Goal: Task Accomplishment & Management: Complete application form

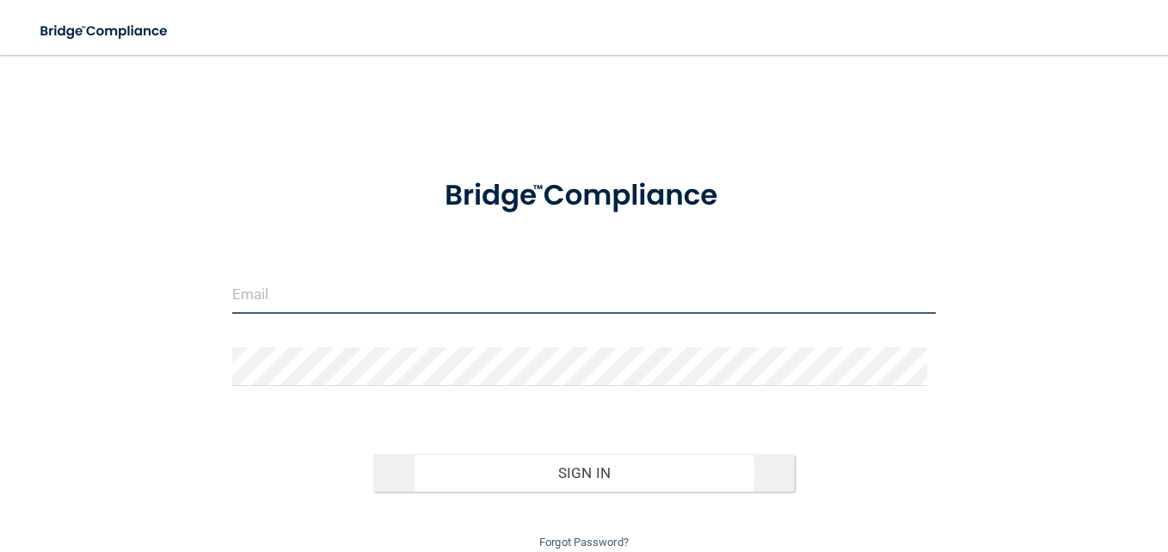
type input "[EMAIL_ADDRESS][DOMAIN_NAME]"
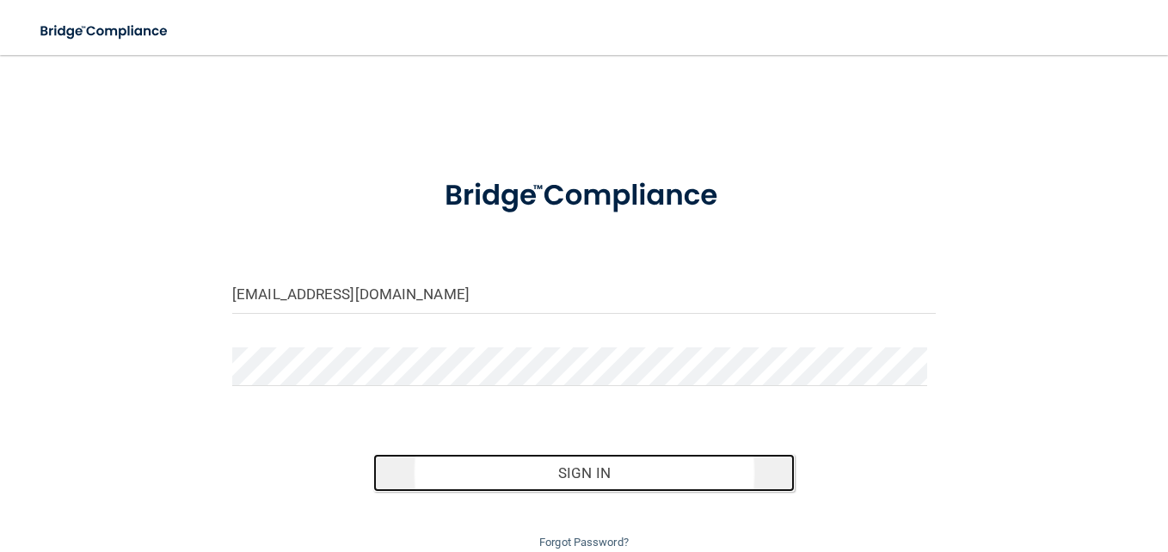
click at [484, 464] on button "Sign In" at bounding box center [584, 473] width 422 height 38
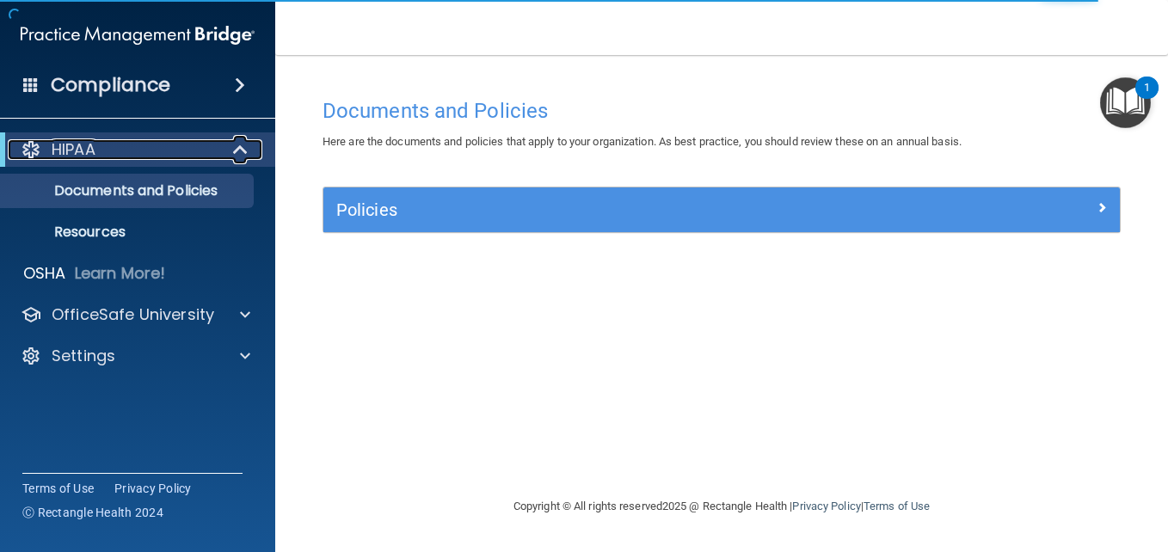
click at [120, 158] on div "HIPAA" at bounding box center [114, 149] width 212 height 21
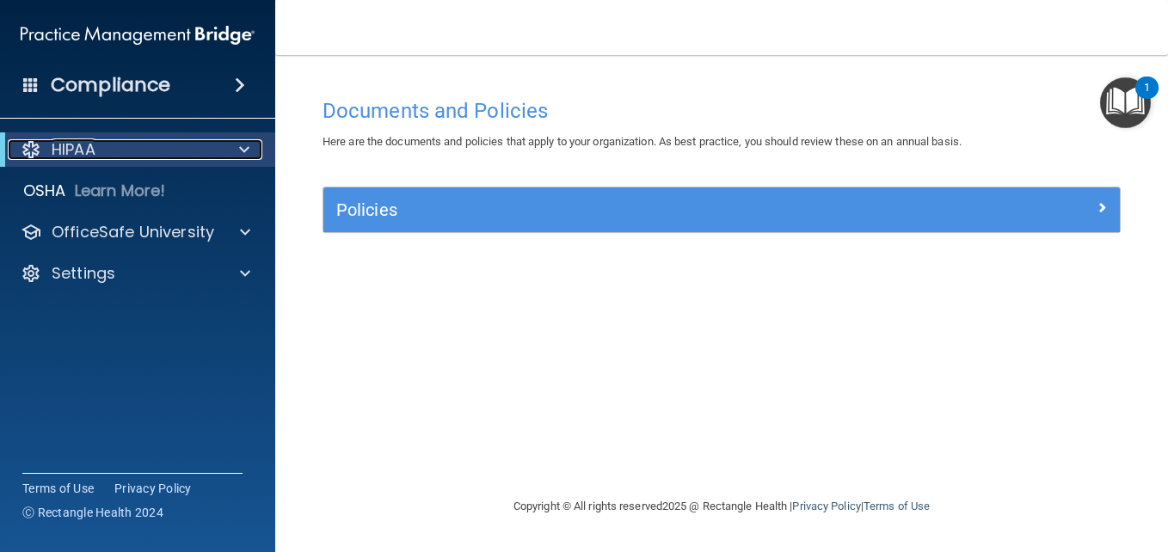
click at [120, 158] on div "HIPAA" at bounding box center [114, 149] width 212 height 21
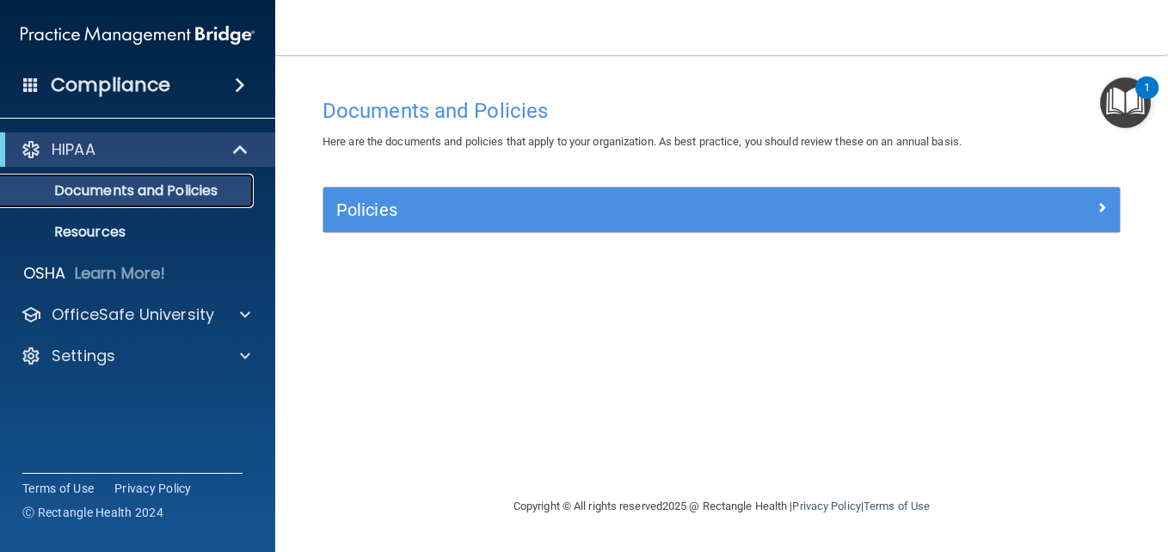
click at [108, 192] on p "Documents and Policies" at bounding box center [128, 190] width 235 height 17
click at [170, 88] on div "Compliance" at bounding box center [137, 85] width 275 height 38
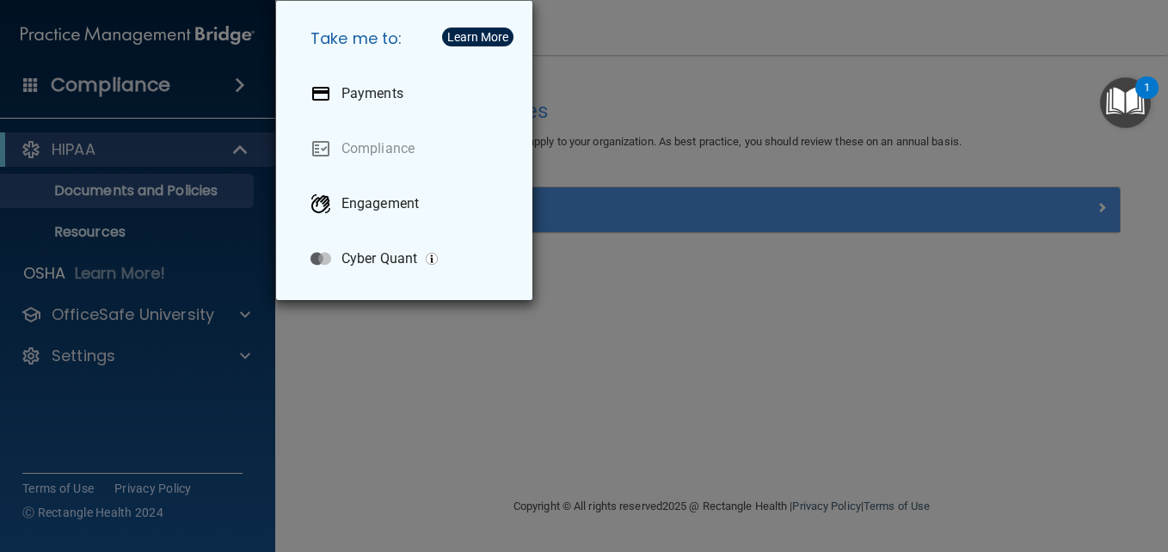
click at [629, 286] on div "Take me to: Payments Compliance Engagement Cyber Quant" at bounding box center [584, 276] width 1168 height 552
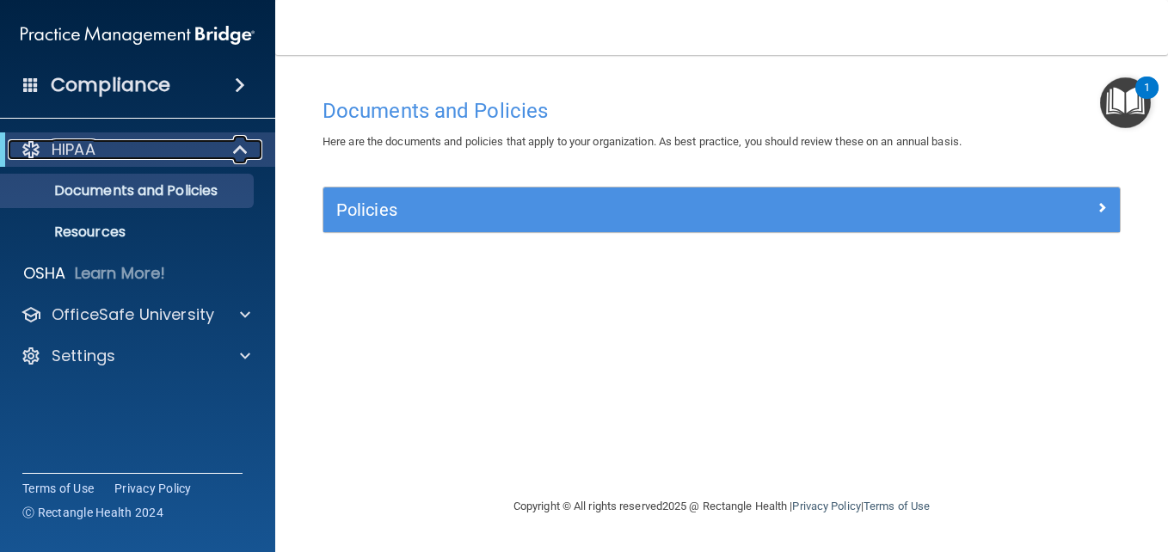
click at [239, 155] on span at bounding box center [242, 149] width 15 height 21
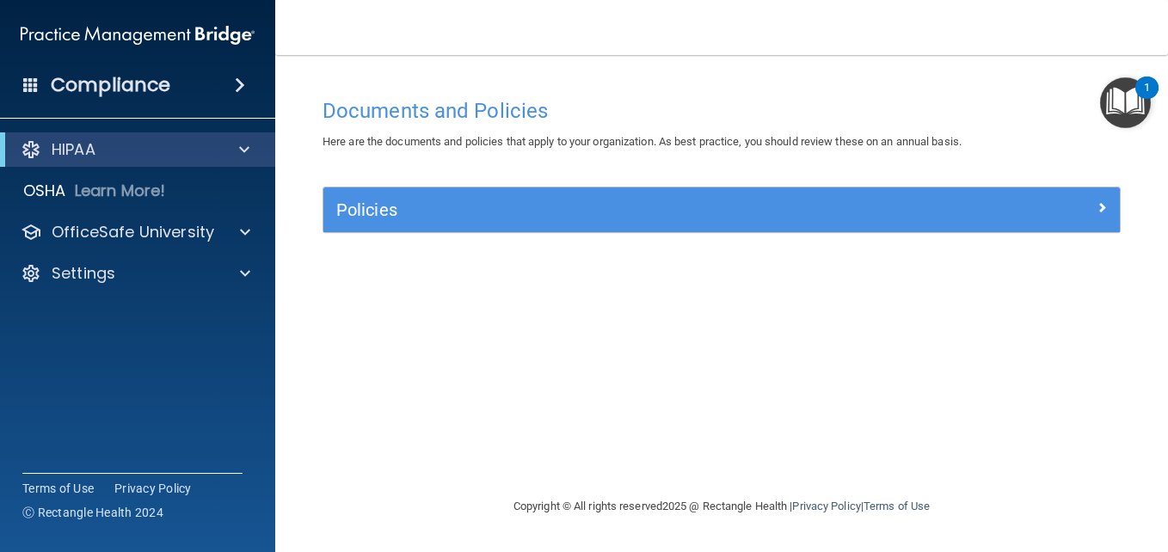
click at [1124, 102] on img "Open Resource Center, 1 new notification" at bounding box center [1125, 102] width 51 height 51
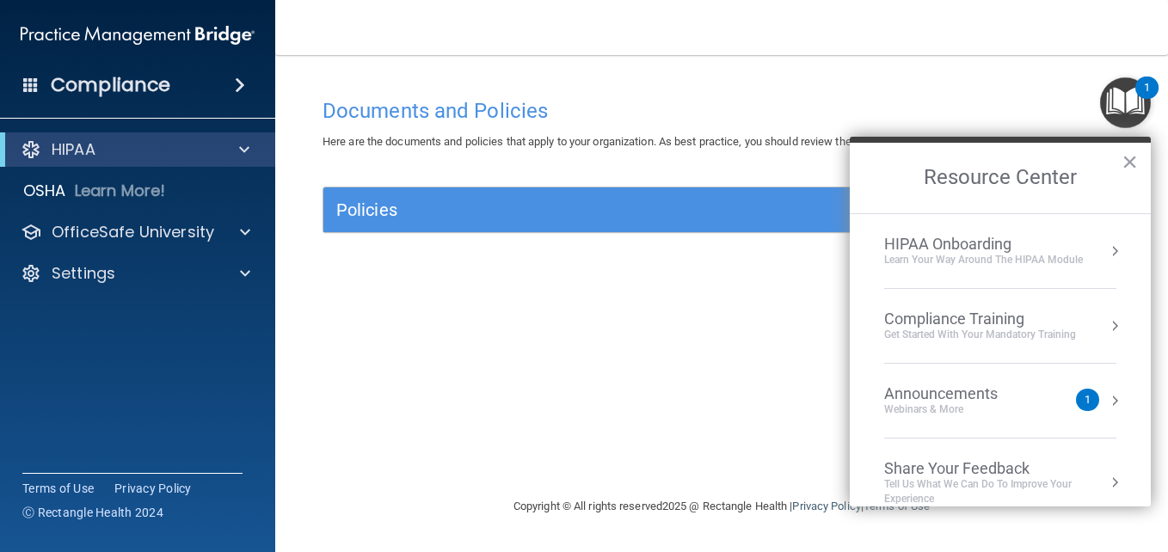
click at [987, 253] on div "Learn Your Way around the HIPAA module" at bounding box center [983, 260] width 199 height 15
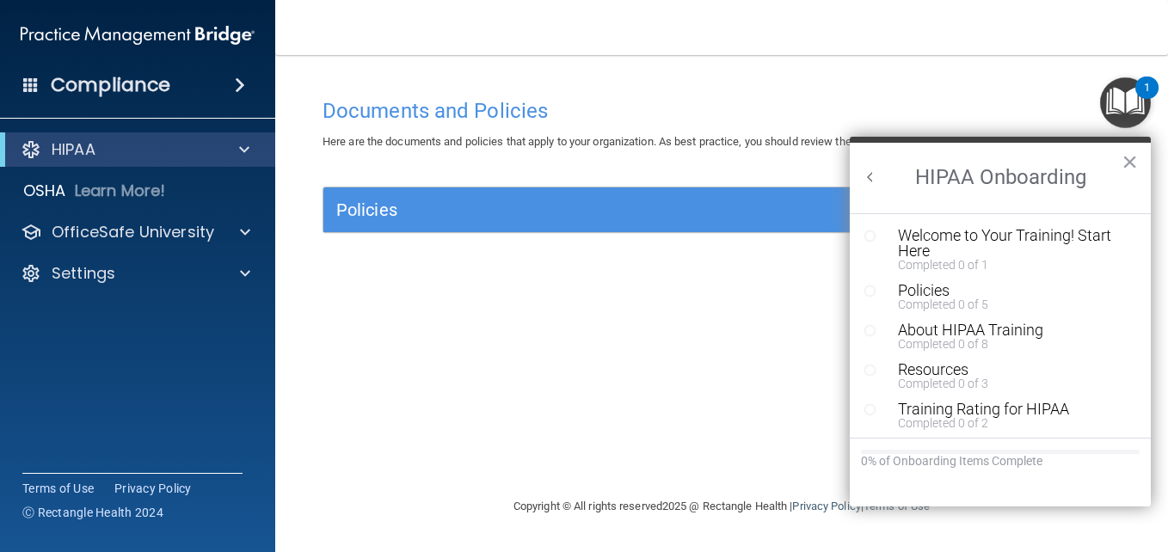
click at [777, 348] on div "Documents and Policies Here are the documents and policies that apply to your o…" at bounding box center [722, 292] width 824 height 407
click at [329, 289] on div "Documents and Policies Here are the documents and policies that apply to your o…" at bounding box center [722, 292] width 824 height 407
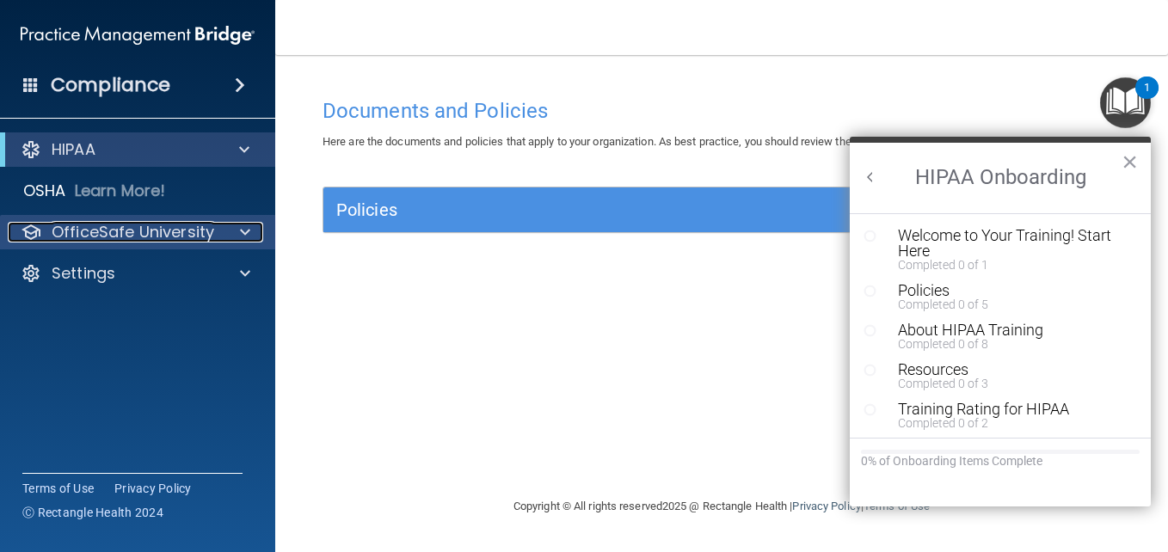
click at [209, 233] on p "OfficeSafe University" at bounding box center [133, 232] width 163 height 21
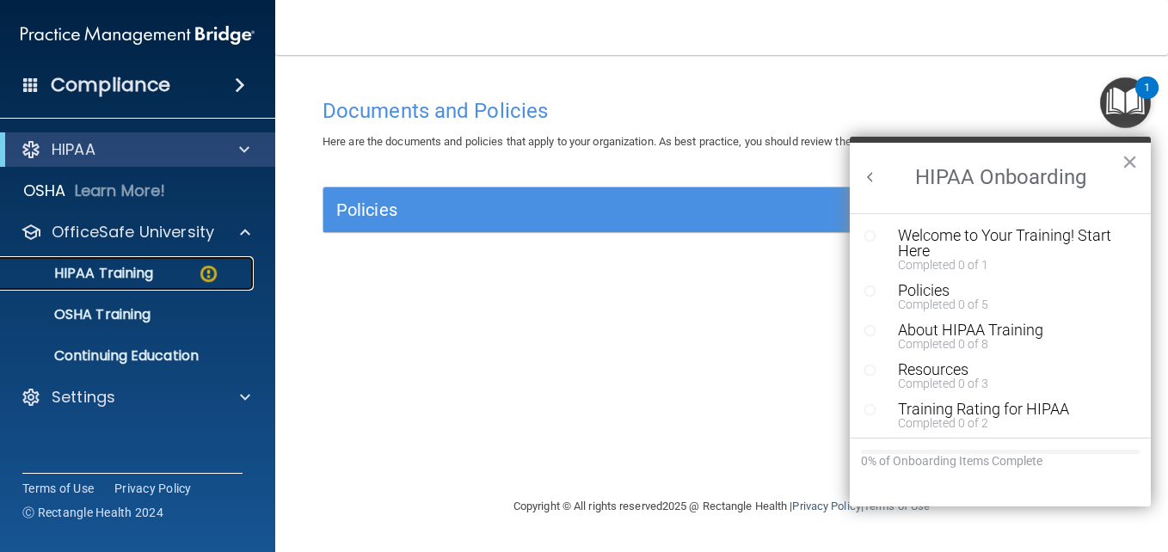
click at [159, 272] on div "HIPAA Training" at bounding box center [128, 273] width 235 height 17
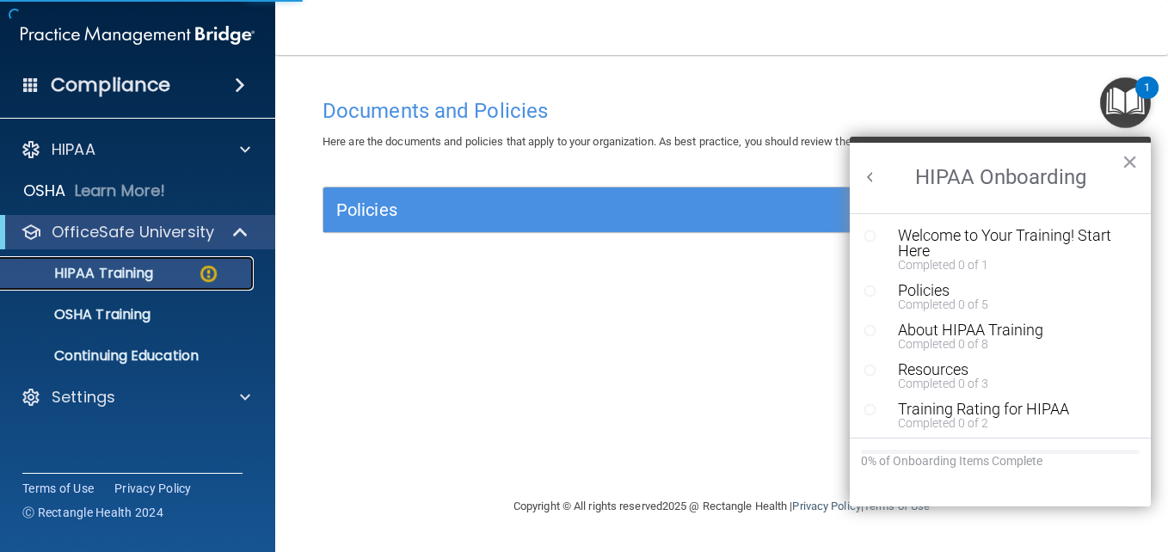
click at [159, 272] on div "HIPAA Training" at bounding box center [128, 273] width 235 height 17
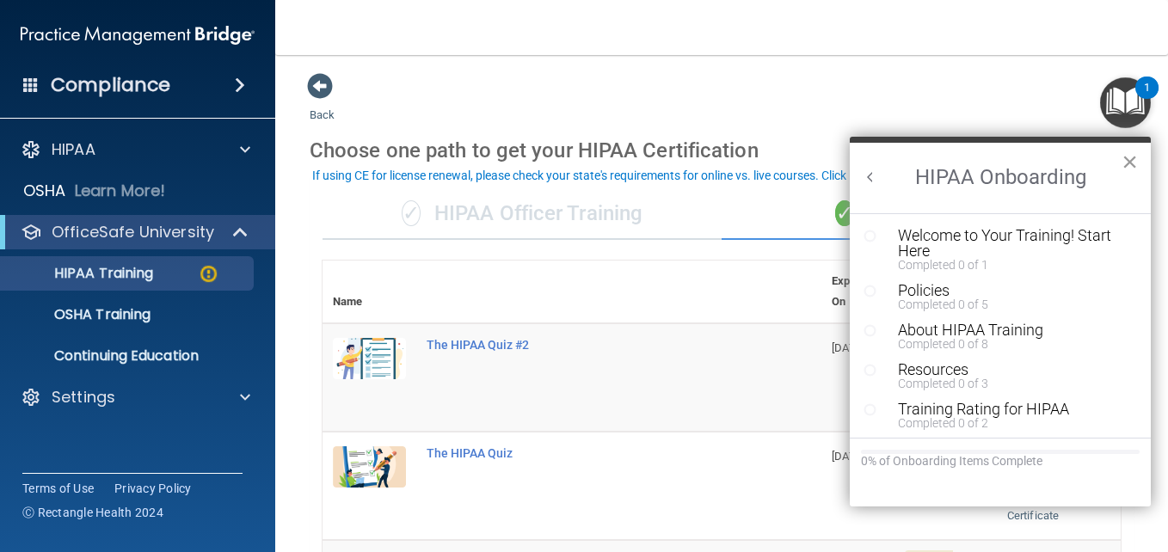
click at [1129, 168] on button "×" at bounding box center [1130, 162] width 16 height 28
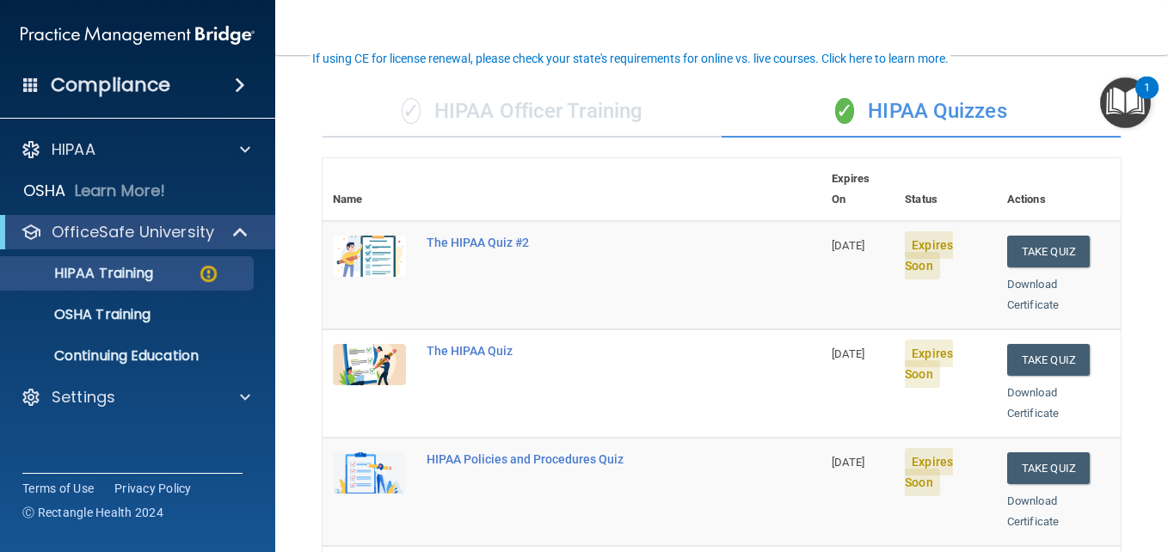
scroll to position [118, 0]
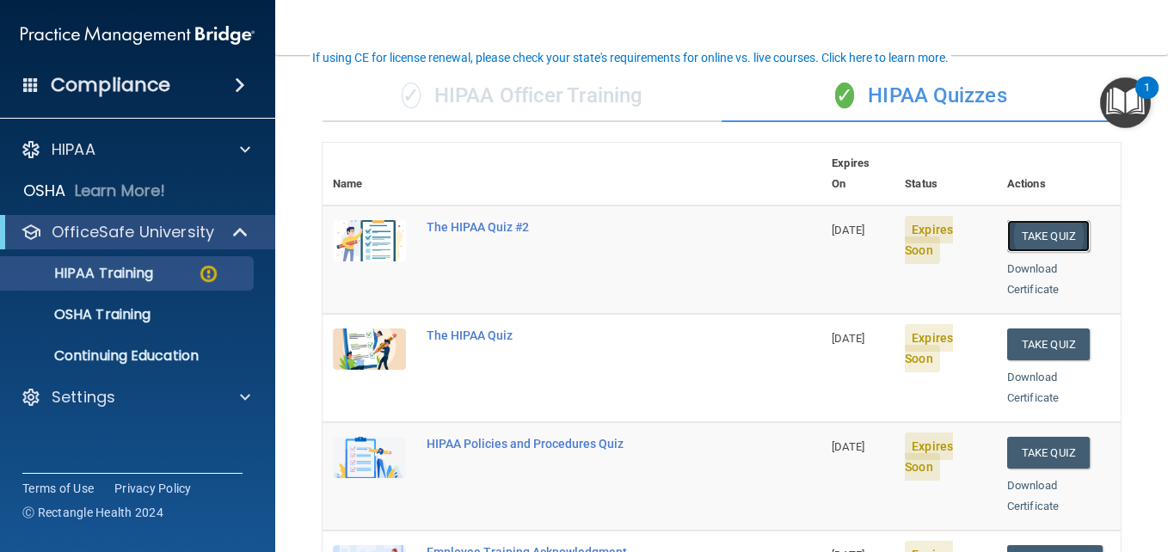
click at [1029, 223] on button "Take Quiz" at bounding box center [1048, 236] width 83 height 32
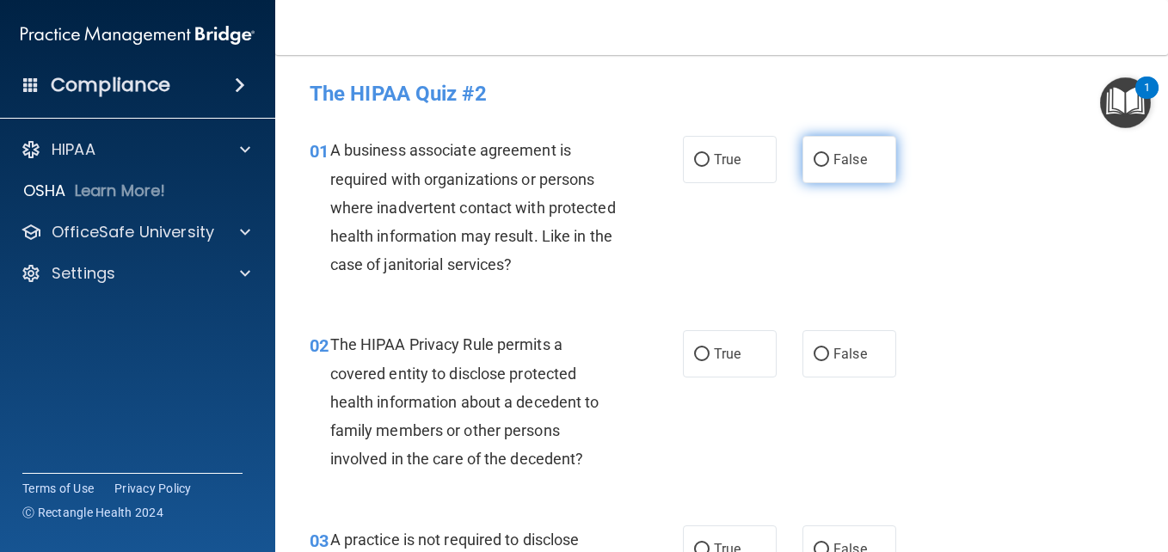
click at [834, 165] on span "False" at bounding box center [851, 159] width 34 height 16
click at [829, 165] on input "False" at bounding box center [821, 160] width 15 height 13
radio input "true"
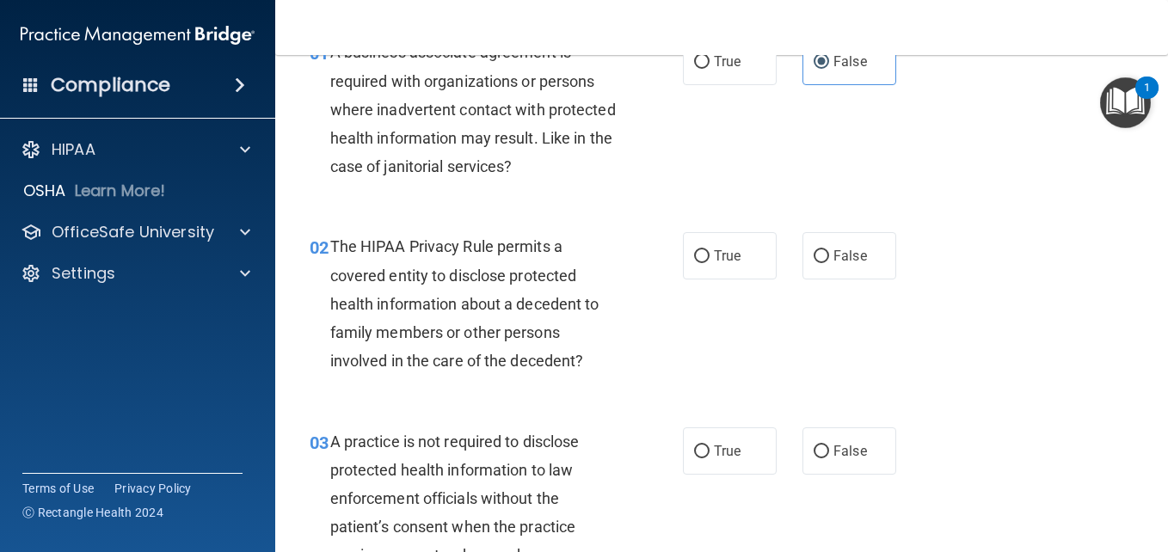
scroll to position [99, 0]
click at [726, 268] on label "True" at bounding box center [730, 254] width 94 height 47
click at [710, 262] on input "True" at bounding box center [701, 255] width 15 height 13
radio input "true"
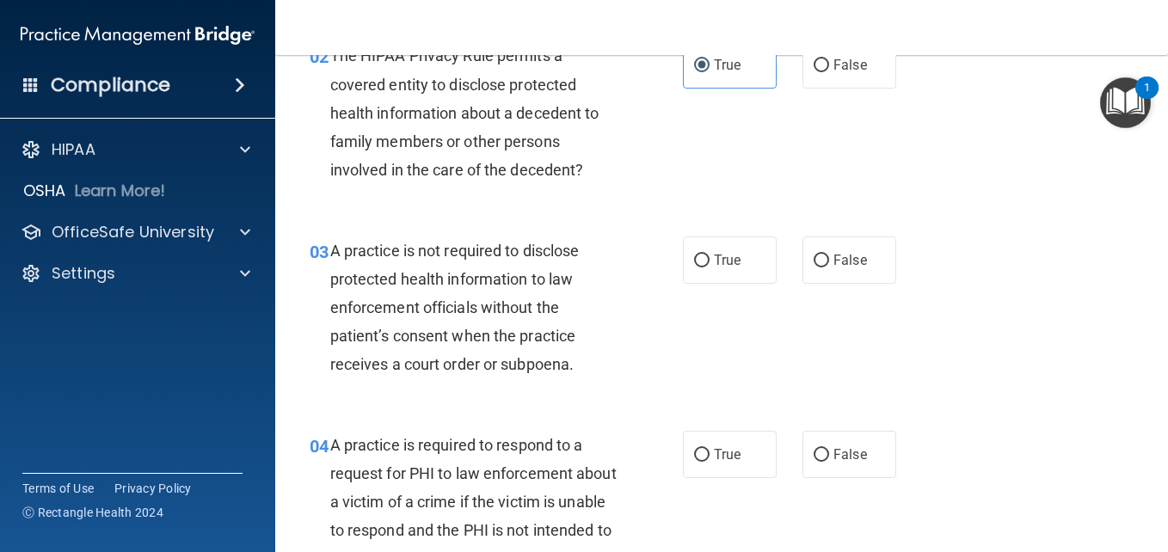
scroll to position [291, 0]
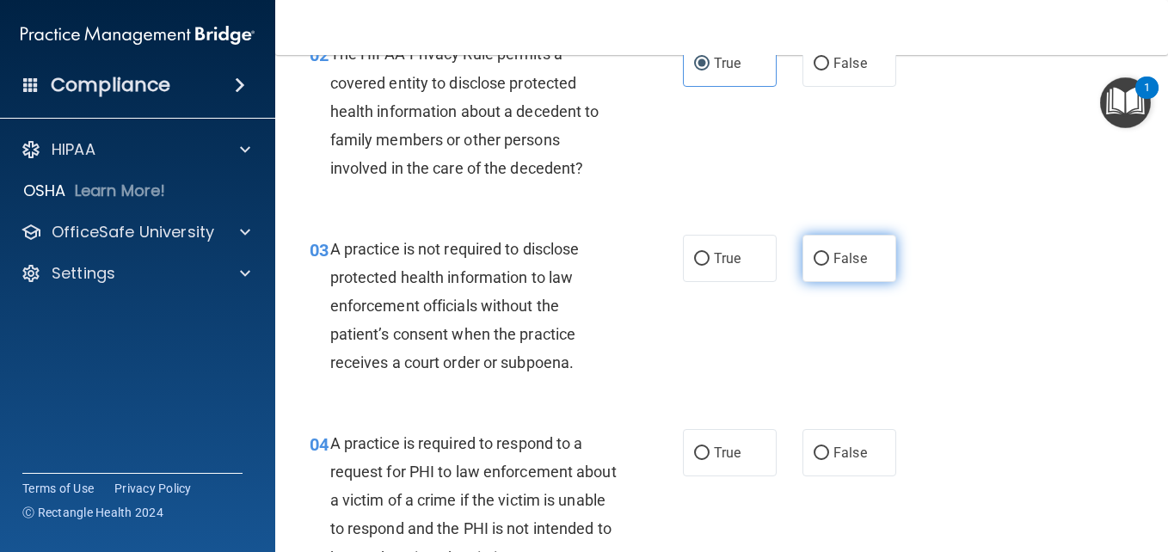
click at [814, 264] on input "False" at bounding box center [821, 259] width 15 height 13
radio input "true"
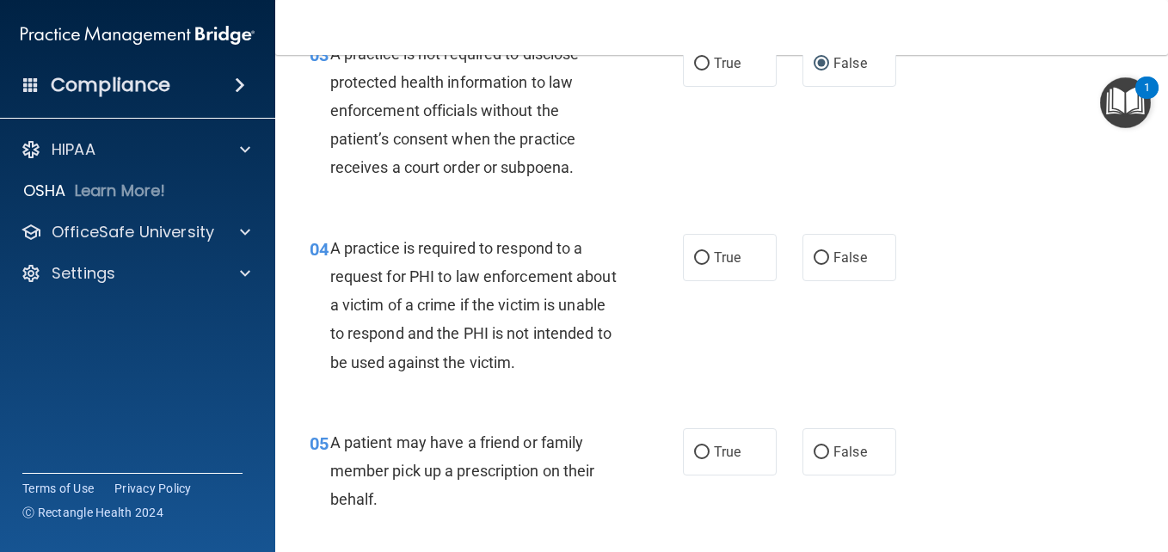
scroll to position [493, 0]
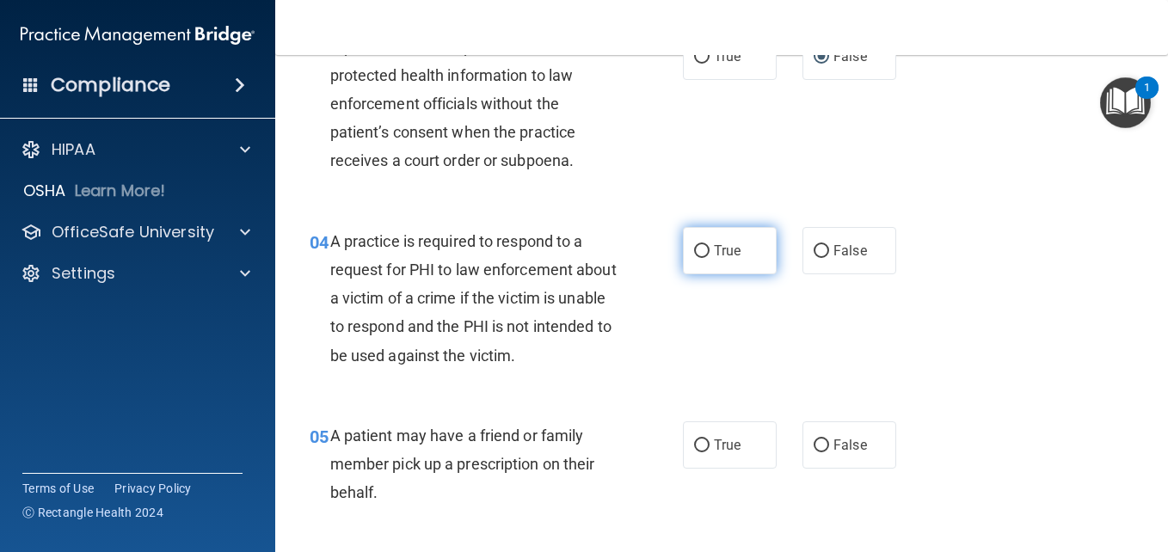
click at [719, 250] on span "True" at bounding box center [727, 251] width 27 height 16
click at [710, 250] on input "True" at bounding box center [701, 251] width 15 height 13
radio input "true"
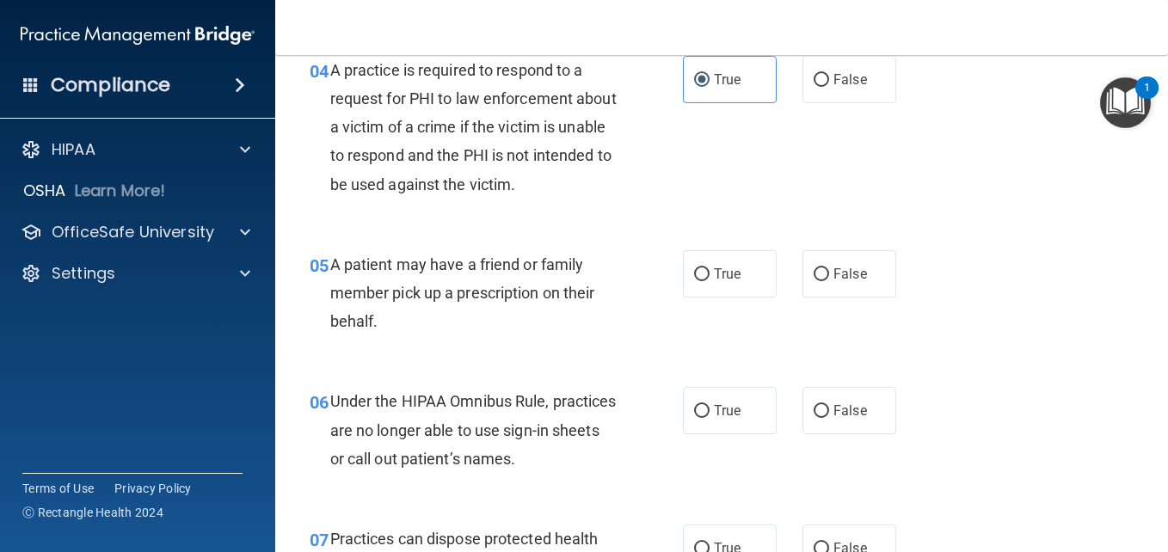
scroll to position [665, 0]
click at [694, 274] on input "True" at bounding box center [701, 274] width 15 height 13
radio input "true"
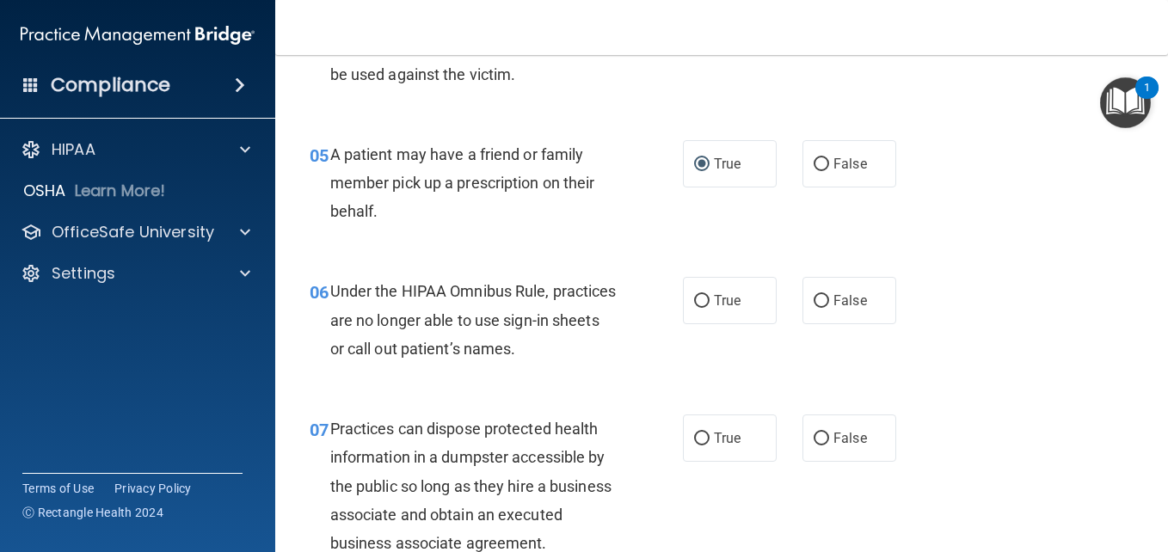
scroll to position [775, 0]
click at [824, 301] on label "False" at bounding box center [850, 299] width 94 height 47
click at [824, 301] on input "False" at bounding box center [821, 300] width 15 height 13
radio input "true"
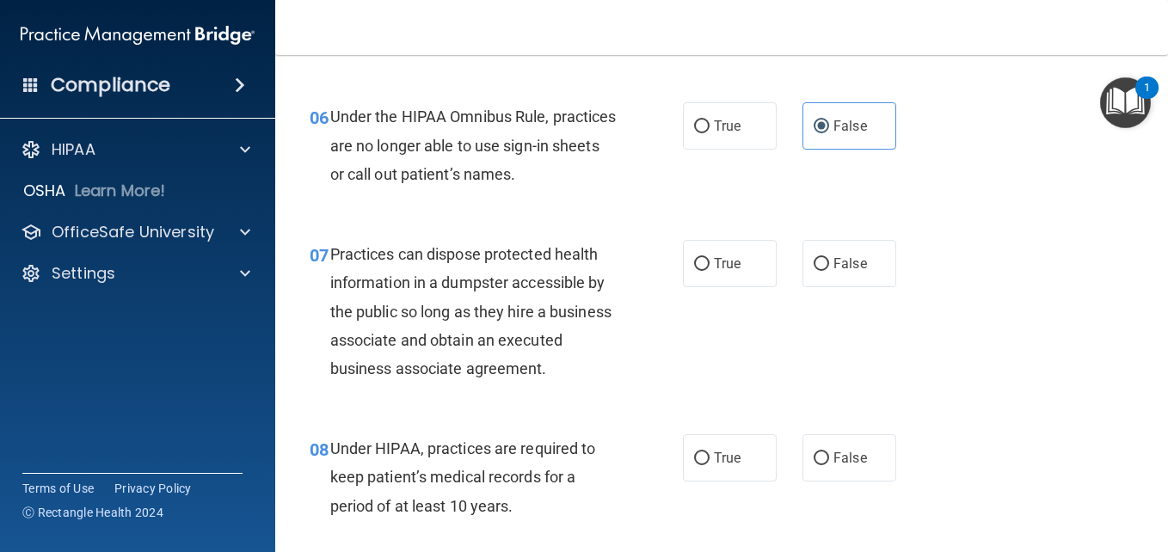
scroll to position [951, 0]
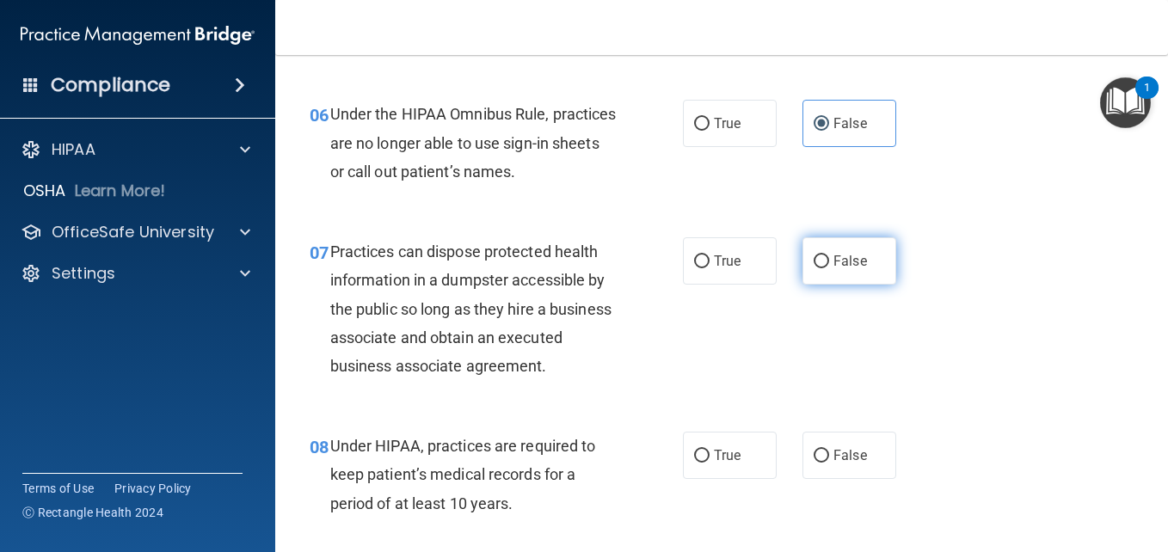
click at [822, 261] on label "False" at bounding box center [850, 260] width 94 height 47
click at [822, 261] on input "False" at bounding box center [821, 261] width 15 height 13
radio input "true"
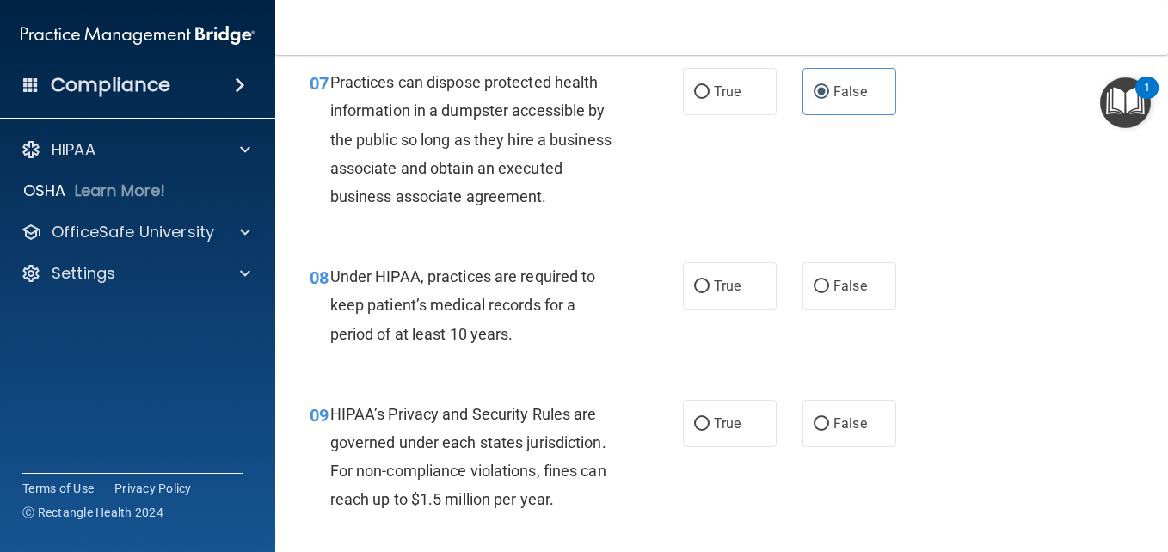
scroll to position [1122, 0]
click at [845, 293] on span "False" at bounding box center [851, 285] width 34 height 16
click at [829, 292] on input "False" at bounding box center [821, 286] width 15 height 13
radio input "true"
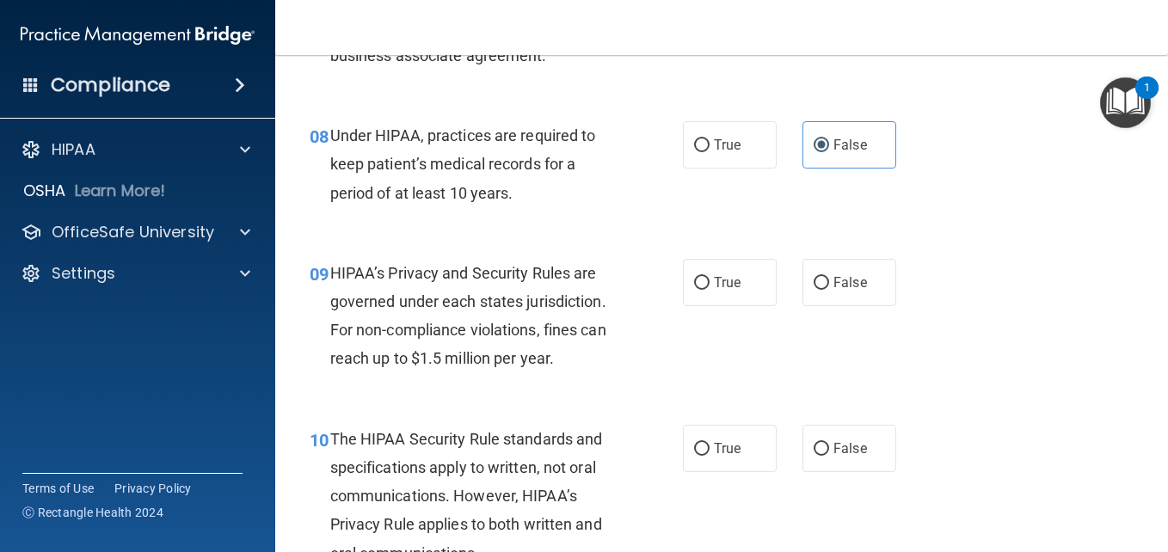
scroll to position [1263, 0]
click at [728, 305] on label "True" at bounding box center [730, 281] width 94 height 47
click at [710, 289] on input "True" at bounding box center [701, 282] width 15 height 13
radio input "true"
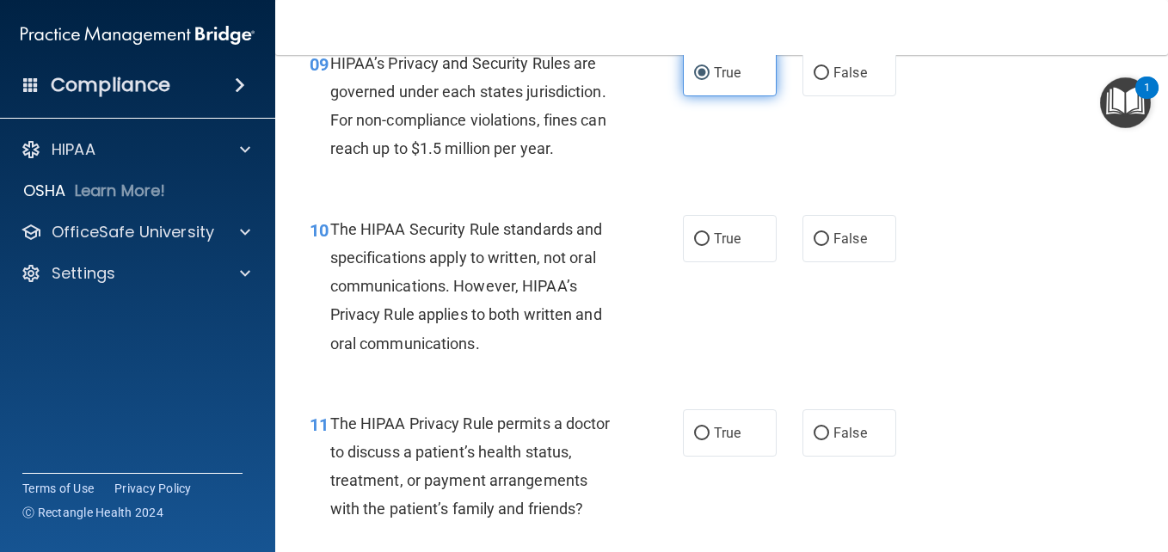
scroll to position [1473, 0]
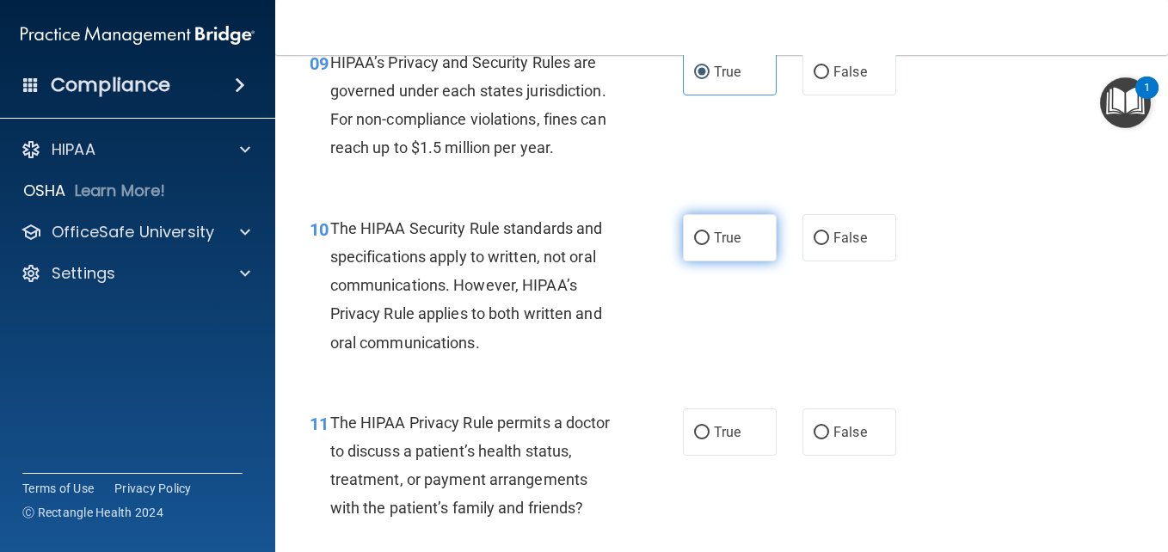
click at [733, 246] on span "True" at bounding box center [727, 238] width 27 height 16
click at [710, 245] on input "True" at bounding box center [701, 238] width 15 height 13
radio input "true"
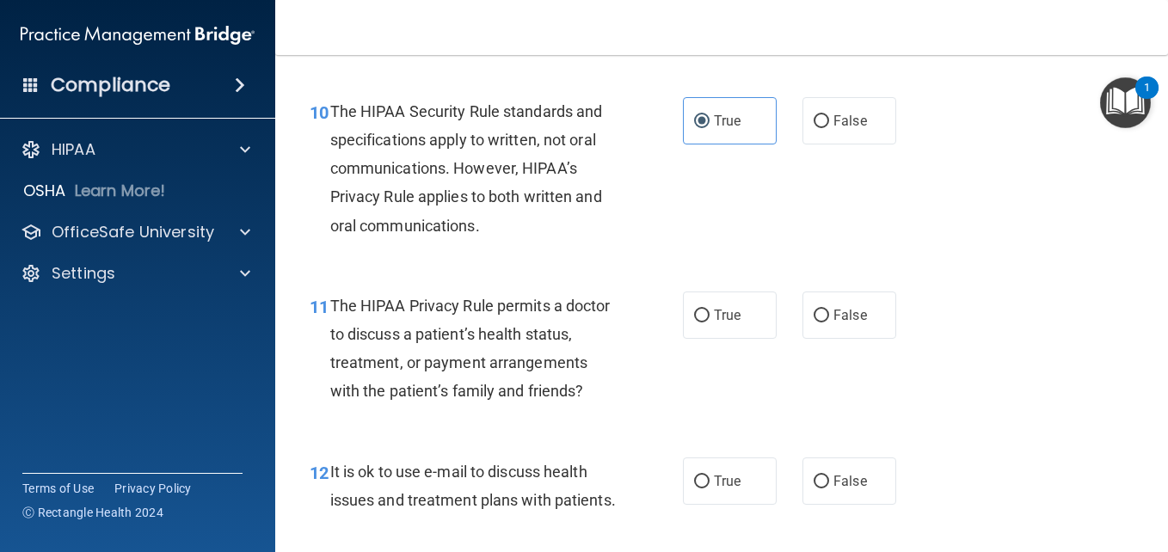
scroll to position [1590, 0]
click at [833, 334] on label "False" at bounding box center [850, 315] width 94 height 47
click at [829, 323] on input "False" at bounding box center [821, 316] width 15 height 13
radio input "true"
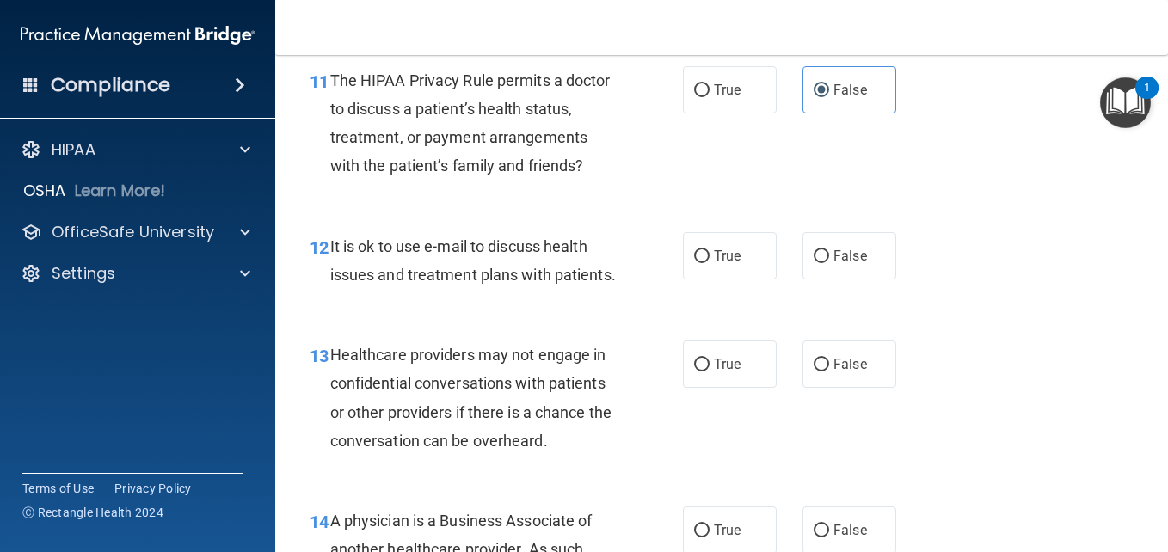
scroll to position [1815, 0]
click at [754, 280] on label "True" at bounding box center [730, 255] width 94 height 47
click at [710, 263] on input "True" at bounding box center [701, 256] width 15 height 13
radio input "true"
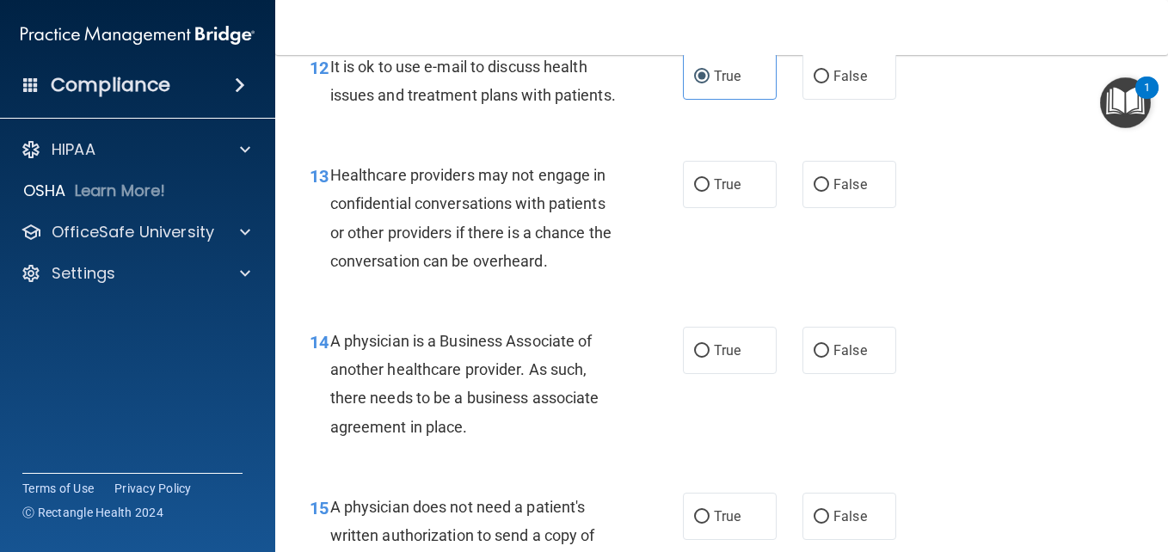
scroll to position [1996, 0]
click at [834, 192] on span "False" at bounding box center [851, 183] width 34 height 16
click at [827, 191] on input "False" at bounding box center [821, 184] width 15 height 13
radio input "true"
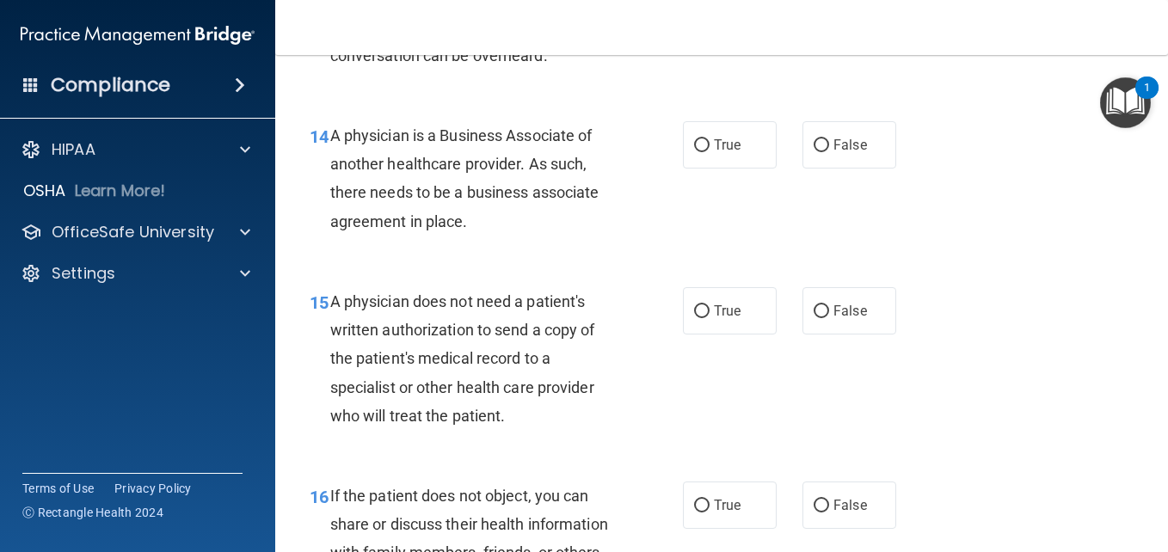
scroll to position [2201, 0]
click at [758, 168] on label "True" at bounding box center [730, 143] width 94 height 47
click at [710, 151] on input "True" at bounding box center [701, 144] width 15 height 13
radio input "true"
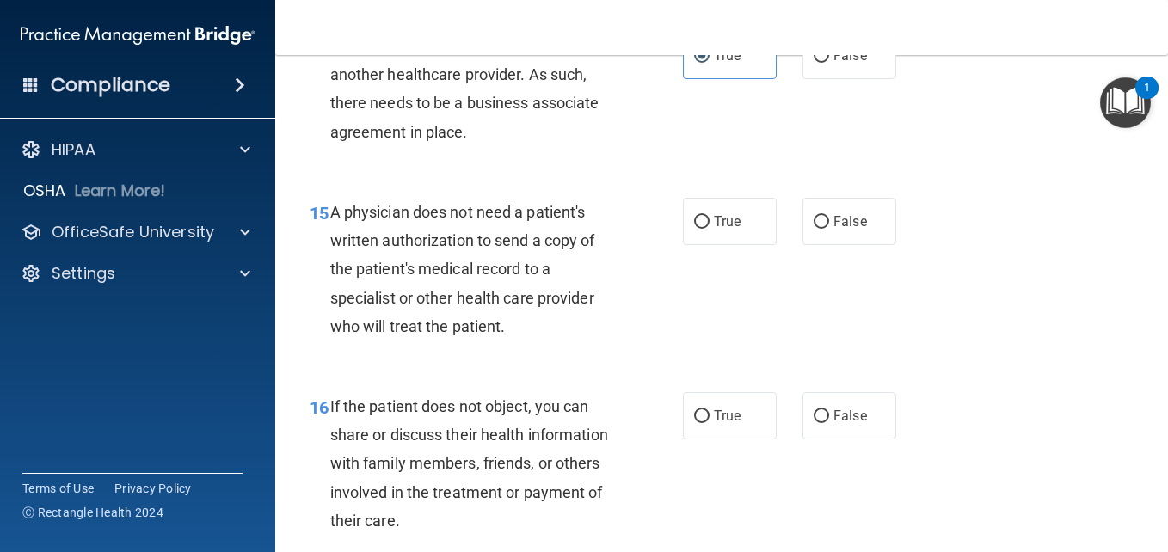
scroll to position [2291, 0]
click at [761, 244] on label "True" at bounding box center [730, 220] width 94 height 47
click at [710, 228] on input "True" at bounding box center [701, 221] width 15 height 13
radio input "true"
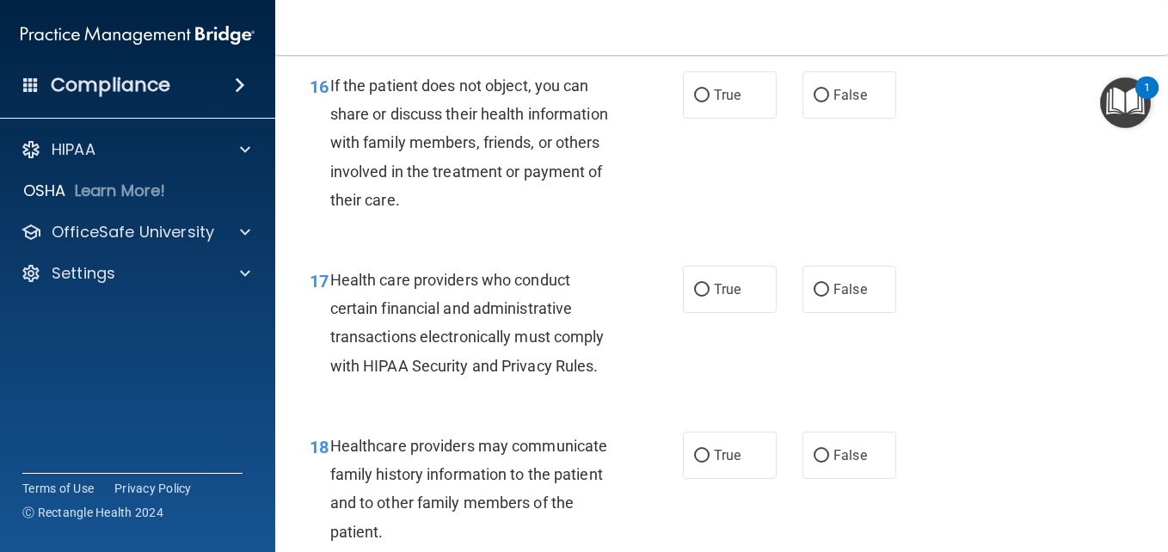
scroll to position [2611, 0]
click at [714, 102] on span "True" at bounding box center [727, 94] width 27 height 16
click at [709, 102] on input "True" at bounding box center [701, 95] width 15 height 13
radio input "true"
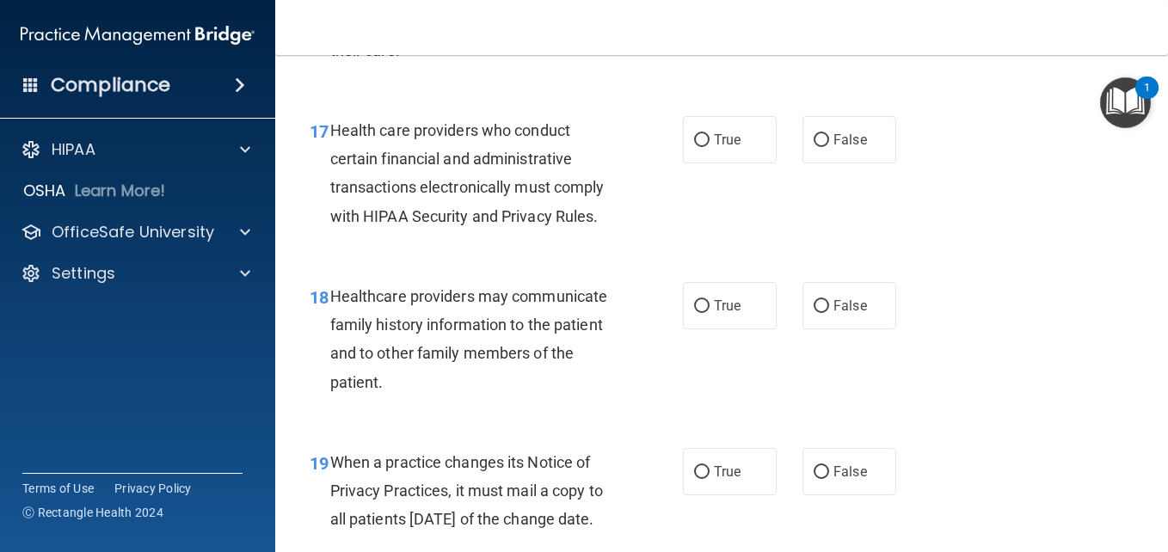
scroll to position [2761, 0]
click at [731, 163] on label "True" at bounding box center [730, 138] width 94 height 47
click at [710, 146] on input "True" at bounding box center [701, 139] width 15 height 13
radio input "true"
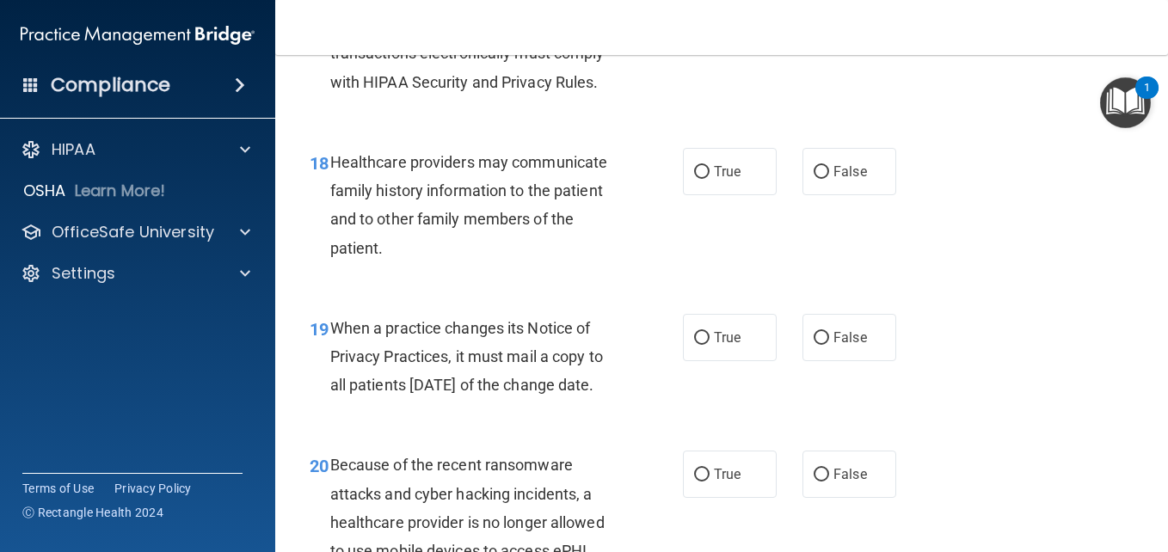
scroll to position [2894, 0]
click at [730, 181] on span "True" at bounding box center [727, 172] width 27 height 16
click at [710, 180] on input "True" at bounding box center [701, 173] width 15 height 13
radio input "true"
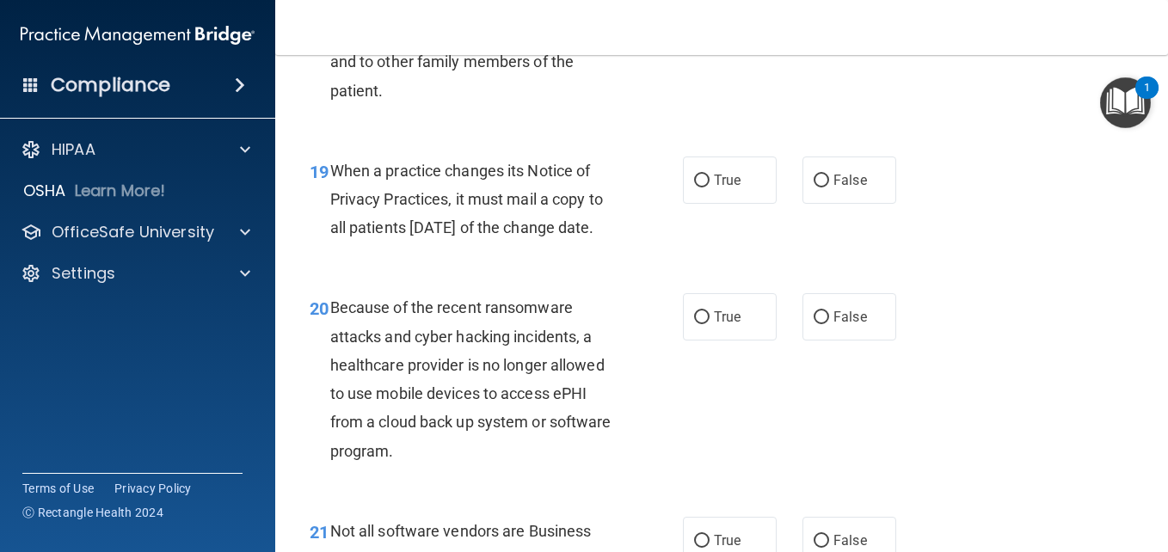
scroll to position [3056, 0]
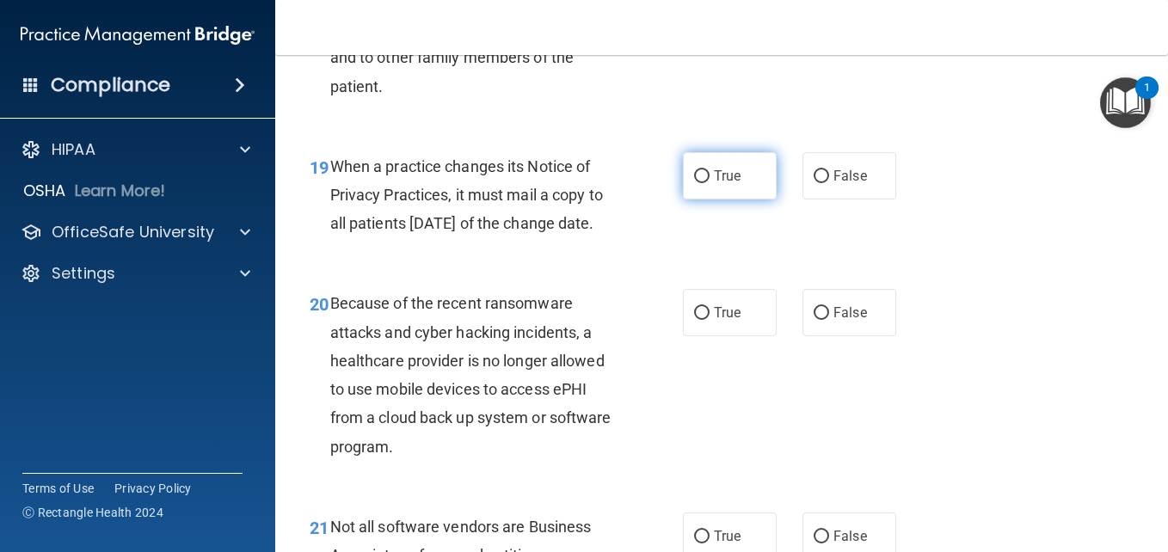
click at [726, 200] on label "True" at bounding box center [730, 175] width 94 height 47
click at [710, 183] on input "True" at bounding box center [701, 176] width 15 height 13
radio input "true"
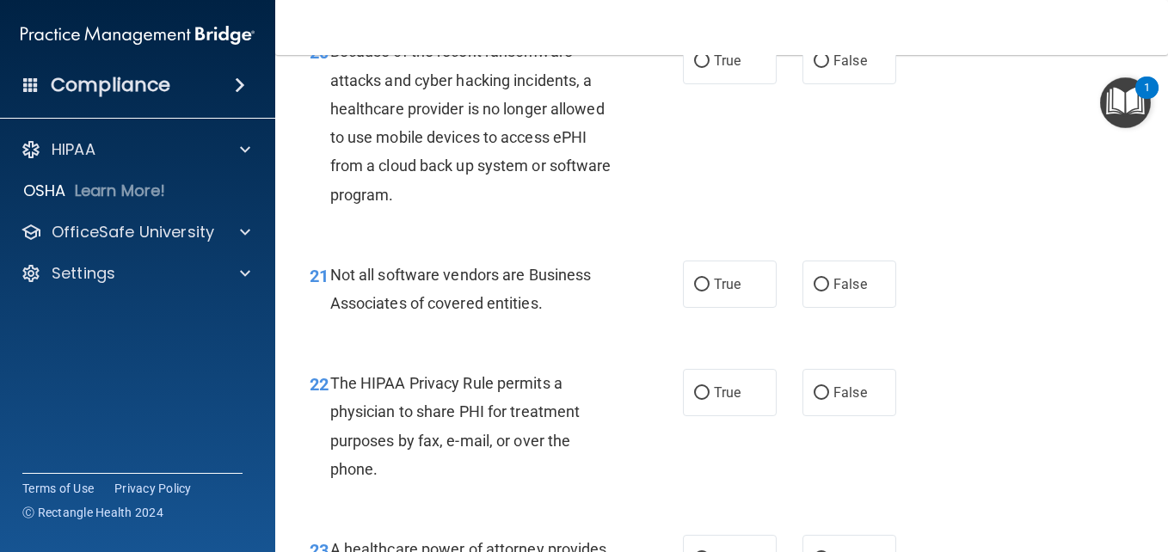
scroll to position [3307, 0]
click at [822, 85] on label "False" at bounding box center [850, 61] width 94 height 47
click at [822, 69] on input "False" at bounding box center [821, 62] width 15 height 13
radio input "true"
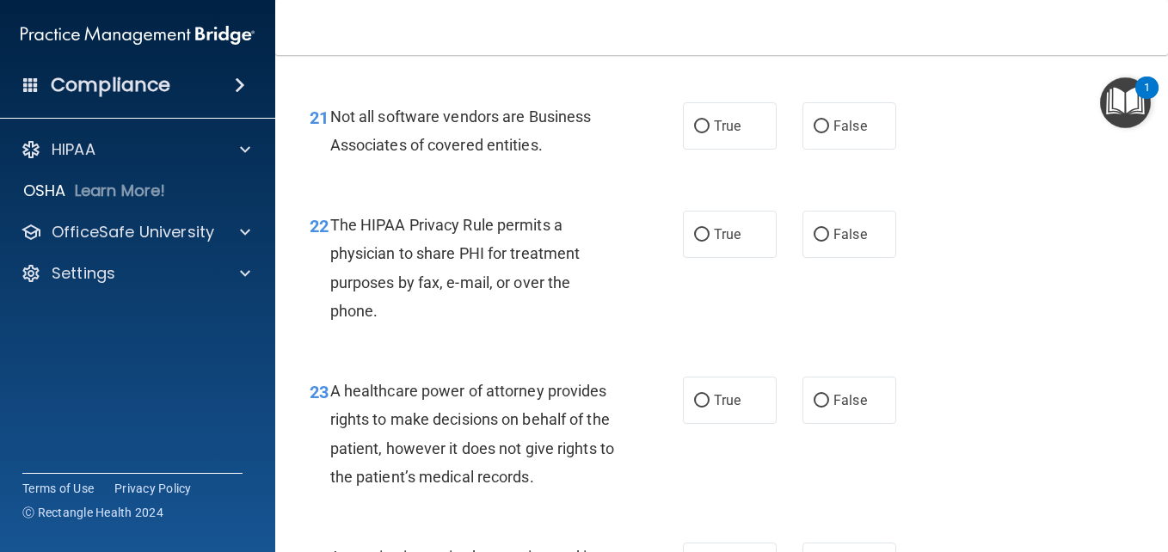
scroll to position [3471, 0]
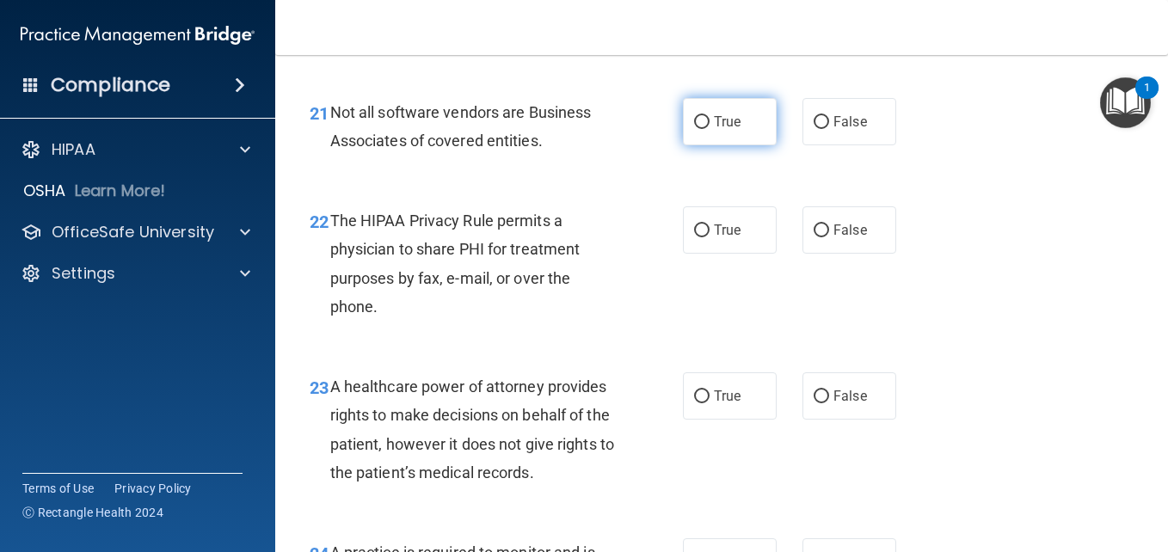
click at [734, 130] on span "True" at bounding box center [727, 122] width 27 height 16
click at [710, 129] on input "True" at bounding box center [701, 122] width 15 height 13
radio input "true"
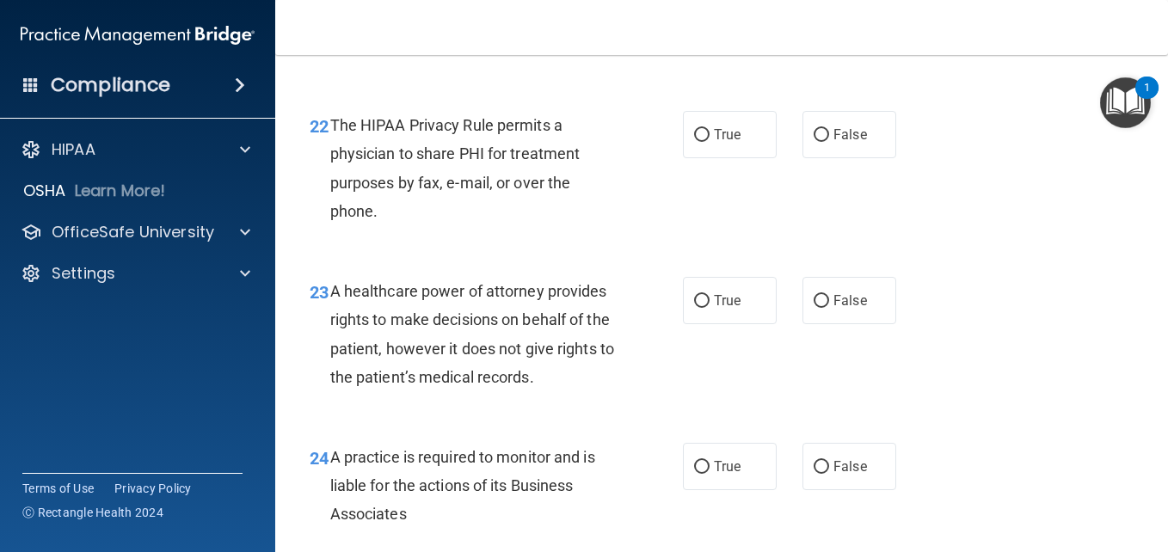
scroll to position [3567, 0]
click at [747, 157] on label "True" at bounding box center [730, 133] width 94 height 47
click at [710, 141] on input "True" at bounding box center [701, 134] width 15 height 13
radio input "true"
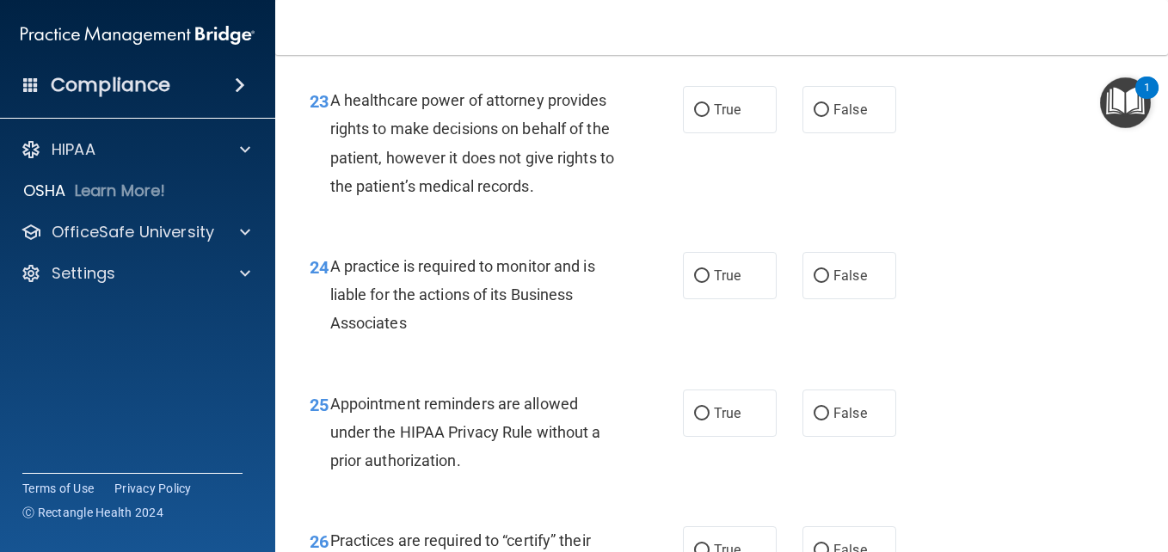
scroll to position [3795, 0]
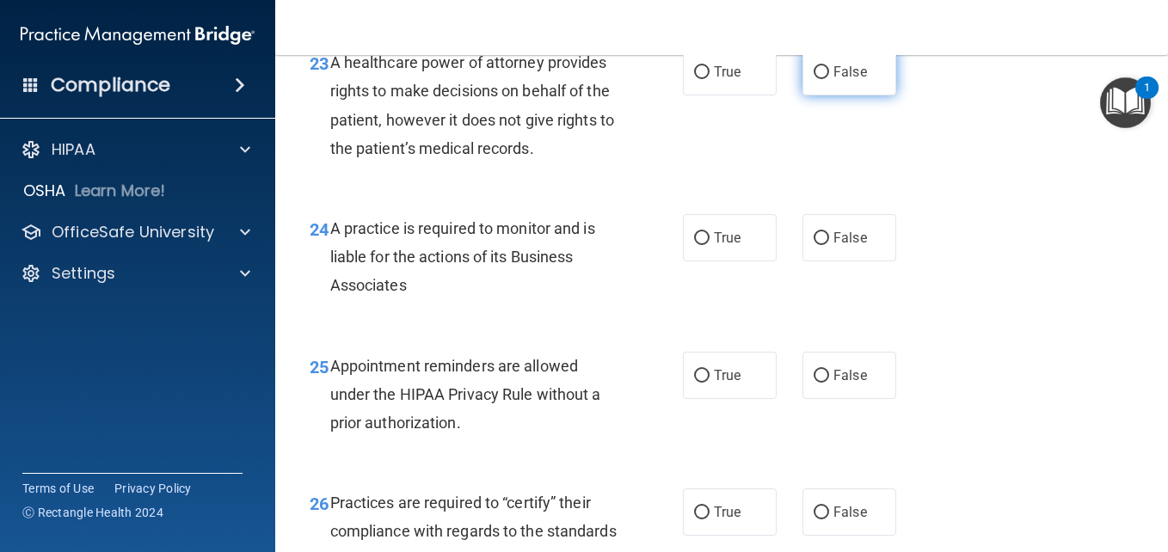
click at [834, 80] on span "False" at bounding box center [851, 72] width 34 height 16
click at [827, 79] on input "False" at bounding box center [821, 72] width 15 height 13
radio input "true"
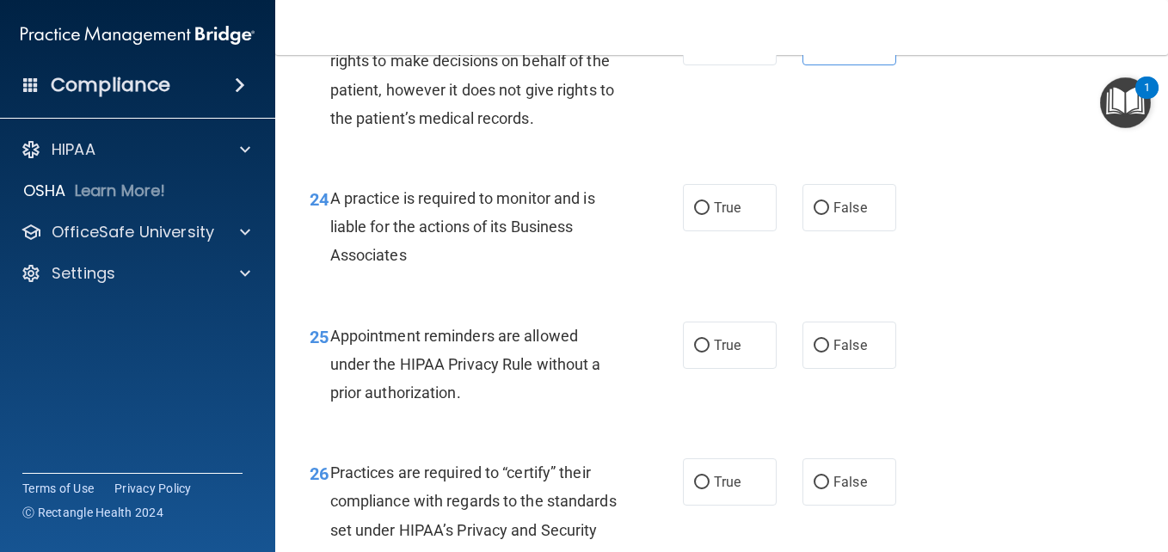
scroll to position [3826, 0]
click at [735, 231] on label "True" at bounding box center [730, 206] width 94 height 47
click at [710, 214] on input "True" at bounding box center [701, 207] width 15 height 13
radio input "true"
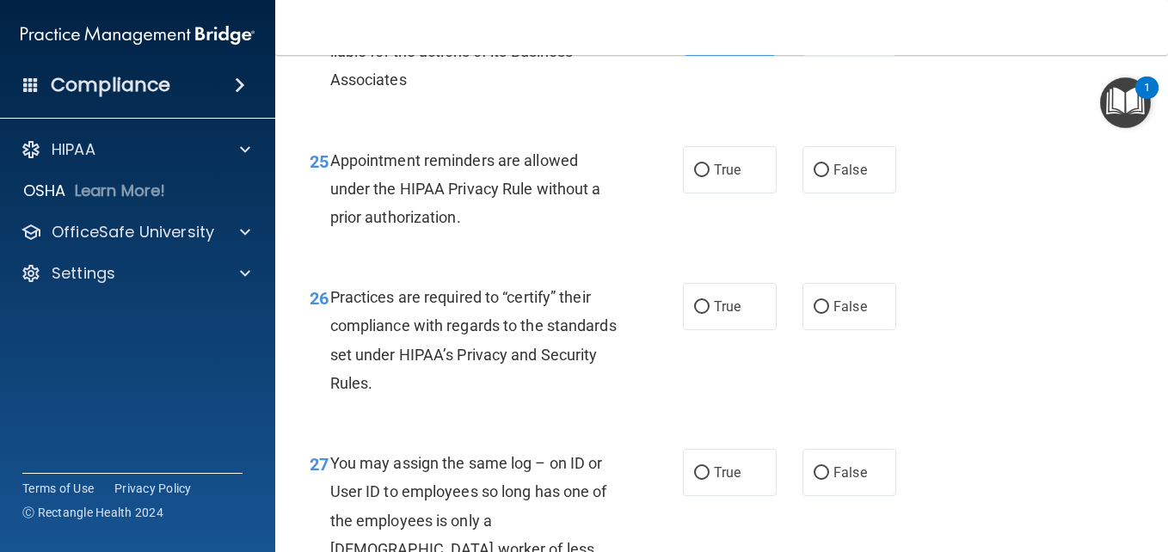
scroll to position [4002, 0]
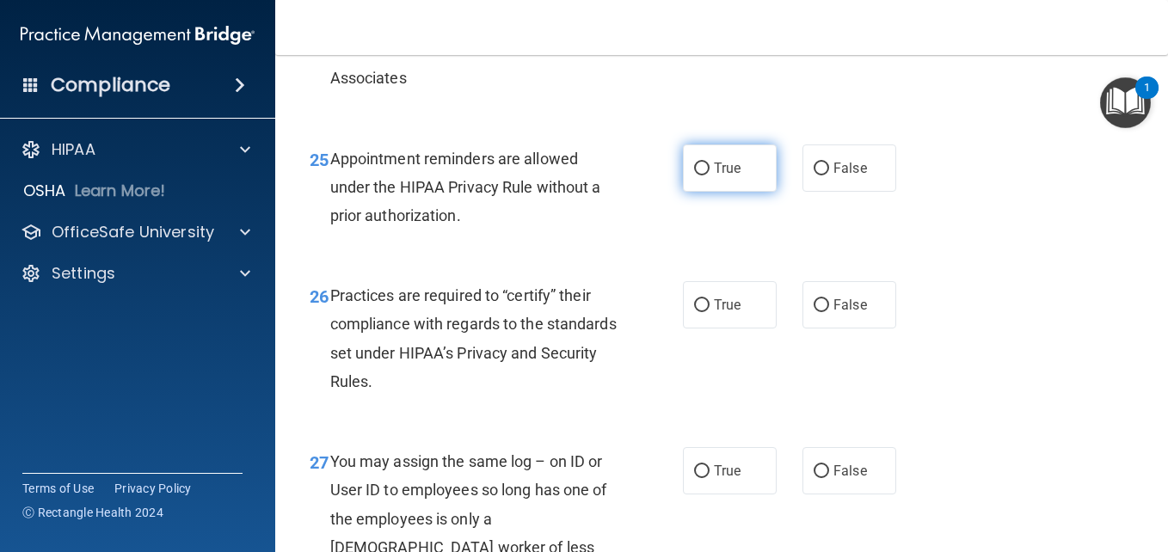
click at [745, 192] on label "True" at bounding box center [730, 168] width 94 height 47
click at [710, 175] on input "True" at bounding box center [701, 169] width 15 height 13
radio input "true"
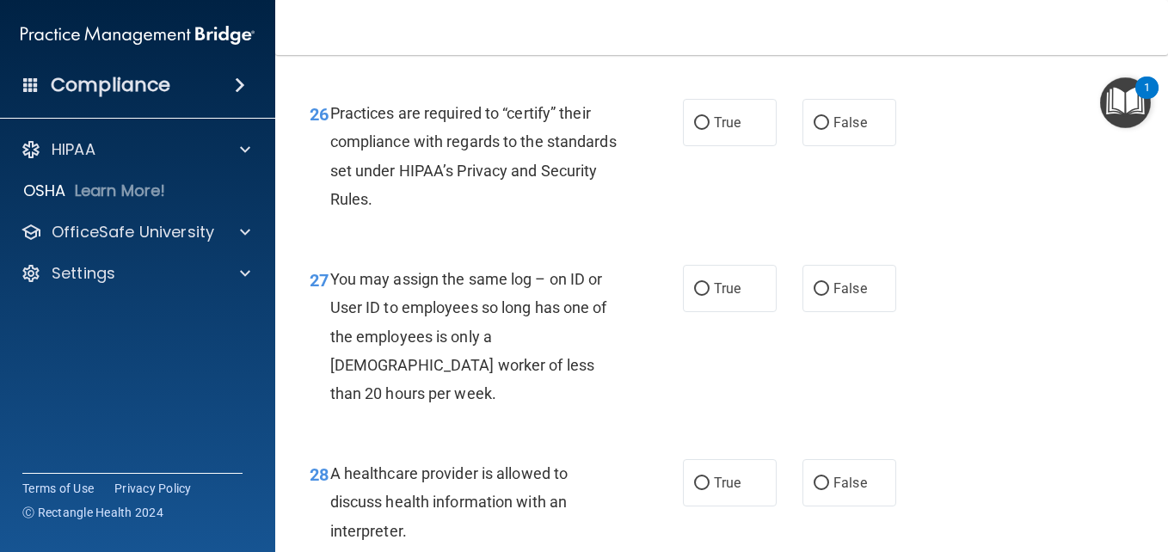
scroll to position [4186, 0]
click at [727, 130] on span "True" at bounding box center [727, 122] width 27 height 16
click at [710, 129] on input "True" at bounding box center [701, 122] width 15 height 13
radio input "true"
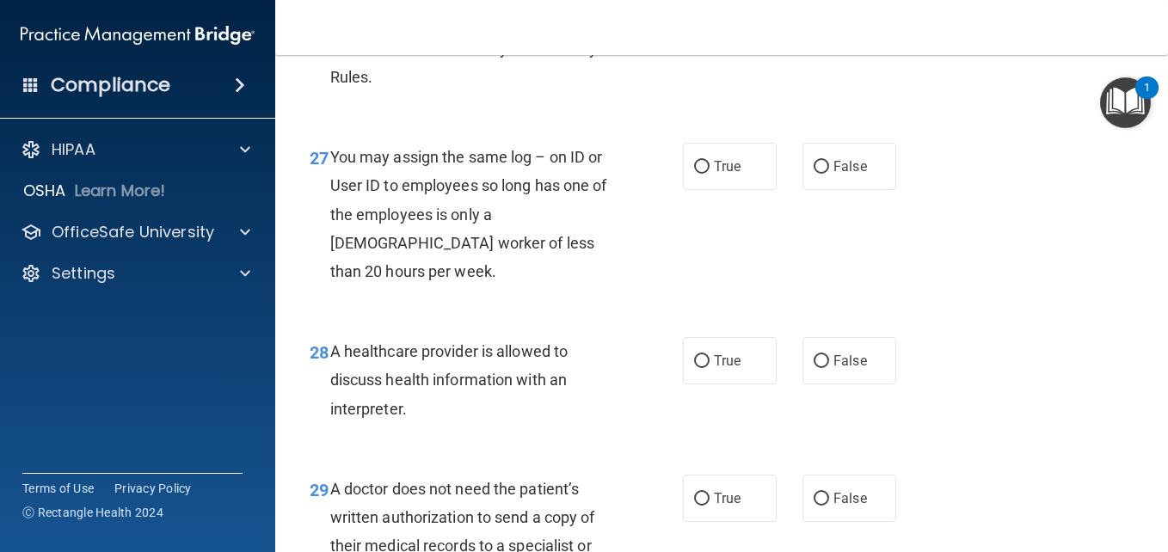
scroll to position [4334, 0]
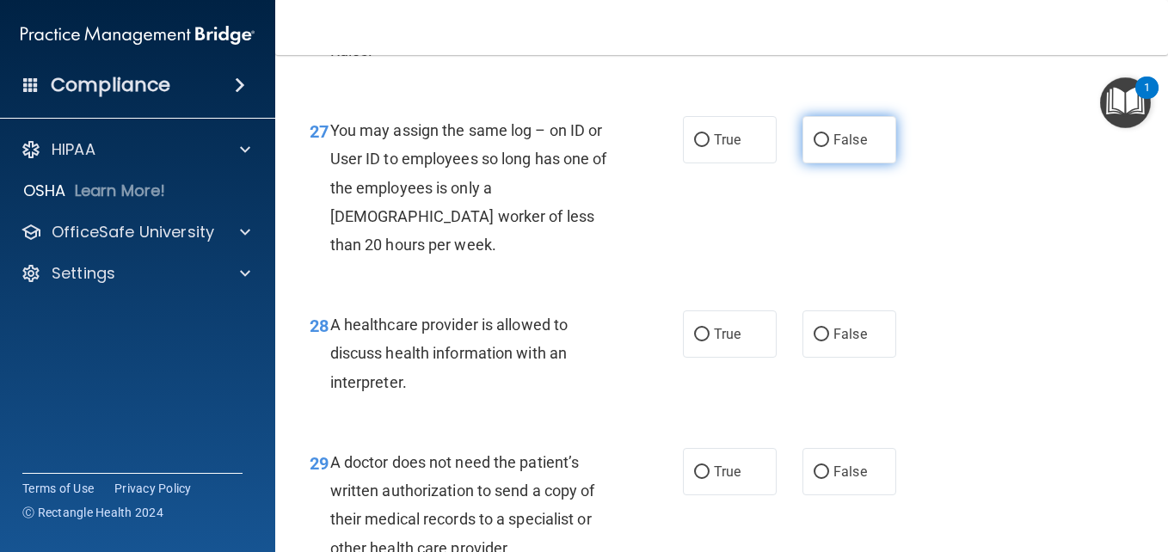
click at [858, 148] on span "False" at bounding box center [851, 140] width 34 height 16
click at [829, 147] on input "False" at bounding box center [821, 140] width 15 height 13
radio input "true"
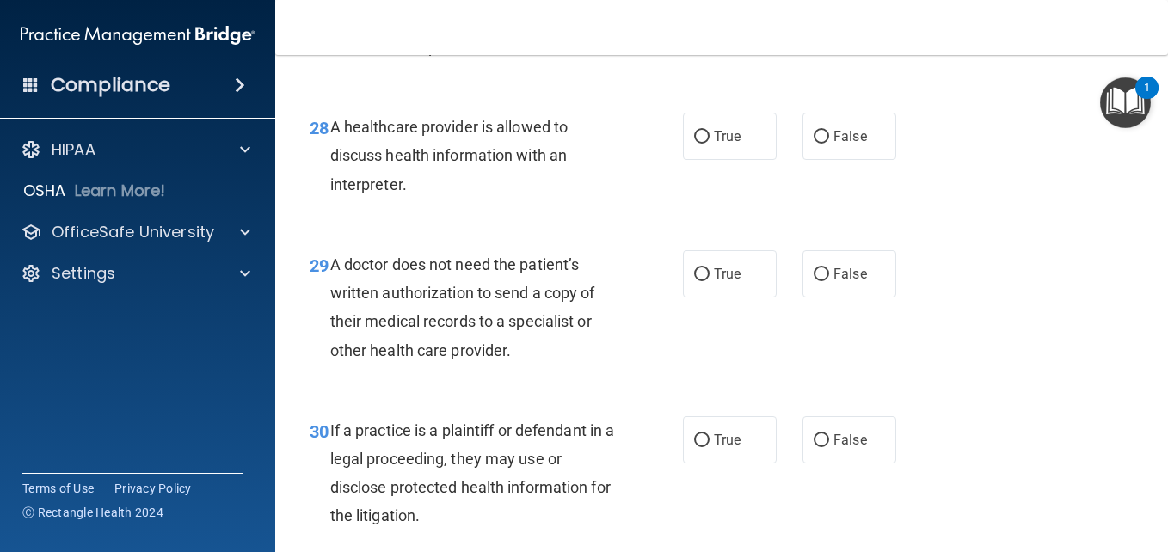
scroll to position [4532, 0]
click at [723, 144] on span "True" at bounding box center [727, 135] width 27 height 16
click at [710, 143] on input "True" at bounding box center [701, 136] width 15 height 13
radio input "true"
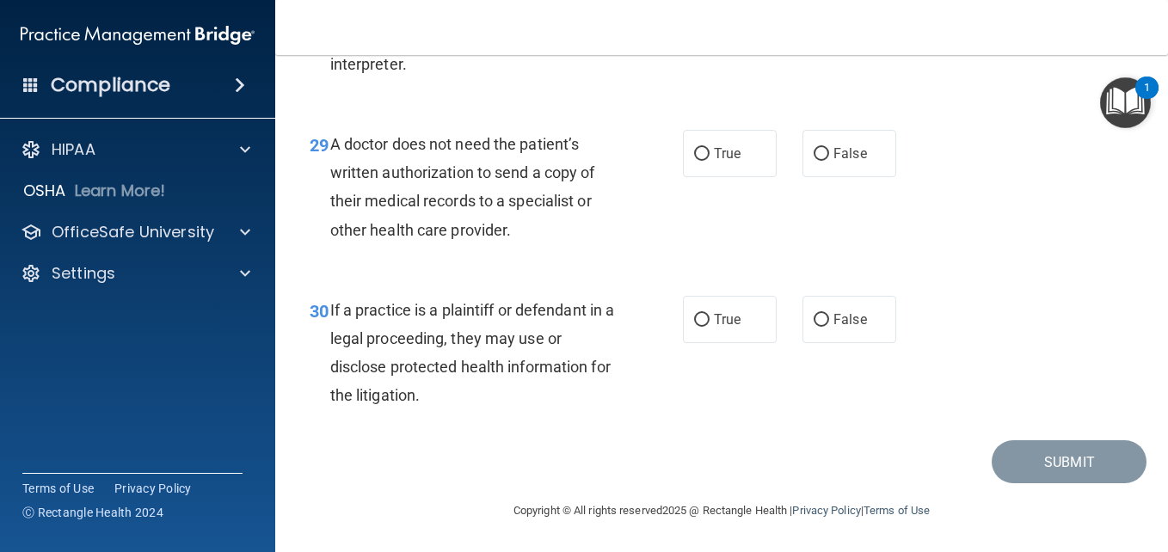
scroll to position [4656, 0]
click at [835, 177] on label "False" at bounding box center [850, 153] width 94 height 47
click at [829, 161] on input "False" at bounding box center [821, 154] width 15 height 13
radio input "true"
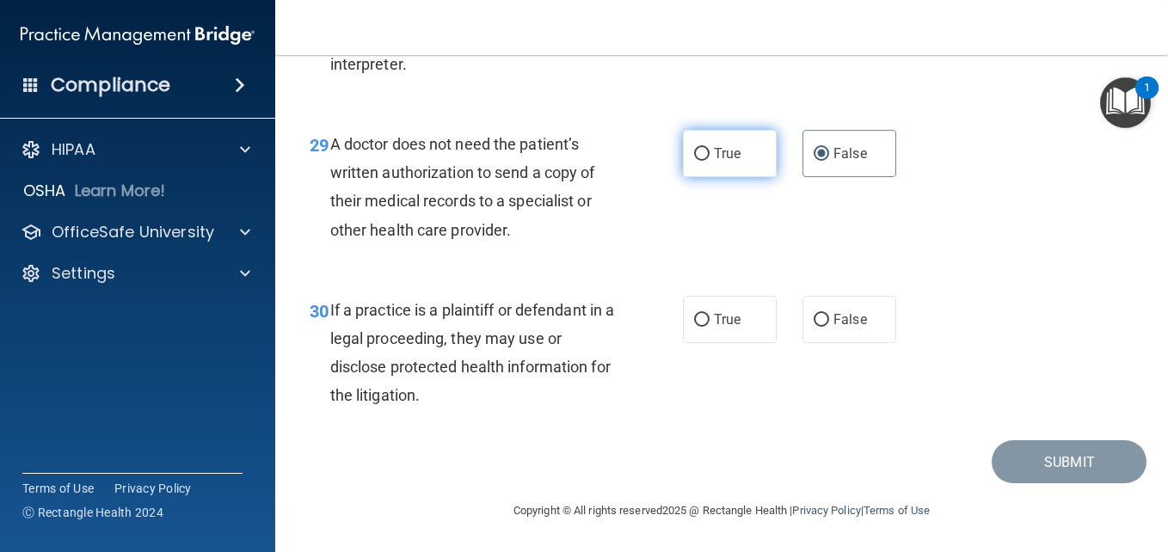
click at [750, 177] on label "True" at bounding box center [730, 153] width 94 height 47
click at [710, 161] on input "True" at bounding box center [701, 154] width 15 height 13
radio input "true"
radio input "false"
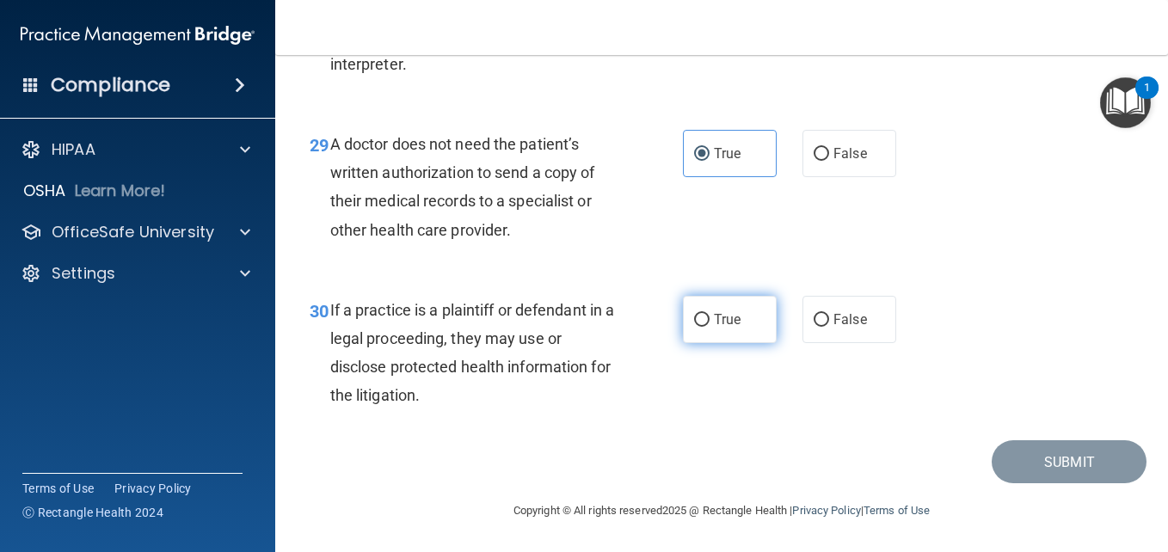
click at [741, 326] on label "True" at bounding box center [730, 319] width 94 height 47
click at [710, 326] on input "True" at bounding box center [701, 320] width 15 height 13
radio input "true"
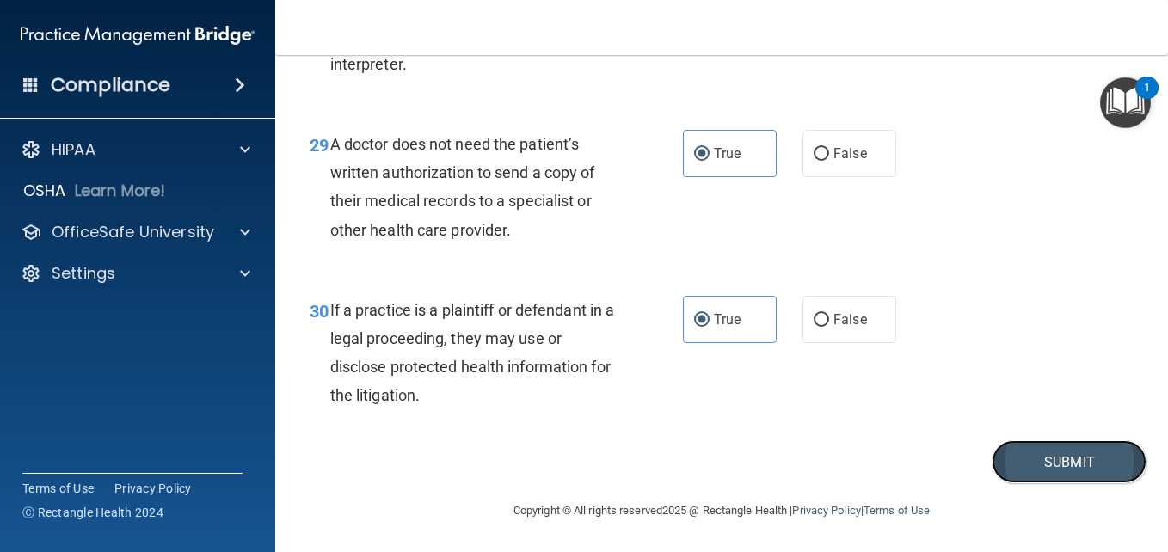
click at [1021, 471] on button "Submit" at bounding box center [1069, 462] width 155 height 44
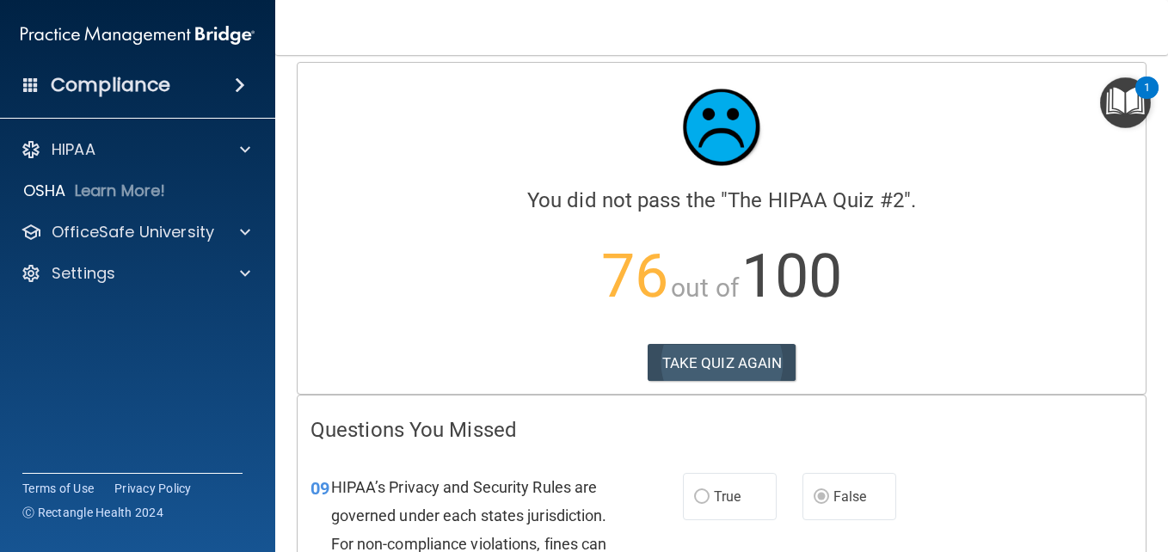
scroll to position [9, 0]
click at [720, 365] on button "TAKE QUIZ AGAIN" at bounding box center [722, 364] width 149 height 38
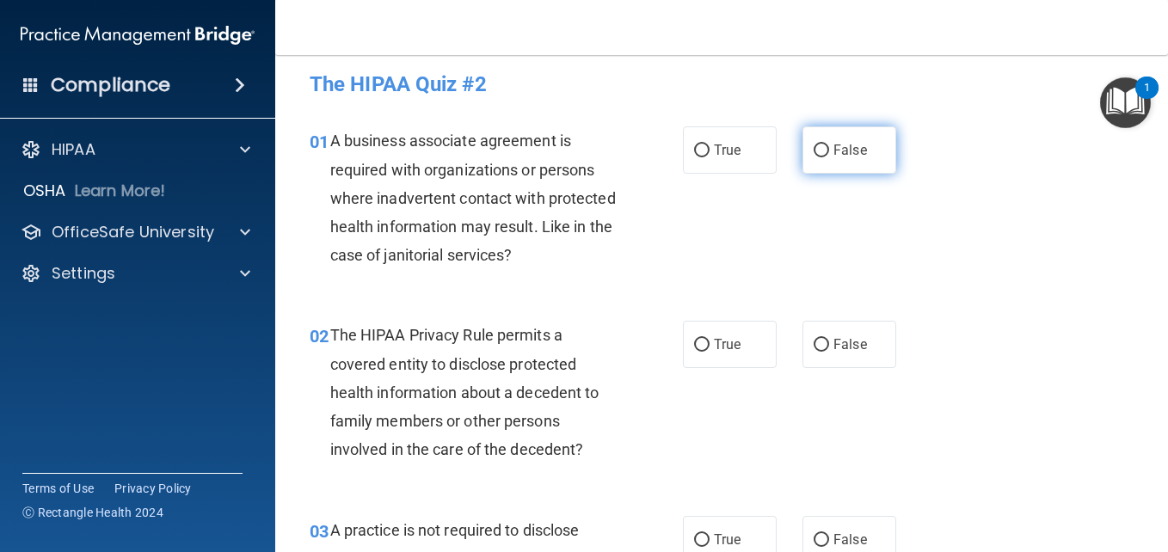
click at [826, 162] on label "False" at bounding box center [850, 149] width 94 height 47
click at [826, 157] on input "False" at bounding box center [821, 151] width 15 height 13
radio input "true"
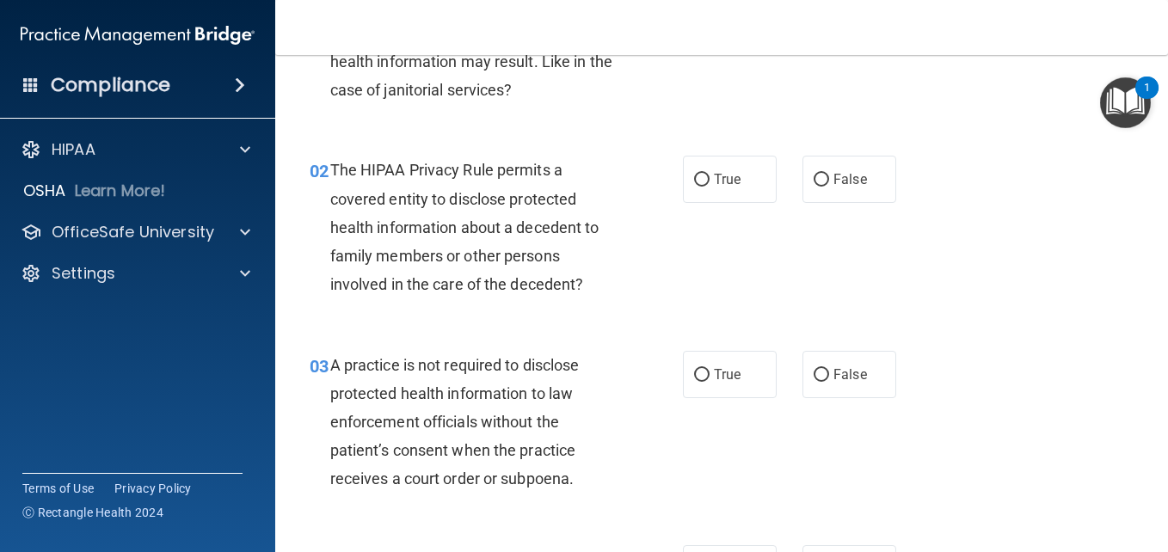
scroll to position [175, 0]
click at [727, 171] on span "True" at bounding box center [727, 178] width 27 height 16
click at [710, 173] on input "True" at bounding box center [701, 179] width 15 height 13
radio input "true"
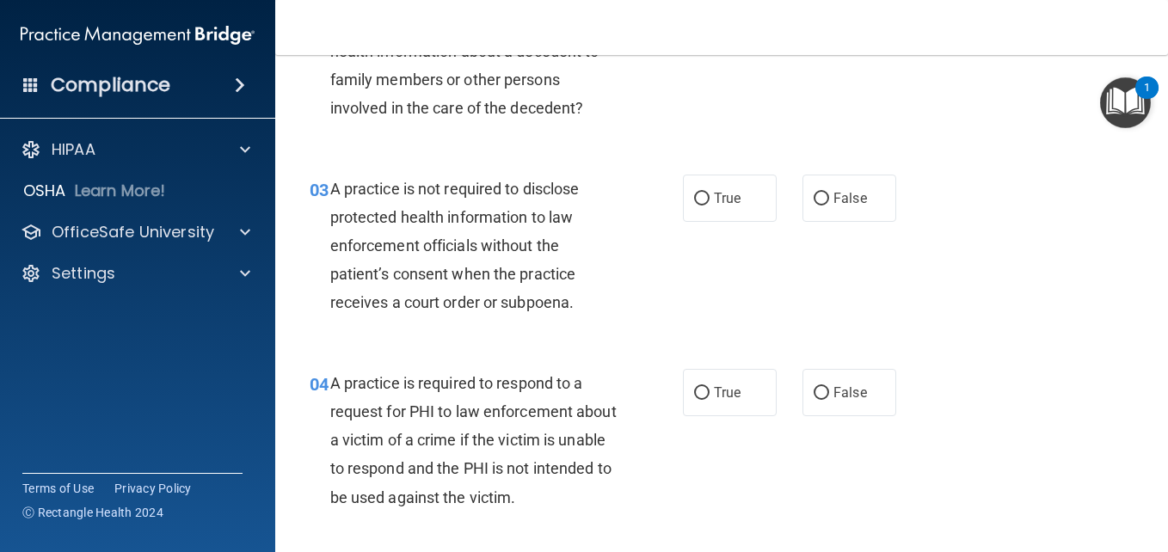
scroll to position [352, 0]
click at [702, 197] on input "True" at bounding box center [701, 198] width 15 height 13
radio input "true"
click at [834, 193] on span "False" at bounding box center [851, 197] width 34 height 16
click at [829, 193] on input "False" at bounding box center [821, 198] width 15 height 13
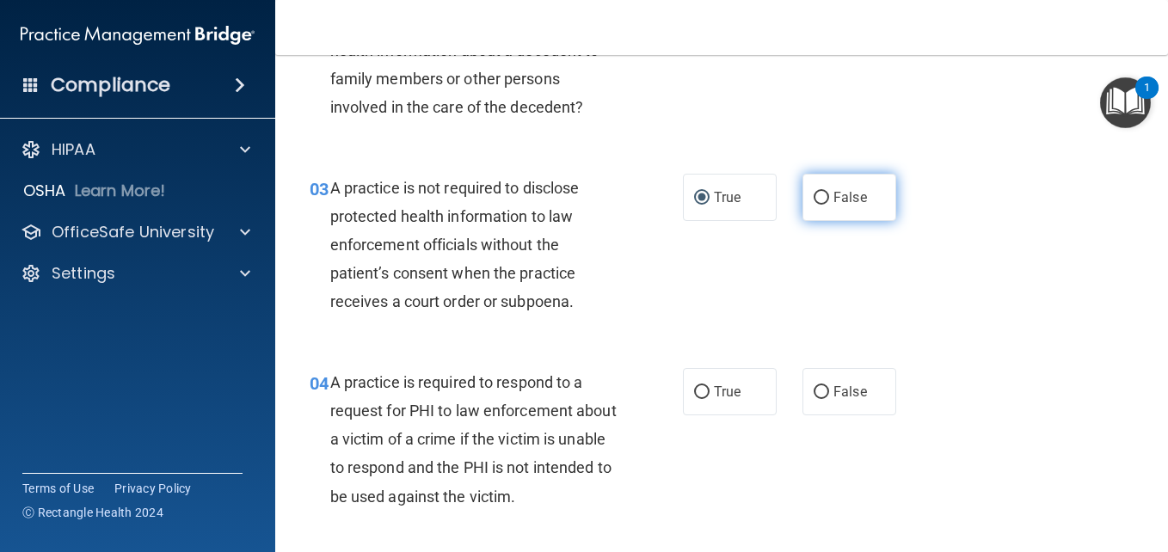
radio input "true"
radio input "false"
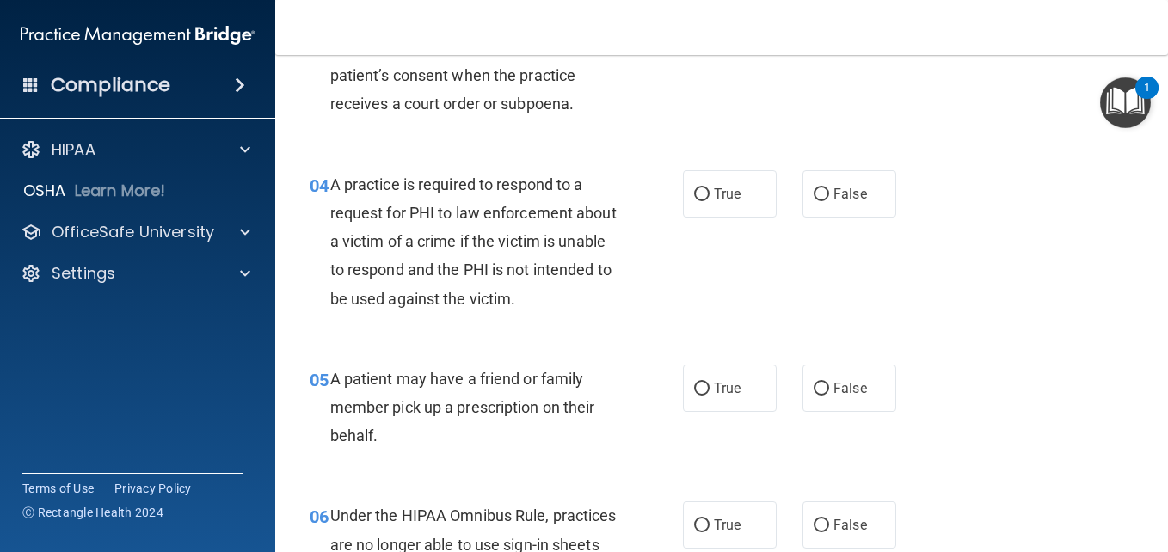
scroll to position [551, 0]
click at [734, 201] on label "True" at bounding box center [730, 192] width 94 height 47
click at [710, 200] on input "True" at bounding box center [701, 194] width 15 height 13
radio input "true"
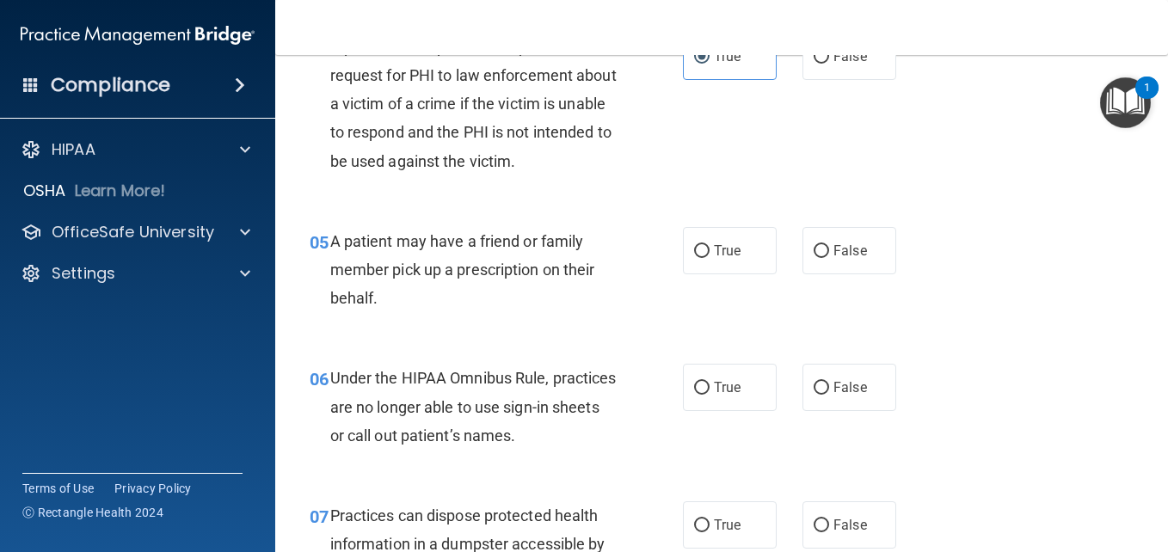
scroll to position [688, 0]
click at [729, 255] on span "True" at bounding box center [727, 250] width 27 height 16
click at [710, 255] on input "True" at bounding box center [701, 250] width 15 height 13
radio input "true"
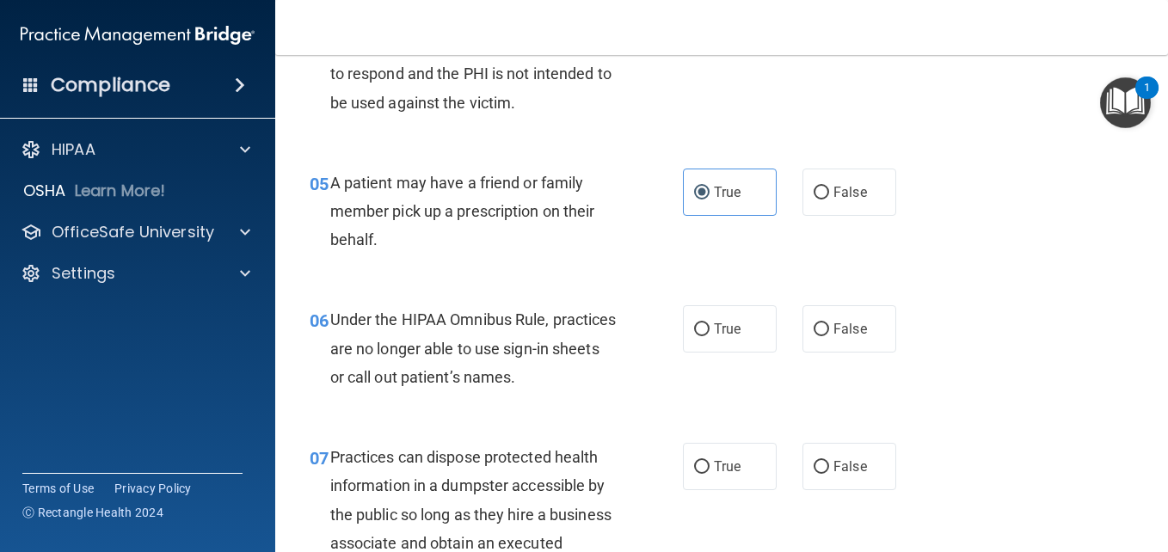
scroll to position [742, 0]
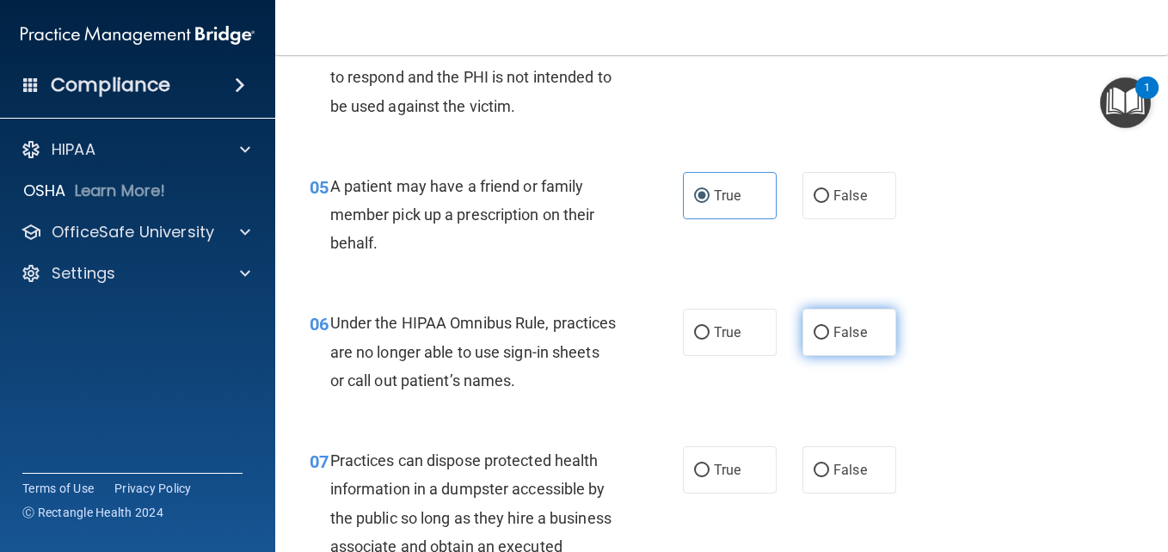
click at [852, 335] on span "False" at bounding box center [851, 332] width 34 height 16
click at [829, 335] on input "False" at bounding box center [821, 333] width 15 height 13
radio input "true"
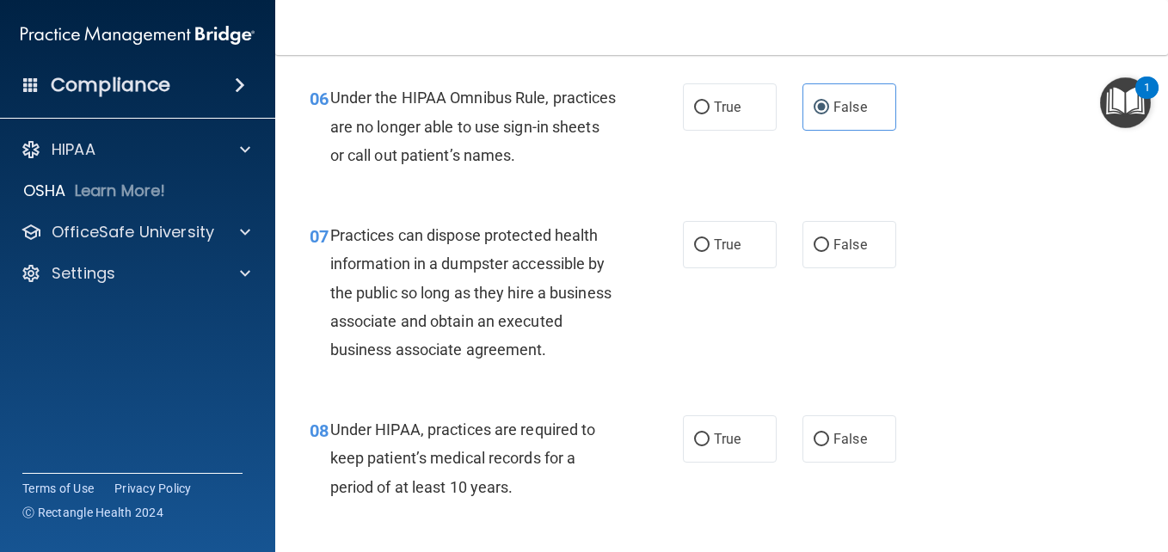
scroll to position [969, 0]
click at [862, 260] on label "False" at bounding box center [850, 243] width 94 height 47
click at [829, 251] on input "False" at bounding box center [821, 244] width 15 height 13
radio input "true"
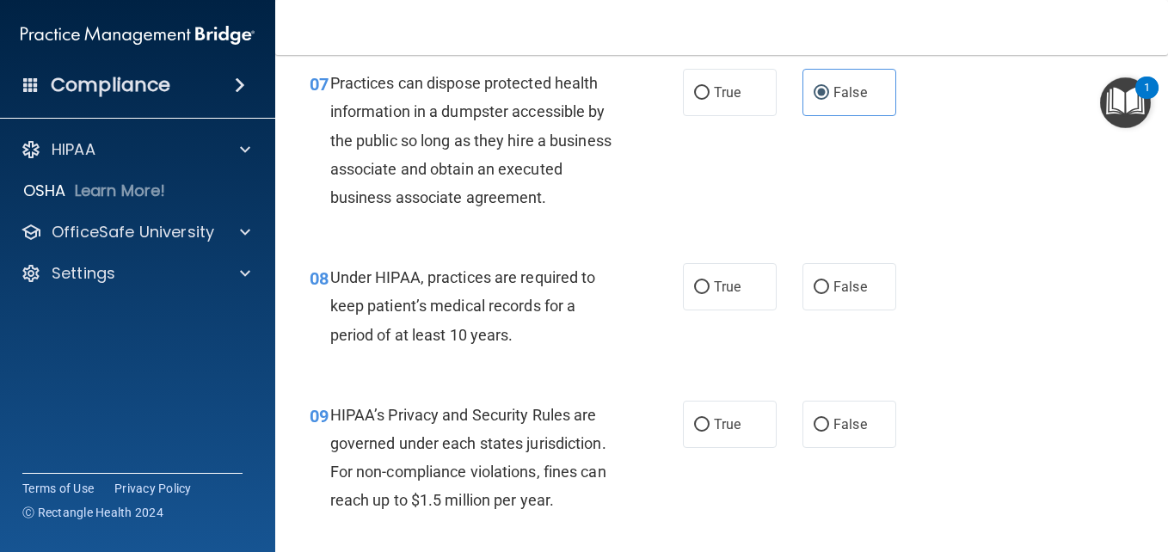
scroll to position [1153, 0]
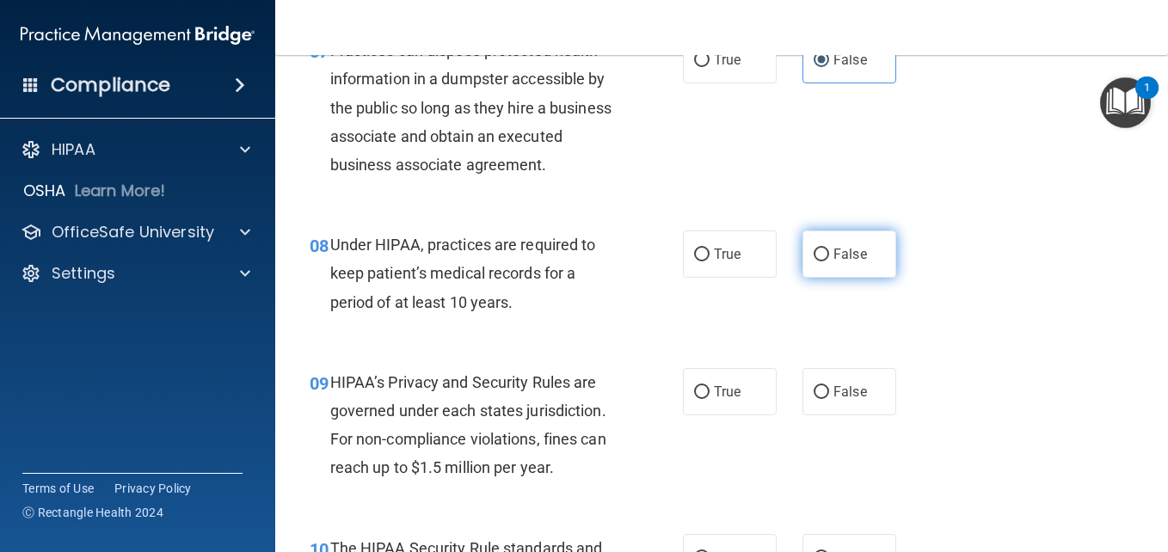
click at [857, 262] on span "False" at bounding box center [851, 254] width 34 height 16
click at [829, 261] on input "False" at bounding box center [821, 255] width 15 height 13
radio input "true"
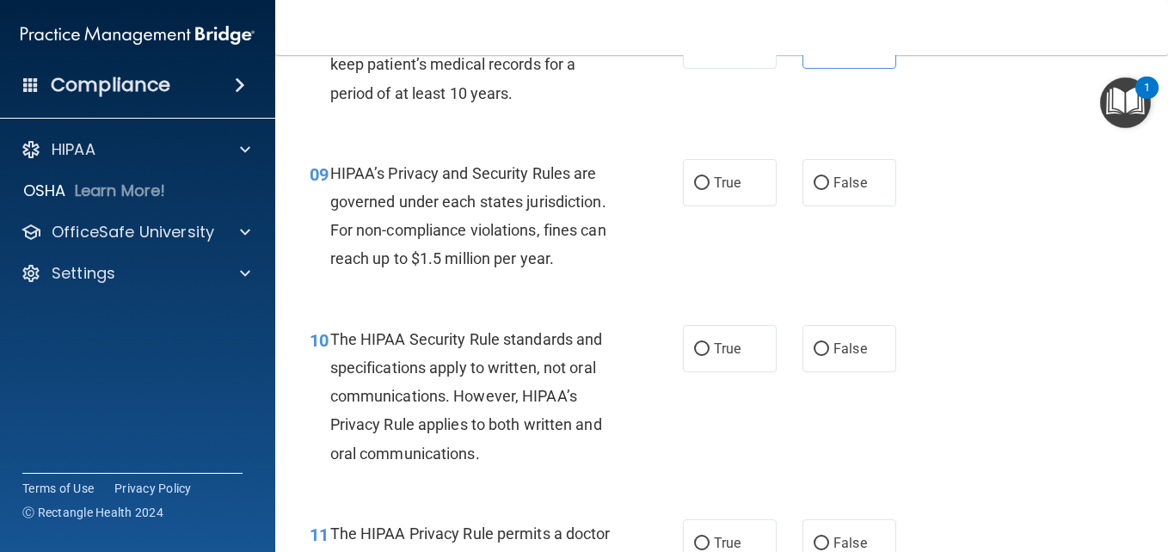
scroll to position [1363, 0]
click at [819, 206] on label "False" at bounding box center [850, 181] width 94 height 47
click at [819, 189] on input "False" at bounding box center [821, 182] width 15 height 13
radio input "true"
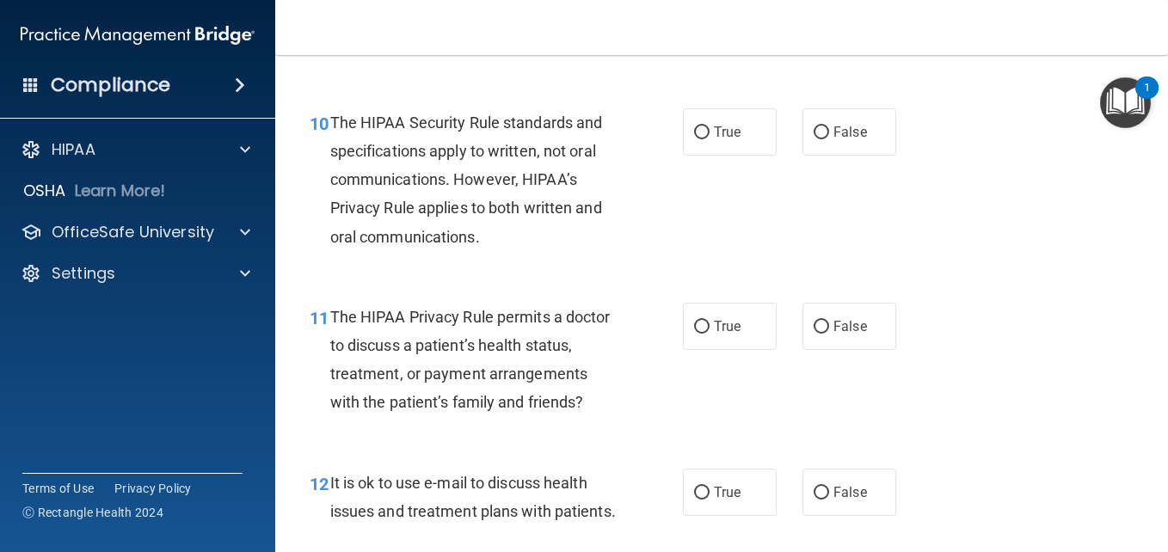
scroll to position [1579, 0]
click at [749, 151] on label "True" at bounding box center [730, 131] width 94 height 47
click at [710, 138] on input "True" at bounding box center [701, 132] width 15 height 13
radio input "true"
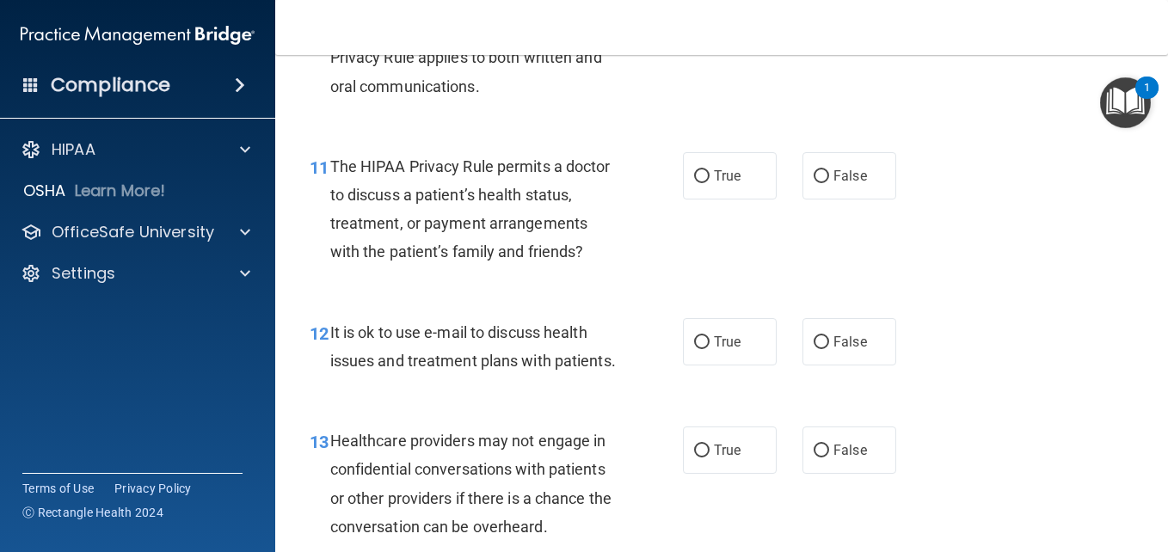
scroll to position [1730, 0]
click at [819, 182] on input "False" at bounding box center [821, 175] width 15 height 13
radio input "true"
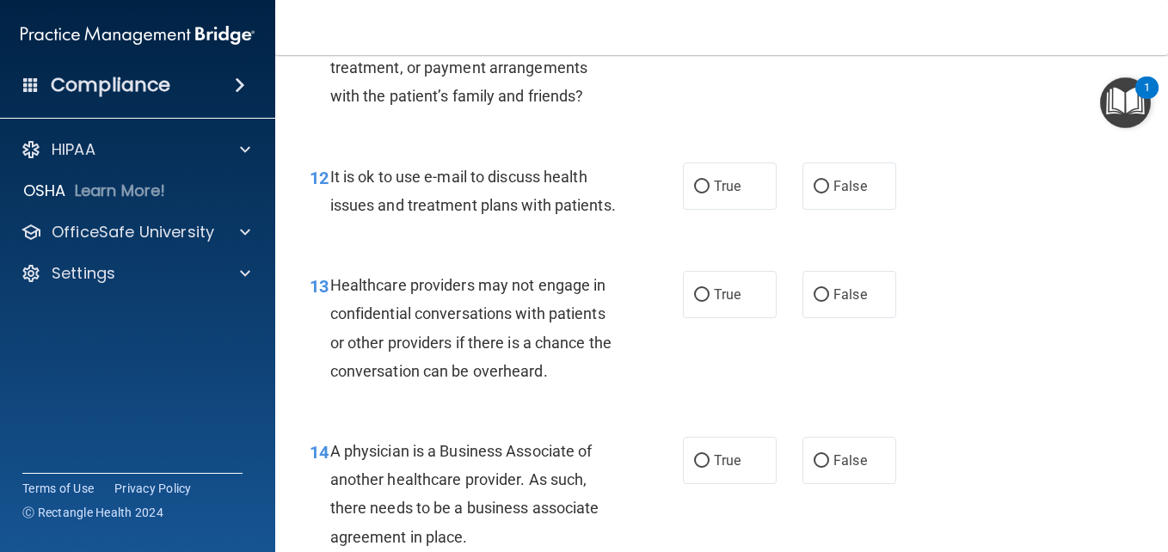
scroll to position [1886, 0]
click at [745, 209] on label "True" at bounding box center [730, 185] width 94 height 47
click at [710, 193] on input "True" at bounding box center [701, 186] width 15 height 13
radio input "true"
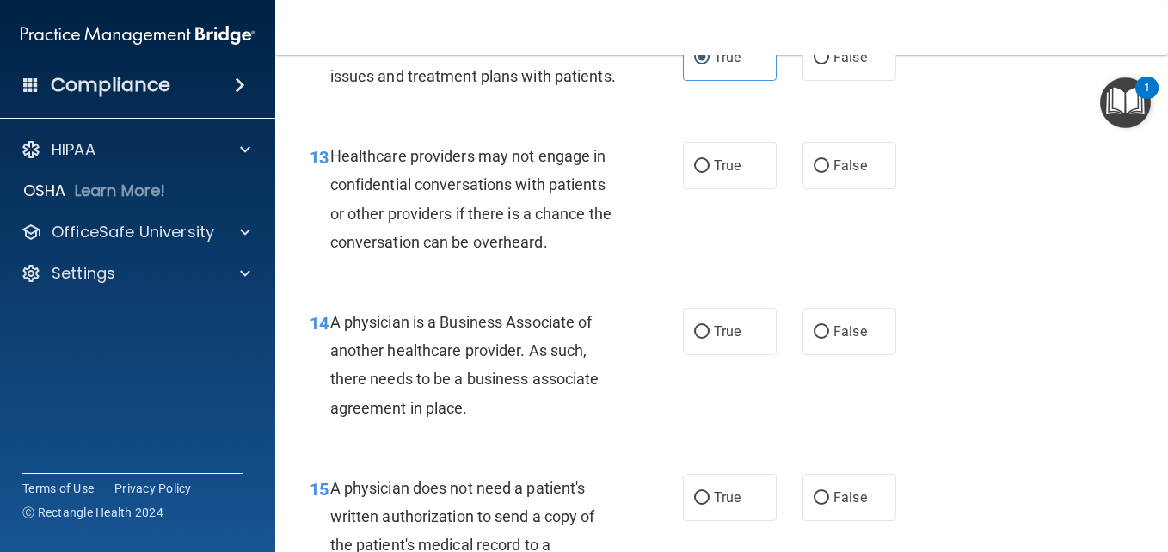
scroll to position [2015, 0]
click at [860, 188] on label "False" at bounding box center [850, 164] width 94 height 47
click at [829, 172] on input "False" at bounding box center [821, 165] width 15 height 13
radio input "true"
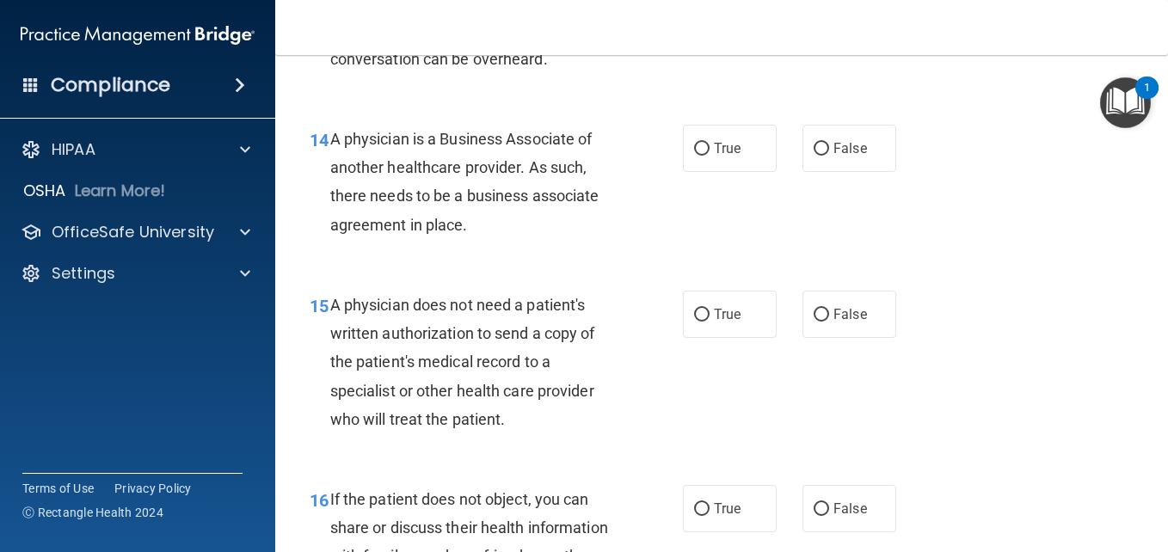
scroll to position [2199, 0]
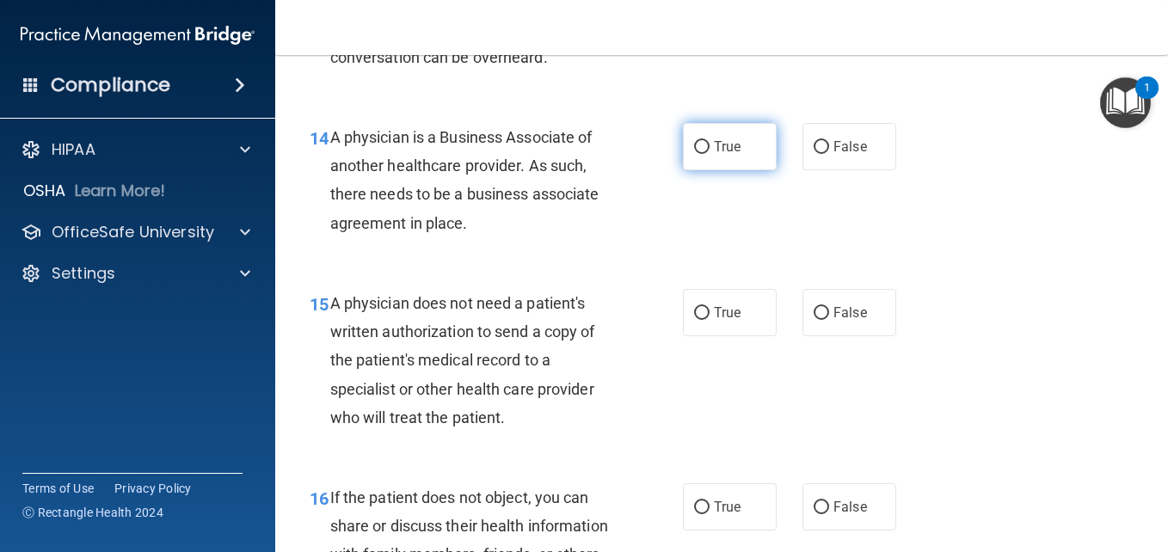
click at [734, 170] on label "True" at bounding box center [730, 146] width 94 height 47
click at [710, 154] on input "True" at bounding box center [701, 147] width 15 height 13
radio input "true"
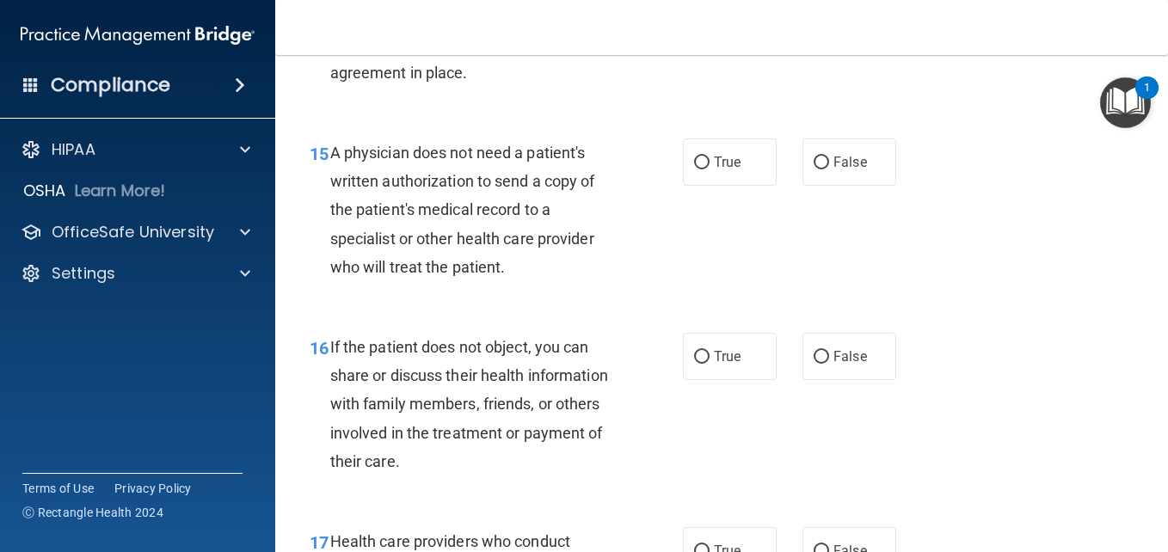
scroll to position [2350, 0]
click at [735, 185] on label "True" at bounding box center [730, 161] width 94 height 47
click at [710, 169] on input "True" at bounding box center [701, 162] width 15 height 13
radio input "true"
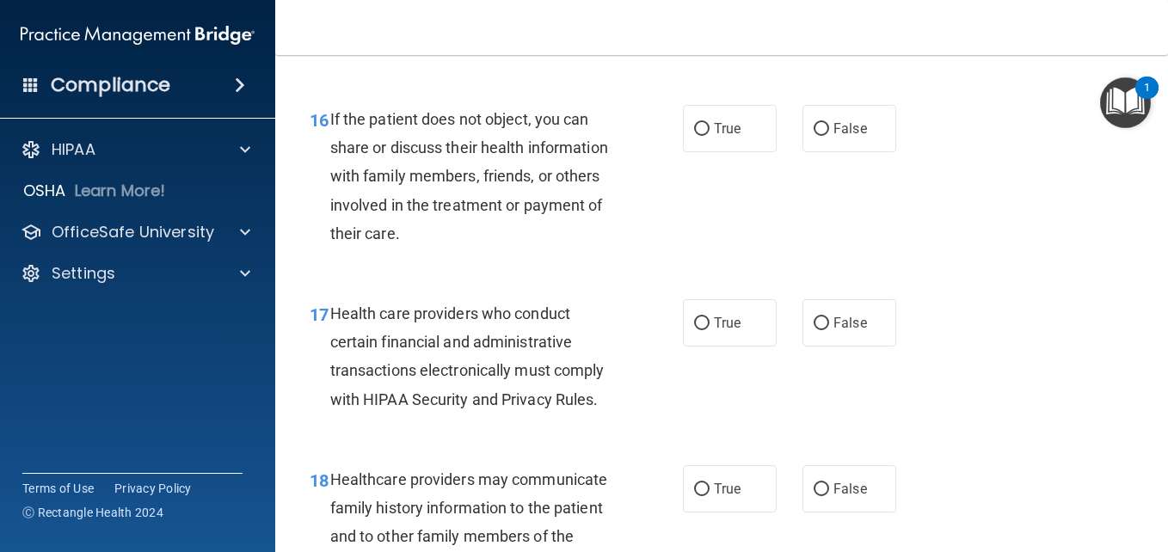
scroll to position [2578, 0]
click at [728, 136] on span "True" at bounding box center [727, 128] width 27 height 16
click at [710, 135] on input "True" at bounding box center [701, 128] width 15 height 13
radio input "true"
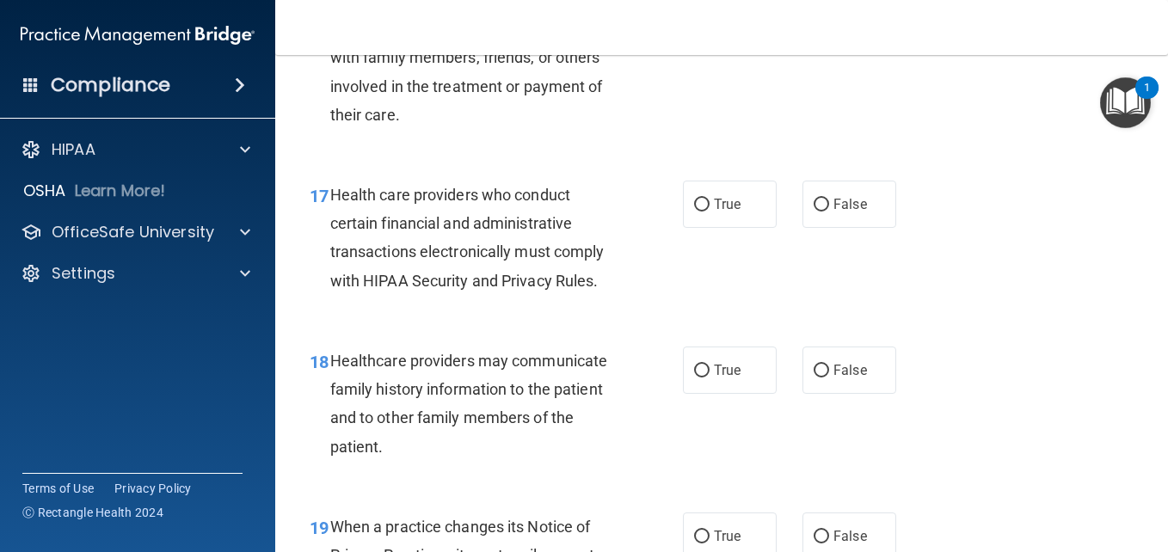
scroll to position [2743, 0]
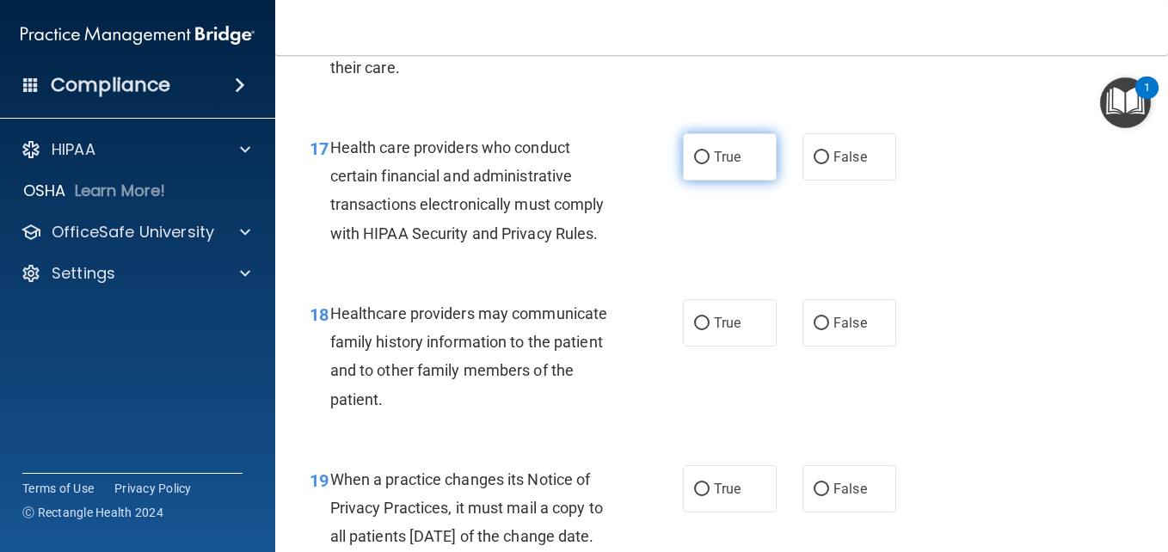
click at [698, 164] on input "True" at bounding box center [701, 157] width 15 height 13
radio input "true"
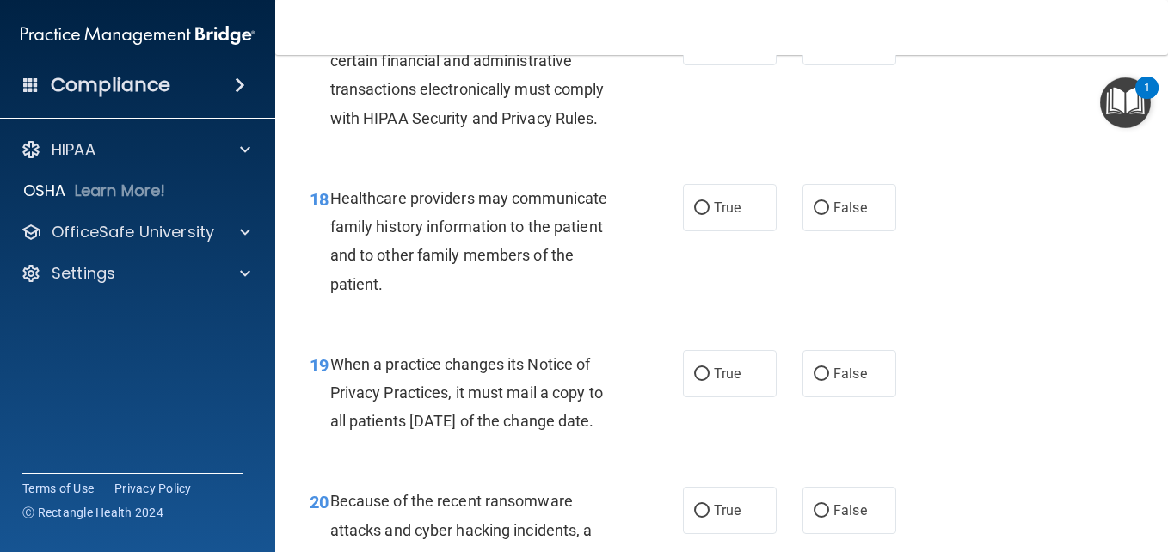
scroll to position [2859, 0]
click at [846, 215] on span "False" at bounding box center [851, 207] width 34 height 16
click at [829, 214] on input "False" at bounding box center [821, 207] width 15 height 13
radio input "true"
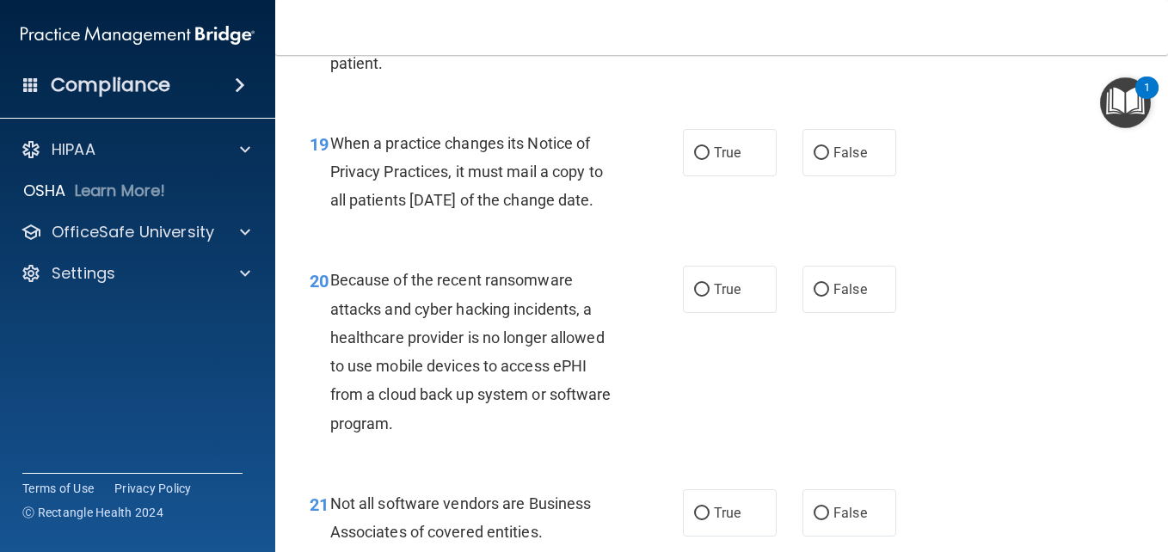
scroll to position [3080, 0]
click at [858, 160] on span "False" at bounding box center [851, 152] width 34 height 16
click at [829, 159] on input "False" at bounding box center [821, 152] width 15 height 13
radio input "true"
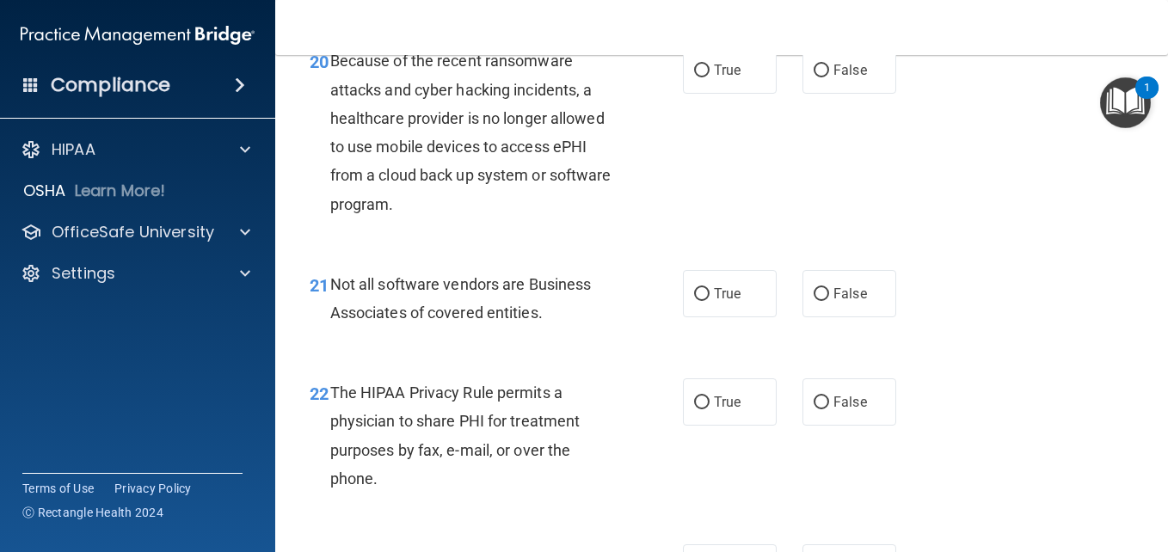
scroll to position [3300, 0]
click at [864, 93] on label "False" at bounding box center [850, 69] width 94 height 47
click at [829, 77] on input "False" at bounding box center [821, 70] width 15 height 13
radio input "true"
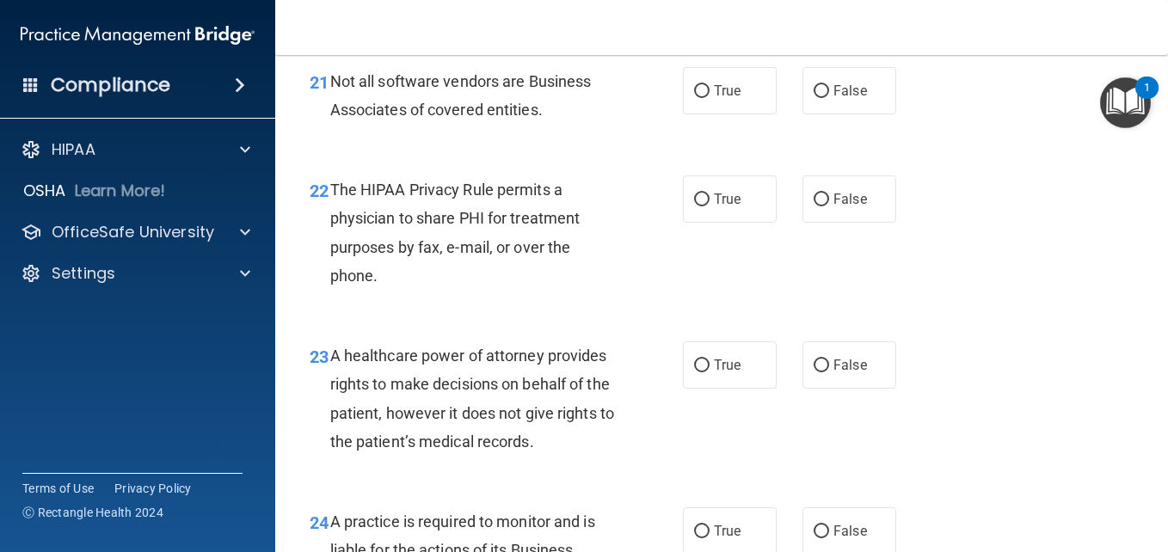
scroll to position [3506, 0]
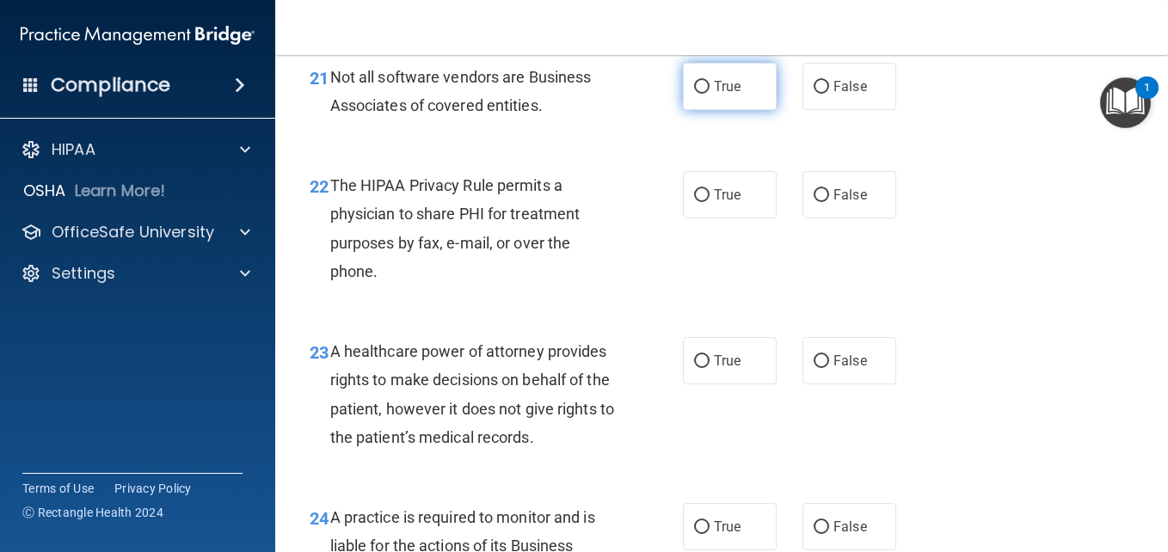
click at [734, 110] on label "True" at bounding box center [730, 86] width 94 height 47
click at [710, 94] on input "True" at bounding box center [701, 87] width 15 height 13
radio input "true"
click at [738, 218] on label "True" at bounding box center [730, 194] width 94 height 47
click at [710, 202] on input "True" at bounding box center [701, 195] width 15 height 13
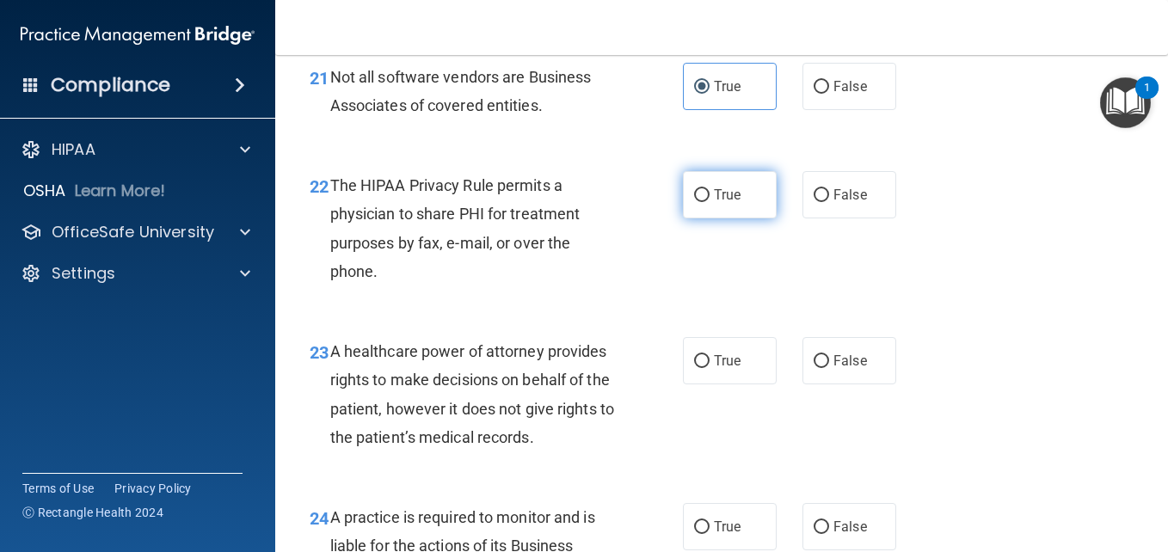
radio input "true"
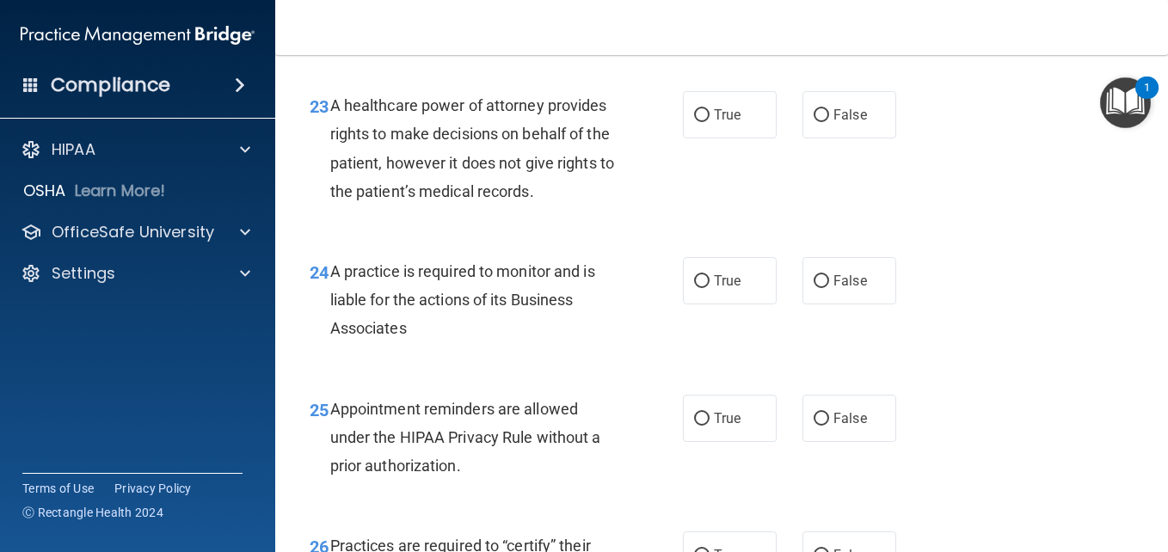
scroll to position [3753, 0]
click at [830, 235] on div "23 A healthcare power of attorney provides rights to make decisions on behalf o…" at bounding box center [722, 152] width 850 height 166
click at [832, 138] on label "False" at bounding box center [850, 113] width 94 height 47
click at [829, 121] on input "False" at bounding box center [821, 114] width 15 height 13
radio input "true"
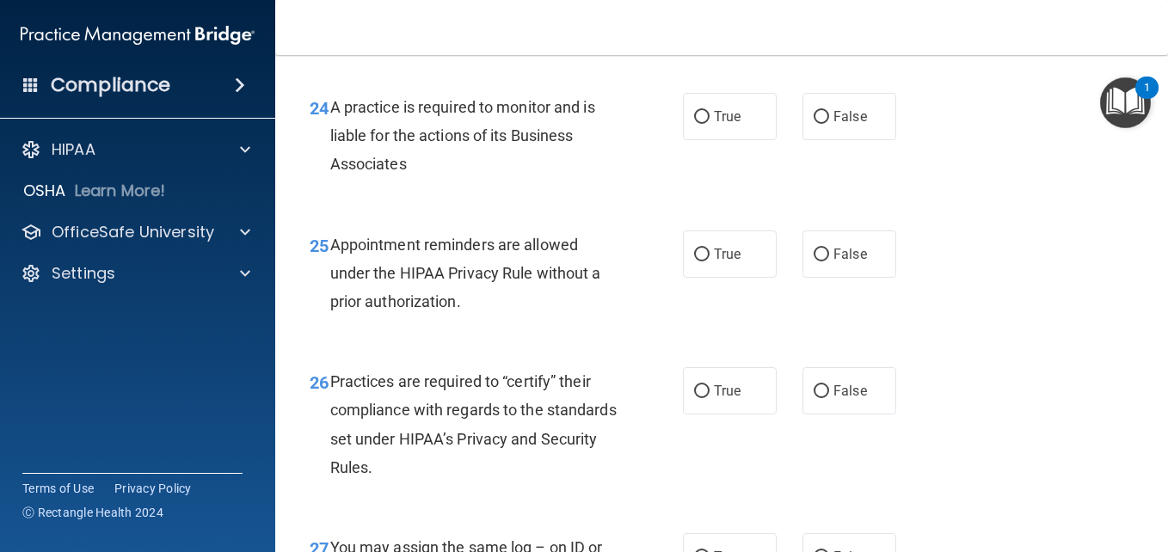
scroll to position [3917, 0]
click at [823, 139] on label "False" at bounding box center [850, 115] width 94 height 47
click at [823, 123] on input "False" at bounding box center [821, 116] width 15 height 13
radio input "true"
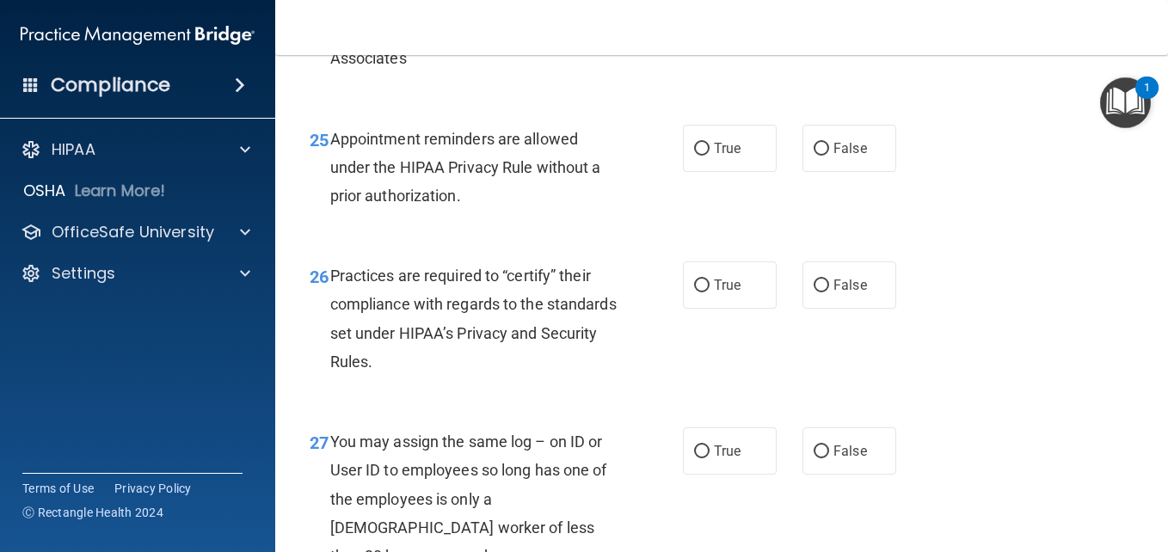
scroll to position [4025, 0]
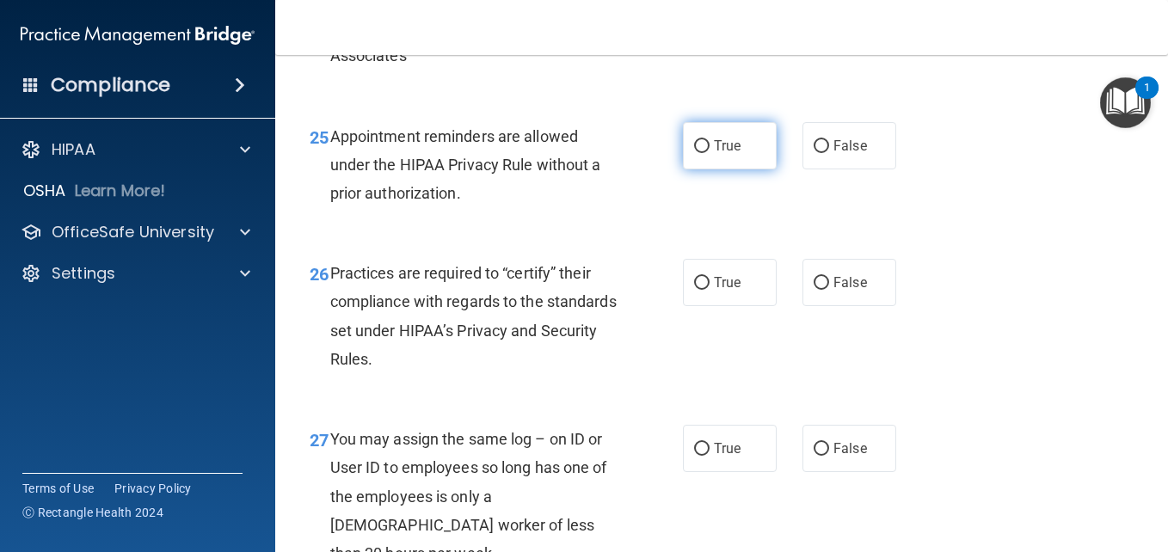
click at [694, 153] on input "True" at bounding box center [701, 146] width 15 height 13
radio input "true"
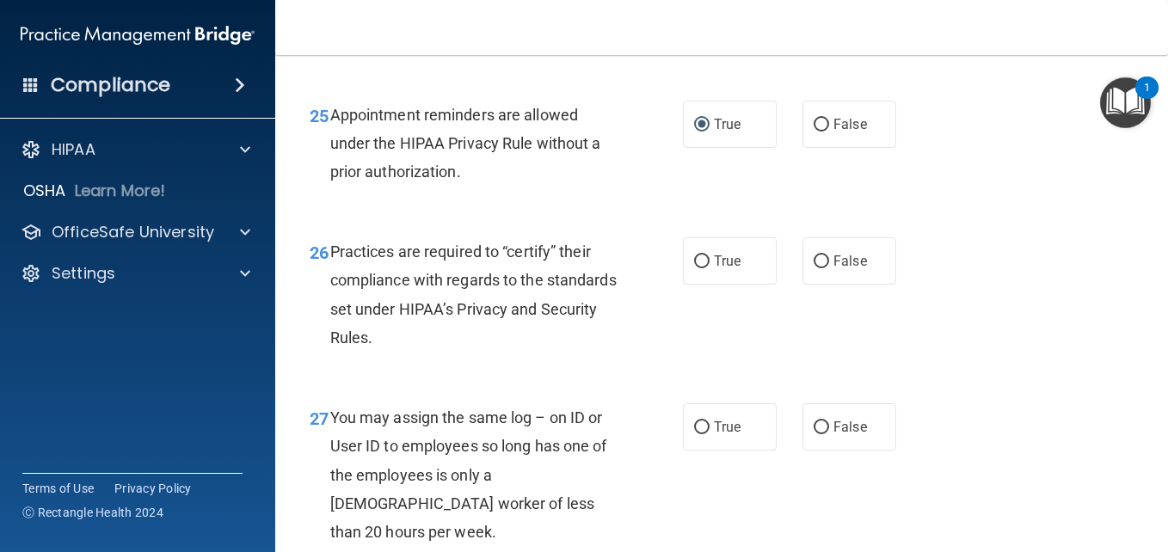
scroll to position [4047, 0]
click at [744, 284] on label "True" at bounding box center [730, 260] width 94 height 47
click at [710, 268] on input "True" at bounding box center [701, 261] width 15 height 13
radio input "true"
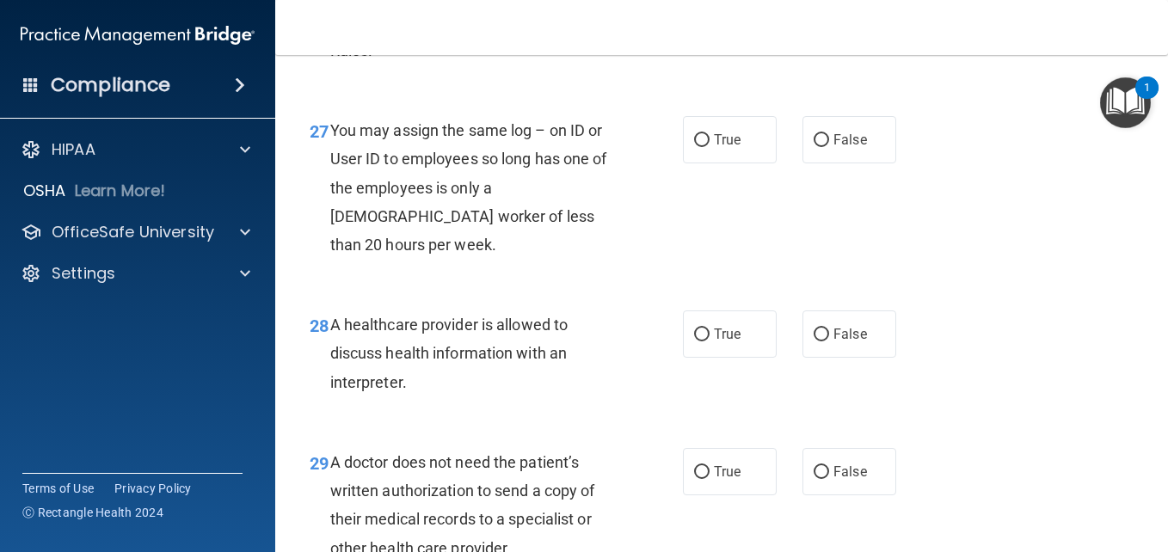
scroll to position [4334, 0]
click at [819, 163] on label "False" at bounding box center [850, 138] width 94 height 47
click at [819, 146] on input "False" at bounding box center [821, 139] width 15 height 13
radio input "true"
click at [749, 357] on label "True" at bounding box center [730, 333] width 94 height 47
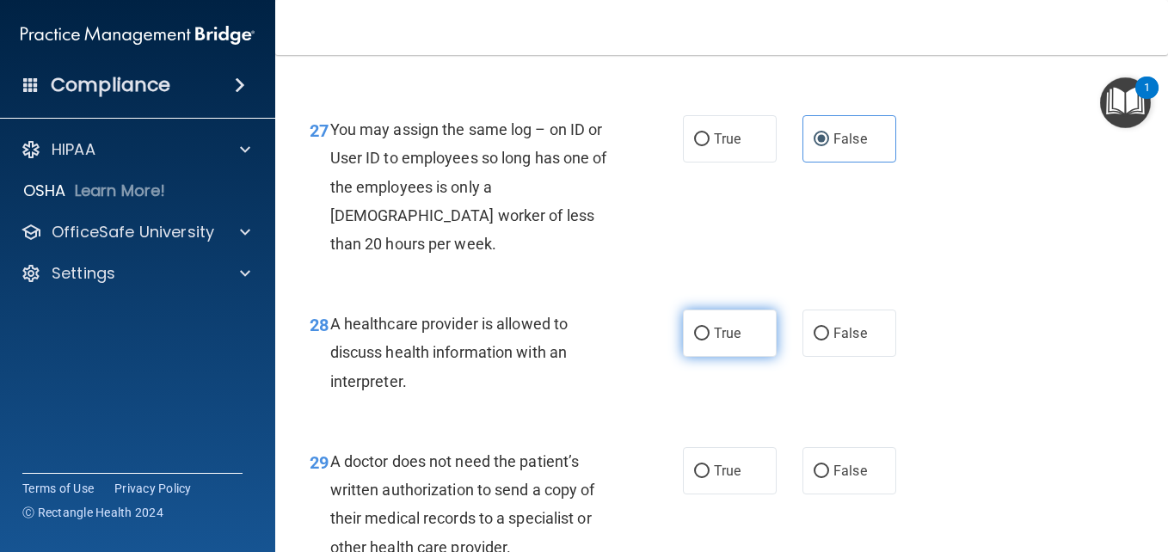
click at [710, 341] on input "True" at bounding box center [701, 334] width 15 height 13
radio input "true"
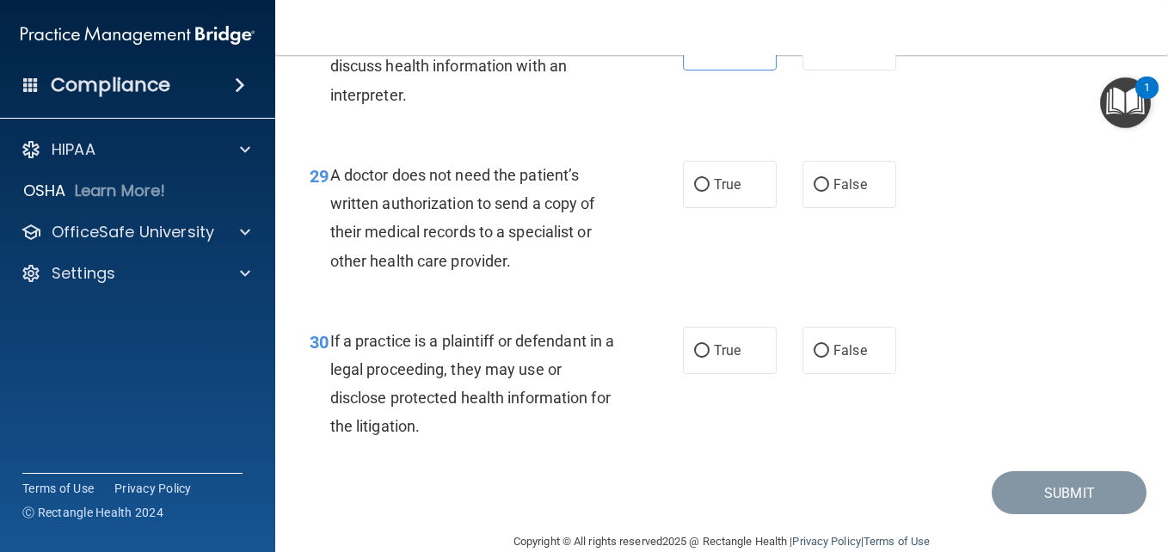
scroll to position [4622, 0]
click at [688, 207] on label "True" at bounding box center [730, 183] width 94 height 47
click at [694, 191] on input "True" at bounding box center [701, 184] width 15 height 13
radio input "true"
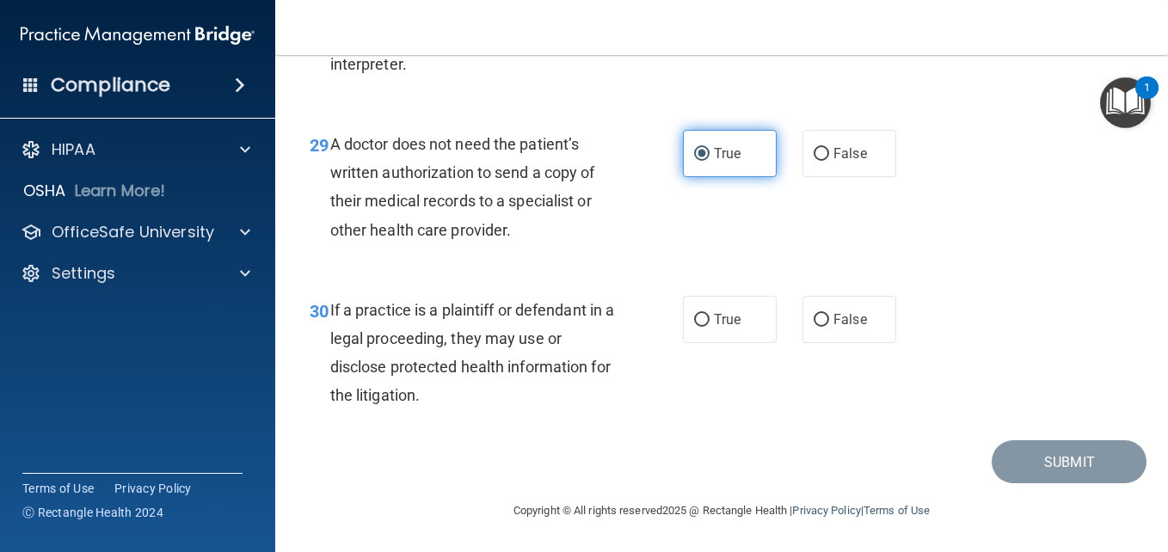
scroll to position [4702, 0]
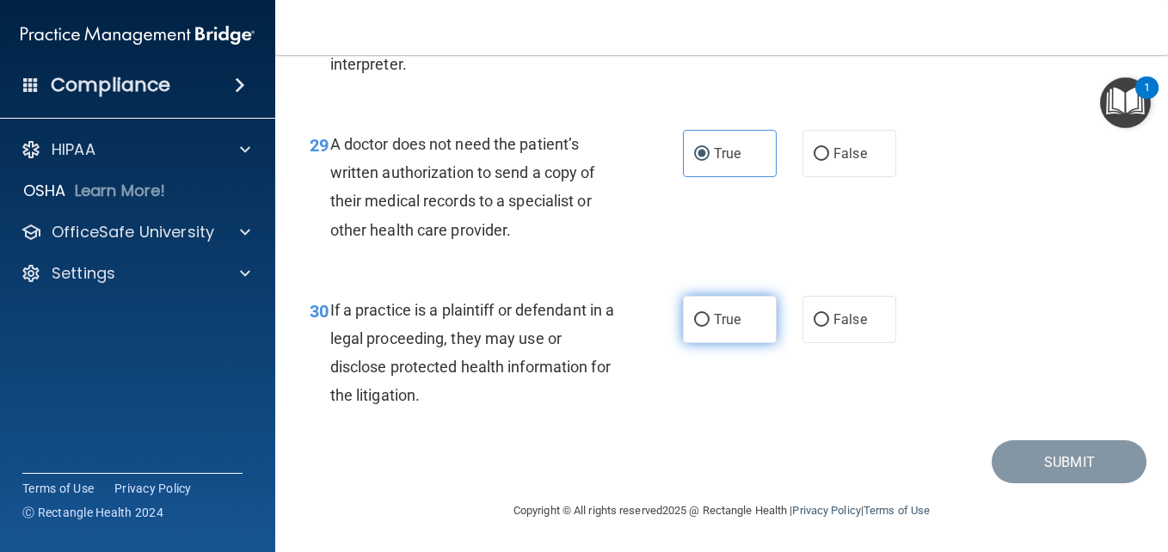
click at [726, 328] on span "True" at bounding box center [727, 319] width 27 height 16
click at [710, 327] on input "True" at bounding box center [701, 320] width 15 height 13
radio input "true"
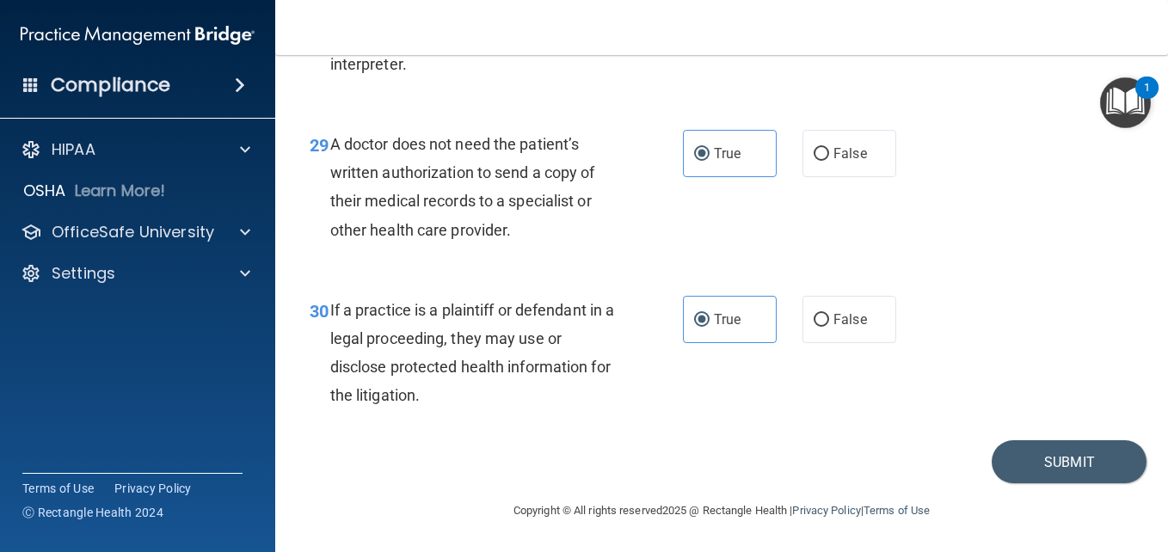
scroll to position [4738, 0]
click at [1068, 463] on button "Submit" at bounding box center [1069, 462] width 155 height 44
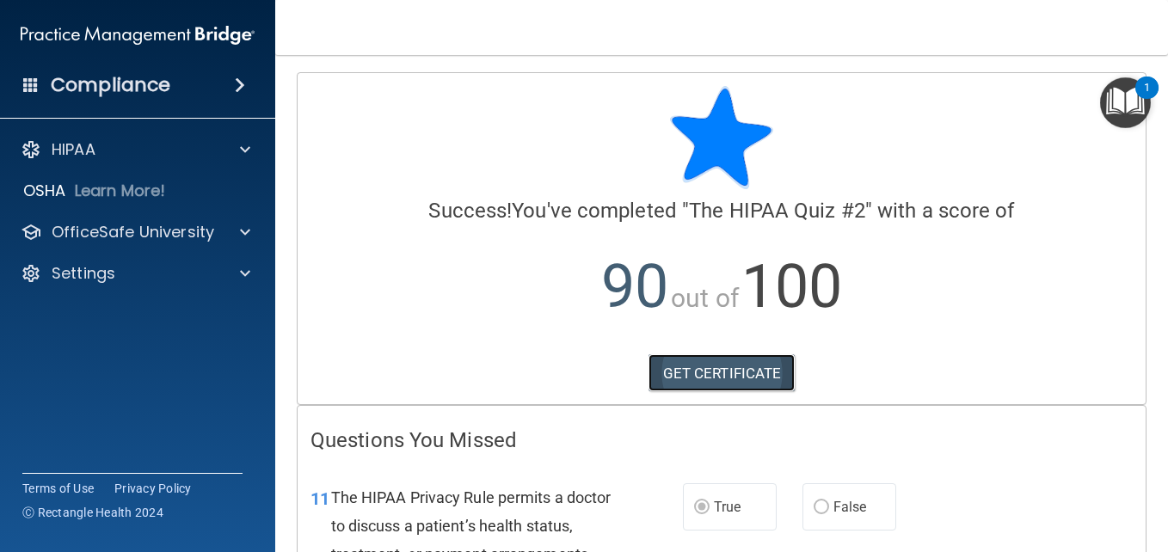
click at [716, 371] on link "GET CERTIFICATE" at bounding box center [722, 373] width 147 height 38
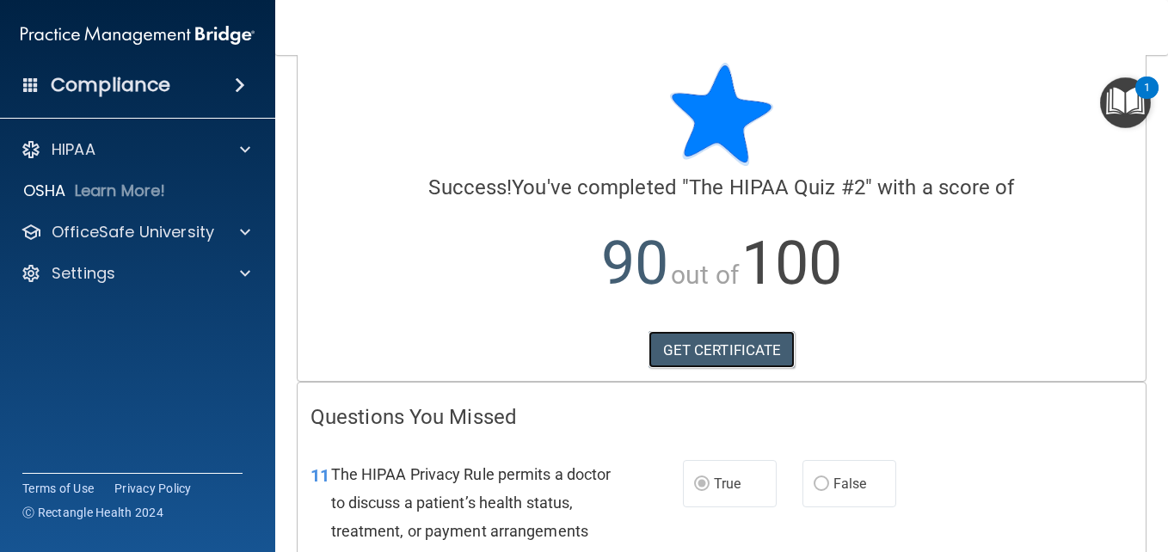
scroll to position [24, 0]
click at [231, 95] on div "Compliance" at bounding box center [137, 85] width 275 height 38
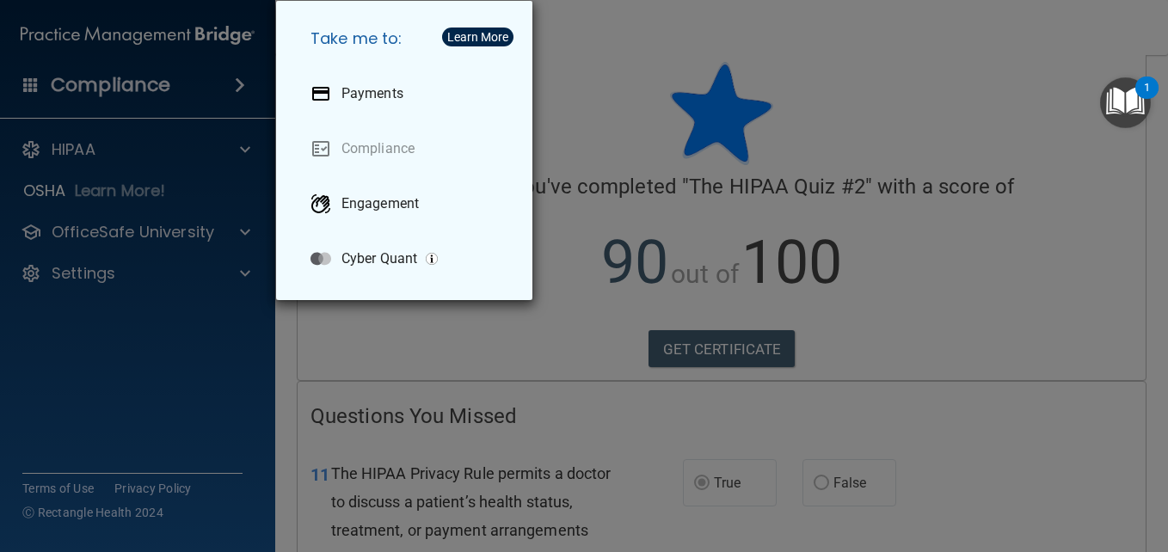
click at [534, 77] on div "Take me to: Payments Compliance Engagement Cyber Quant" at bounding box center [584, 276] width 1168 height 552
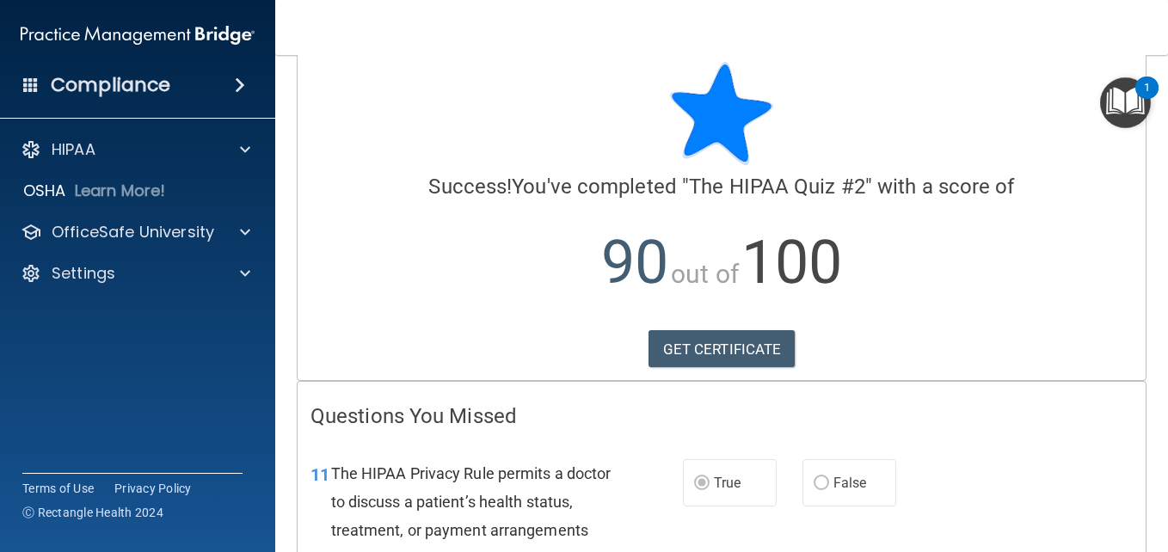
scroll to position [0, 0]
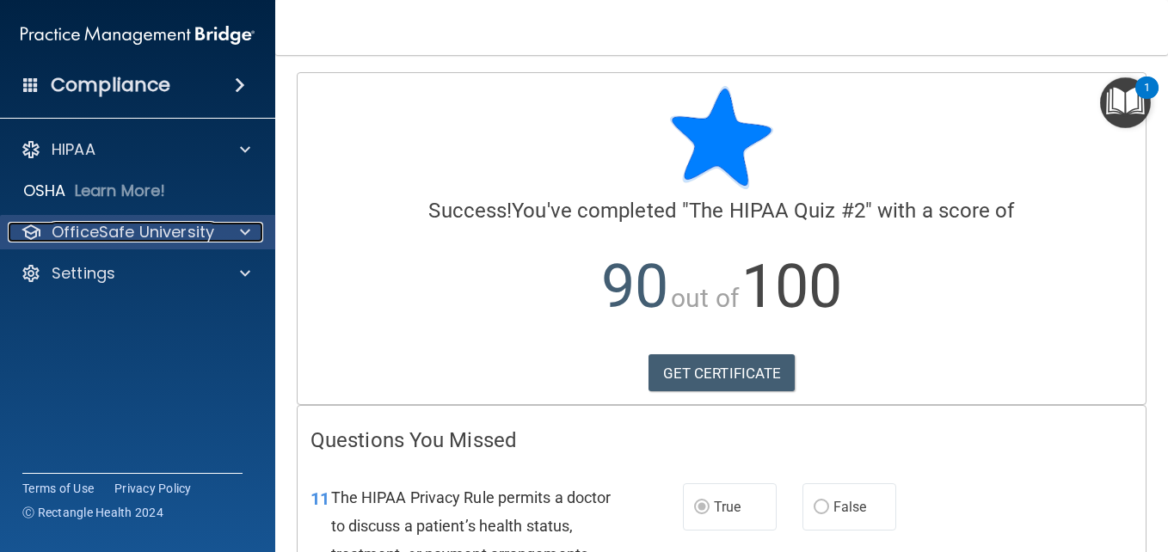
click at [173, 235] on p "OfficeSafe University" at bounding box center [133, 232] width 163 height 21
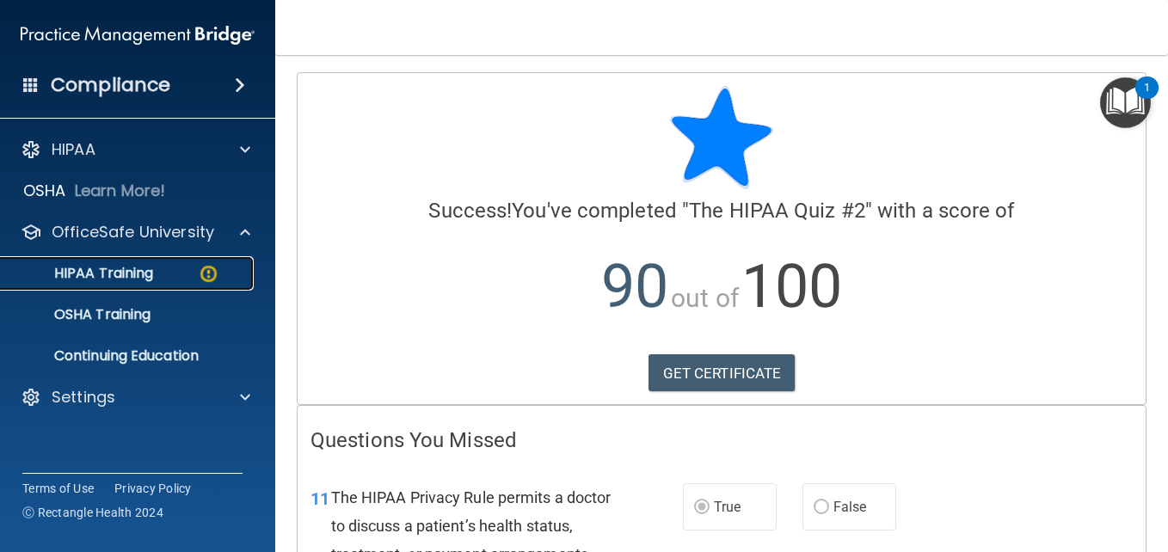
click at [122, 285] on link "HIPAA Training" at bounding box center [118, 273] width 271 height 34
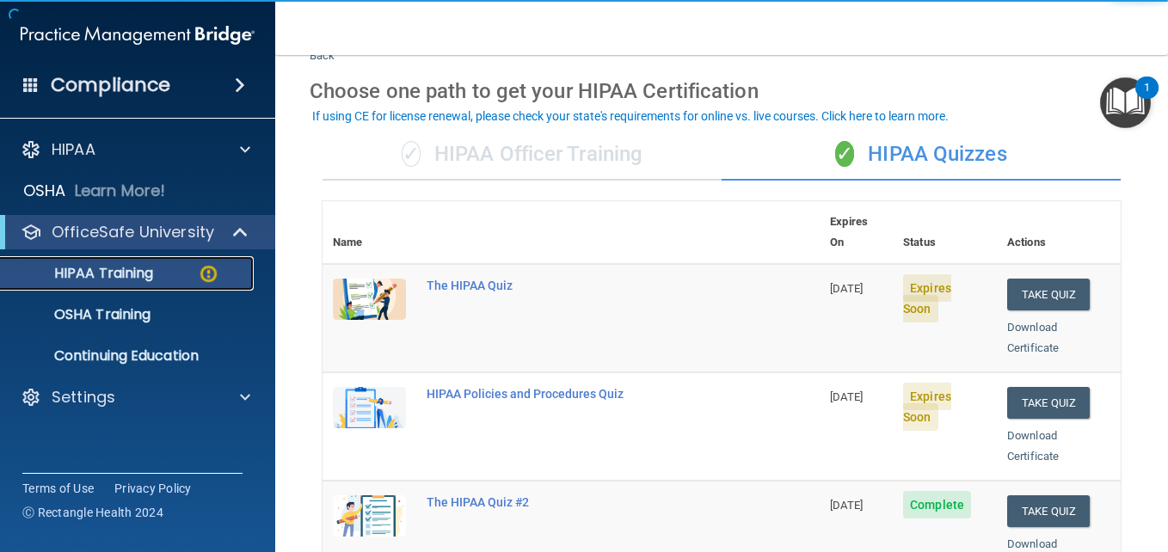
scroll to position [60, 0]
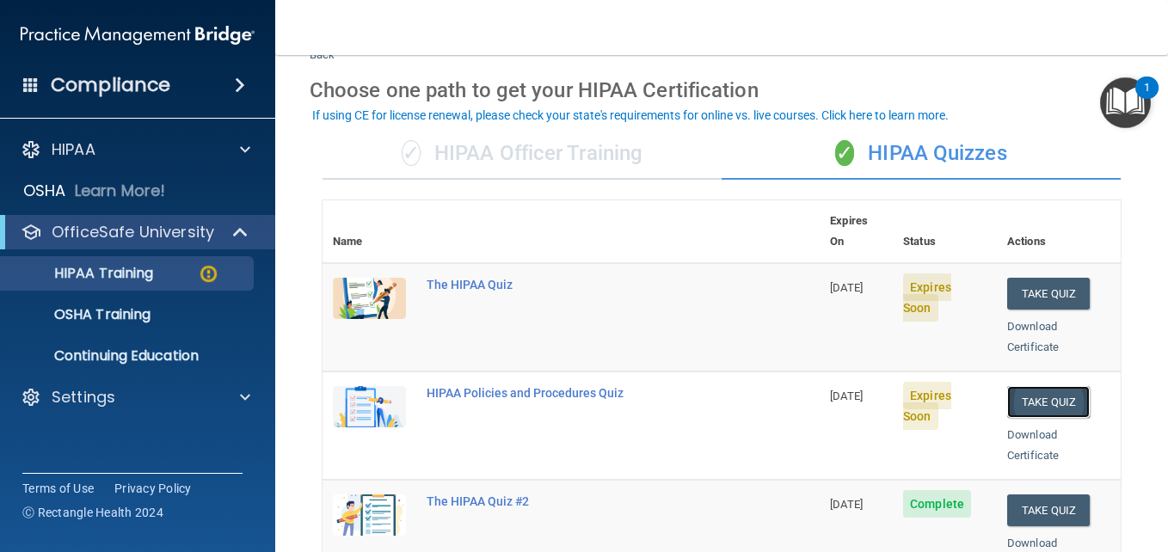
click at [1027, 386] on button "Take Quiz" at bounding box center [1048, 402] width 83 height 32
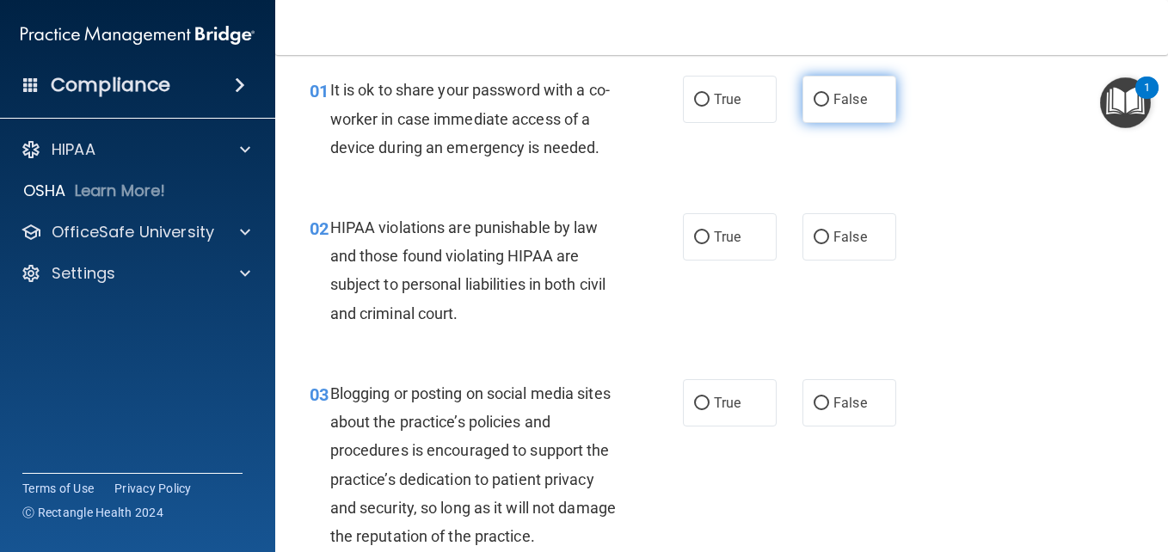
click at [817, 99] on input "False" at bounding box center [821, 100] width 15 height 13
radio input "true"
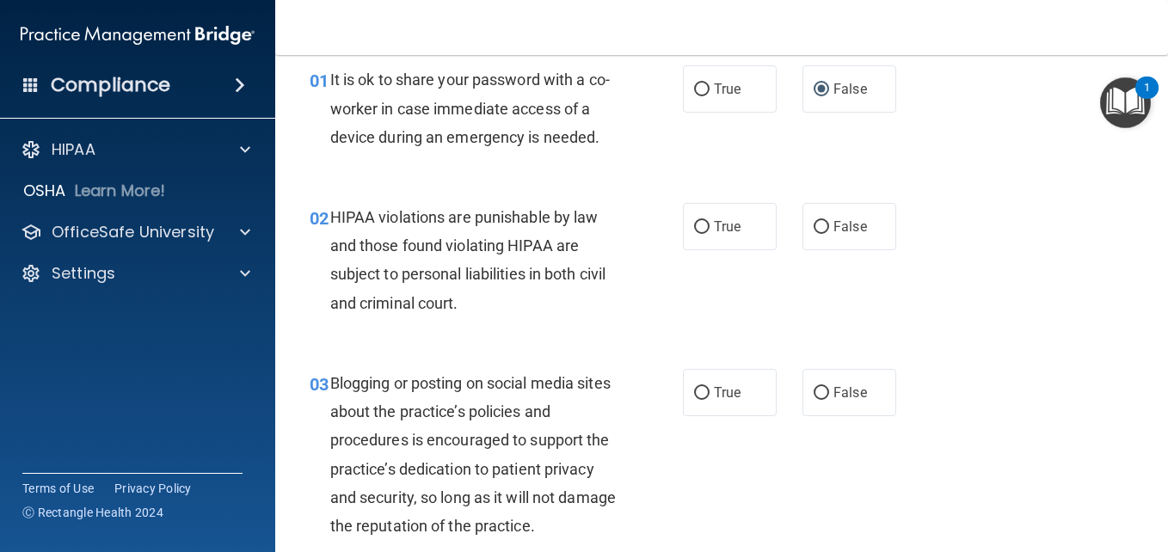
scroll to position [71, 0]
click at [732, 234] on span "True" at bounding box center [727, 226] width 27 height 16
click at [710, 233] on input "True" at bounding box center [701, 226] width 15 height 13
radio input "true"
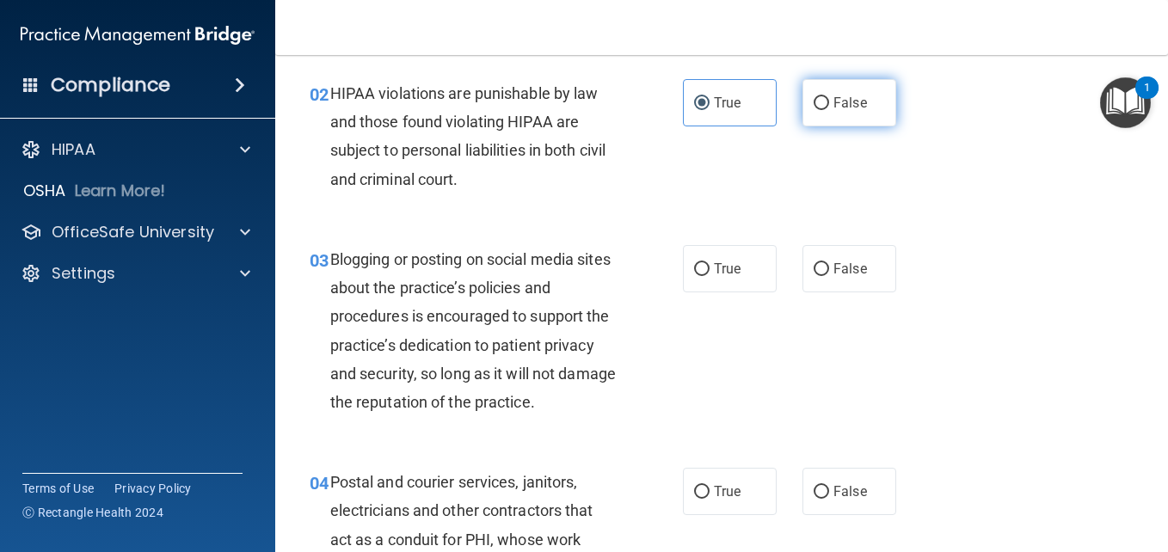
scroll to position [200, 0]
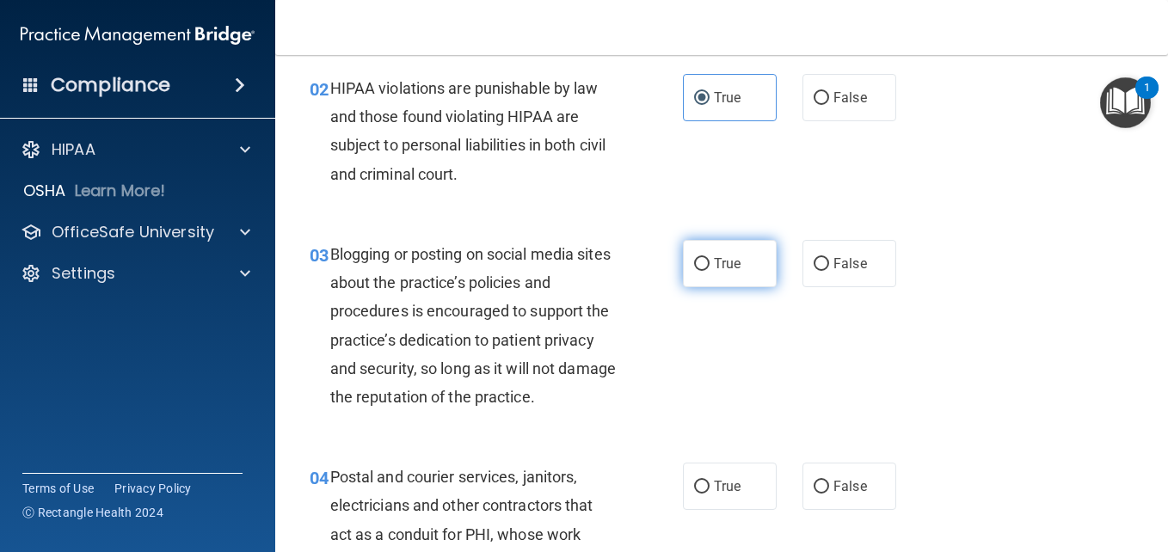
click at [731, 287] on label "True" at bounding box center [730, 263] width 94 height 47
click at [710, 271] on input "True" at bounding box center [701, 264] width 15 height 13
radio input "true"
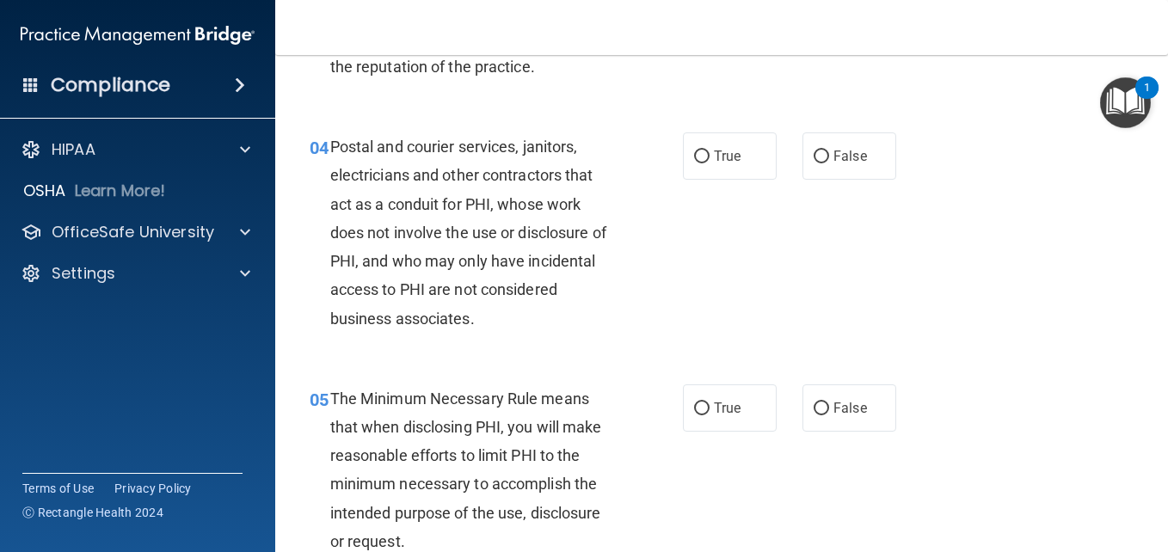
scroll to position [531, 0]
click at [737, 179] on label "True" at bounding box center [730, 155] width 94 height 47
click at [710, 163] on input "True" at bounding box center [701, 156] width 15 height 13
radio input "true"
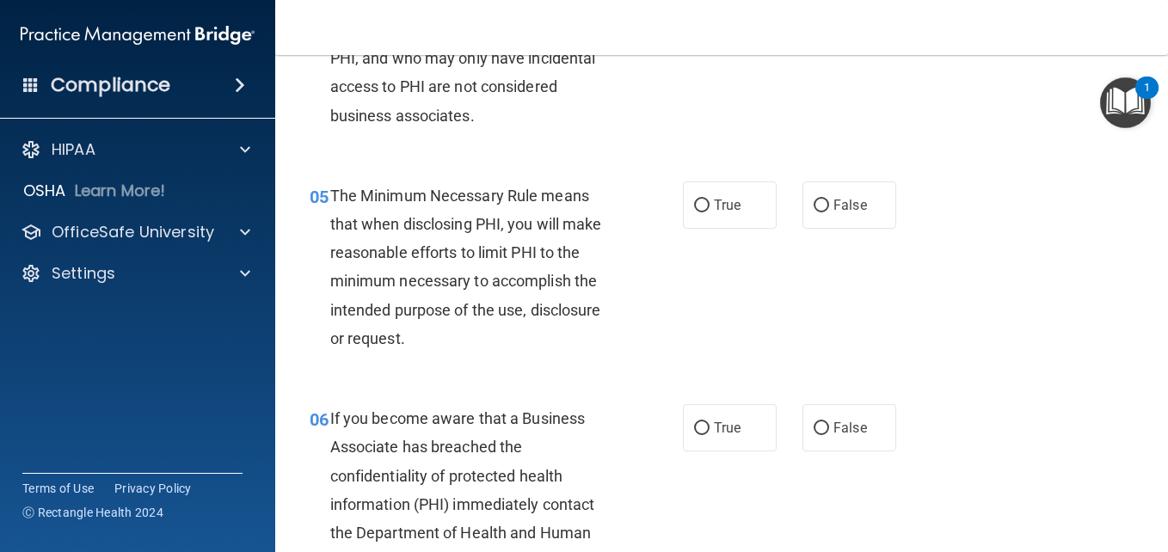
scroll to position [732, 0]
click at [729, 214] on span "True" at bounding box center [727, 206] width 27 height 16
click at [710, 213] on input "True" at bounding box center [701, 206] width 15 height 13
radio input "true"
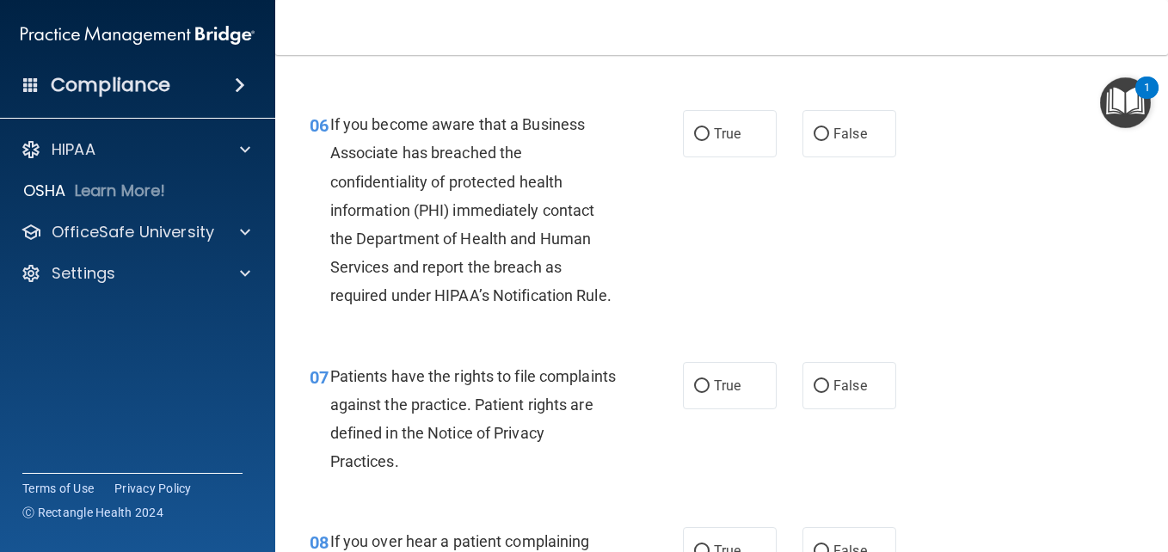
scroll to position [1030, 0]
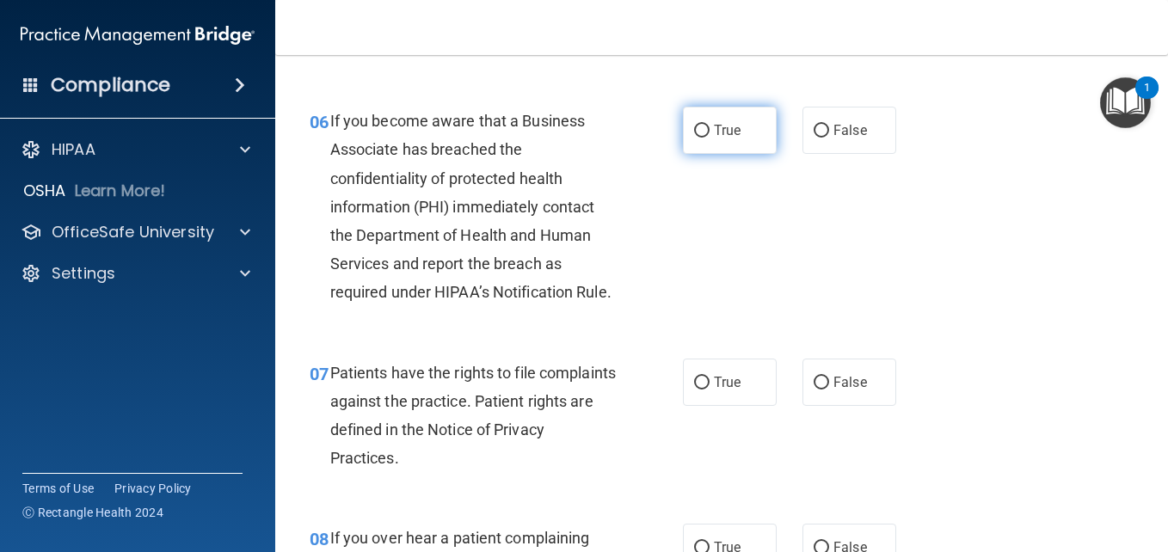
click at [729, 138] on span "True" at bounding box center [727, 130] width 27 height 16
click at [710, 138] on input "True" at bounding box center [701, 131] width 15 height 13
radio input "true"
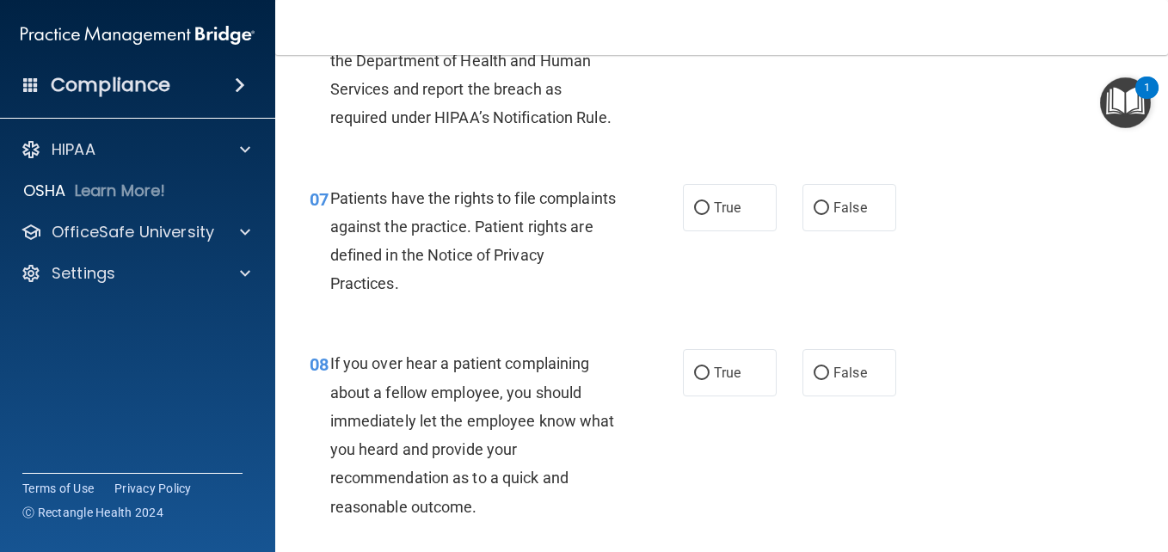
scroll to position [1206, 0]
click at [735, 231] on label "True" at bounding box center [730, 206] width 94 height 47
click at [710, 214] on input "True" at bounding box center [701, 207] width 15 height 13
radio input "true"
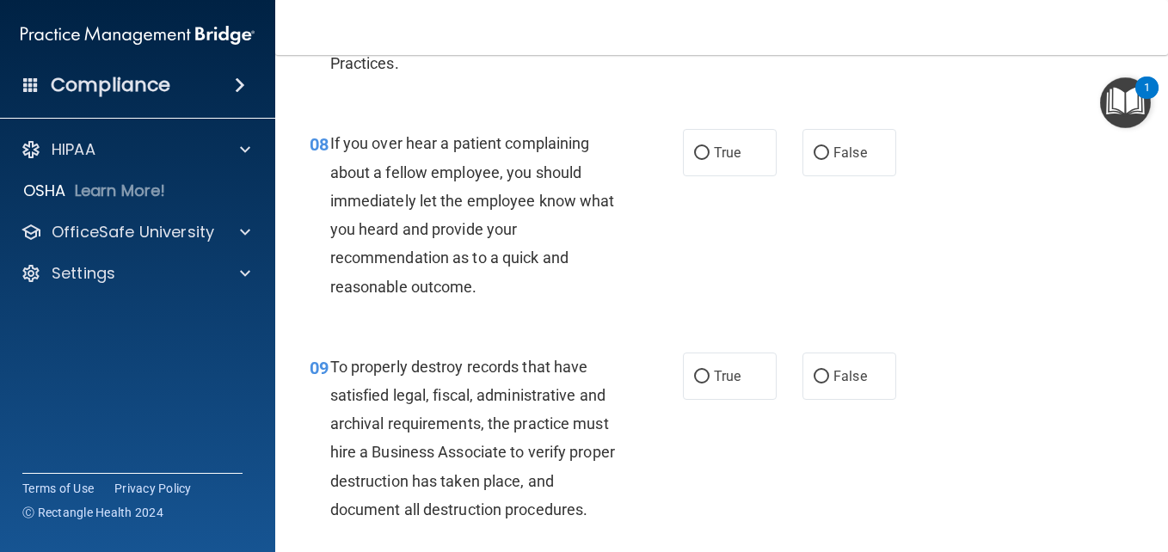
scroll to position [1426, 0]
click at [834, 160] on span "False" at bounding box center [851, 152] width 34 height 16
click at [829, 159] on input "False" at bounding box center [821, 152] width 15 height 13
radio input "true"
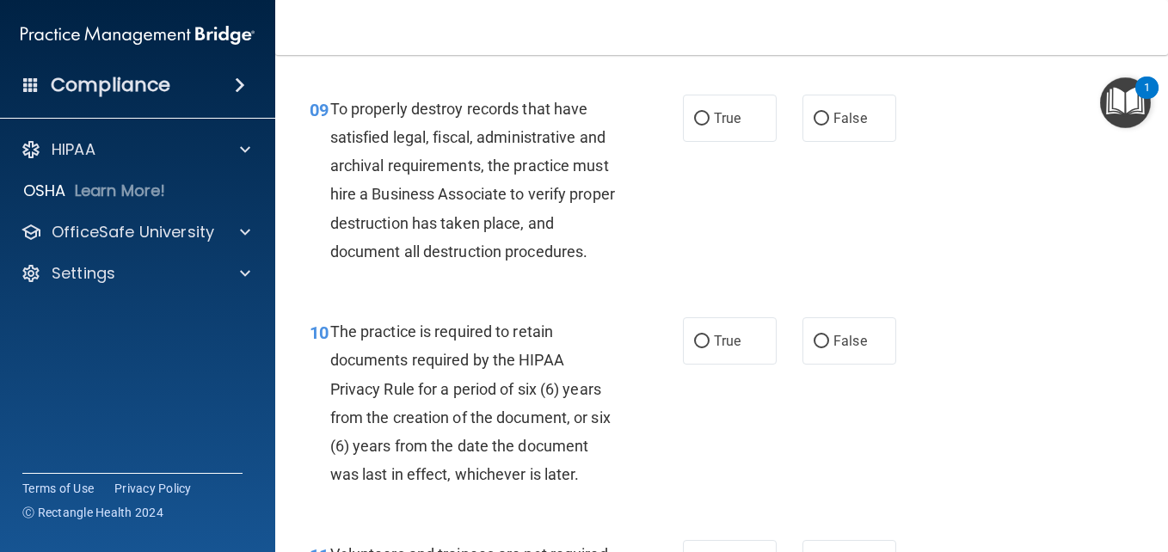
scroll to position [1684, 0]
click at [844, 141] on label "False" at bounding box center [850, 117] width 94 height 47
click at [829, 125] on input "False" at bounding box center [821, 118] width 15 height 13
radio input "true"
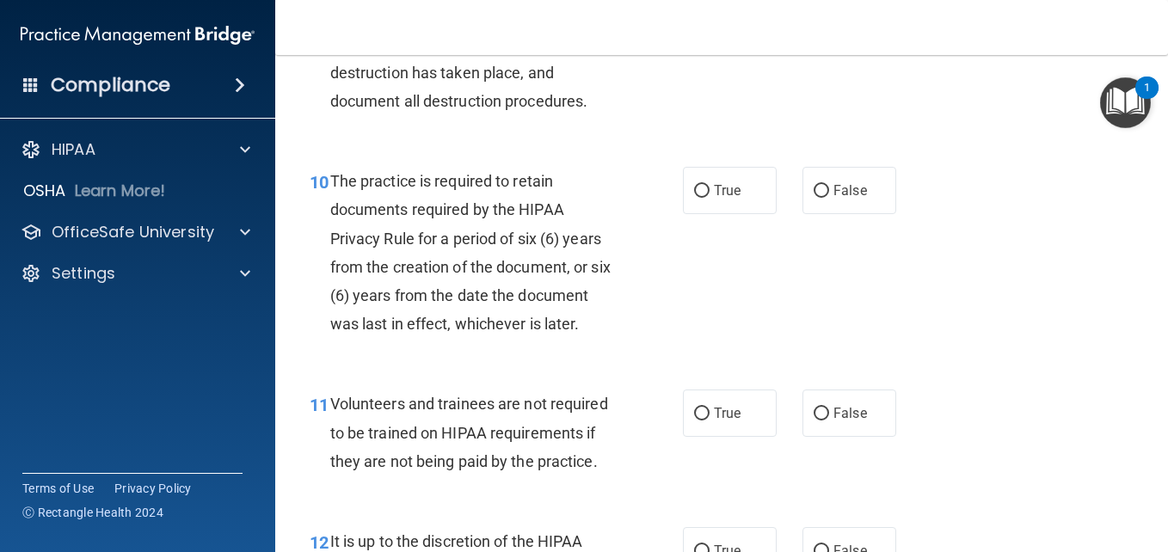
scroll to position [1821, 0]
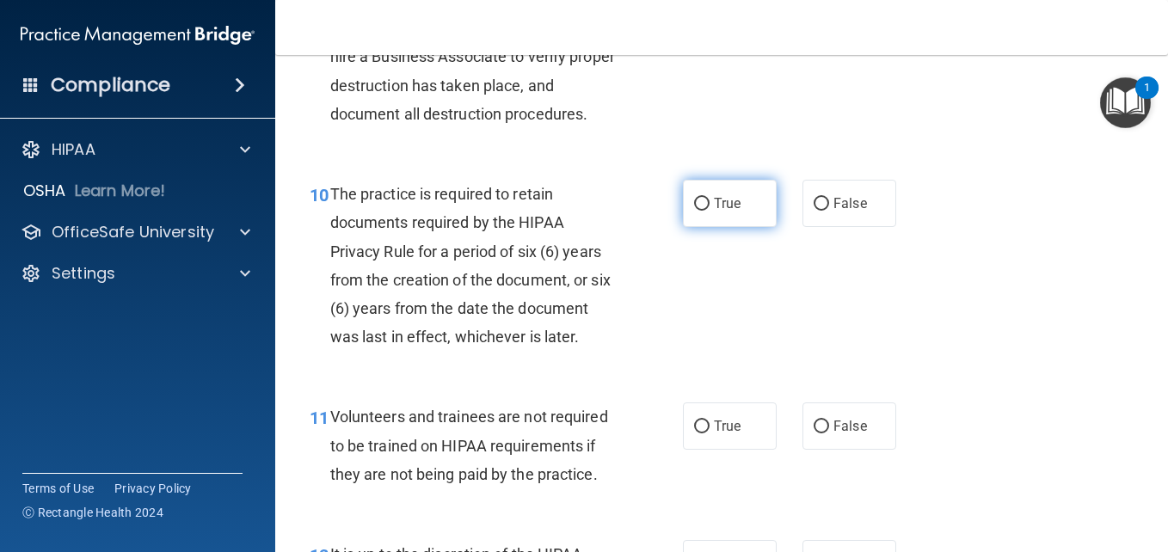
click at [748, 227] on label "True" at bounding box center [730, 203] width 94 height 47
click at [710, 211] on input "True" at bounding box center [701, 204] width 15 height 13
radio input "true"
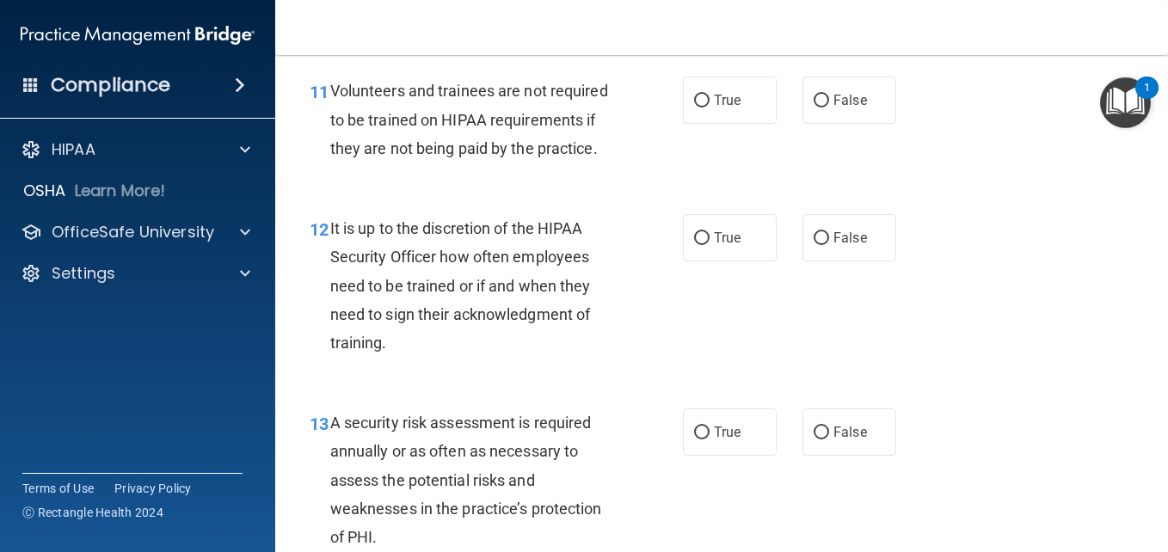
scroll to position [2148, 0]
click at [835, 123] on label "False" at bounding box center [850, 99] width 94 height 47
click at [829, 107] on input "False" at bounding box center [821, 100] width 15 height 13
radio input "true"
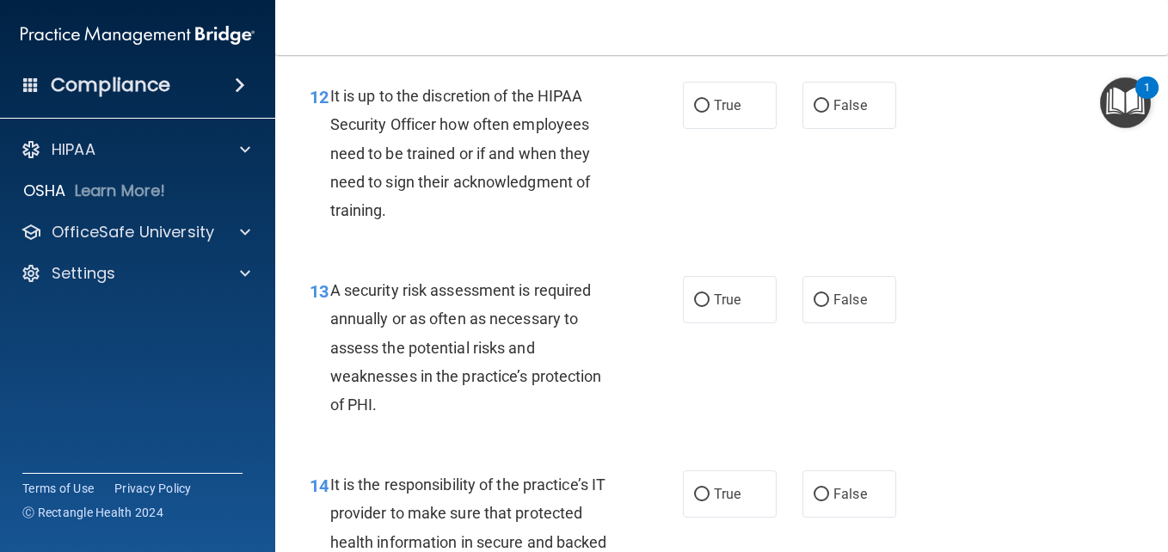
scroll to position [2279, 0]
click at [855, 114] on span "False" at bounding box center [851, 105] width 34 height 16
click at [829, 113] on input "False" at bounding box center [821, 106] width 15 height 13
radio input "true"
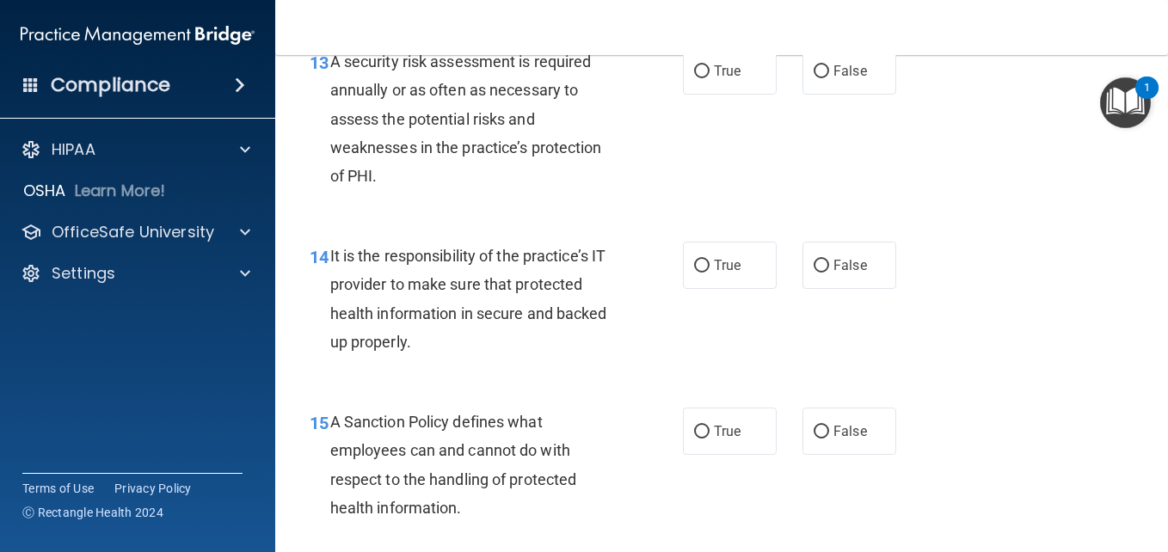
scroll to position [2509, 0]
click at [738, 94] on label "True" at bounding box center [730, 69] width 94 height 47
click at [710, 77] on input "True" at bounding box center [701, 71] width 15 height 13
radio input "true"
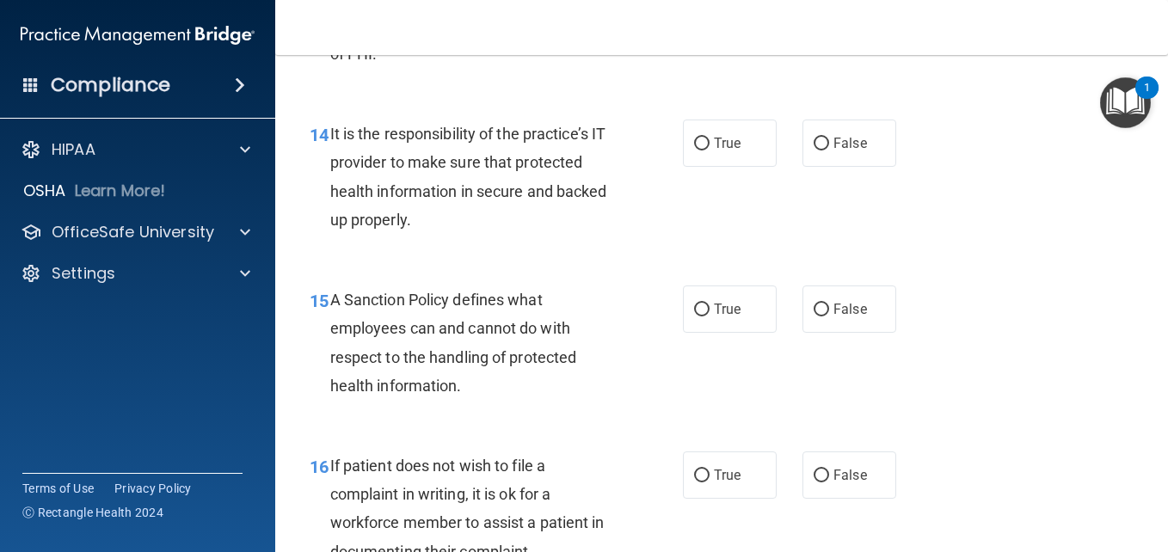
scroll to position [2632, 0]
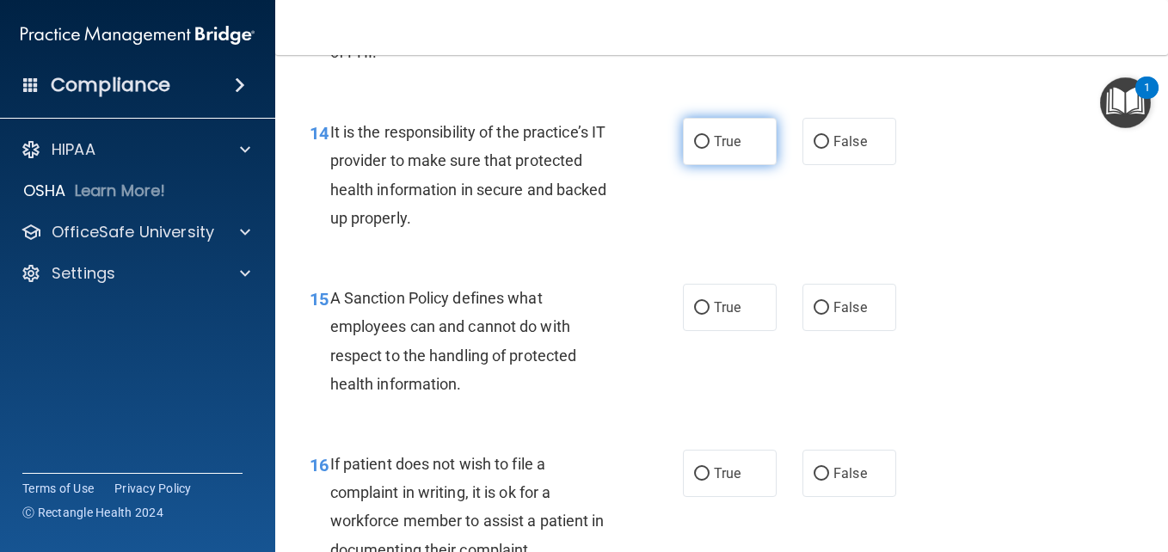
click at [737, 165] on label "True" at bounding box center [730, 141] width 94 height 47
click at [710, 149] on input "True" at bounding box center [701, 142] width 15 height 13
radio input "true"
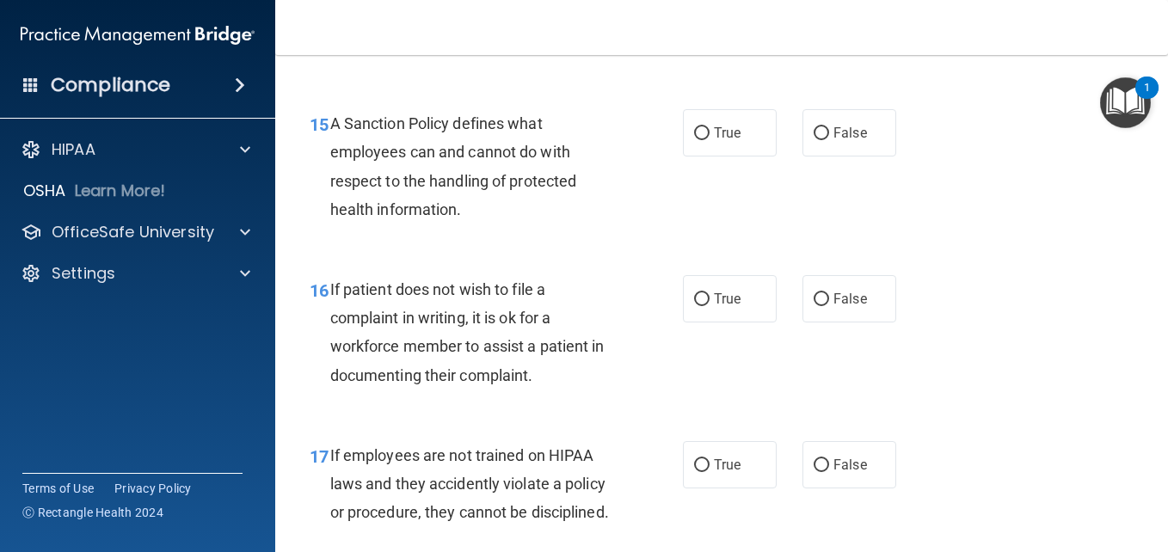
scroll to position [2821, 0]
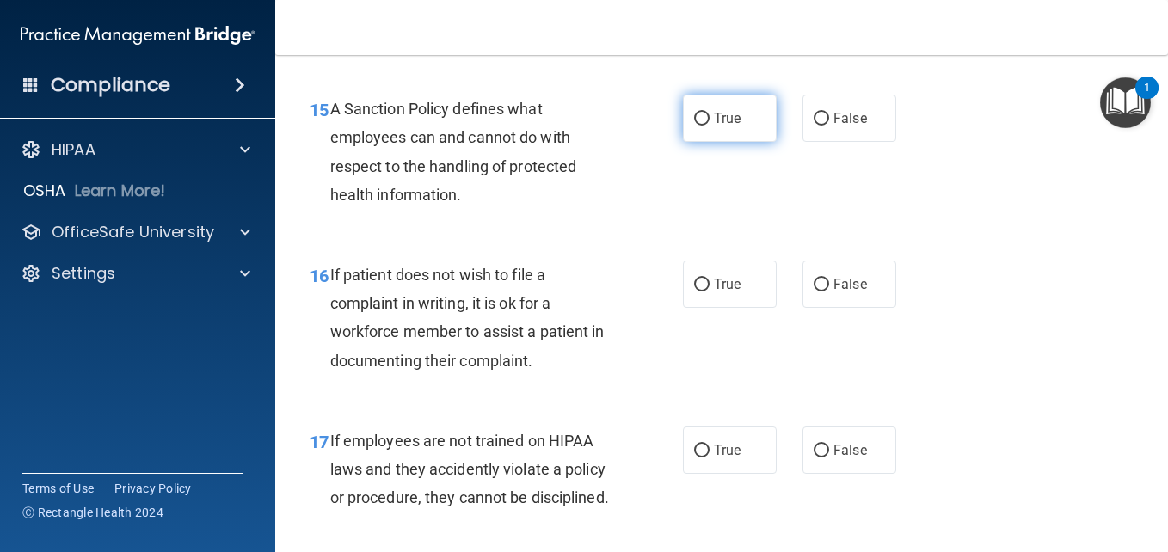
click at [757, 142] on label "True" at bounding box center [730, 118] width 94 height 47
click at [710, 126] on input "True" at bounding box center [701, 119] width 15 height 13
radio input "true"
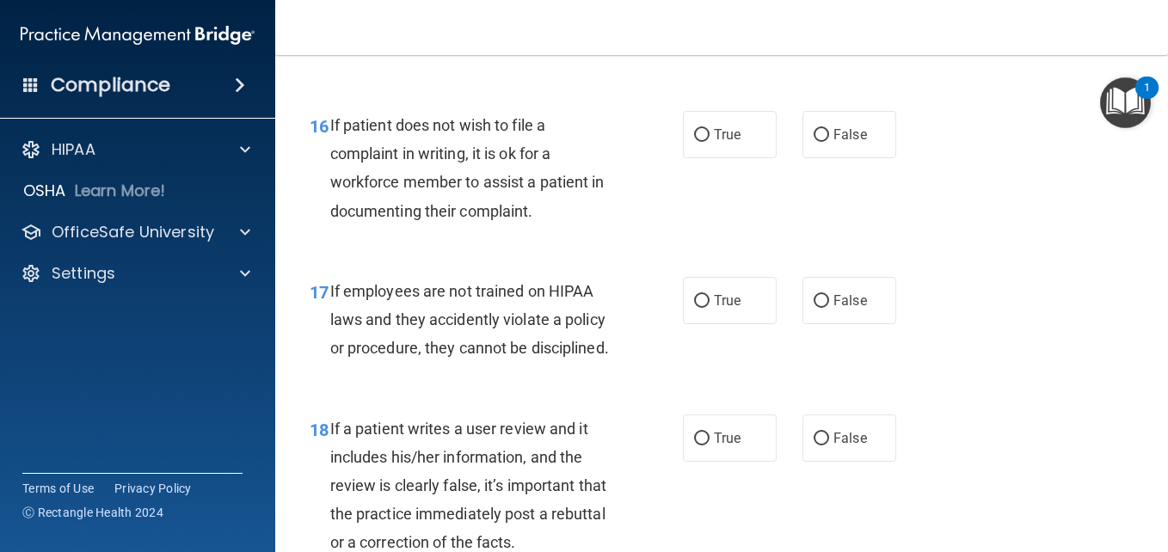
scroll to position [3005, 0]
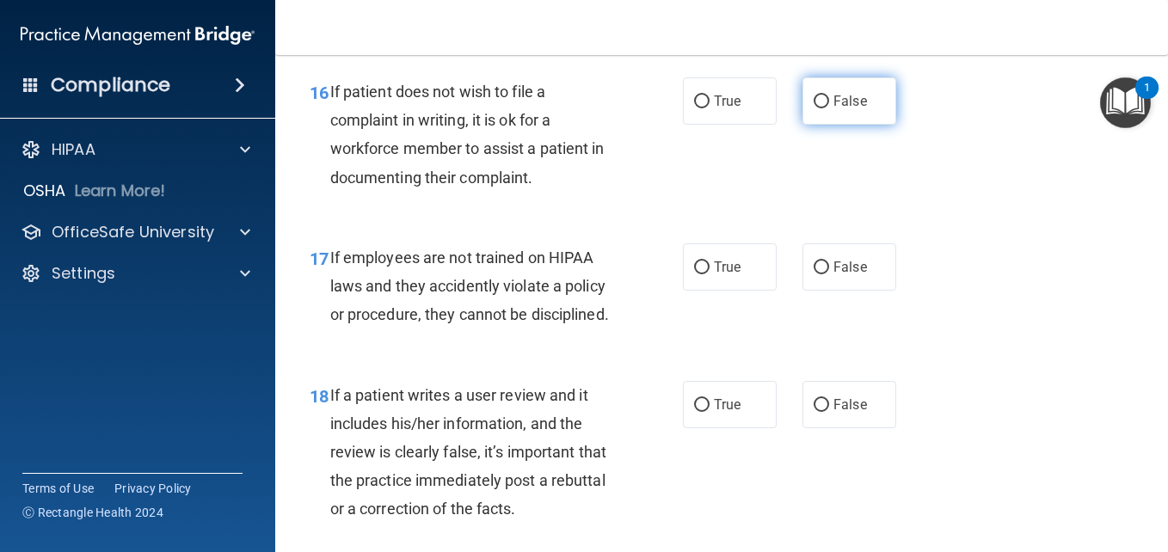
click at [838, 109] on span "False" at bounding box center [851, 101] width 34 height 16
click at [829, 108] on input "False" at bounding box center [821, 101] width 15 height 13
radio input "true"
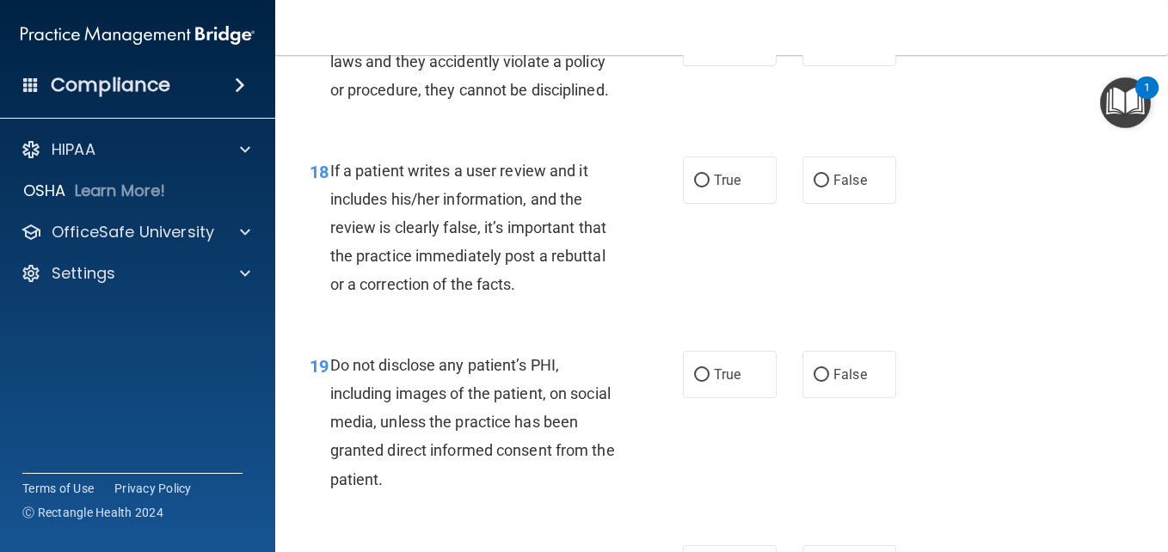
scroll to position [3239, 0]
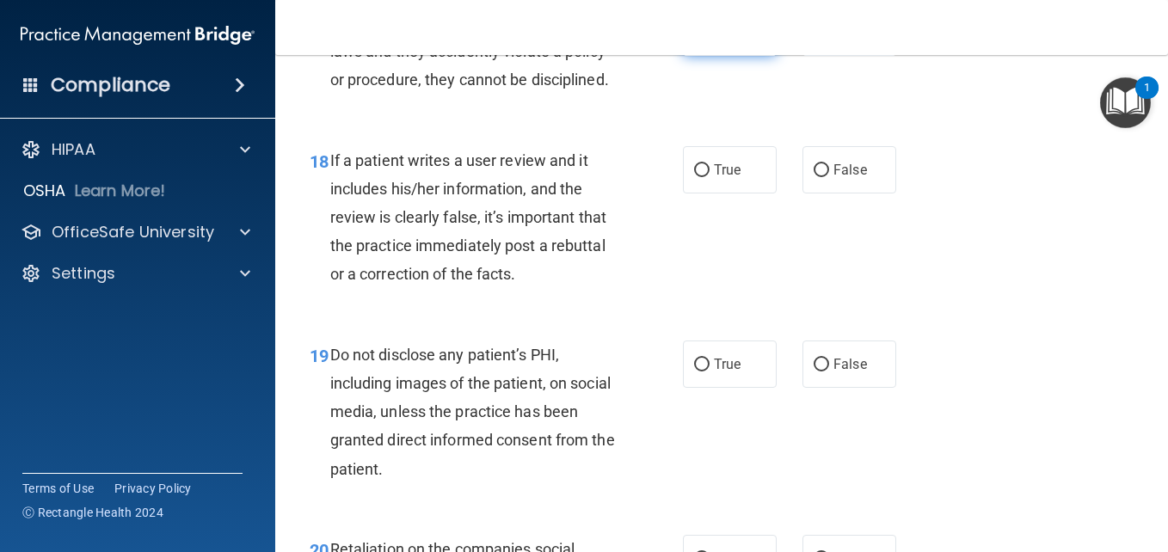
click at [711, 56] on label "True" at bounding box center [730, 32] width 94 height 47
click at [710, 40] on input "True" at bounding box center [701, 33] width 15 height 13
radio input "true"
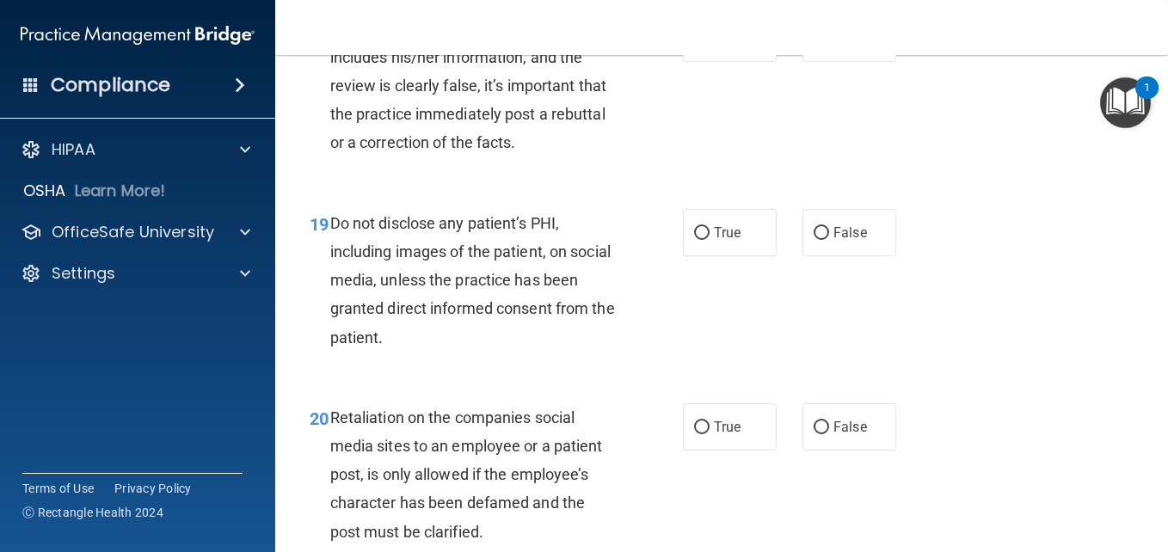
scroll to position [3372, 0]
click at [868, 61] on label "False" at bounding box center [850, 37] width 94 height 47
click at [829, 45] on input "False" at bounding box center [821, 38] width 15 height 13
radio input "true"
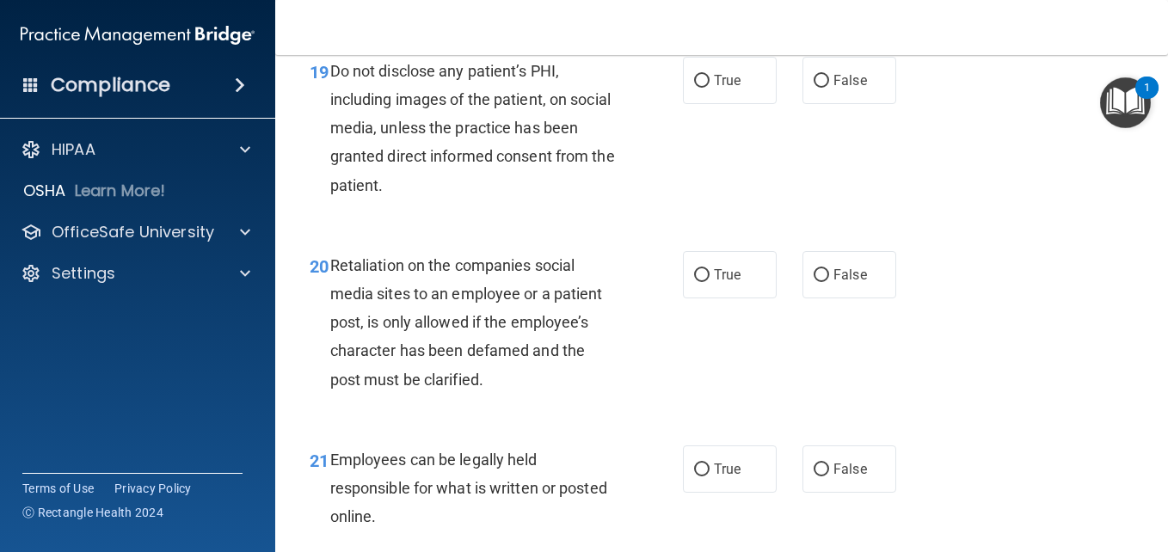
scroll to position [3524, 0]
click at [724, 88] on span "True" at bounding box center [727, 79] width 27 height 16
click at [710, 87] on input "True" at bounding box center [701, 80] width 15 height 13
radio input "true"
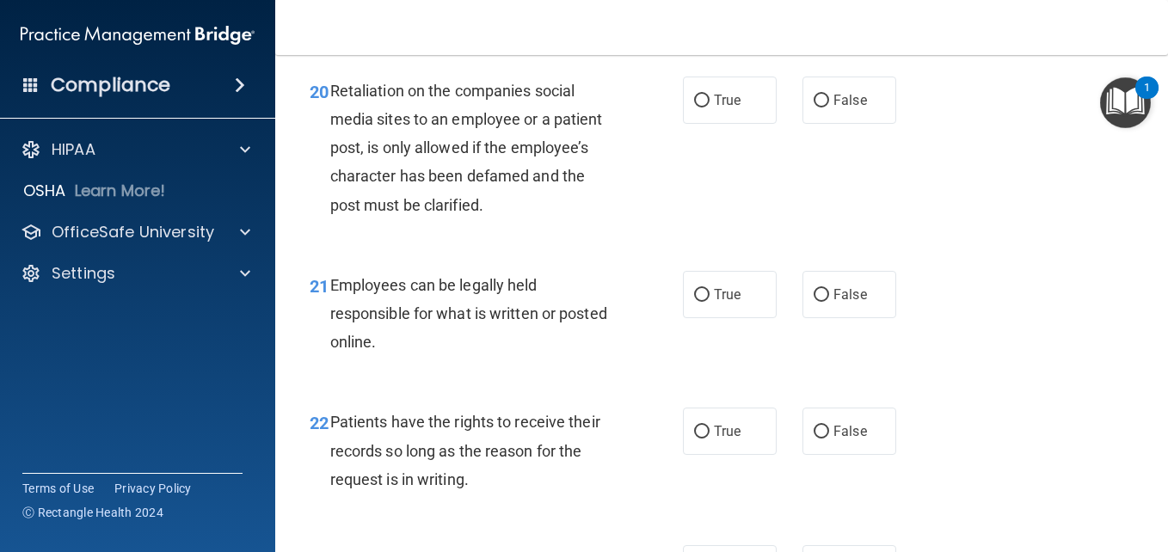
scroll to position [3699, 0]
click at [815, 123] on label "False" at bounding box center [850, 99] width 94 height 47
click at [815, 107] on input "False" at bounding box center [821, 100] width 15 height 13
radio input "true"
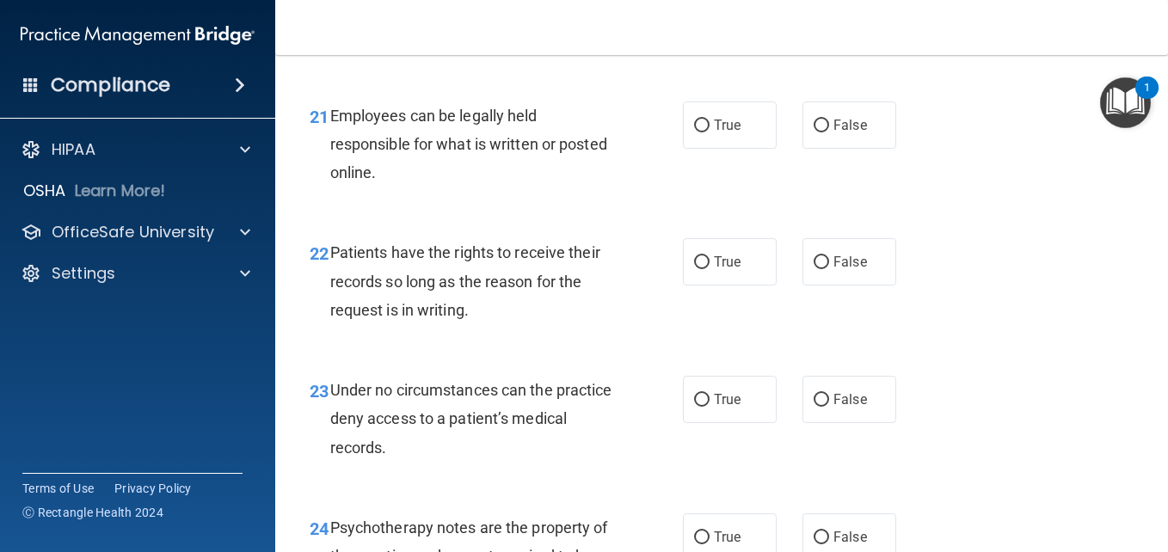
scroll to position [3868, 0]
click at [730, 132] on span "True" at bounding box center [727, 124] width 27 height 16
click at [710, 132] on input "True" at bounding box center [701, 125] width 15 height 13
radio input "true"
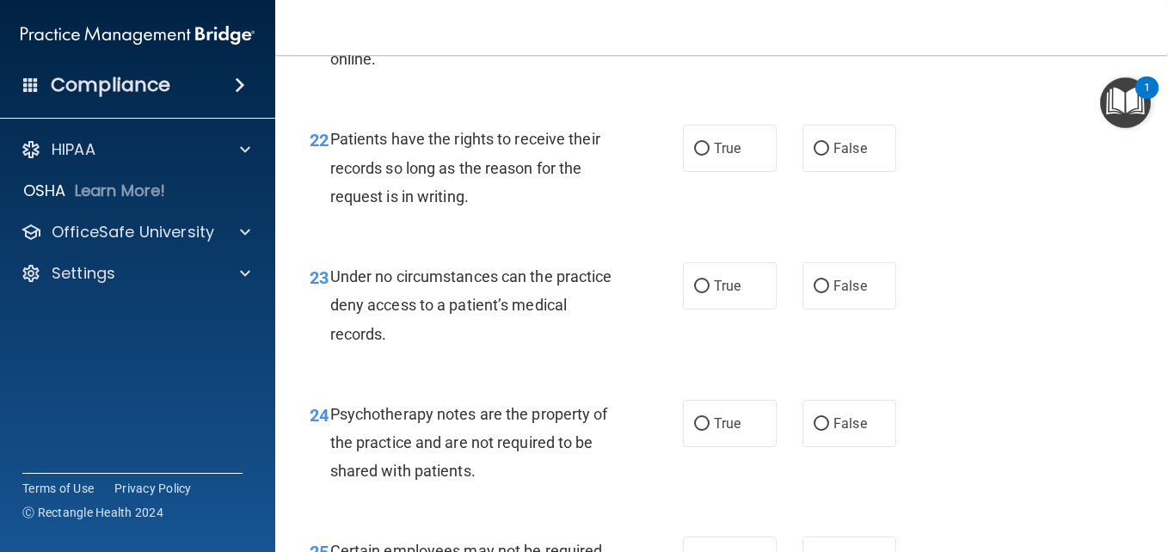
scroll to position [3982, 0]
click at [739, 171] on label "True" at bounding box center [730, 147] width 94 height 47
click at [710, 155] on input "True" at bounding box center [701, 148] width 15 height 13
radio input "true"
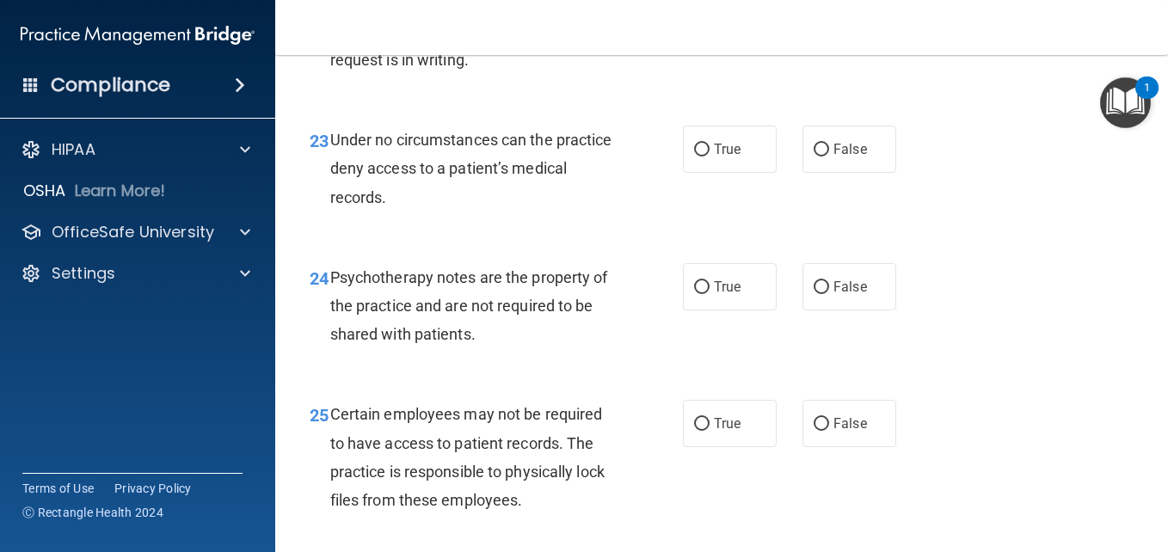
scroll to position [4211, 0]
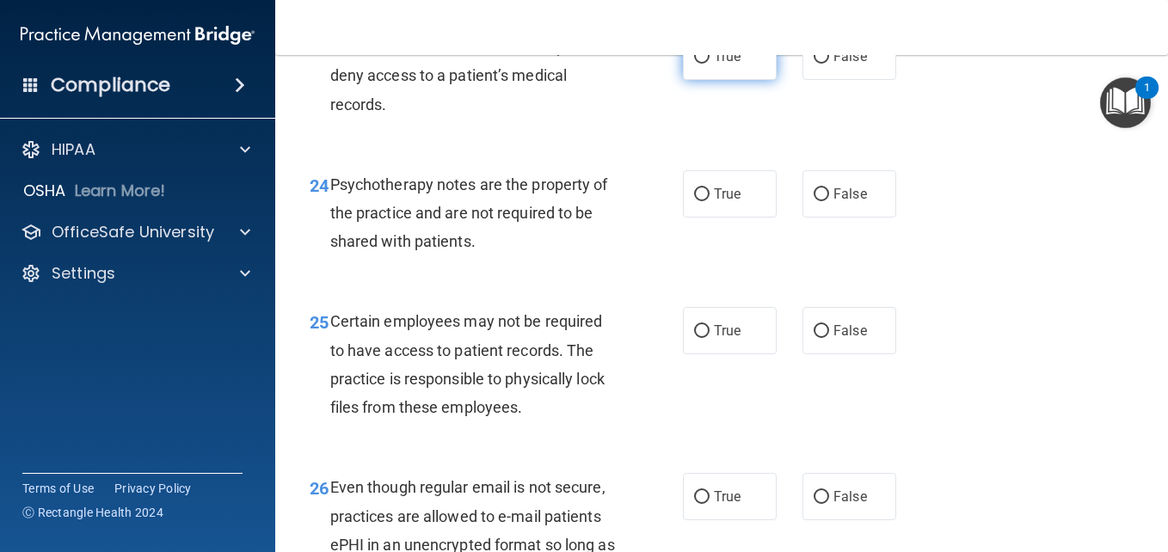
click at [711, 80] on label "True" at bounding box center [730, 56] width 94 height 47
click at [710, 64] on input "True" at bounding box center [701, 57] width 15 height 13
radio input "true"
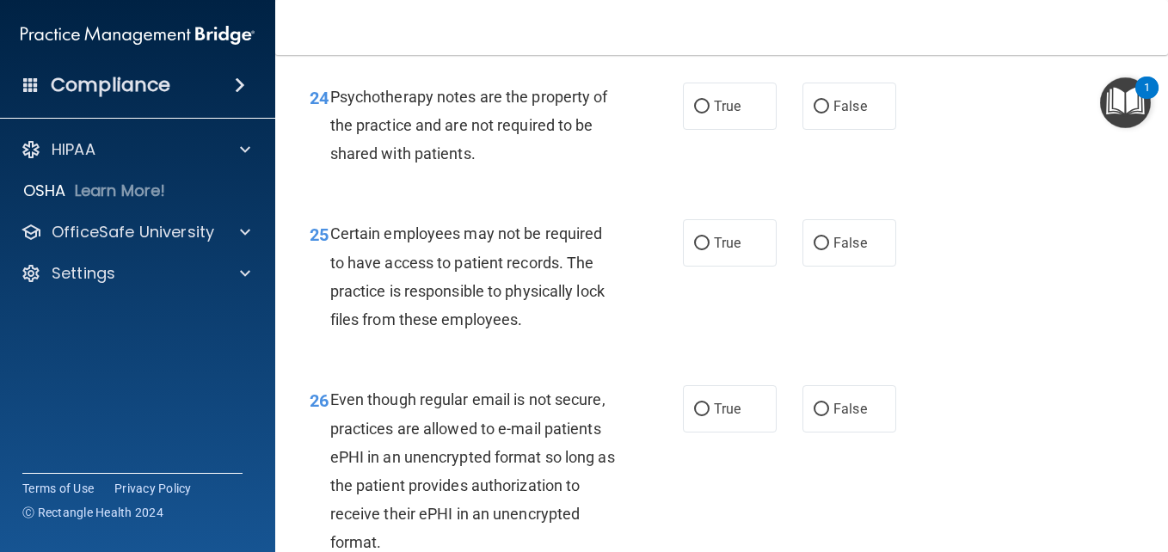
scroll to position [4299, 0]
click at [694, 113] on input "True" at bounding box center [701, 106] width 15 height 13
radio input "true"
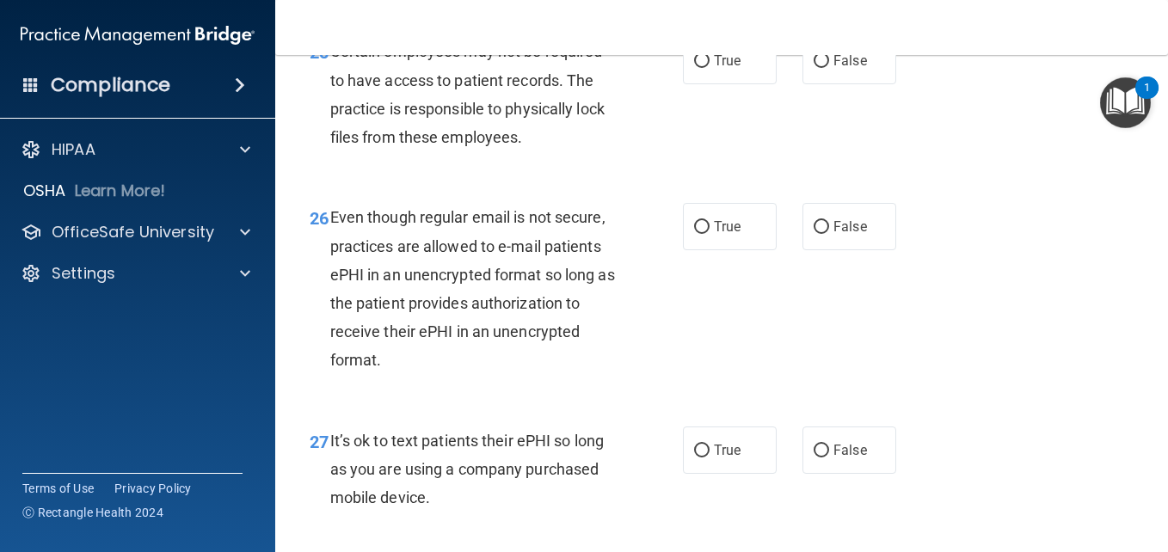
scroll to position [4480, 0]
click at [834, 70] on span "False" at bounding box center [851, 61] width 34 height 16
click at [829, 69] on input "False" at bounding box center [821, 62] width 15 height 13
radio input "true"
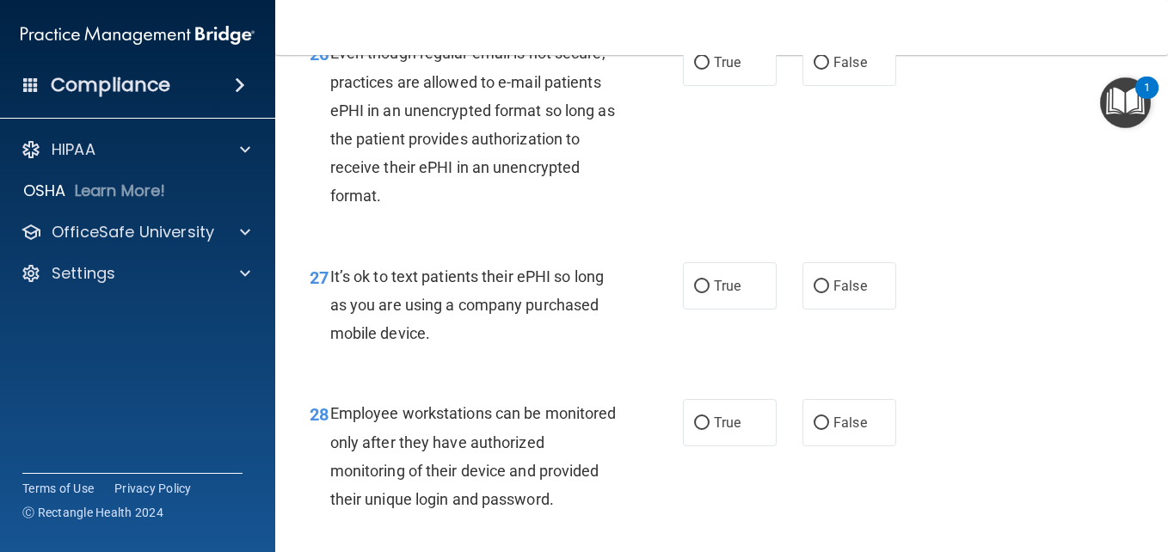
scroll to position [4648, 0]
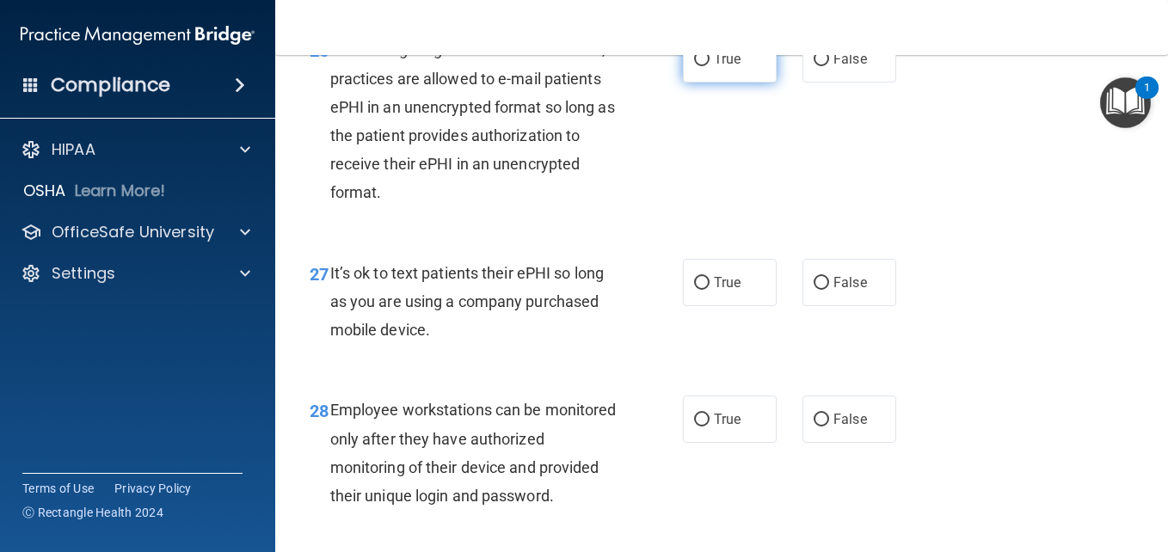
click at [694, 66] on input "True" at bounding box center [701, 59] width 15 height 13
radio input "true"
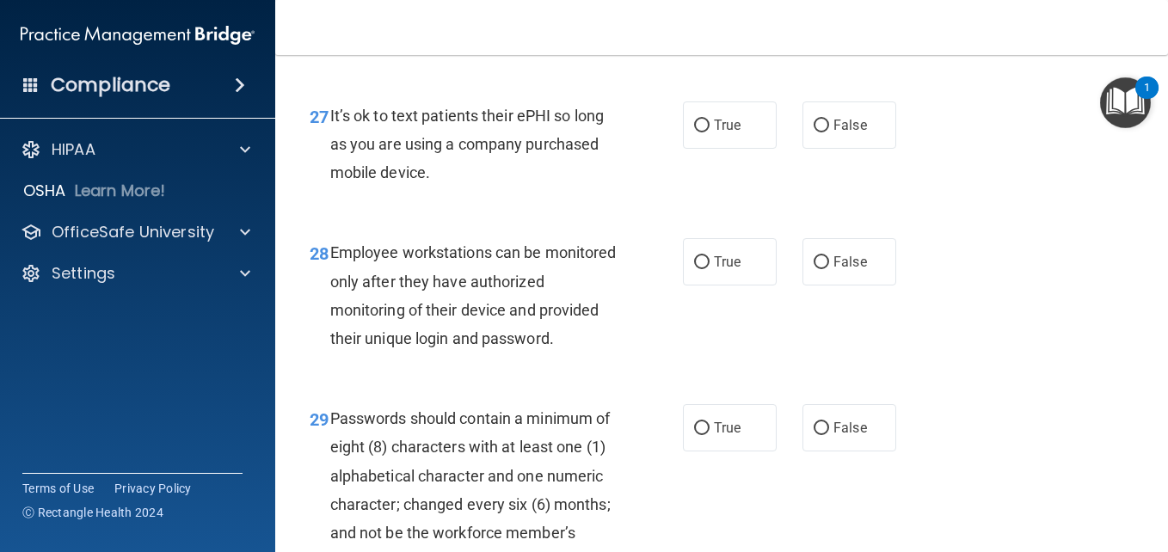
scroll to position [4807, 0]
click at [821, 148] on label "False" at bounding box center [850, 124] width 94 height 47
click at [821, 132] on input "False" at bounding box center [821, 125] width 15 height 13
radio input "true"
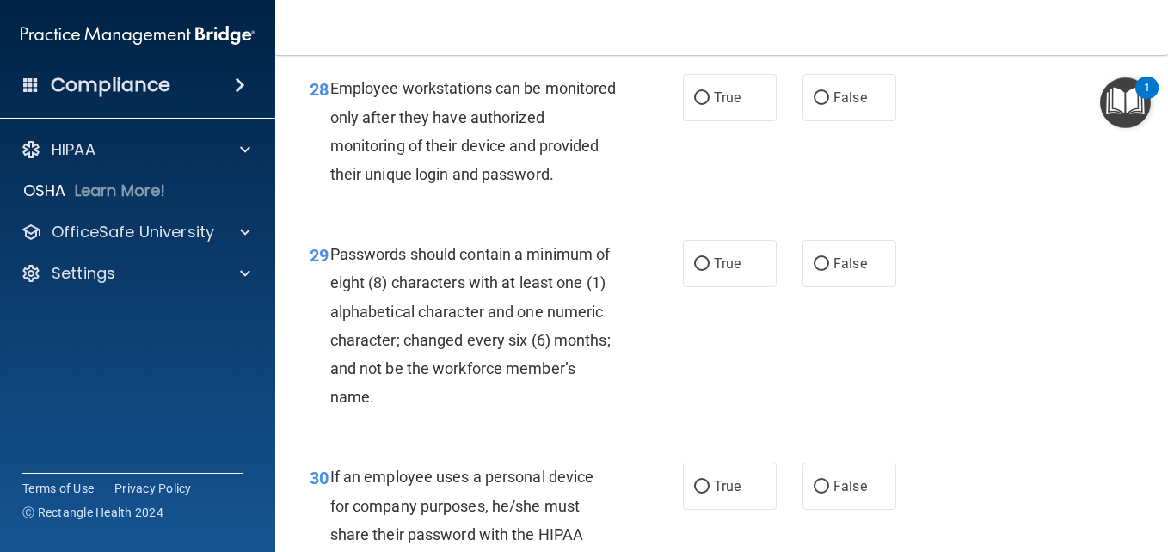
scroll to position [4970, 0]
click at [720, 106] on span "True" at bounding box center [727, 97] width 27 height 16
click at [710, 105] on input "True" at bounding box center [701, 98] width 15 height 13
radio input "true"
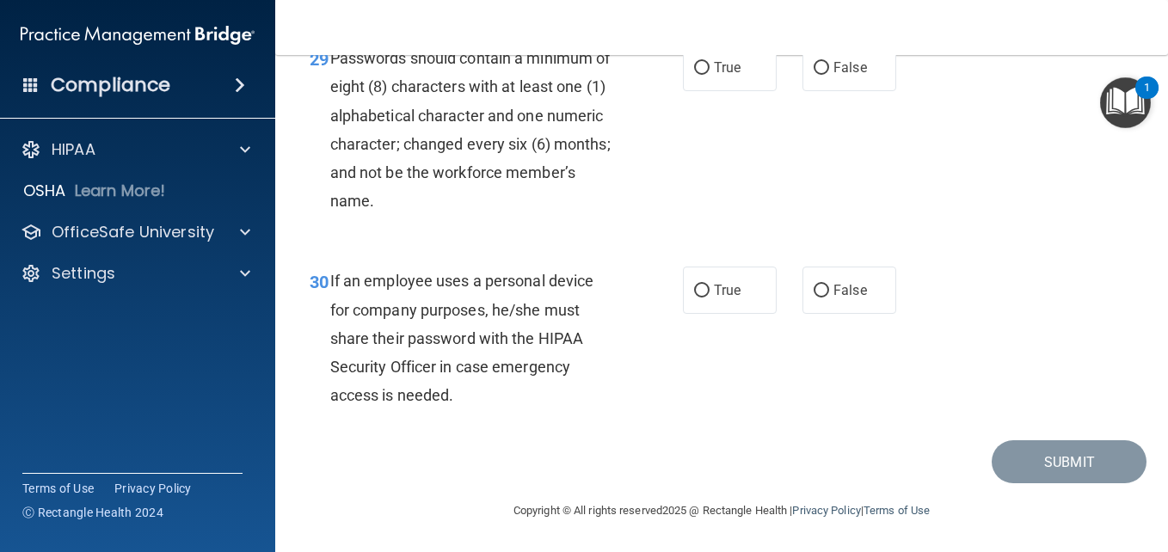
scroll to position [5197, 0]
click at [739, 91] on label "True" at bounding box center [730, 67] width 94 height 47
click at [710, 75] on input "True" at bounding box center [701, 68] width 15 height 13
radio input "true"
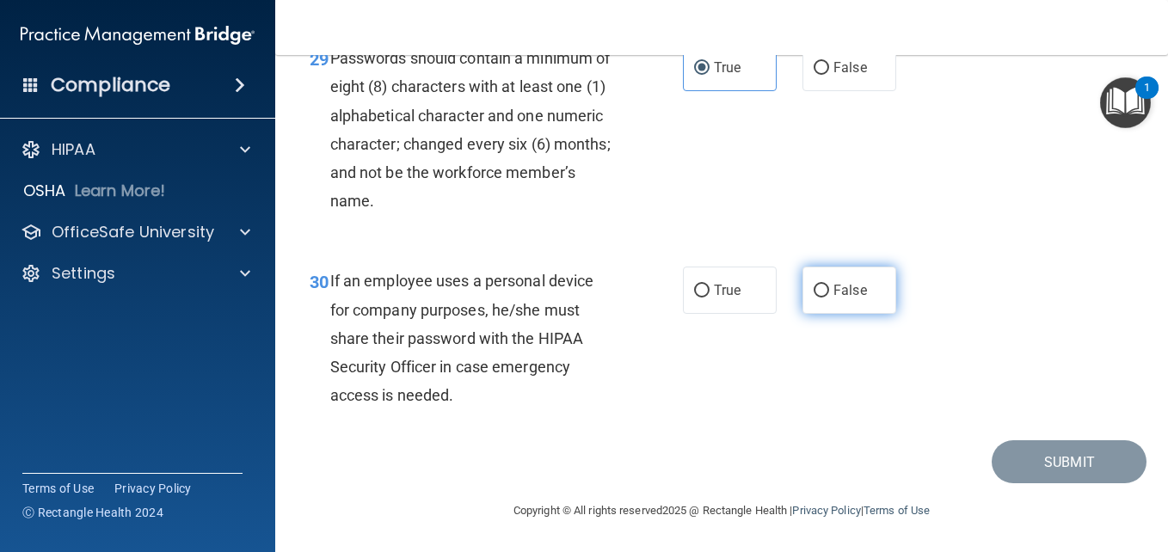
click at [843, 314] on label "False" at bounding box center [850, 290] width 94 height 47
click at [829, 298] on input "False" at bounding box center [821, 291] width 15 height 13
radio input "true"
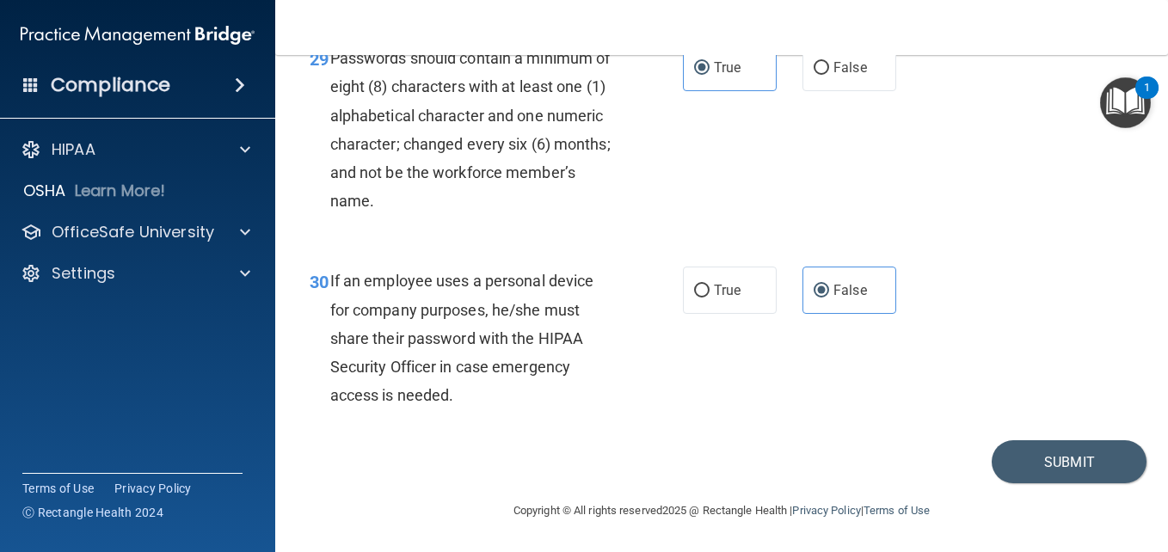
scroll to position [5309, 0]
click at [1054, 459] on button "Submit" at bounding box center [1069, 462] width 155 height 44
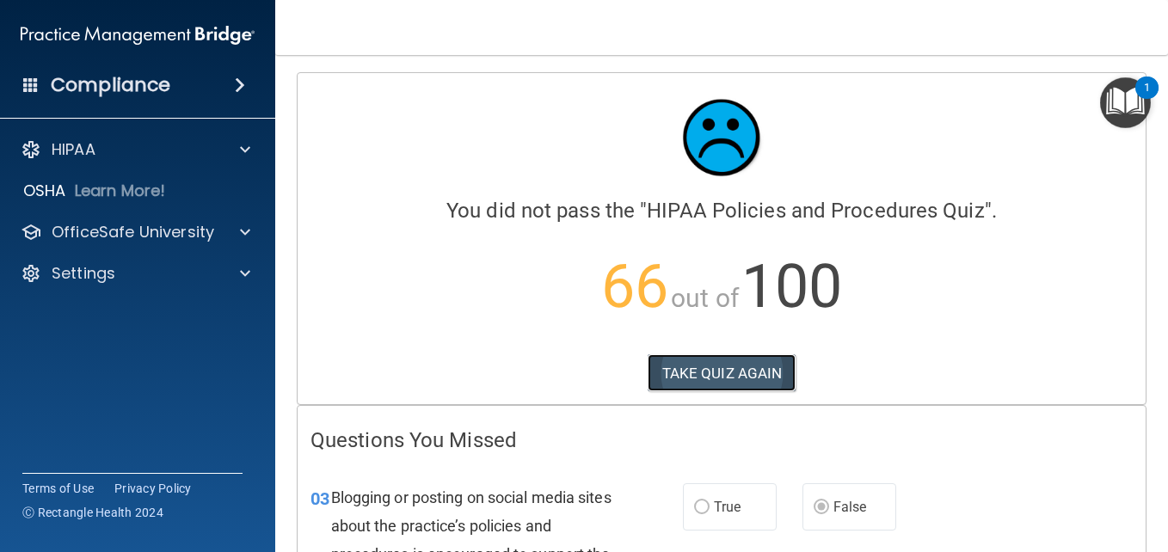
click at [759, 372] on button "TAKE QUIZ AGAIN" at bounding box center [722, 373] width 149 height 38
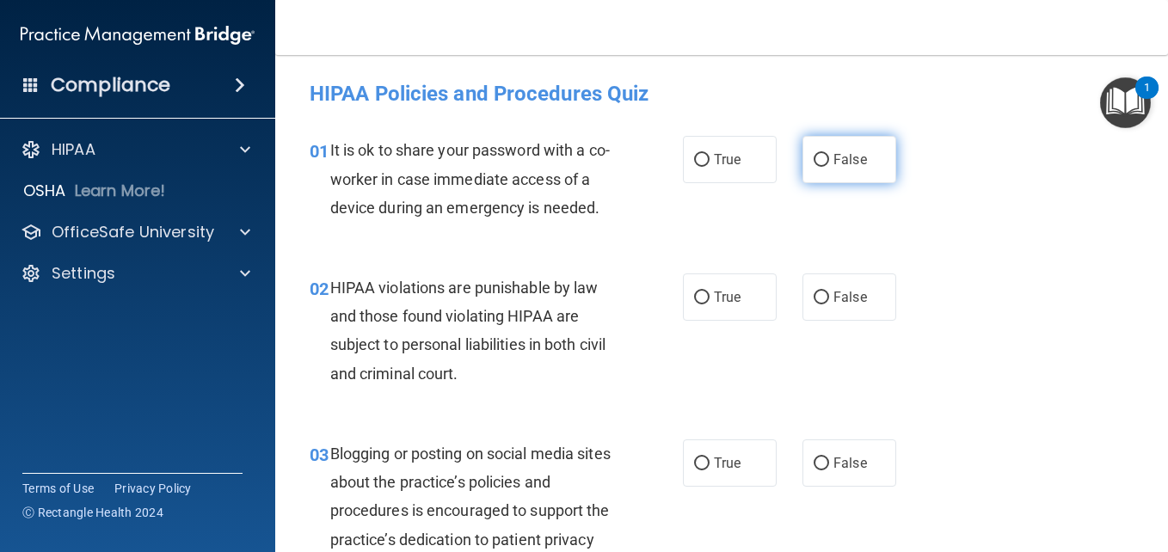
click at [803, 158] on label "False" at bounding box center [850, 159] width 94 height 47
click at [814, 158] on input "False" at bounding box center [821, 160] width 15 height 13
radio input "true"
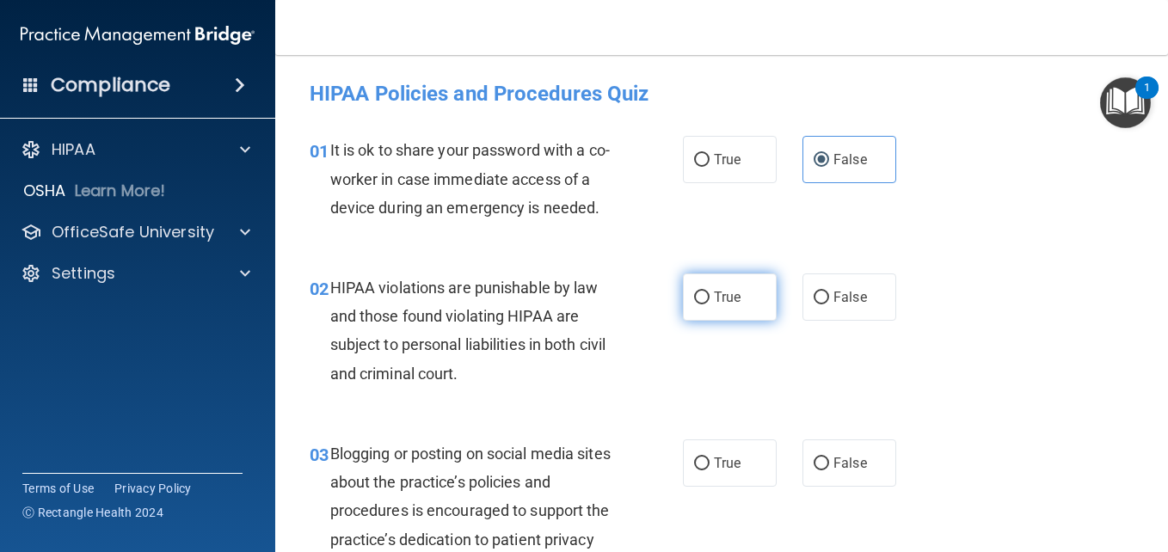
click at [747, 311] on label "True" at bounding box center [730, 297] width 94 height 47
click at [710, 305] on input "True" at bounding box center [701, 298] width 15 height 13
radio input "true"
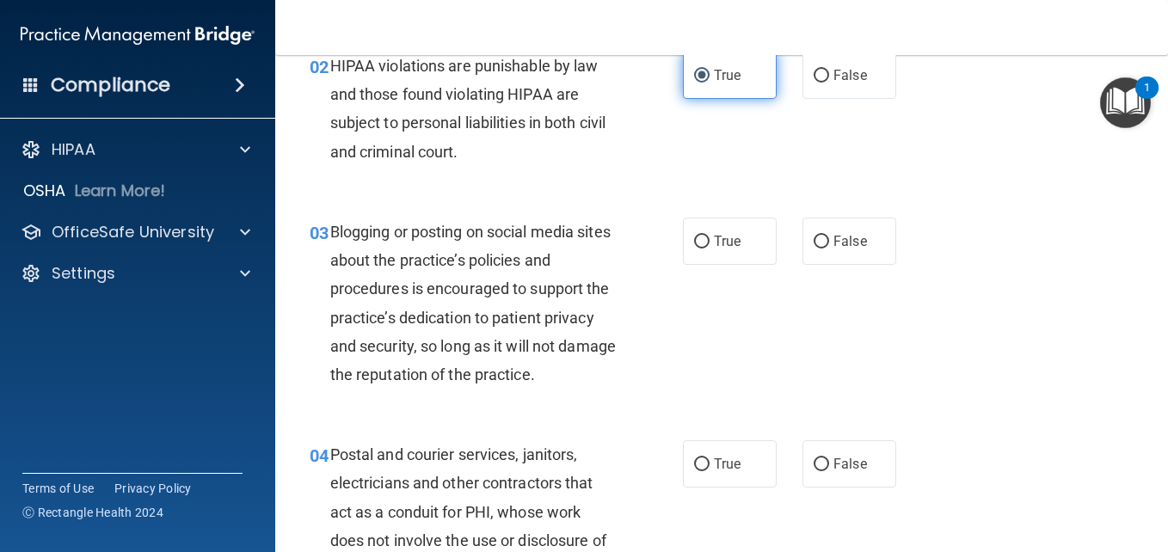
scroll to position [234, 0]
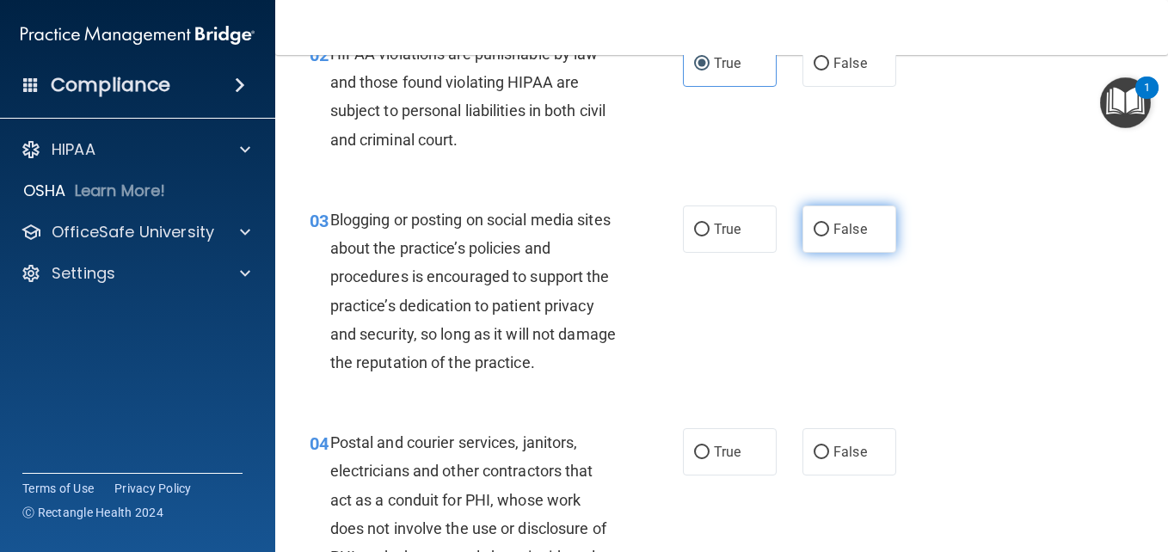
click at [829, 253] on label "False" at bounding box center [850, 229] width 94 height 47
click at [829, 237] on input "False" at bounding box center [821, 230] width 15 height 13
radio input "true"
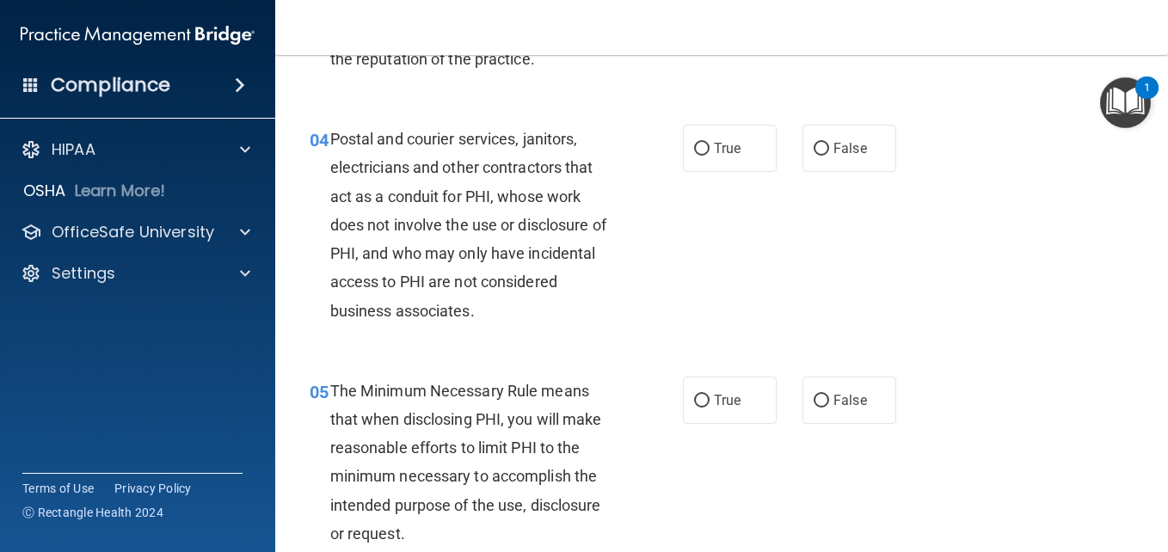
scroll to position [537, 0]
click at [734, 157] on span "True" at bounding box center [727, 149] width 27 height 16
click at [710, 157] on input "True" at bounding box center [701, 150] width 15 height 13
radio input "true"
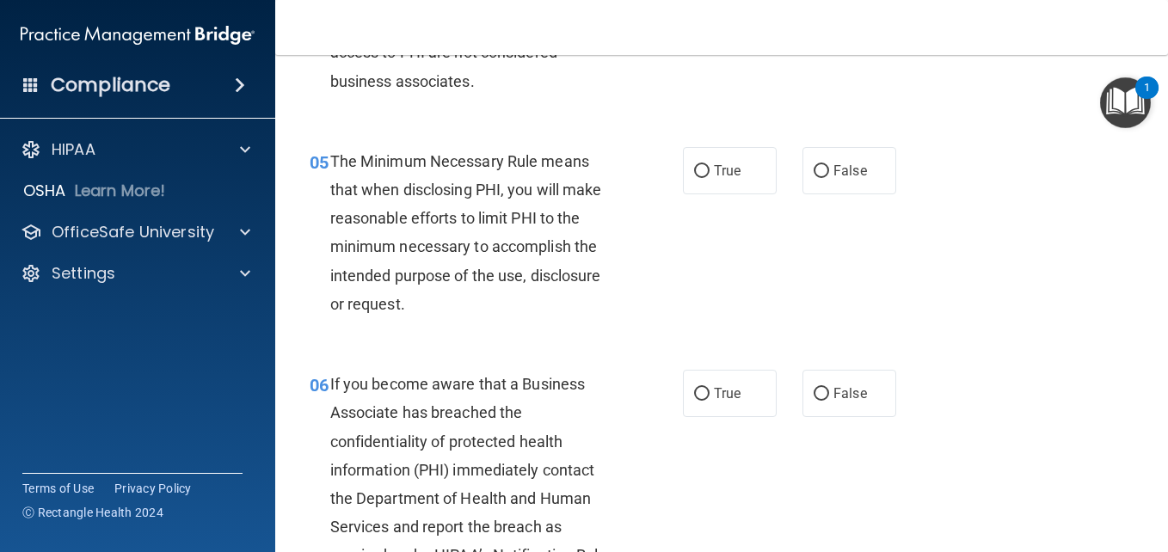
scroll to position [767, 0]
click at [734, 194] on label "True" at bounding box center [730, 170] width 94 height 47
click at [710, 178] on input "True" at bounding box center [701, 171] width 15 height 13
radio input "true"
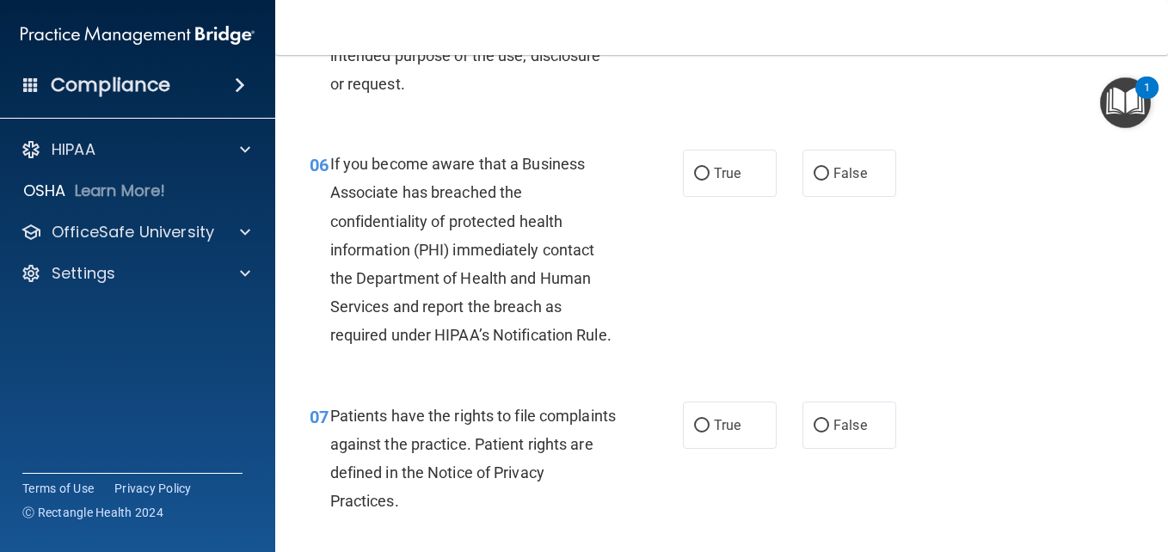
scroll to position [987, 0]
click at [837, 181] on span "False" at bounding box center [851, 173] width 34 height 16
click at [829, 181] on input "False" at bounding box center [821, 174] width 15 height 13
radio input "true"
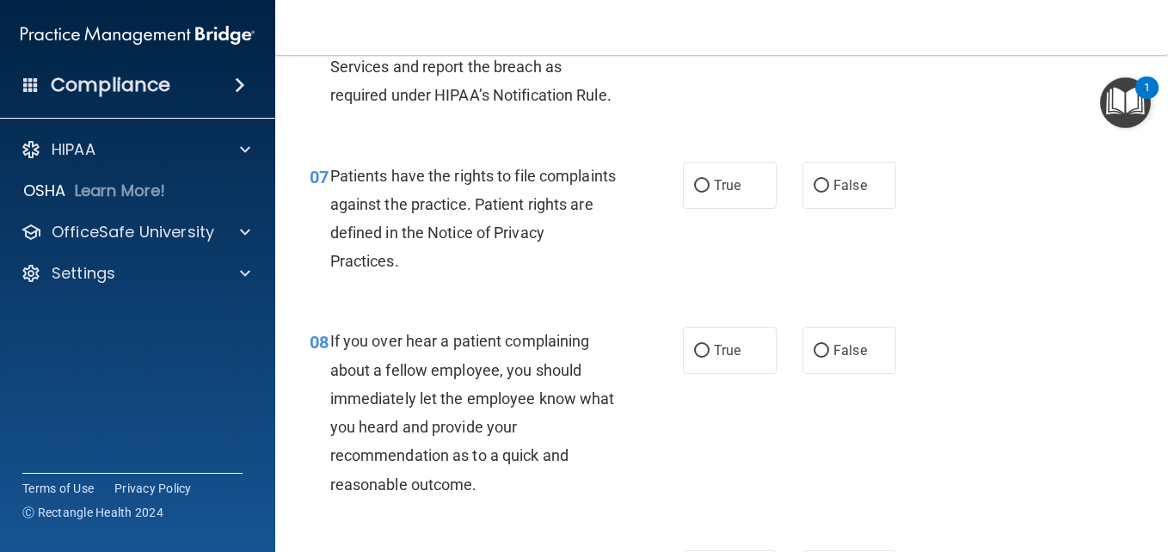
scroll to position [1278, 0]
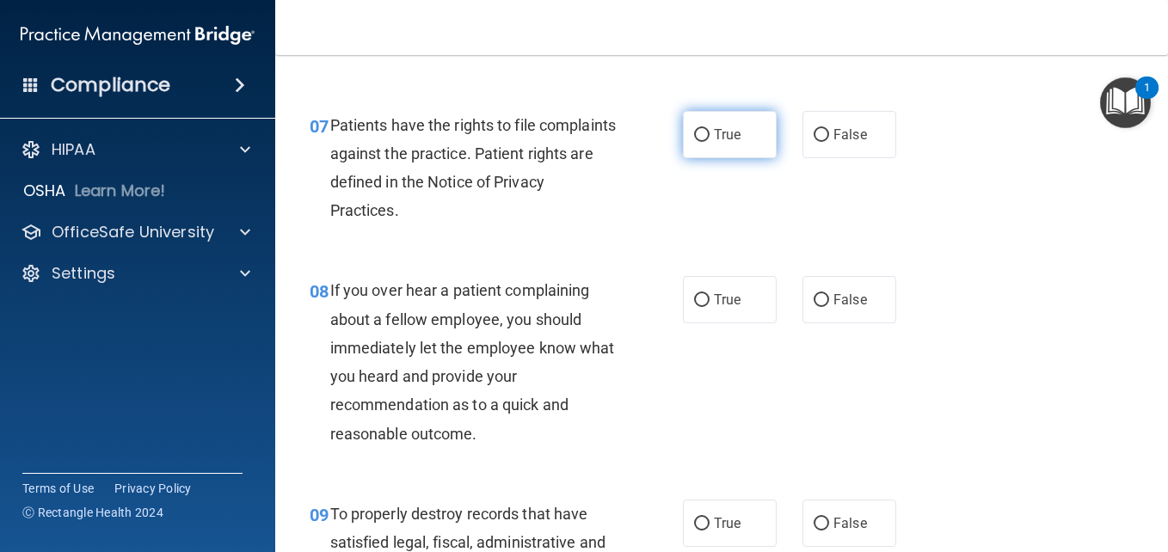
click at [741, 158] on label "True" at bounding box center [730, 134] width 94 height 47
click at [710, 142] on input "True" at bounding box center [701, 135] width 15 height 13
radio input "true"
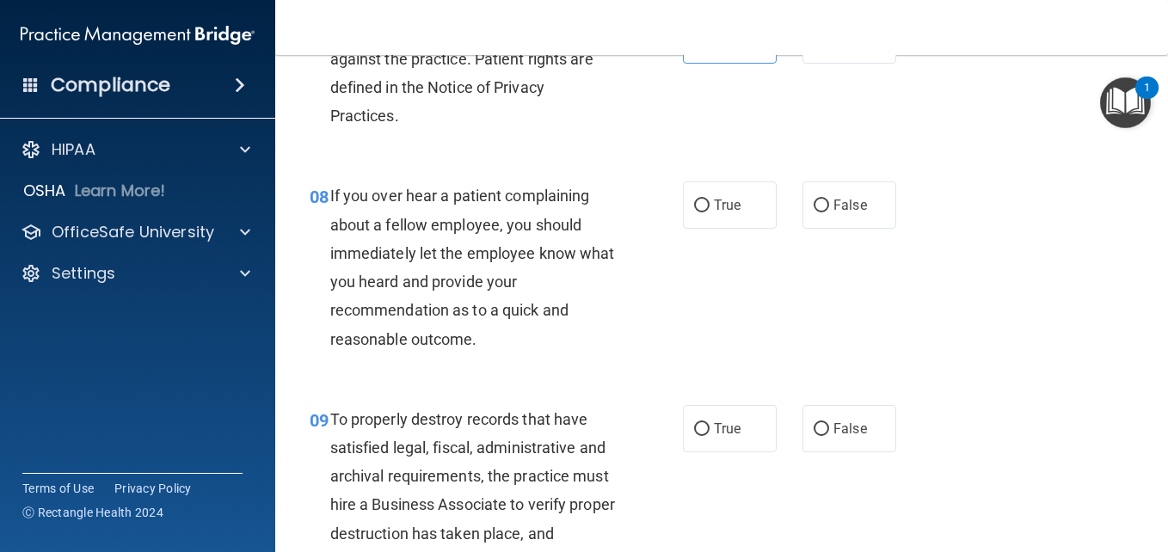
scroll to position [1374, 0]
click at [860, 228] on label "False" at bounding box center [850, 204] width 94 height 47
click at [829, 212] on input "False" at bounding box center [821, 205] width 15 height 13
radio input "true"
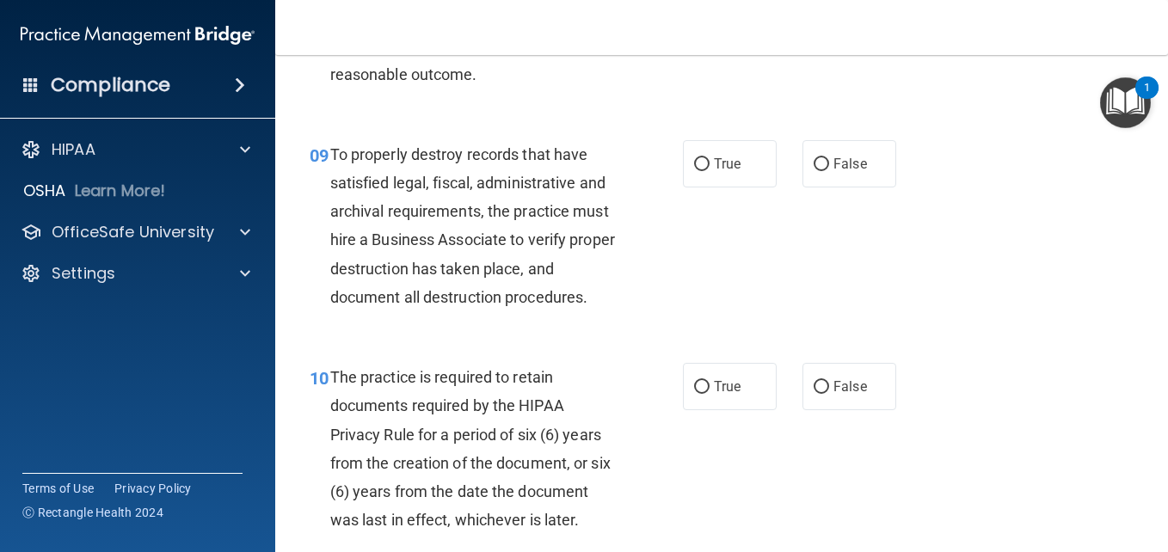
scroll to position [1638, 0]
click at [864, 188] on label "False" at bounding box center [850, 163] width 94 height 47
click at [829, 171] on input "False" at bounding box center [821, 164] width 15 height 13
radio input "true"
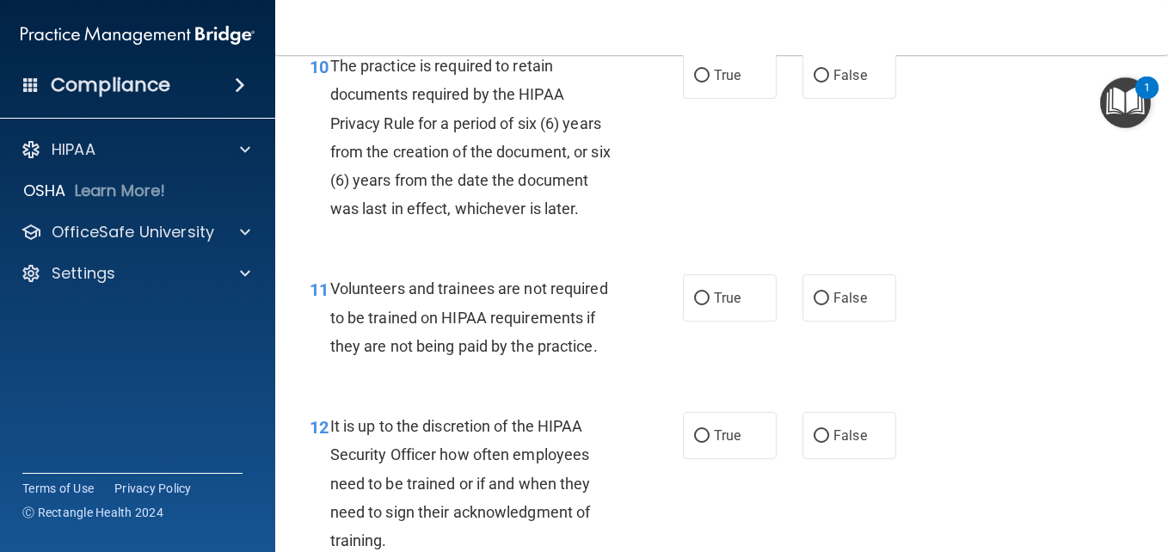
scroll to position [1950, 0]
click at [710, 98] on label "True" at bounding box center [730, 74] width 94 height 47
click at [710, 82] on input "True" at bounding box center [701, 75] width 15 height 13
radio input "true"
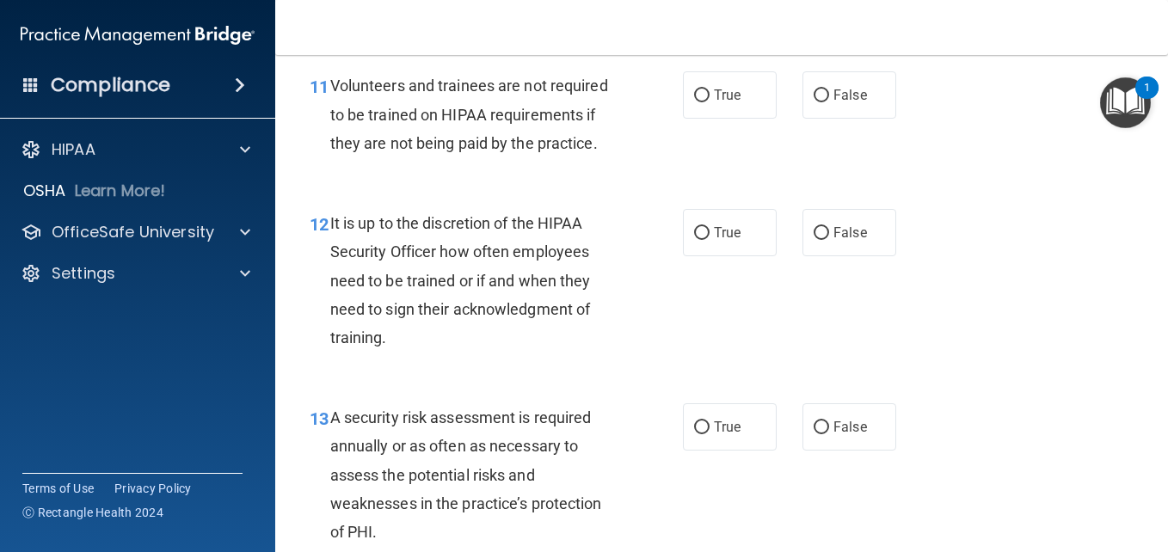
scroll to position [2153, 0]
click at [803, 118] on label "False" at bounding box center [850, 94] width 94 height 47
click at [814, 102] on input "False" at bounding box center [821, 95] width 15 height 13
radio input "true"
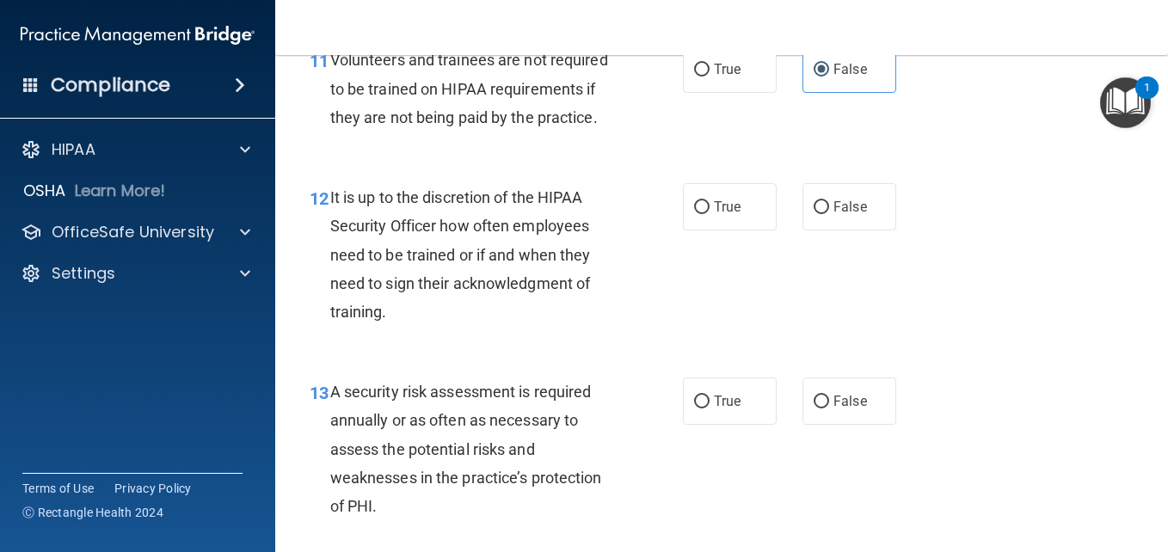
scroll to position [2180, 0]
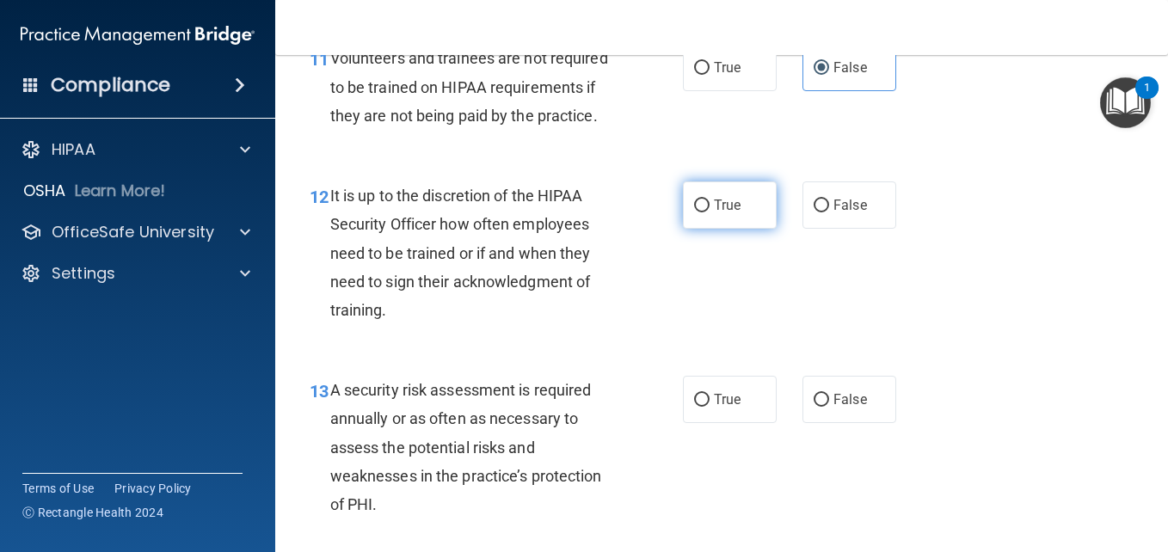
click at [746, 229] on label "True" at bounding box center [730, 204] width 94 height 47
click at [710, 212] on input "True" at bounding box center [701, 206] width 15 height 13
radio input "true"
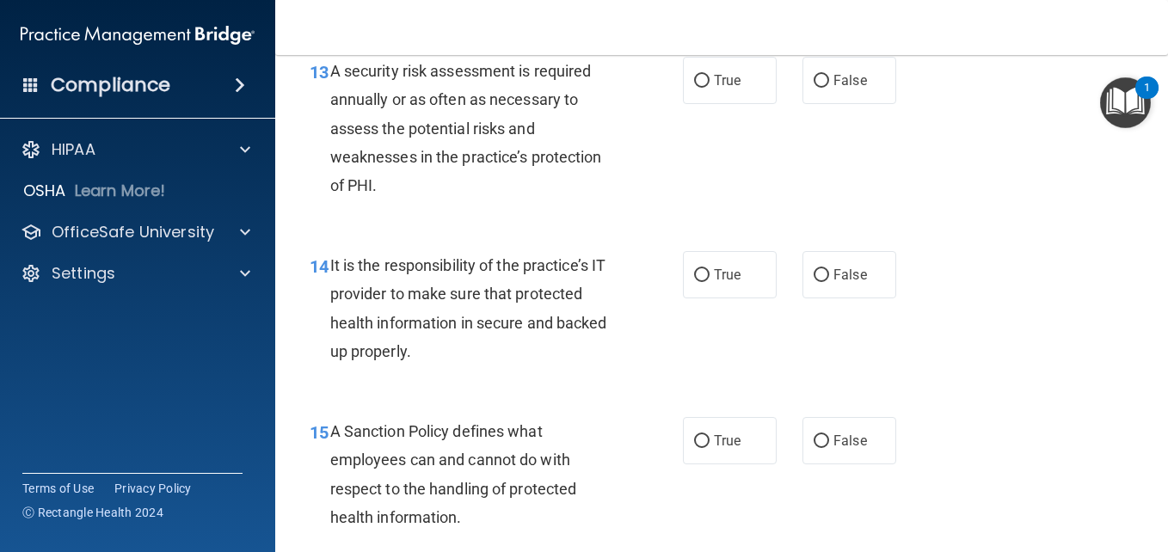
scroll to position [2500, 0]
click at [714, 88] on span "True" at bounding box center [727, 79] width 27 height 16
click at [709, 87] on input "True" at bounding box center [701, 80] width 15 height 13
radio input "true"
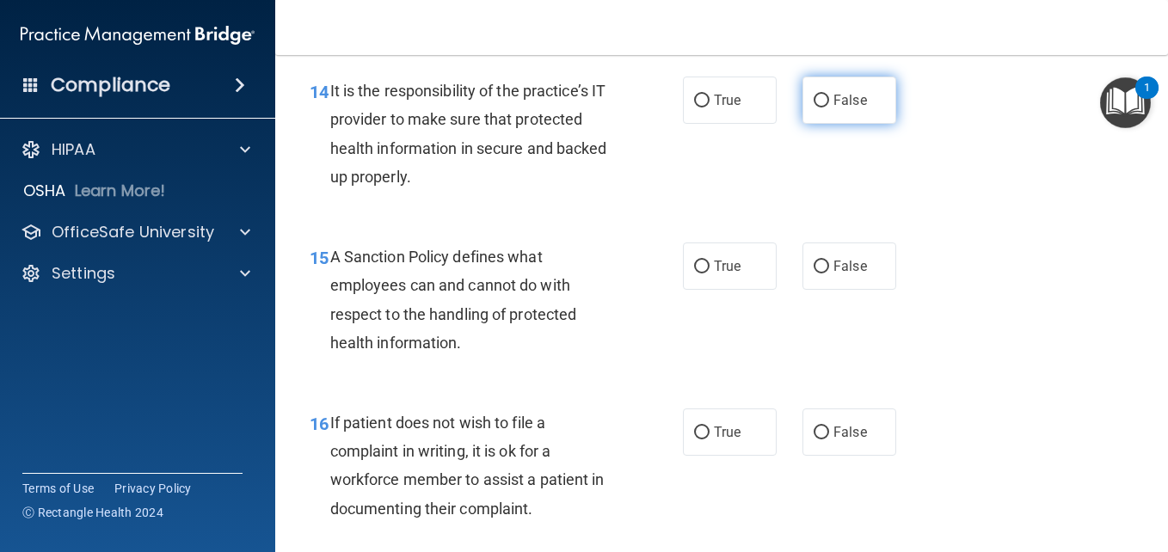
scroll to position [2673, 0]
click at [846, 108] on span "False" at bounding box center [851, 100] width 34 height 16
click at [829, 108] on input "False" at bounding box center [821, 101] width 15 height 13
radio input "true"
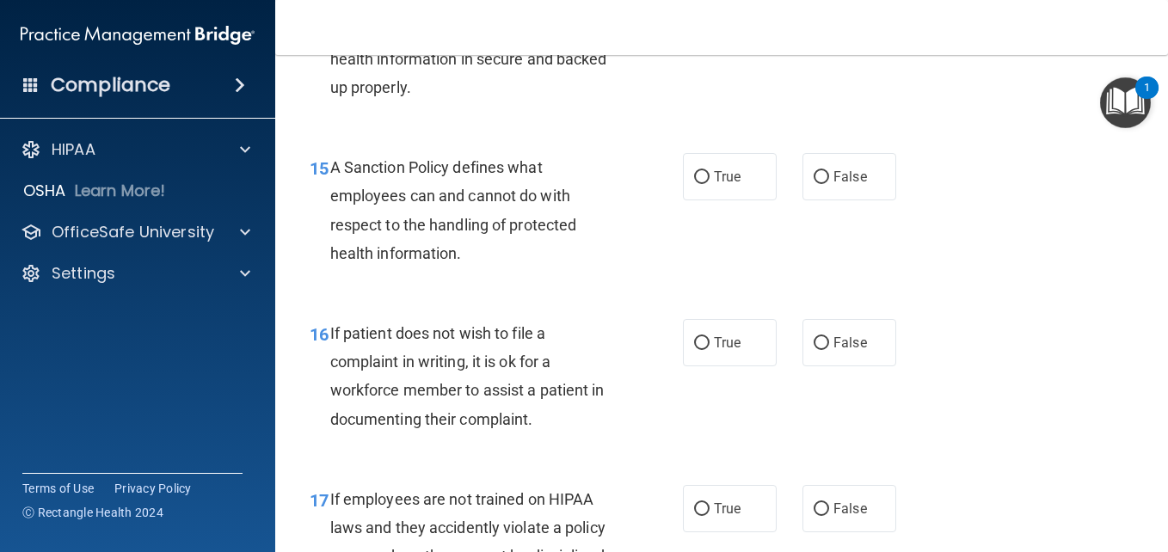
scroll to position [2764, 0]
click at [875, 200] on label "False" at bounding box center [850, 175] width 94 height 47
click at [829, 183] on input "False" at bounding box center [821, 176] width 15 height 13
radio input "true"
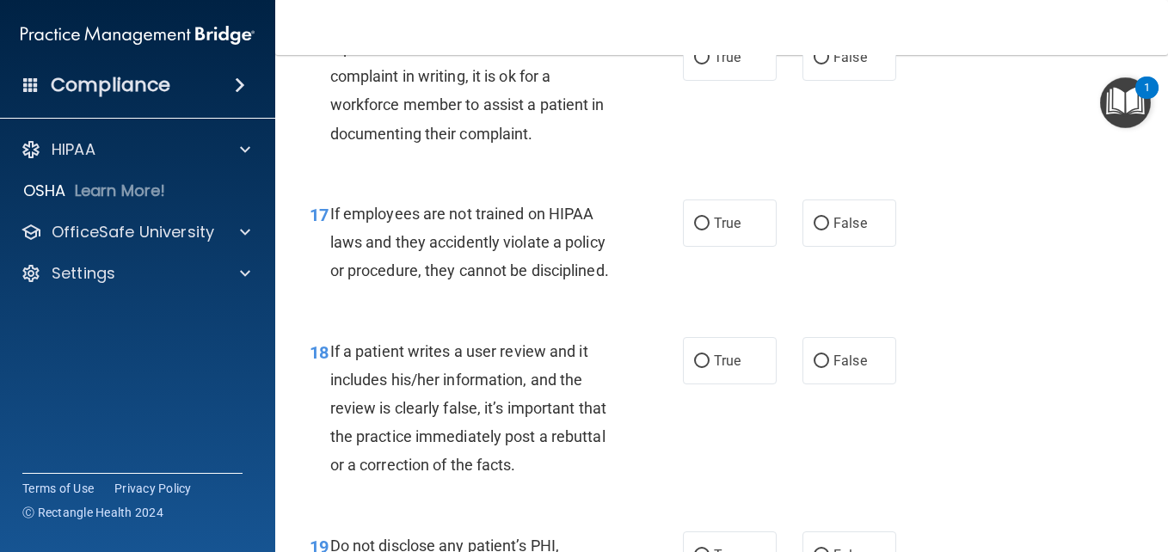
scroll to position [3049, 0]
click at [717, 80] on label "True" at bounding box center [730, 56] width 94 height 47
click at [710, 64] on input "True" at bounding box center [701, 57] width 15 height 13
radio input "true"
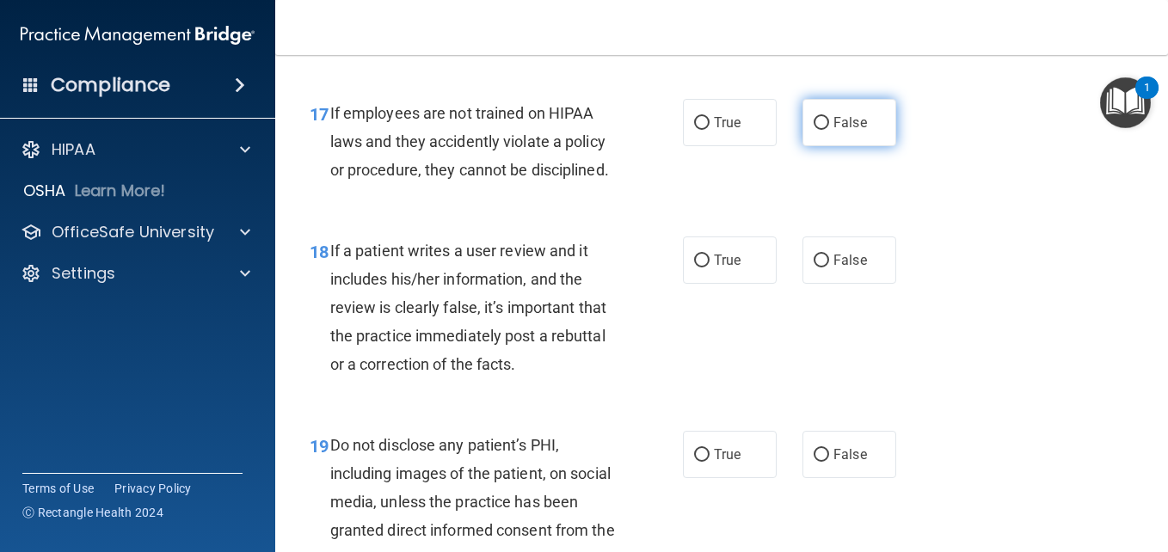
scroll to position [3151, 0]
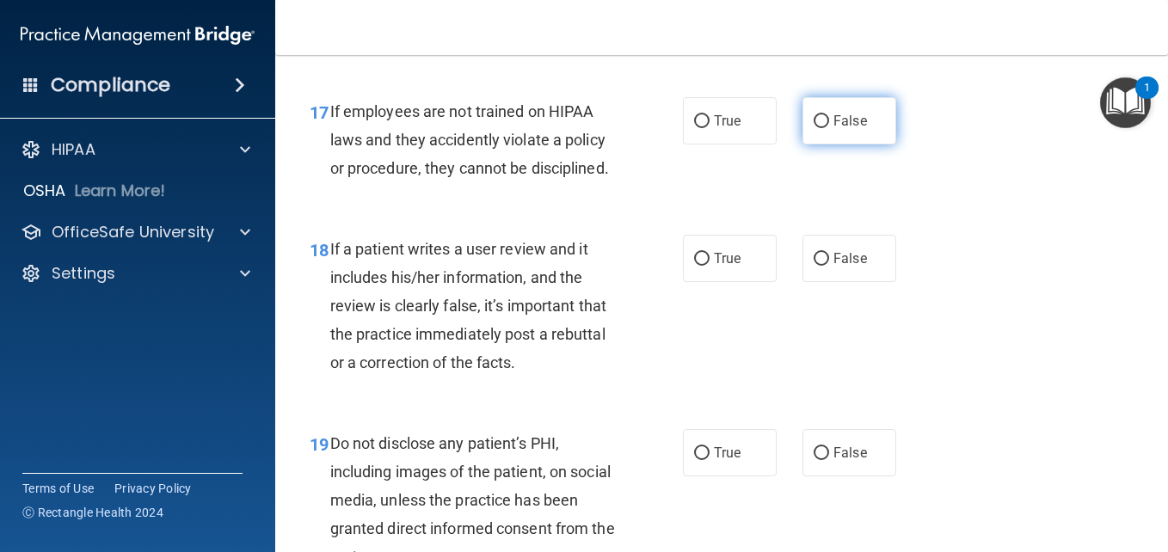
click at [821, 128] on input "False" at bounding box center [821, 121] width 15 height 13
radio input "true"
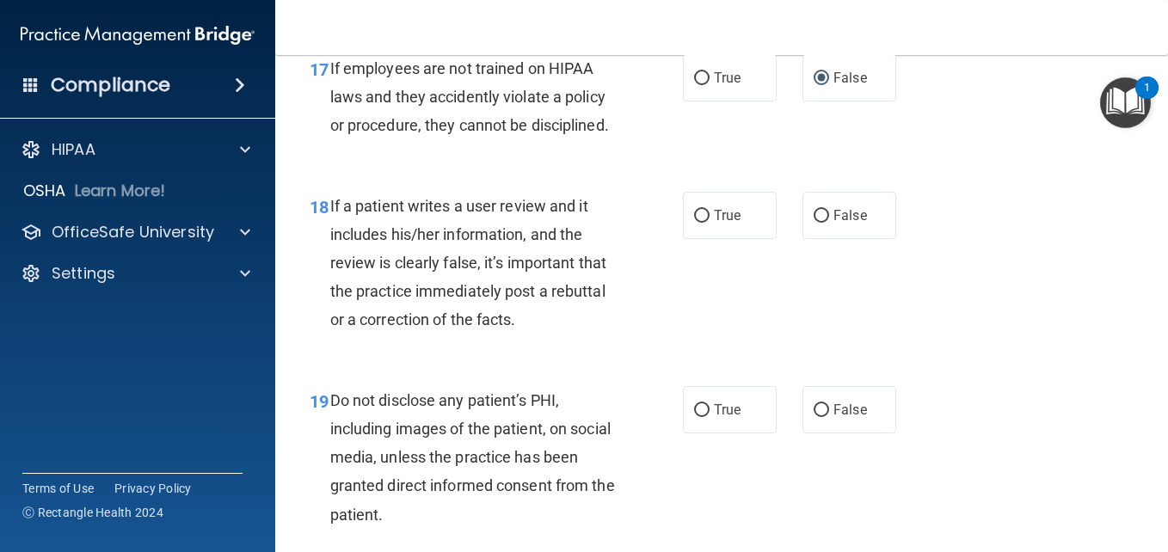
scroll to position [3195, 0]
click at [863, 238] on label "False" at bounding box center [850, 214] width 94 height 47
click at [829, 222] on input "False" at bounding box center [821, 215] width 15 height 13
radio input "true"
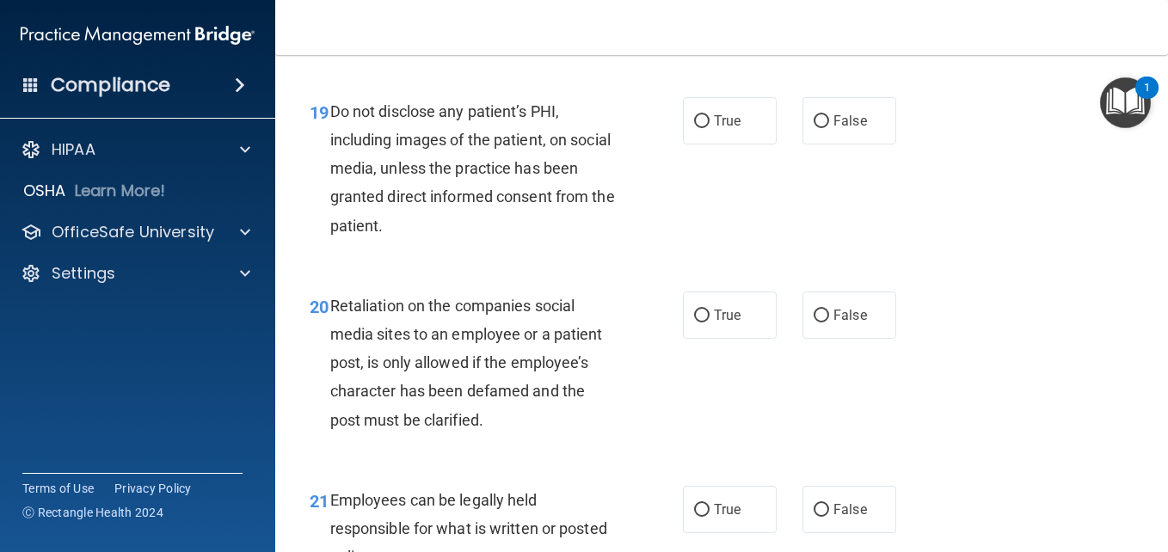
scroll to position [3484, 0]
click at [730, 144] on label "True" at bounding box center [730, 119] width 94 height 47
click at [710, 127] on input "True" at bounding box center [701, 120] width 15 height 13
radio input "true"
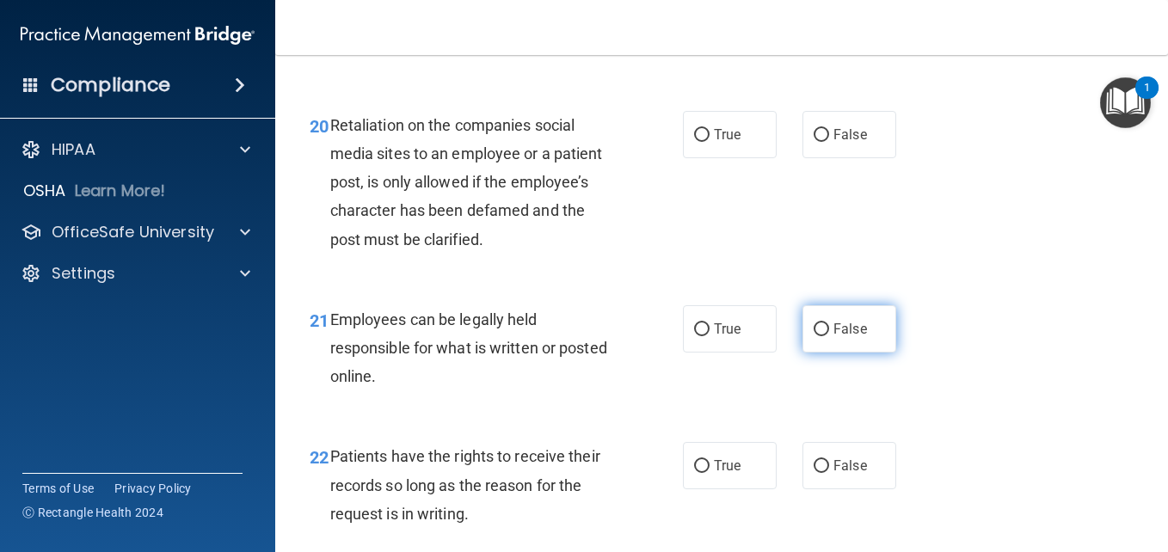
scroll to position [3664, 0]
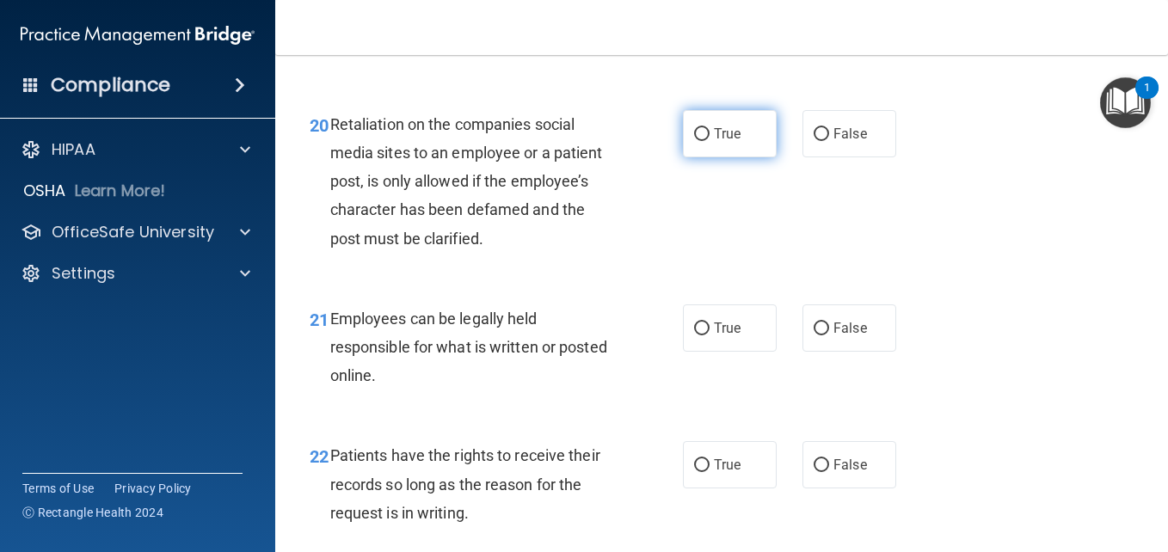
click at [713, 157] on label "True" at bounding box center [730, 133] width 94 height 47
click at [710, 141] on input "True" at bounding box center [701, 134] width 15 height 13
radio input "true"
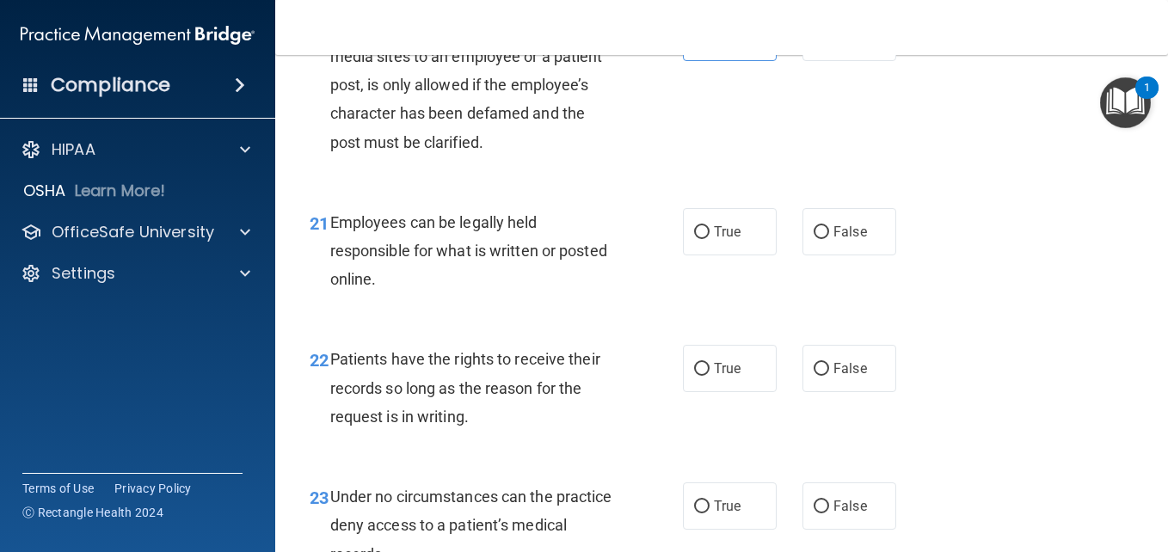
scroll to position [3761, 0]
click at [716, 255] on label "True" at bounding box center [730, 231] width 94 height 47
click at [710, 239] on input "True" at bounding box center [701, 232] width 15 height 13
radio input "true"
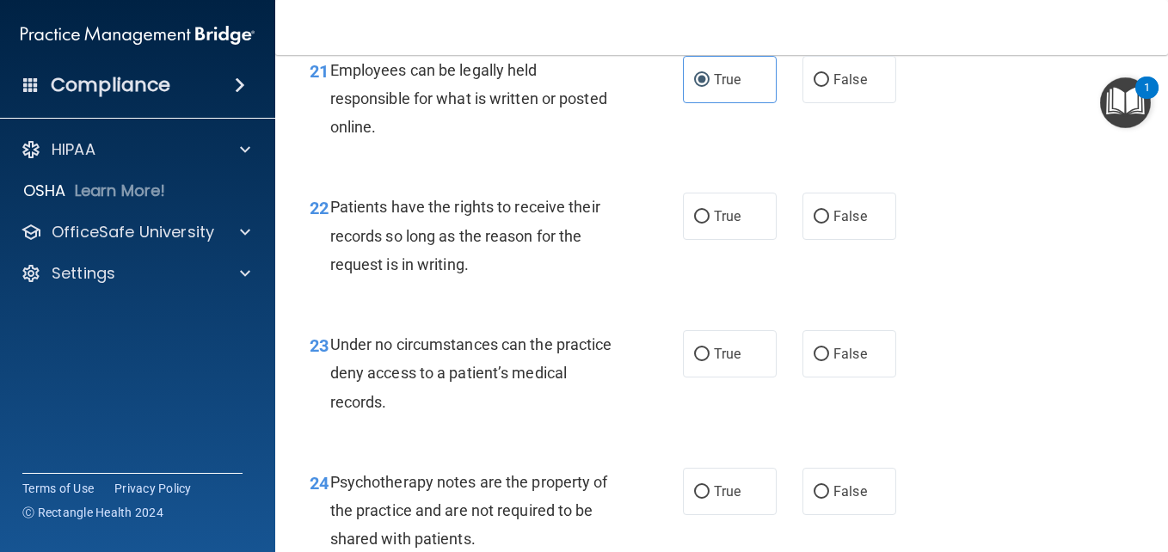
scroll to position [3914, 0]
click at [840, 224] on span "False" at bounding box center [851, 215] width 34 height 16
click at [829, 223] on input "False" at bounding box center [821, 216] width 15 height 13
radio input "true"
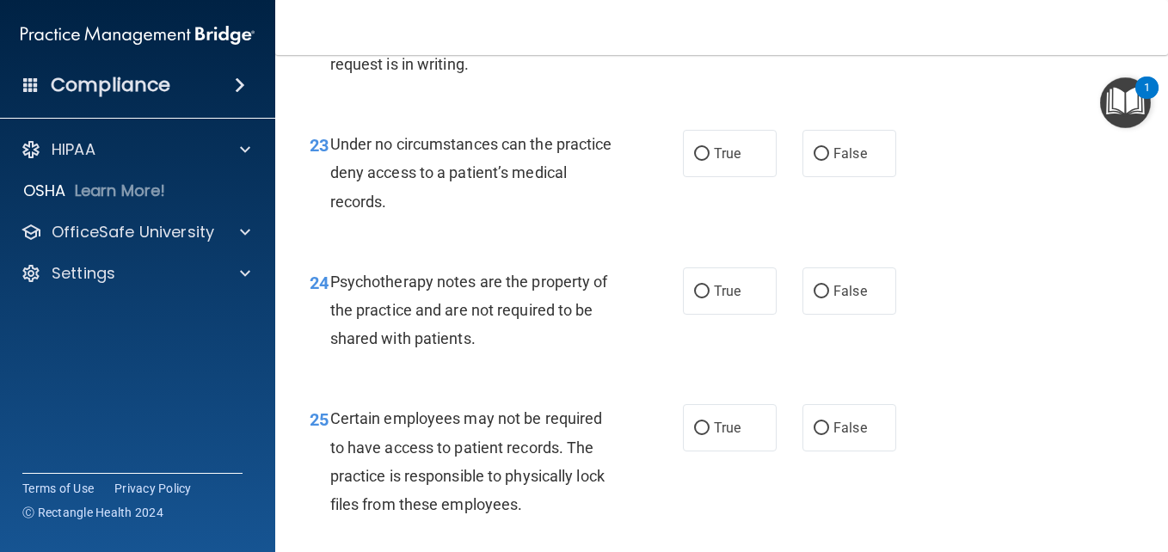
scroll to position [4114, 0]
click at [834, 161] on span "False" at bounding box center [851, 153] width 34 height 16
click at [829, 160] on input "False" at bounding box center [821, 153] width 15 height 13
radio input "true"
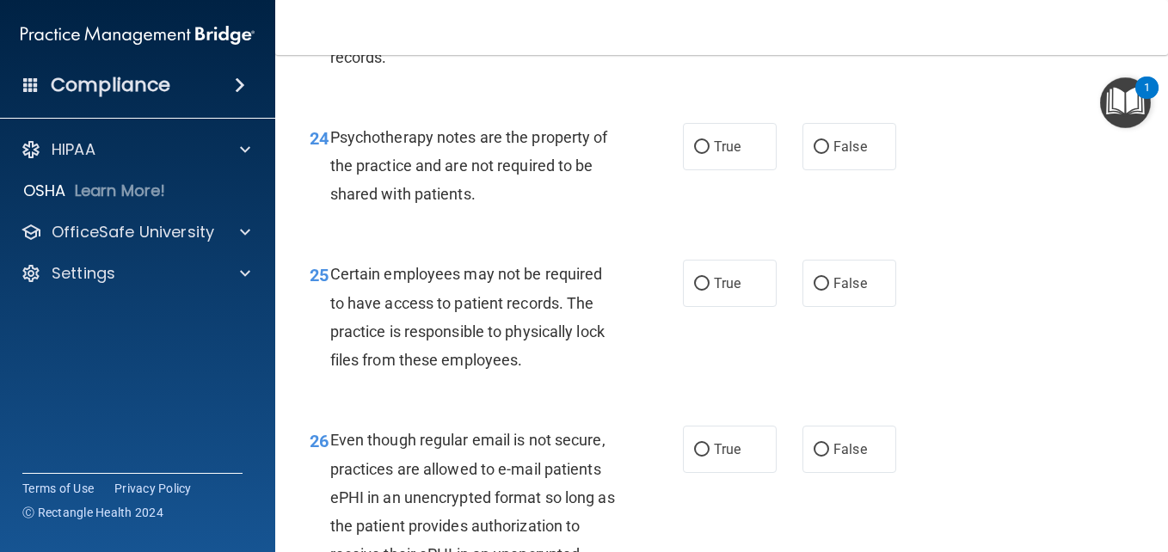
scroll to position [4259, 0]
click at [741, 169] on label "True" at bounding box center [730, 145] width 94 height 47
click at [710, 153] on input "True" at bounding box center [701, 146] width 15 height 13
radio input "true"
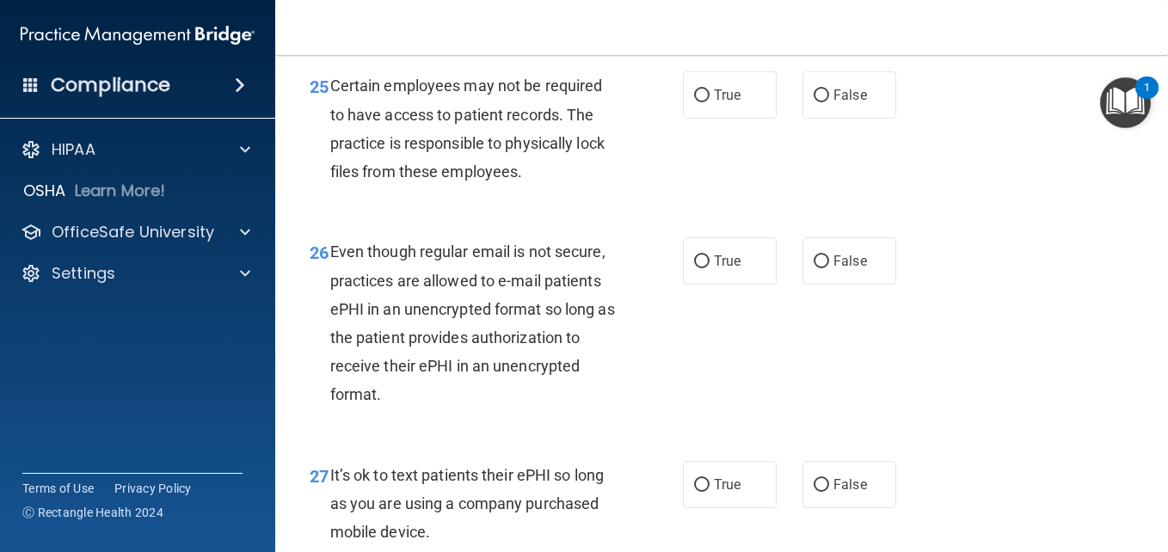
scroll to position [4447, 0]
click at [766, 118] on label "True" at bounding box center [730, 94] width 94 height 47
click at [710, 102] on input "True" at bounding box center [701, 95] width 15 height 13
radio input "true"
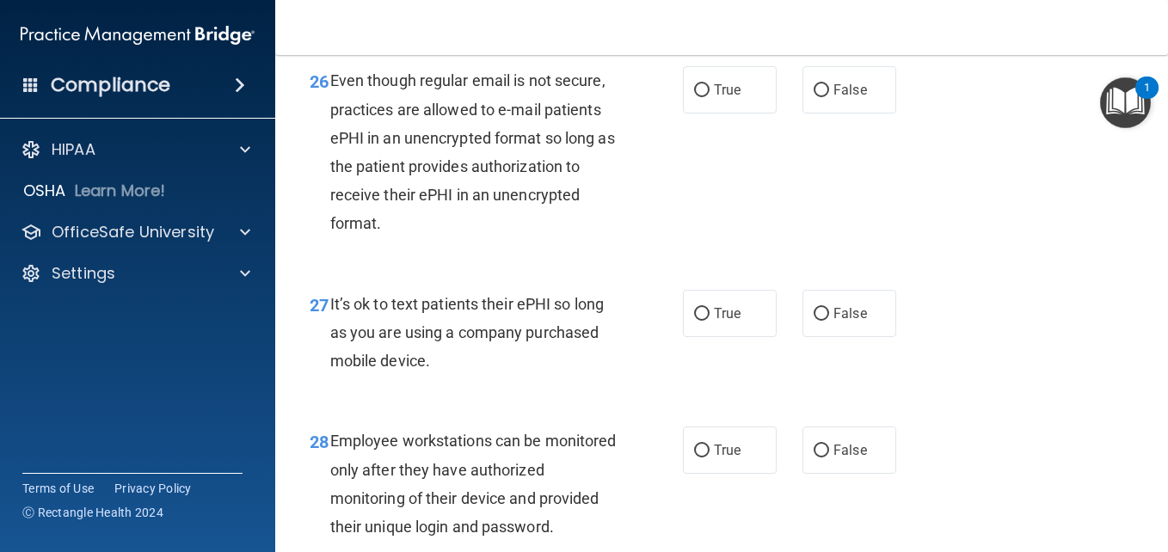
scroll to position [4618, 0]
click at [729, 97] on span "True" at bounding box center [727, 89] width 27 height 16
click at [710, 96] on input "True" at bounding box center [701, 89] width 15 height 13
radio input "true"
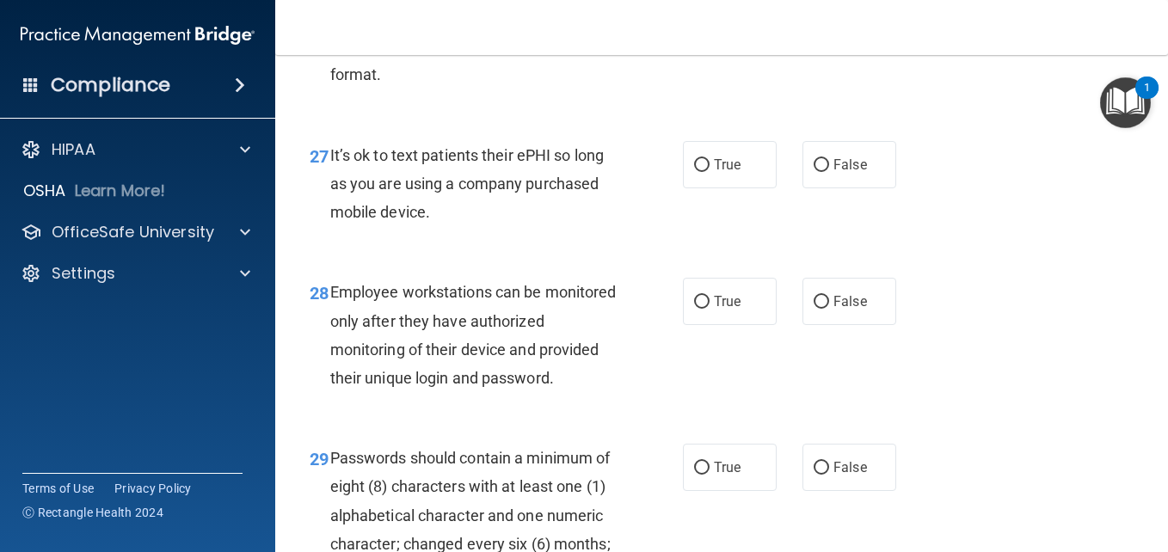
scroll to position [4767, 0]
click at [825, 188] on label "False" at bounding box center [850, 163] width 94 height 47
click at [825, 171] on input "False" at bounding box center [821, 164] width 15 height 13
radio input "true"
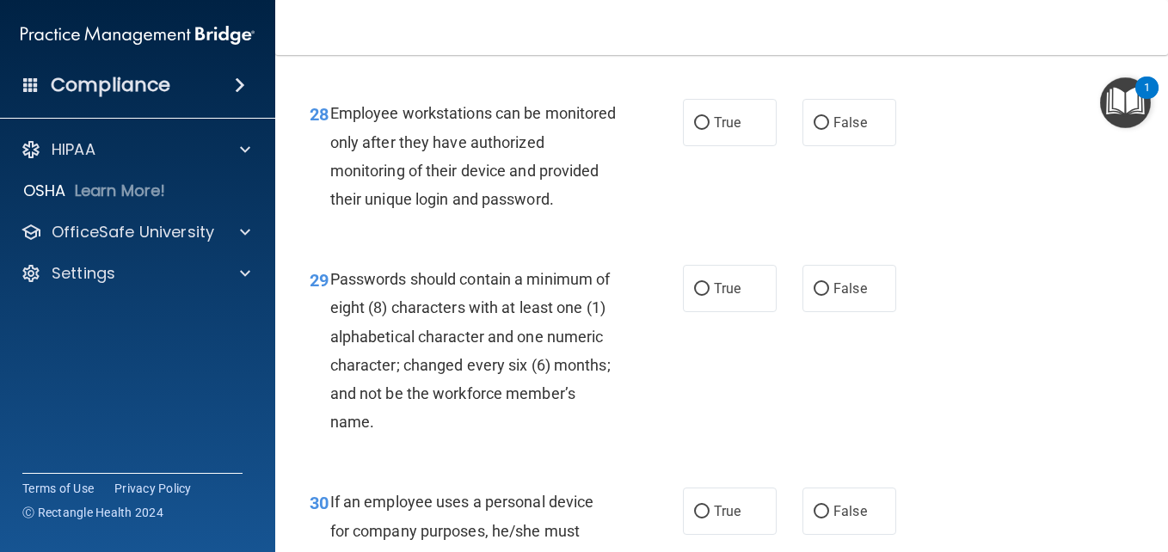
scroll to position [4945, 0]
click at [721, 146] on label "True" at bounding box center [730, 122] width 94 height 47
click at [710, 130] on input "True" at bounding box center [701, 123] width 15 height 13
radio input "true"
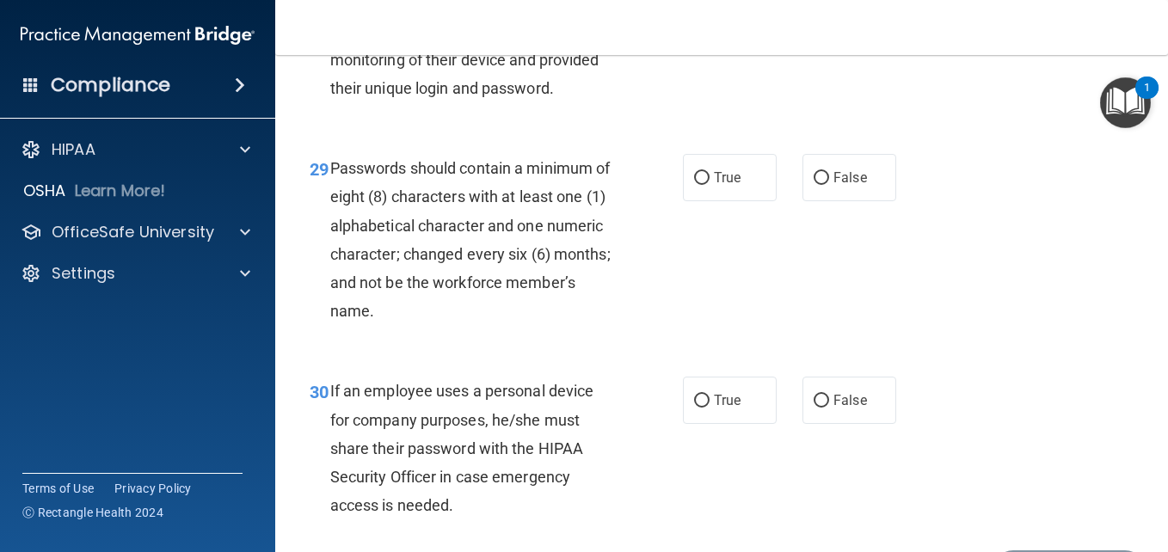
scroll to position [5074, 0]
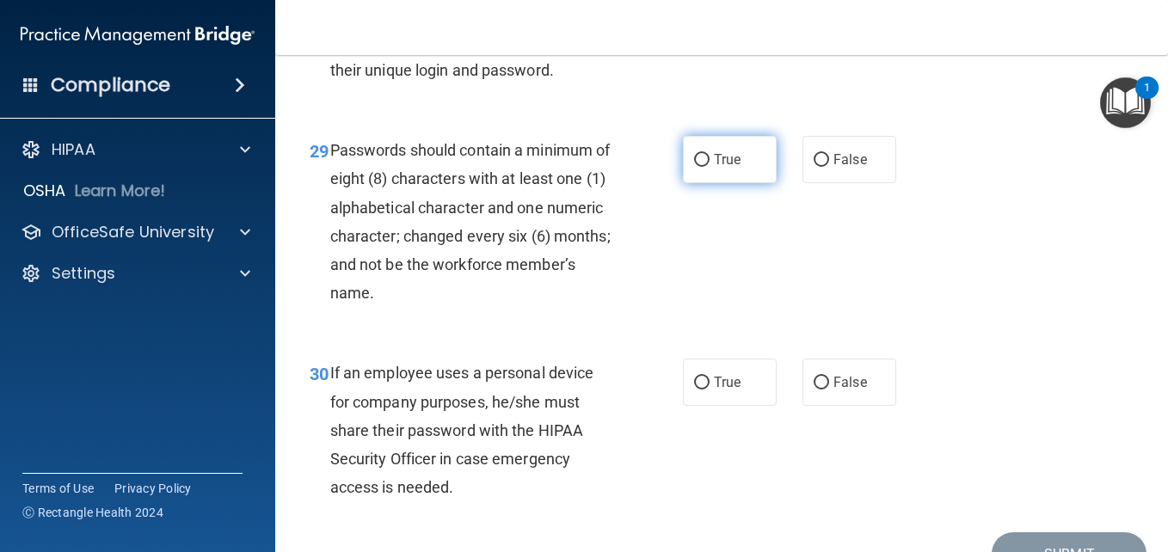
click at [719, 183] on label "True" at bounding box center [730, 159] width 94 height 47
click at [710, 167] on input "True" at bounding box center [701, 160] width 15 height 13
radio input "true"
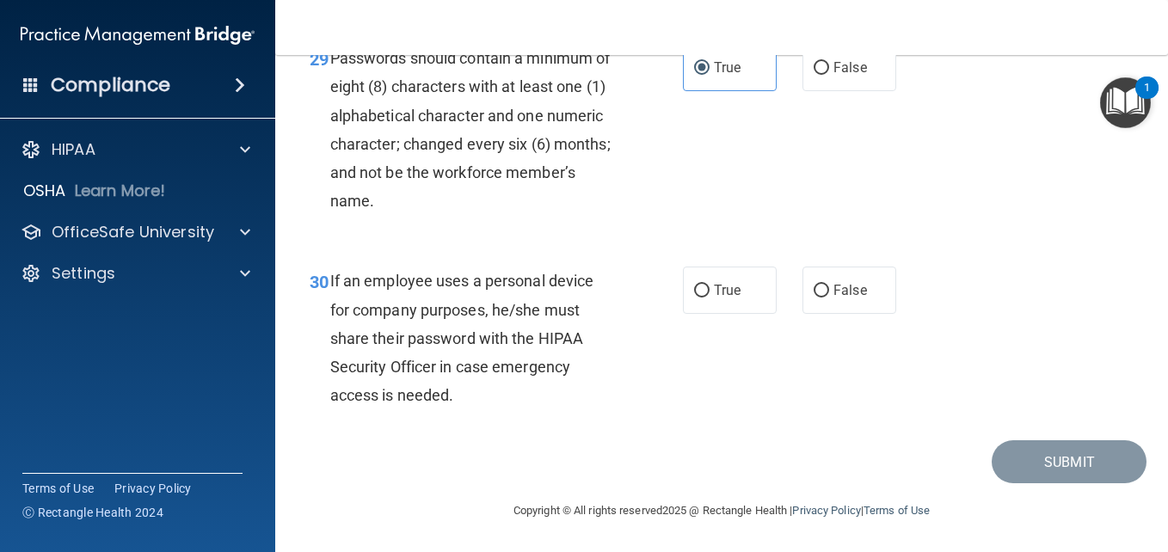
scroll to position [5309, 0]
click at [861, 306] on label "False" at bounding box center [850, 290] width 94 height 47
click at [829, 298] on input "False" at bounding box center [821, 291] width 15 height 13
radio input "true"
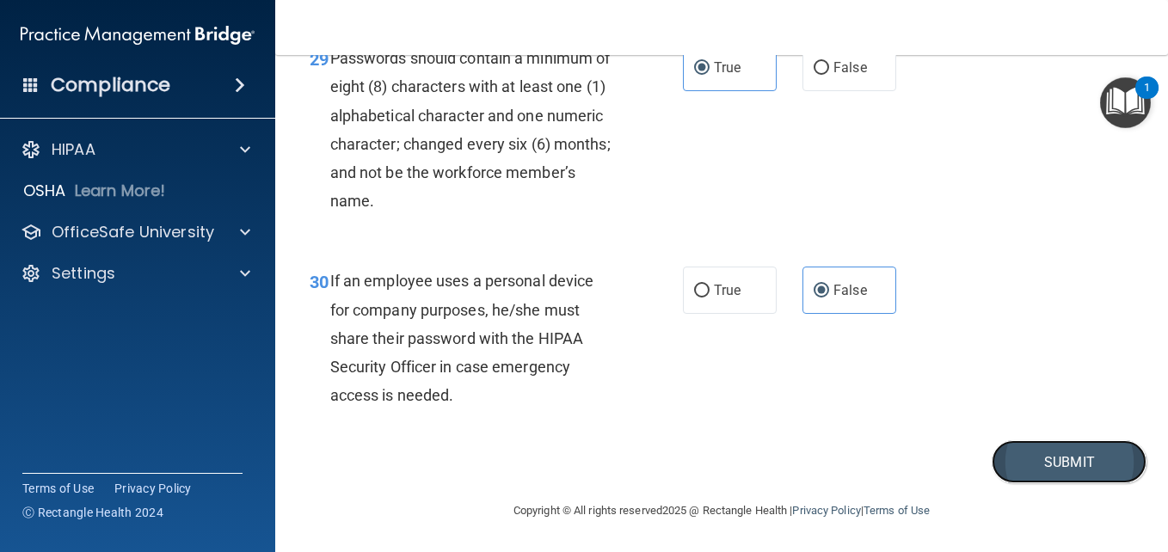
click at [1066, 465] on button "Submit" at bounding box center [1069, 462] width 155 height 44
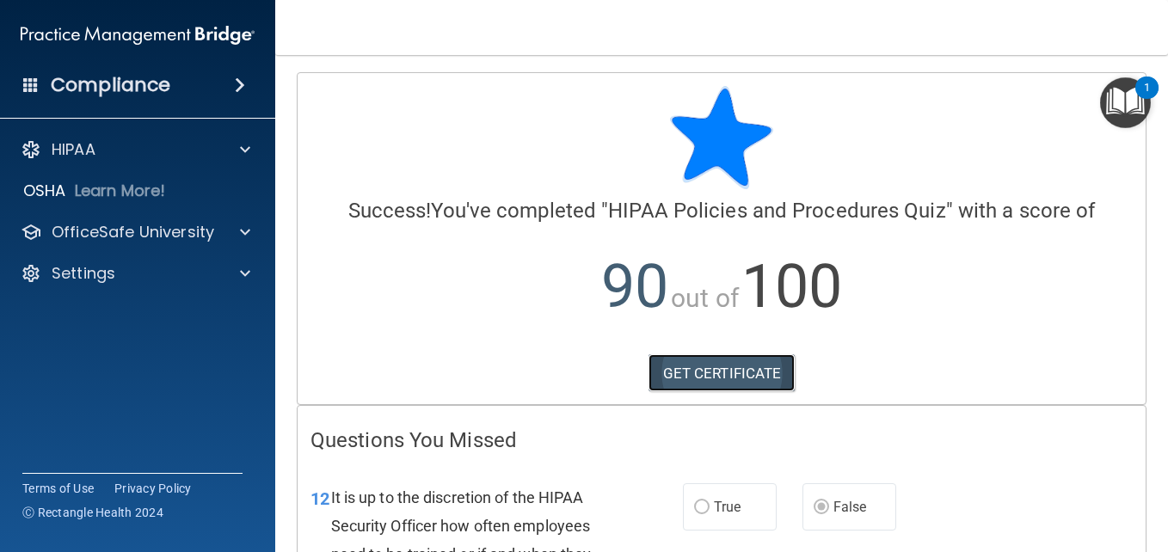
click at [732, 362] on link "GET CERTIFICATE" at bounding box center [722, 373] width 147 height 38
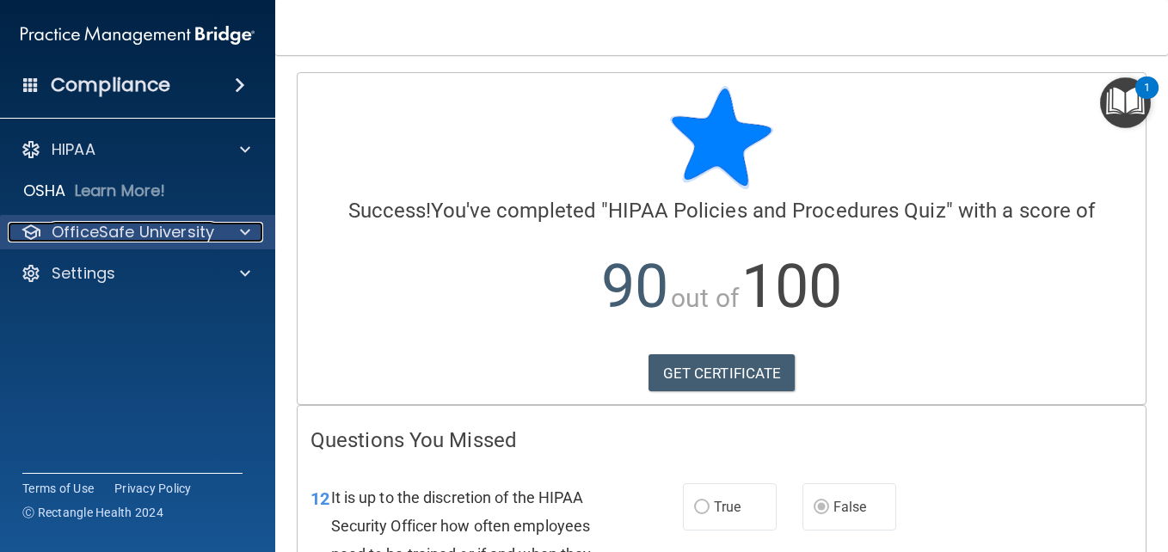
click at [119, 233] on p "OfficeSafe University" at bounding box center [133, 232] width 163 height 21
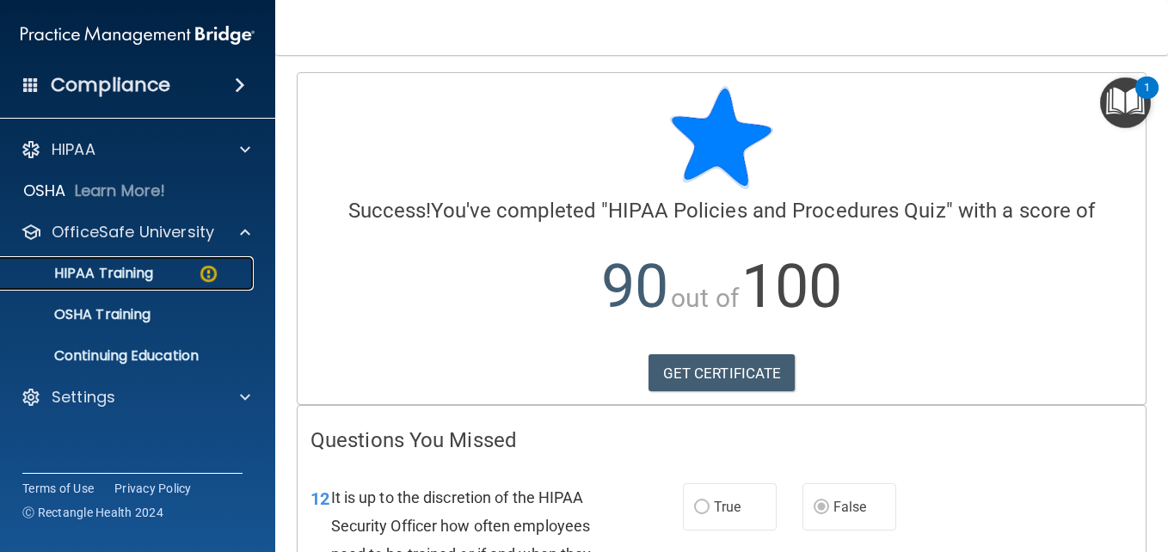
click at [131, 279] on p "HIPAA Training" at bounding box center [82, 273] width 142 height 17
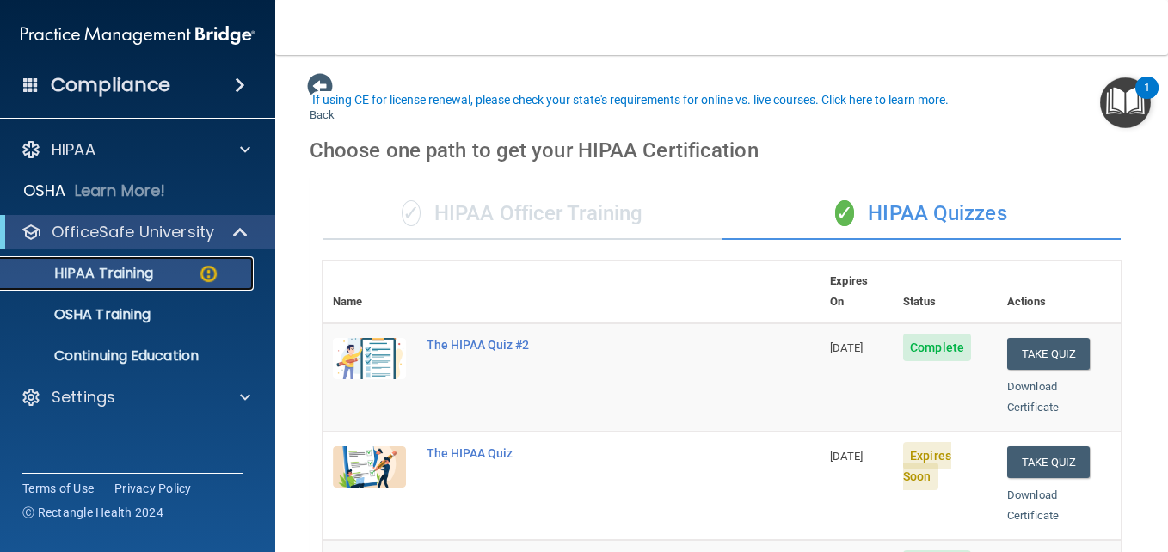
scroll to position [130, 0]
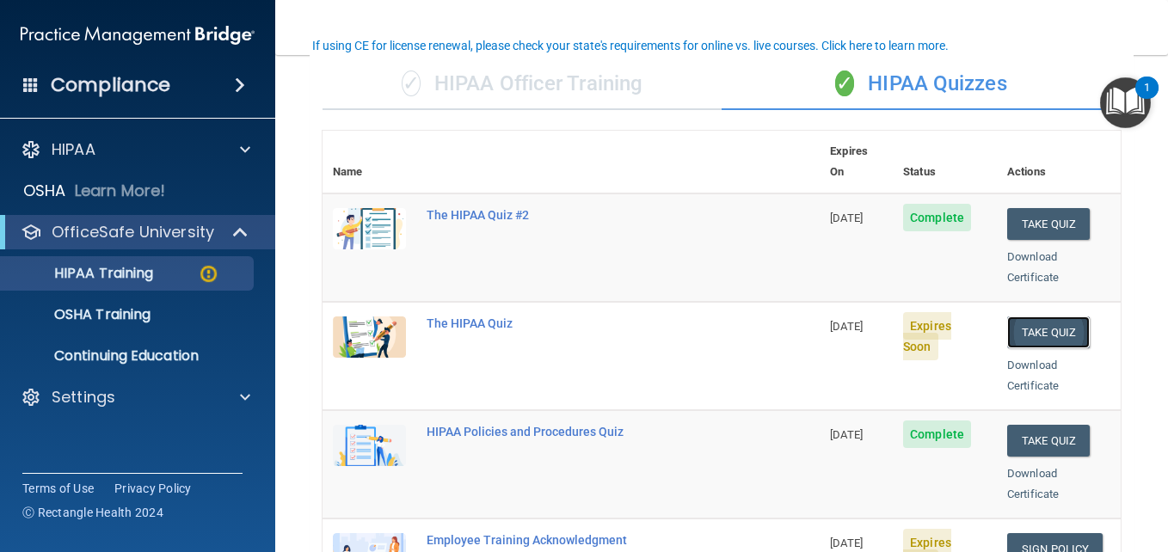
click at [1008, 317] on button "Take Quiz" at bounding box center [1048, 333] width 83 height 32
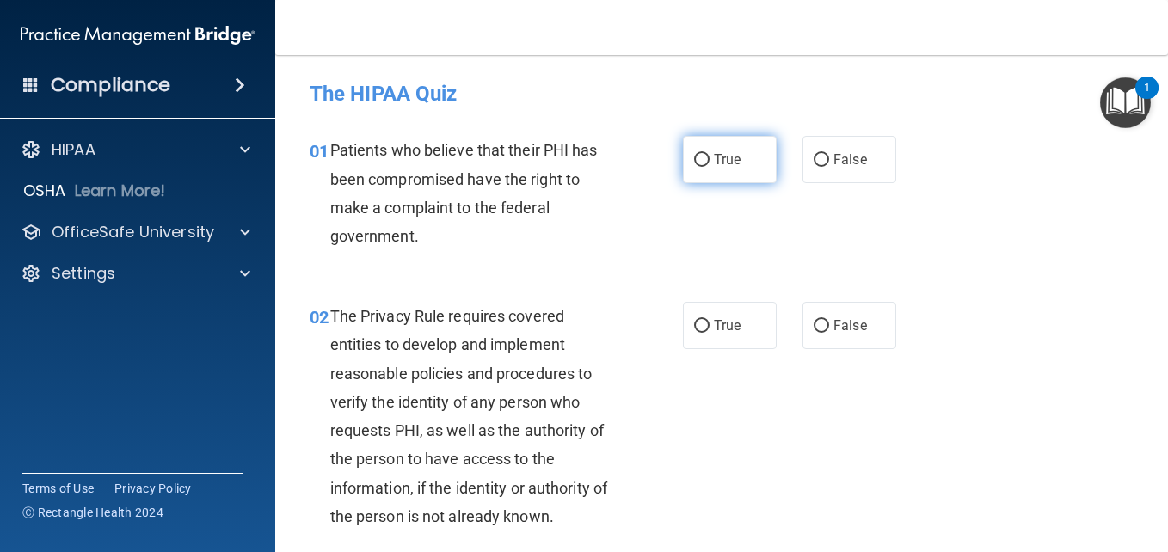
click at [727, 160] on span "True" at bounding box center [727, 159] width 27 height 16
click at [710, 160] on input "True" at bounding box center [701, 160] width 15 height 13
radio input "true"
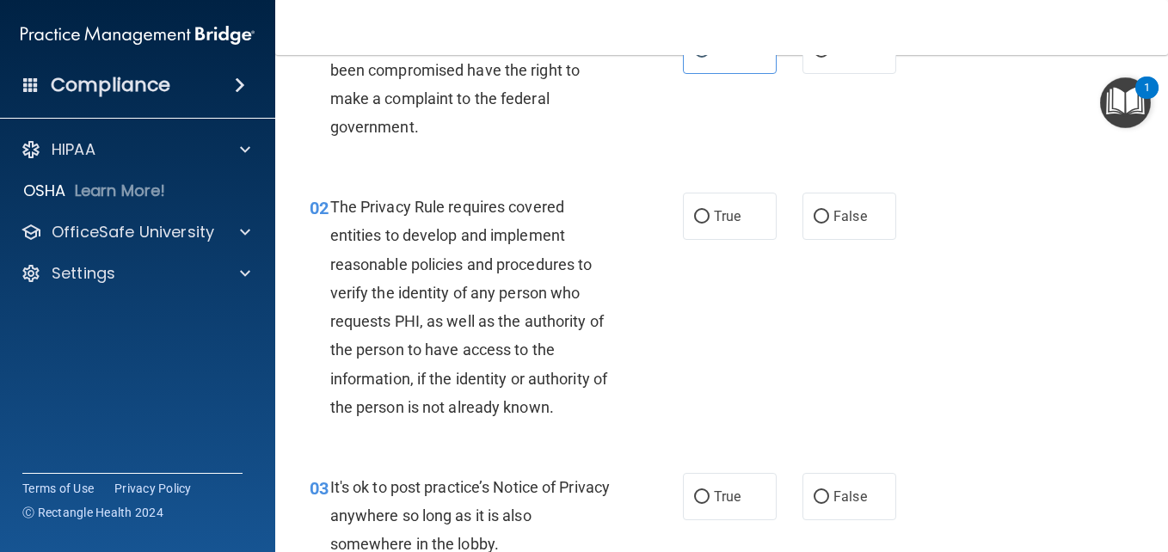
scroll to position [117, 0]
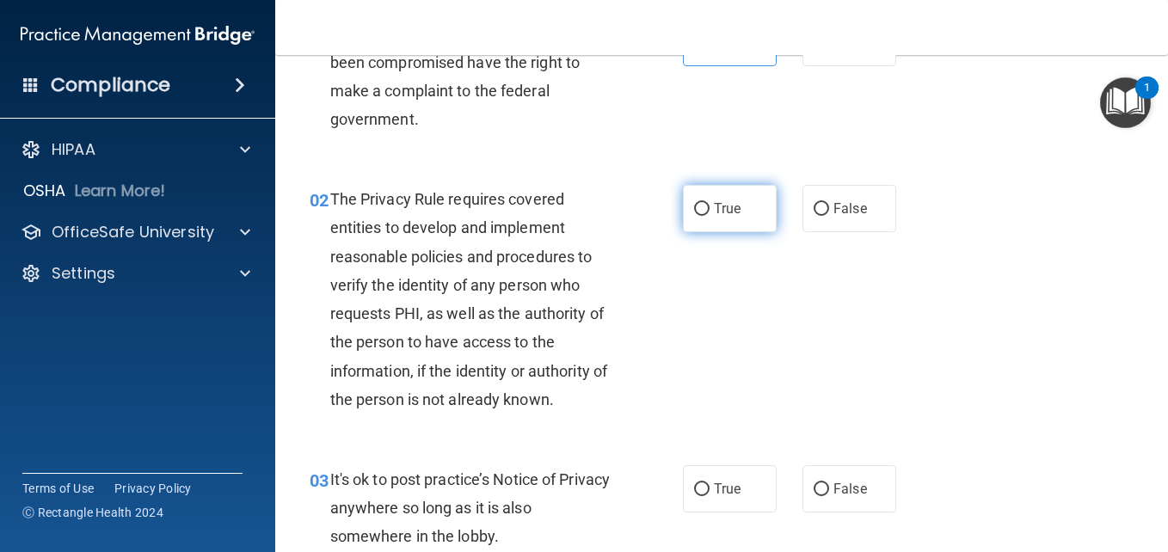
click at [726, 203] on span "True" at bounding box center [727, 208] width 27 height 16
click at [710, 203] on input "True" at bounding box center [701, 209] width 15 height 13
radio input "true"
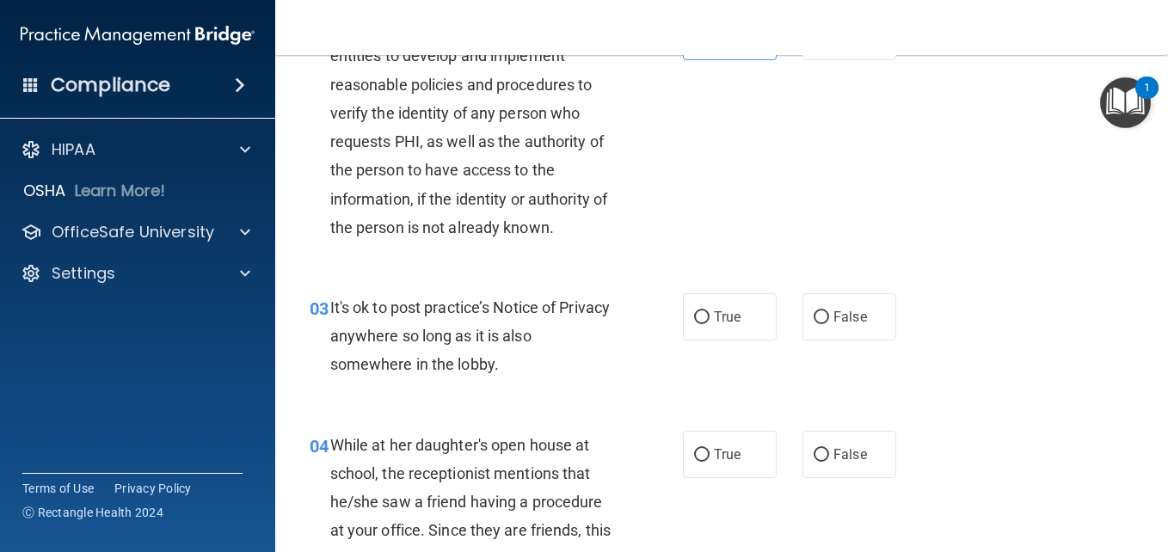
scroll to position [287, 0]
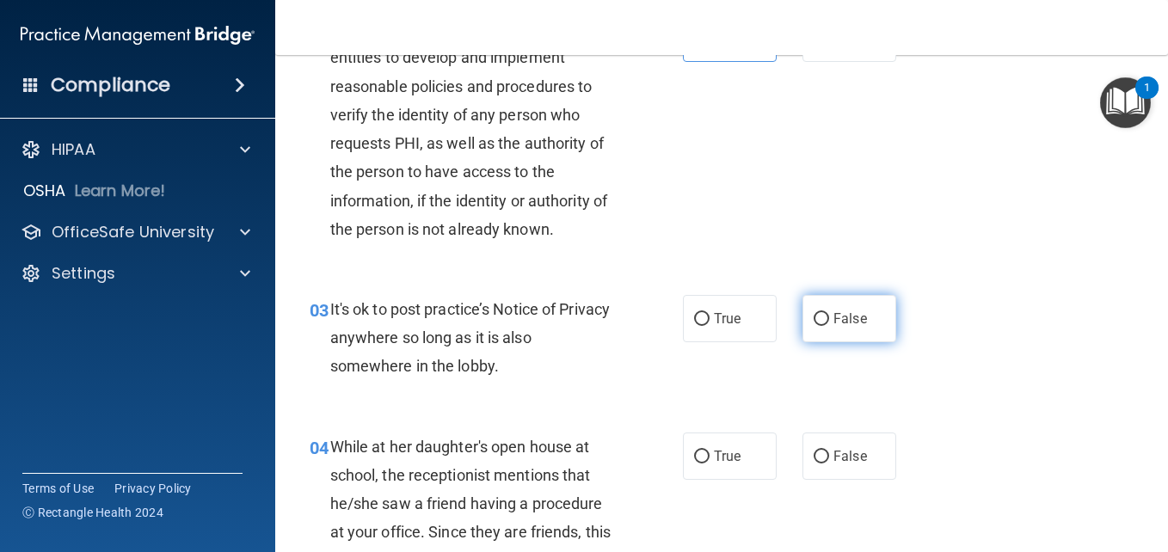
click at [814, 323] on input "False" at bounding box center [821, 319] width 15 height 13
radio input "true"
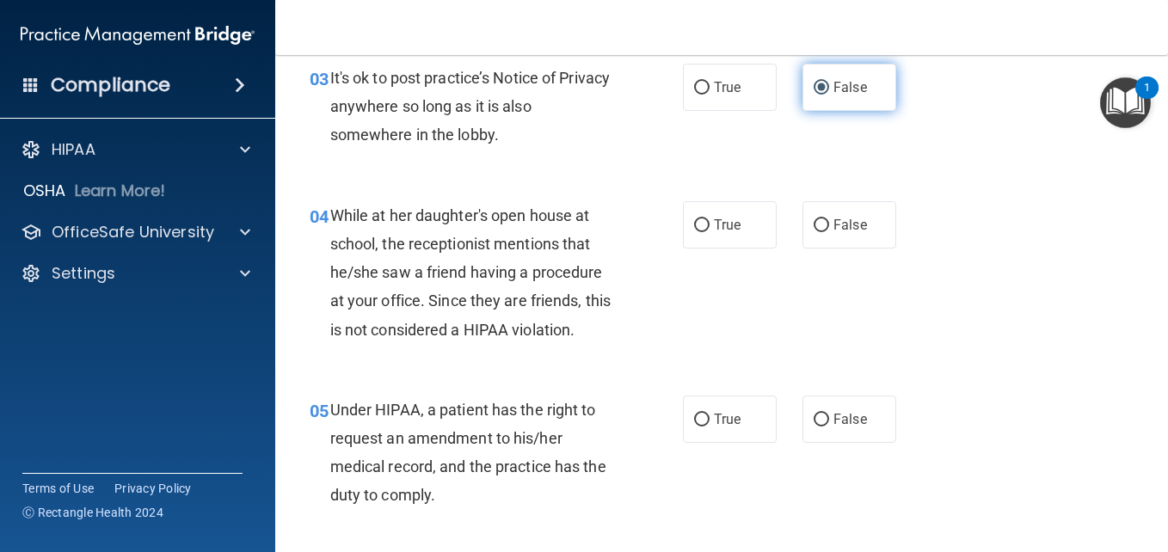
scroll to position [519, 0]
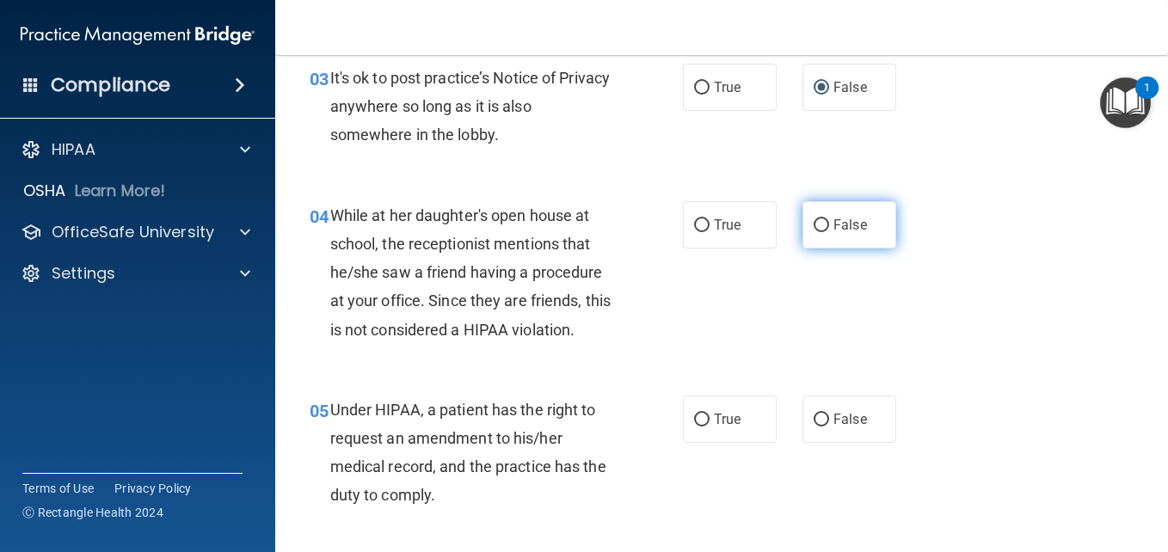
click at [814, 232] on label "False" at bounding box center [850, 224] width 94 height 47
click at [814, 232] on input "False" at bounding box center [821, 225] width 15 height 13
radio input "true"
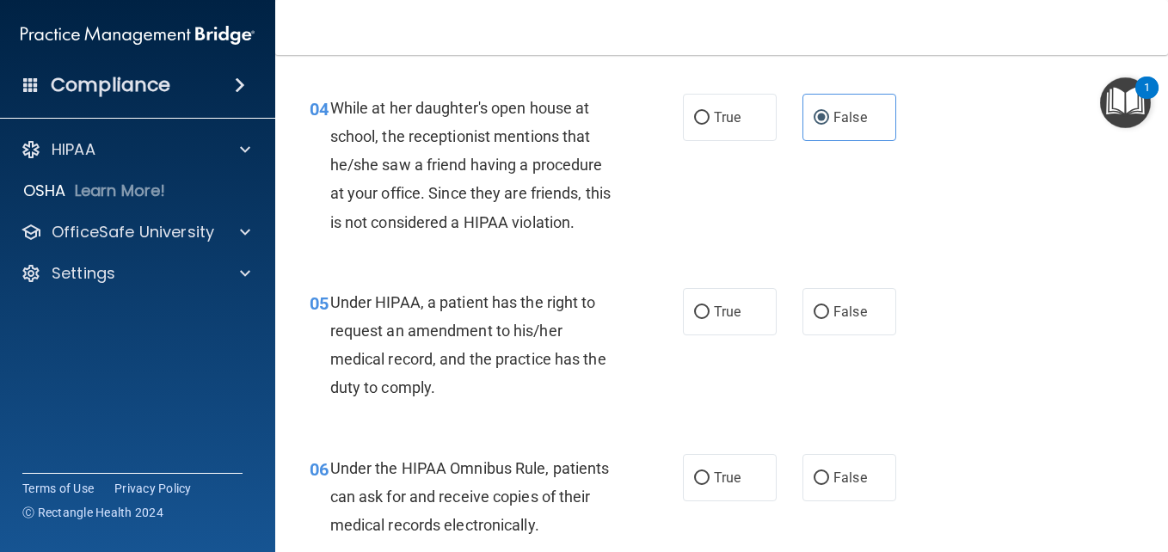
scroll to position [627, 0]
click at [818, 317] on input "False" at bounding box center [821, 311] width 15 height 13
radio input "true"
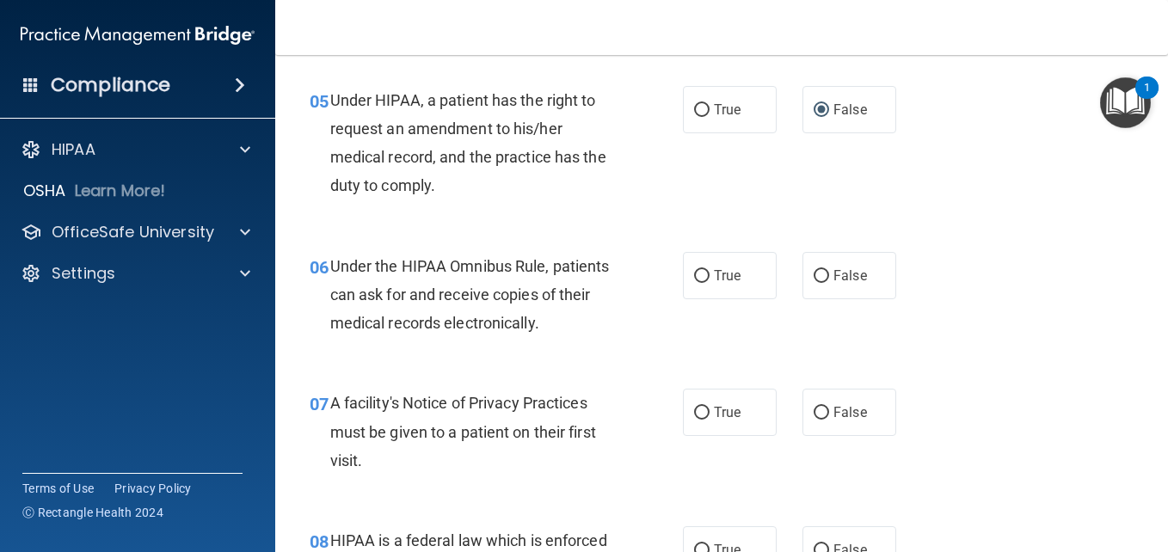
scroll to position [828, 0]
click at [706, 271] on label "True" at bounding box center [730, 275] width 94 height 47
click at [706, 271] on input "True" at bounding box center [701, 276] width 15 height 13
radio input "true"
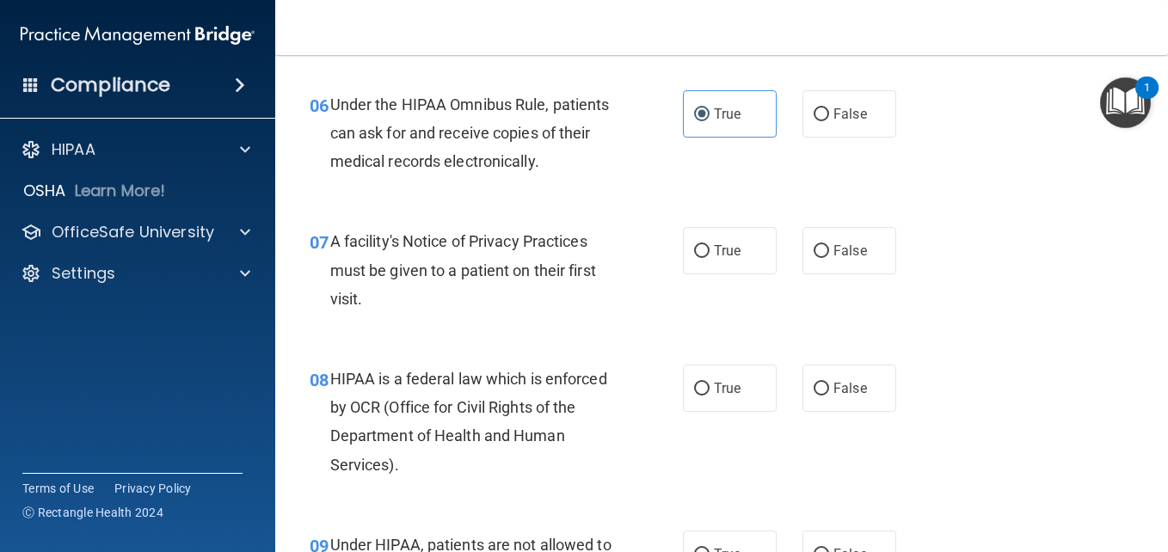
scroll to position [991, 0]
click at [746, 252] on label "True" at bounding box center [730, 249] width 94 height 47
click at [710, 252] on input "True" at bounding box center [701, 250] width 15 height 13
radio input "true"
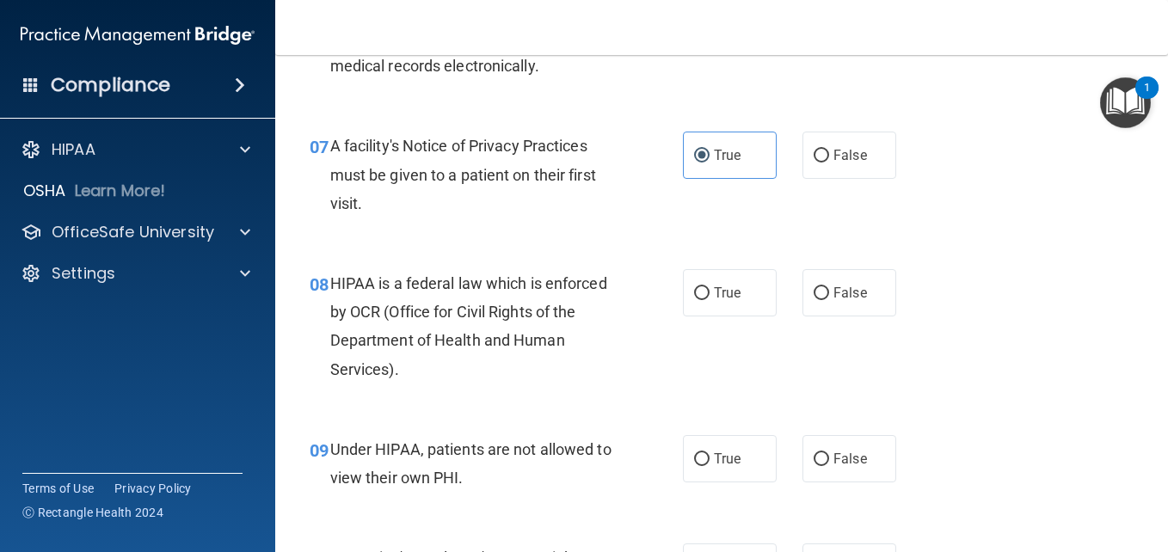
scroll to position [1086, 0]
click at [729, 301] on label "True" at bounding box center [730, 292] width 94 height 47
click at [710, 300] on input "True" at bounding box center [701, 293] width 15 height 13
radio input "true"
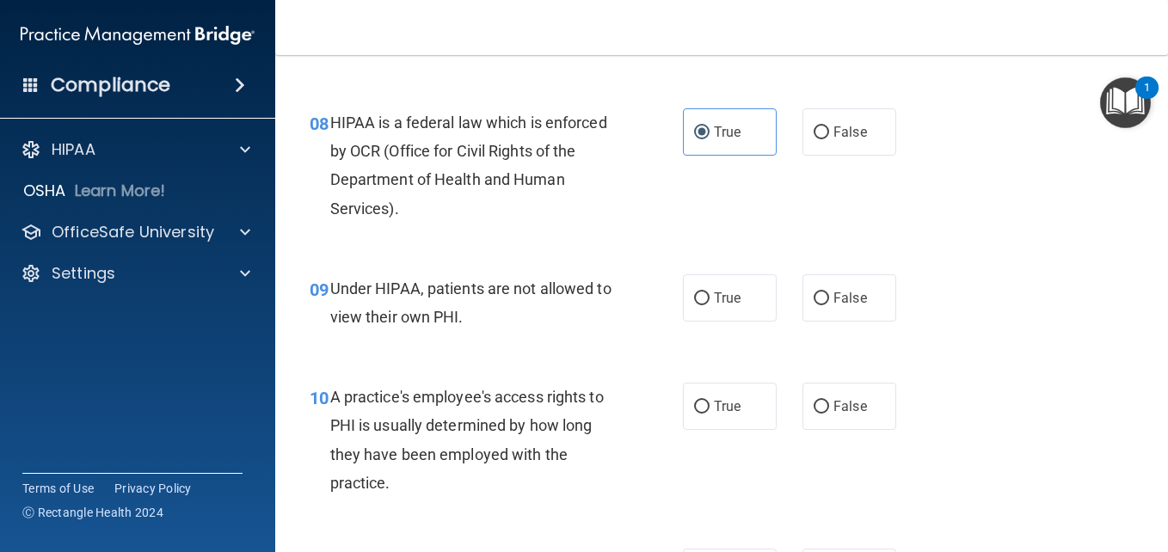
scroll to position [1247, 0]
click at [835, 312] on label "False" at bounding box center [850, 297] width 94 height 47
click at [829, 305] on input "False" at bounding box center [821, 298] width 15 height 13
radio input "true"
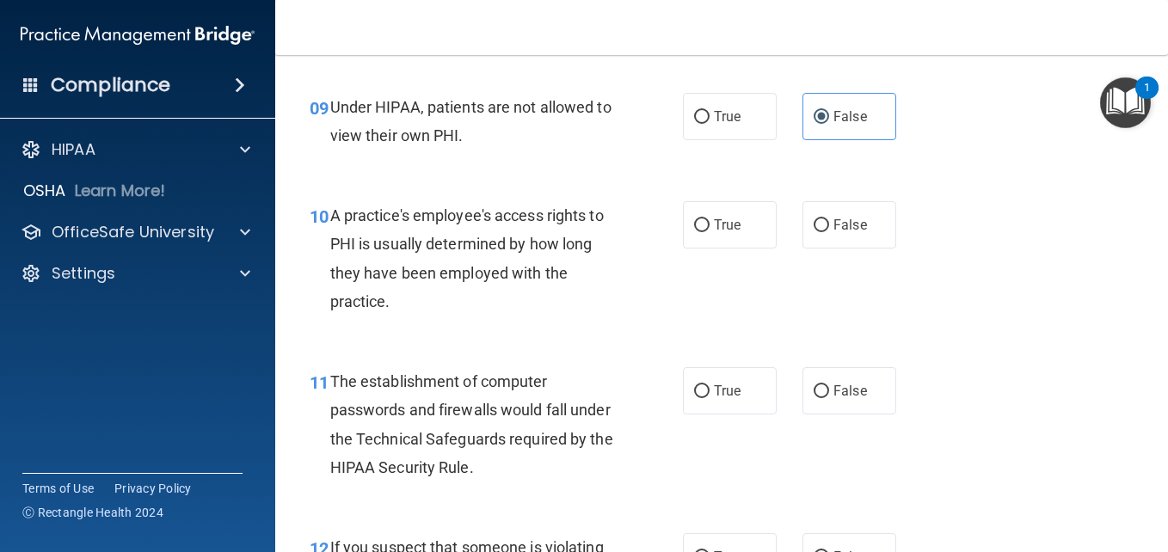
scroll to position [1429, 0]
click at [865, 223] on label "False" at bounding box center [850, 223] width 94 height 47
click at [829, 223] on input "False" at bounding box center [821, 224] width 15 height 13
radio input "true"
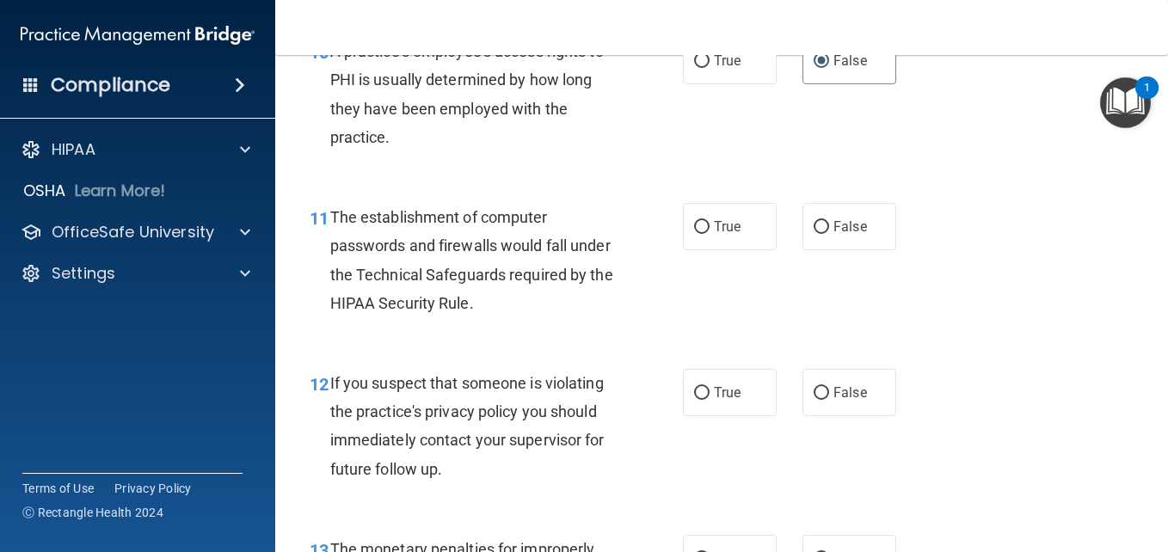
scroll to position [1592, 0]
click at [760, 239] on label "True" at bounding box center [730, 226] width 94 height 47
click at [710, 234] on input "True" at bounding box center [701, 227] width 15 height 13
radio input "true"
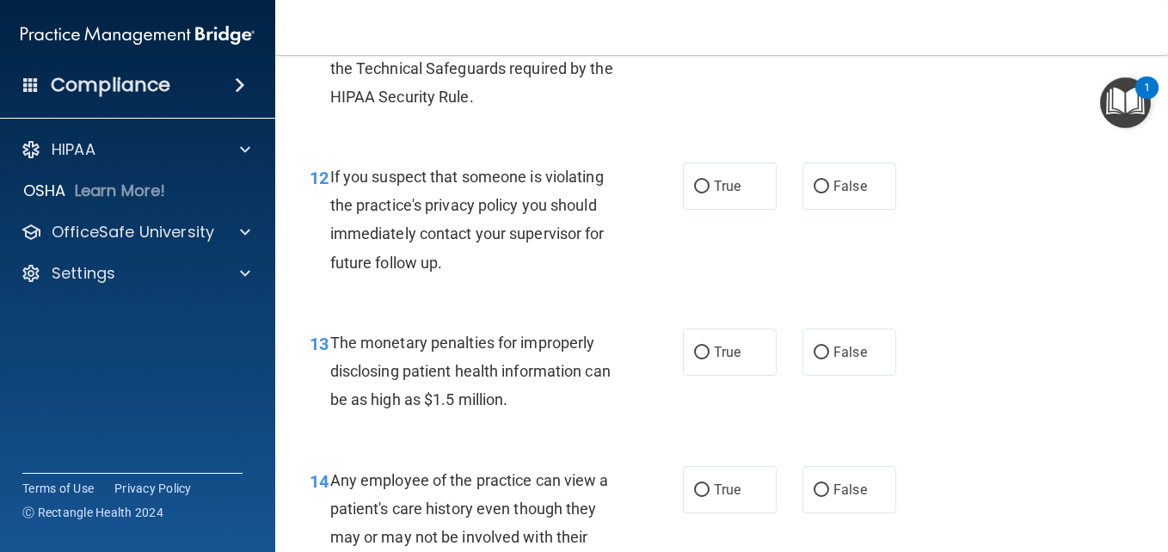
scroll to position [1797, 0]
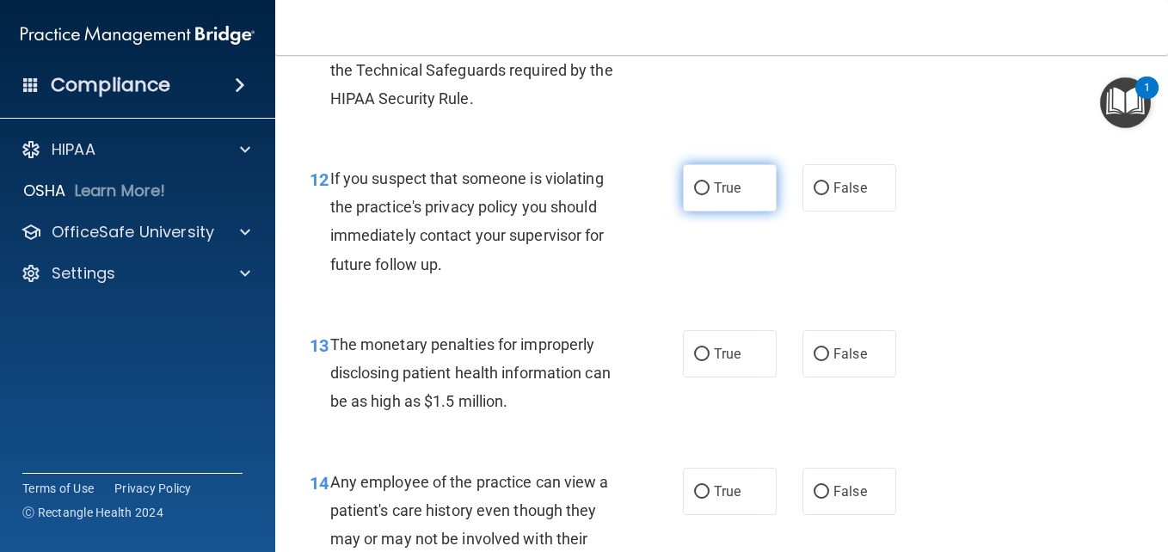
click at [694, 191] on input "True" at bounding box center [701, 188] width 15 height 13
radio input "true"
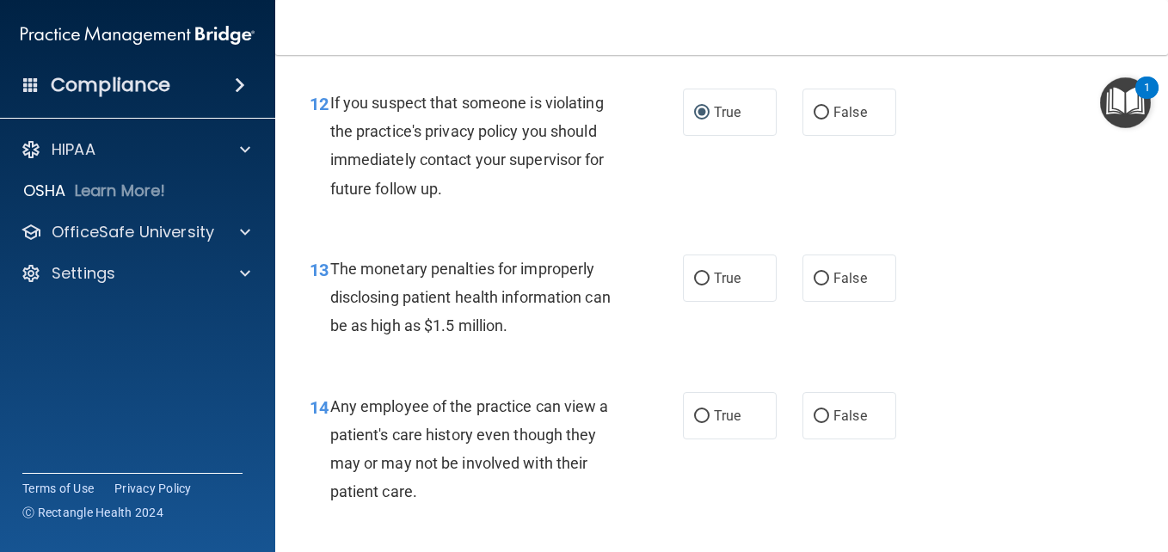
scroll to position [1873, 0]
click at [836, 278] on span "False" at bounding box center [851, 277] width 34 height 16
click at [829, 278] on input "False" at bounding box center [821, 278] width 15 height 13
radio input "true"
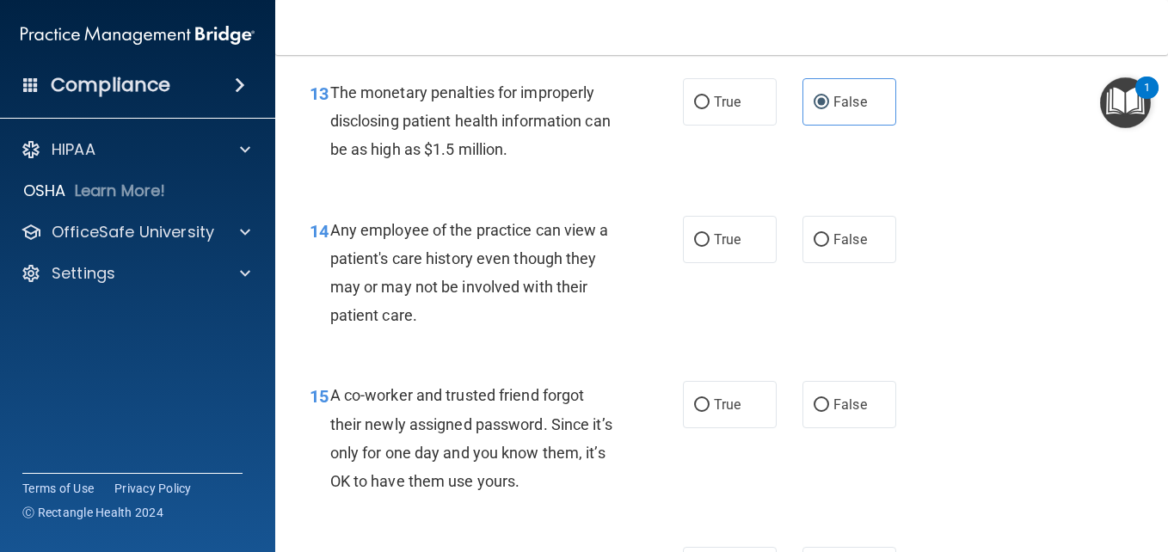
scroll to position [2050, 0]
click at [747, 242] on label "True" at bounding box center [730, 238] width 94 height 47
click at [710, 242] on input "True" at bounding box center [701, 239] width 15 height 13
radio input "true"
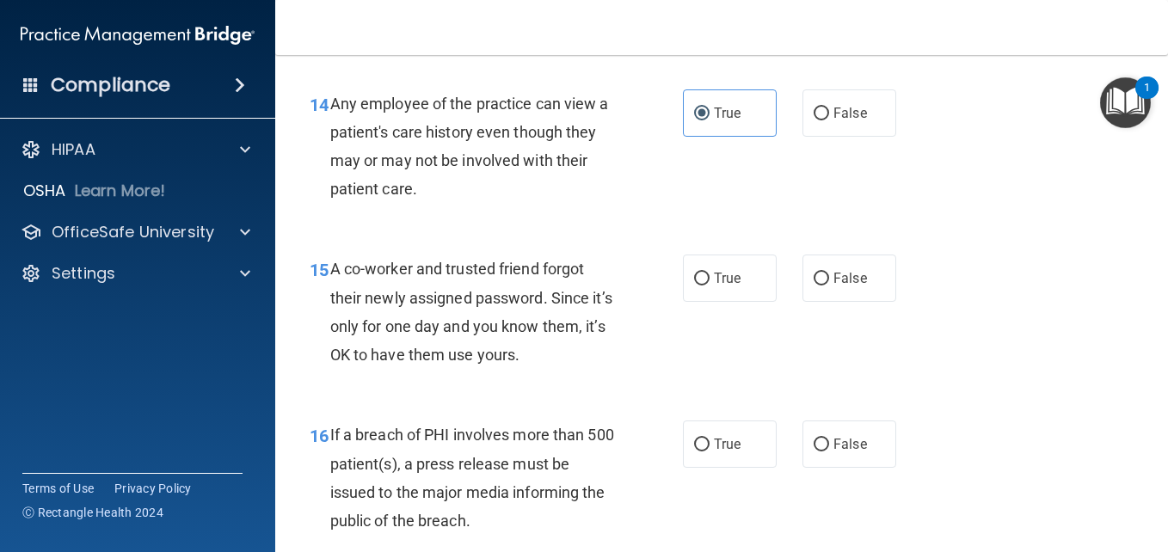
scroll to position [2175, 0]
click at [814, 280] on input "False" at bounding box center [821, 279] width 15 height 13
radio input "true"
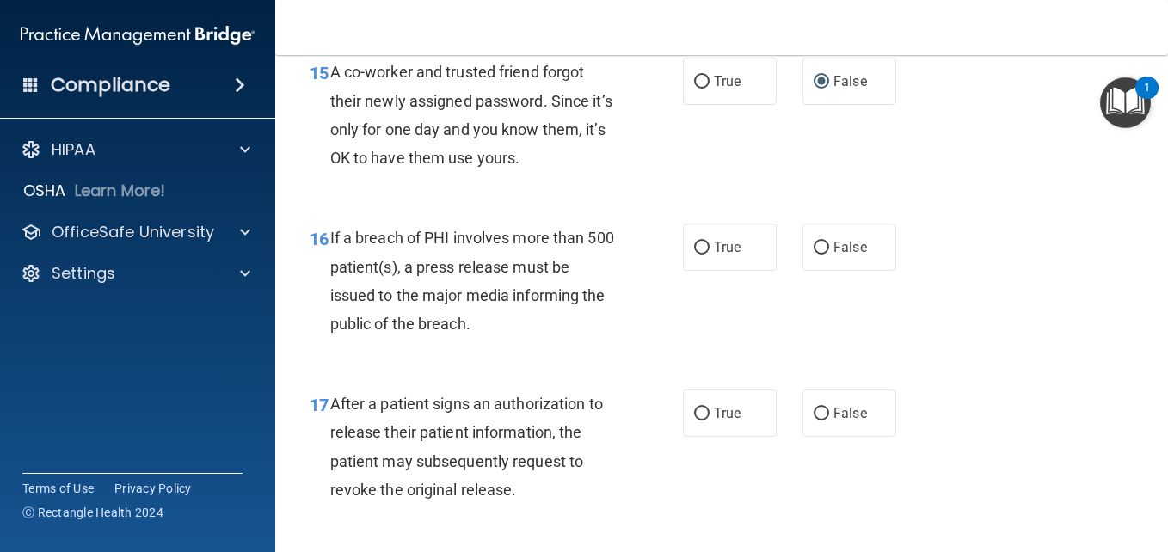
scroll to position [2373, 0]
click at [727, 249] on span "True" at bounding box center [727, 246] width 27 height 16
click at [710, 249] on input "True" at bounding box center [701, 247] width 15 height 13
radio input "true"
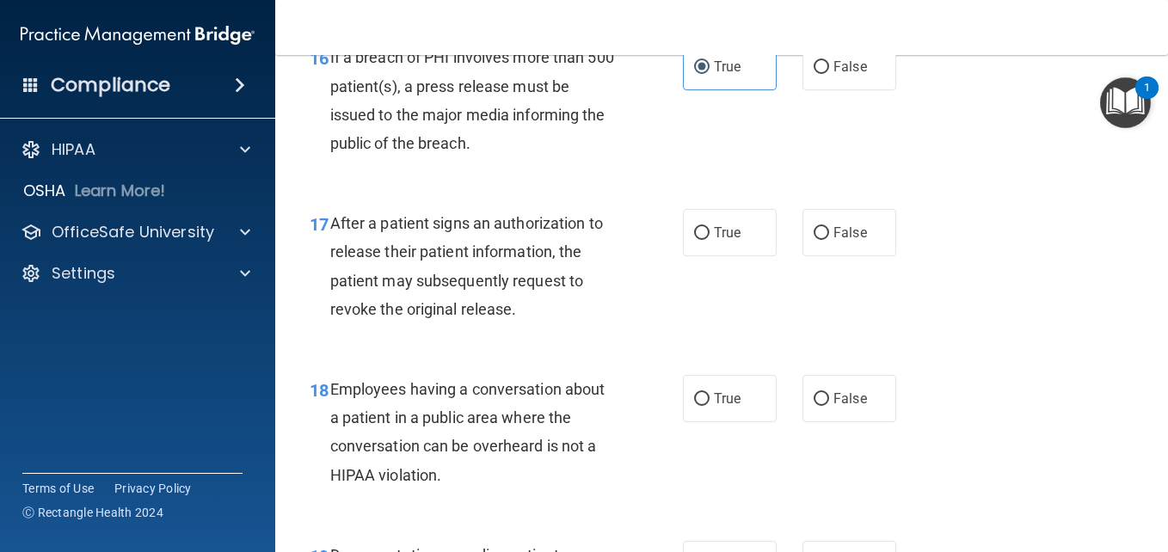
scroll to position [2560, 0]
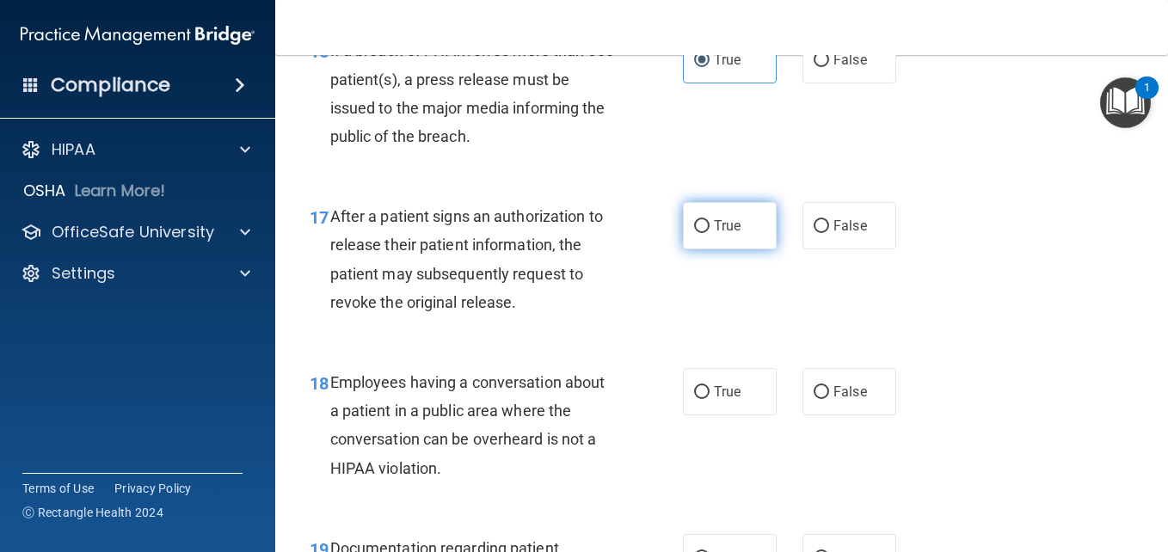
click at [746, 218] on label "True" at bounding box center [730, 225] width 94 height 47
click at [710, 220] on input "True" at bounding box center [701, 226] width 15 height 13
radio input "true"
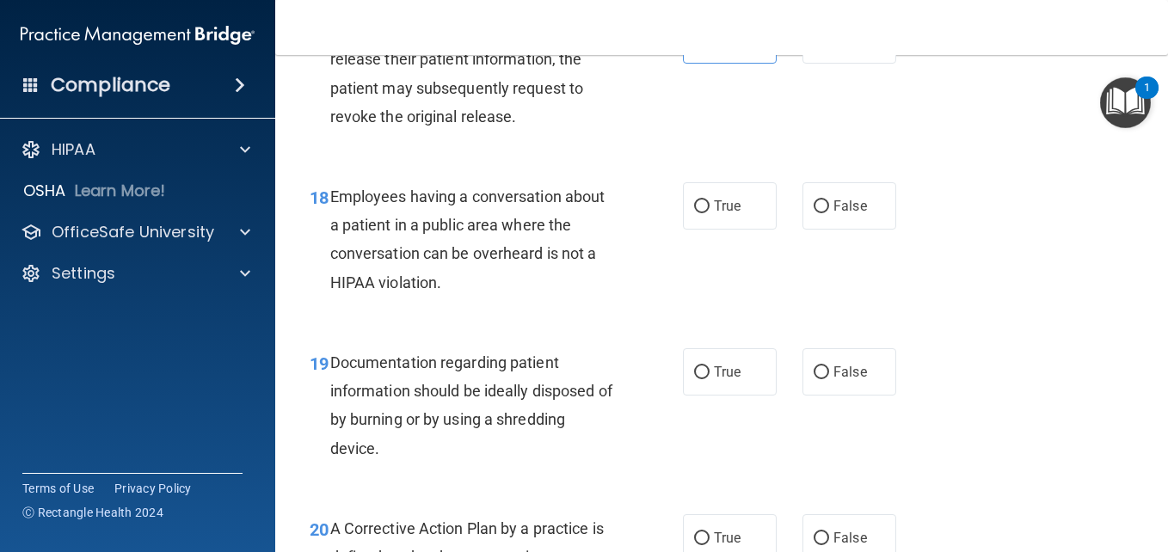
scroll to position [2749, 0]
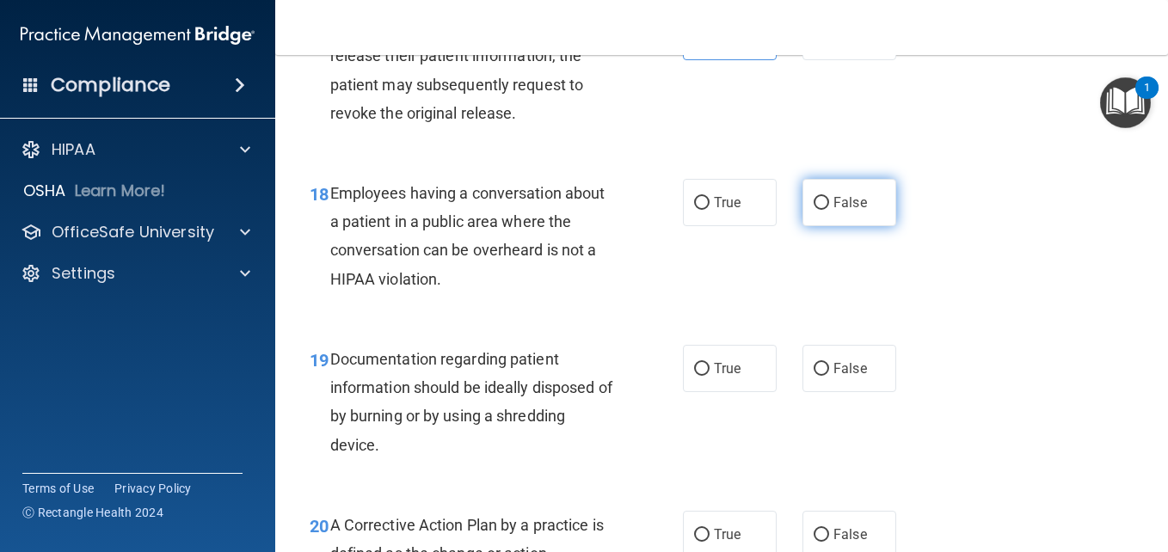
click at [834, 205] on span "False" at bounding box center [851, 202] width 34 height 16
click at [829, 205] on input "False" at bounding box center [821, 203] width 15 height 13
radio input "true"
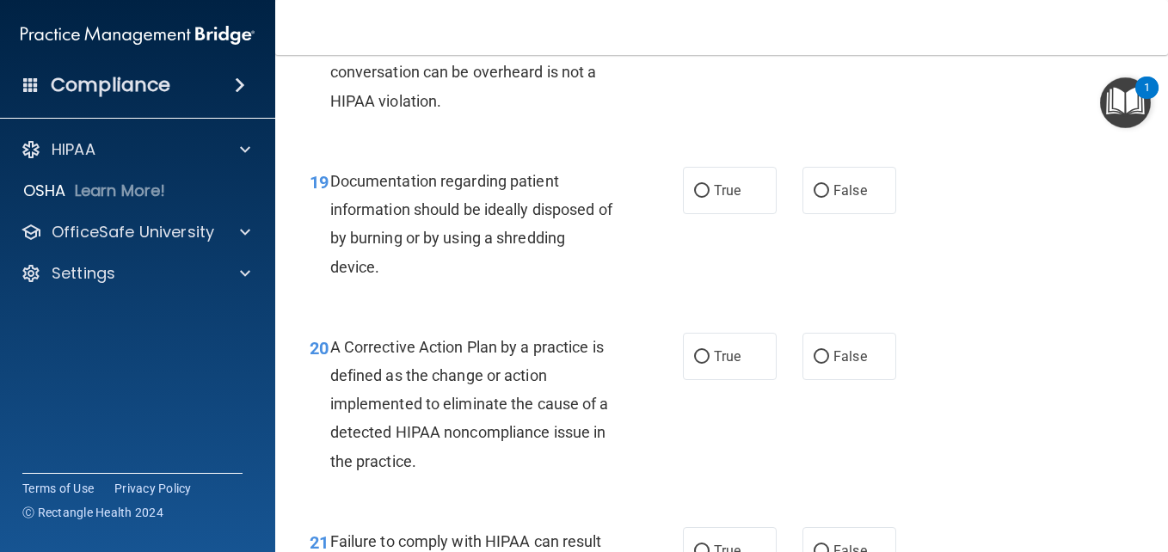
scroll to position [2928, 0]
click at [717, 174] on label "True" at bounding box center [730, 189] width 94 height 47
click at [710, 184] on input "True" at bounding box center [701, 190] width 15 height 13
radio input "true"
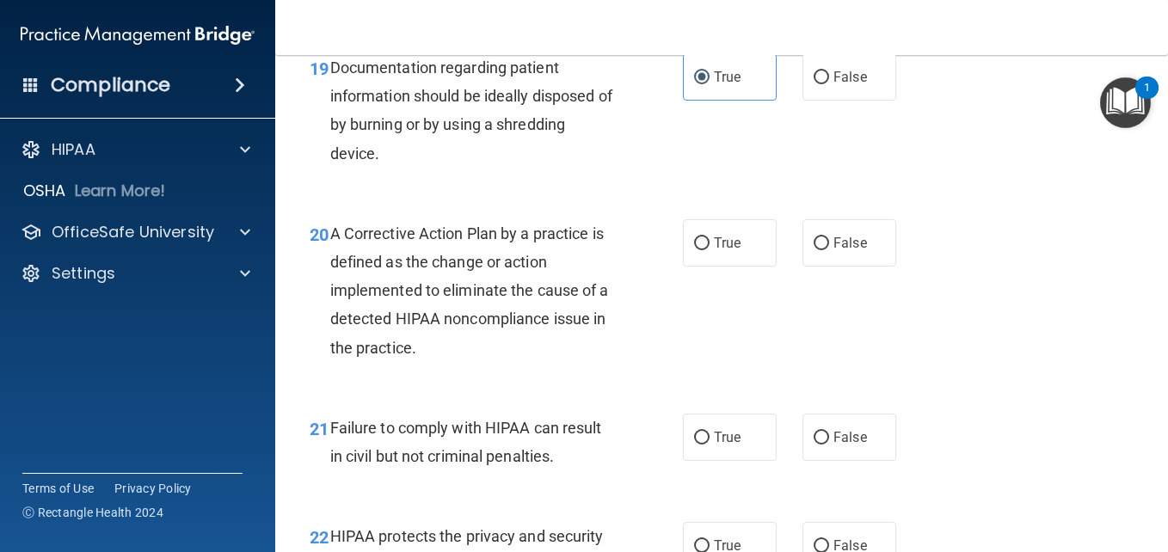
scroll to position [3072, 0]
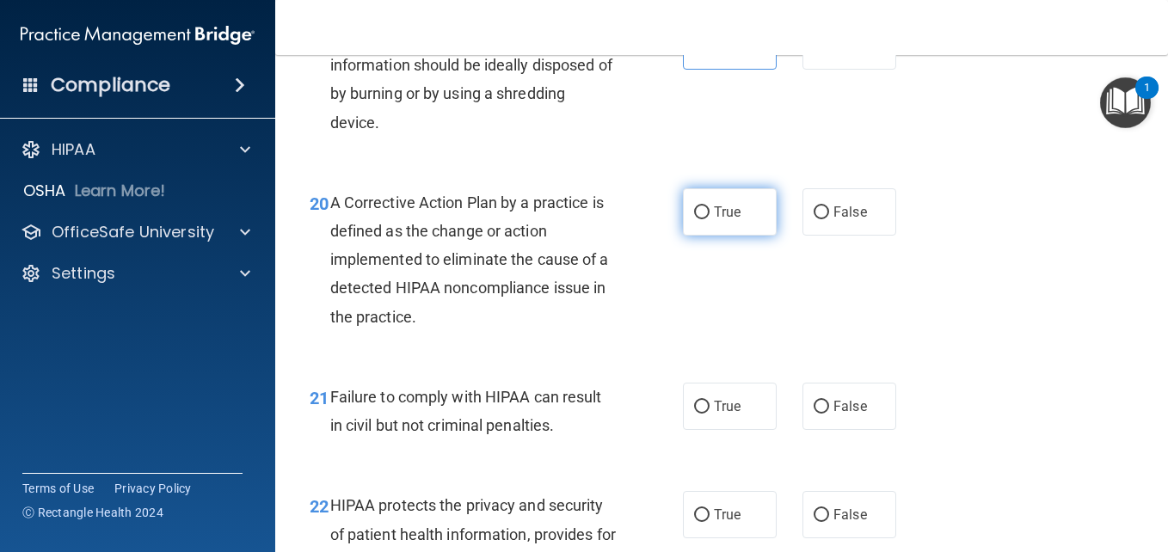
click at [736, 212] on label "True" at bounding box center [730, 211] width 94 height 47
click at [710, 212] on input "True" at bounding box center [701, 212] width 15 height 13
radio input "true"
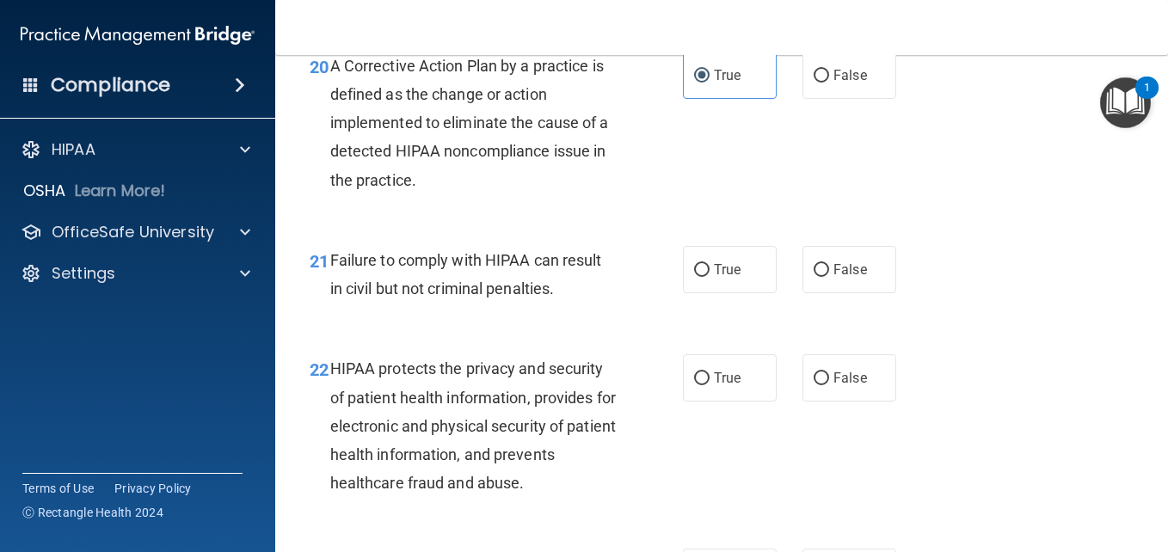
scroll to position [3220, 0]
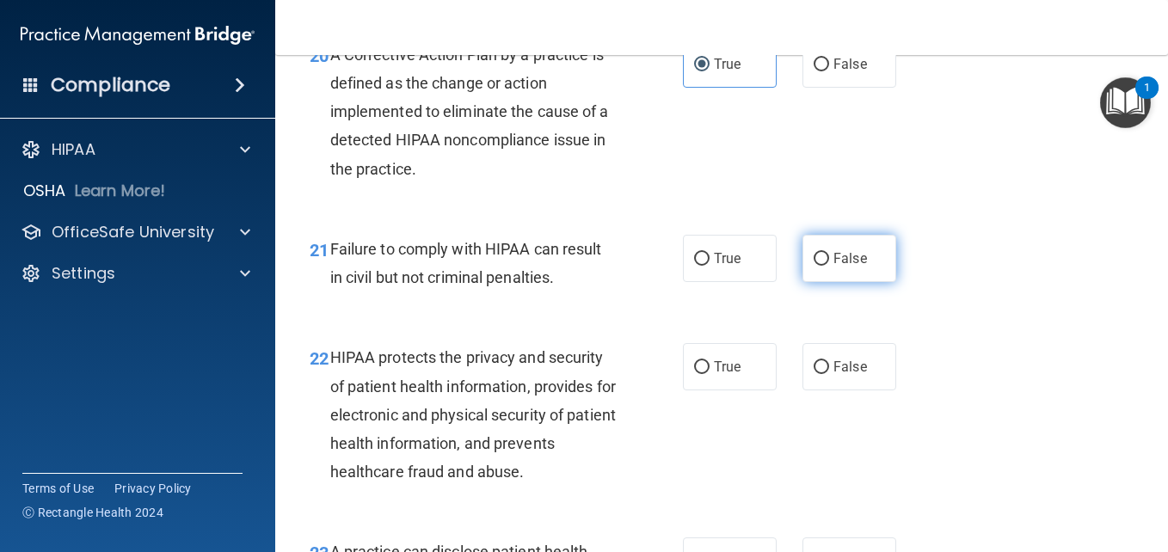
click at [847, 239] on label "False" at bounding box center [850, 258] width 94 height 47
click at [829, 253] on input "False" at bounding box center [821, 259] width 15 height 13
radio input "true"
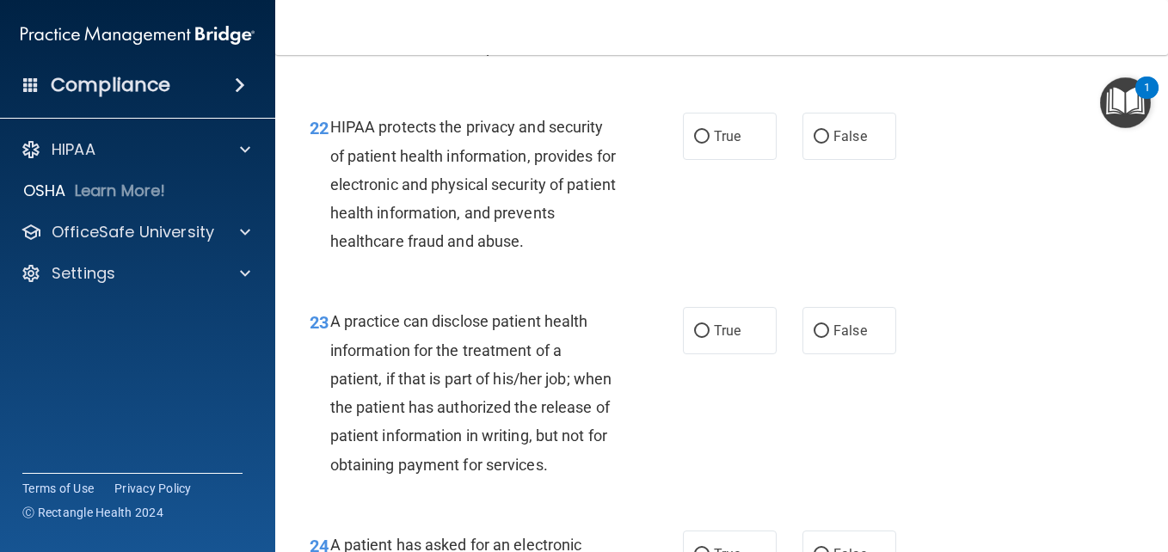
scroll to position [3451, 0]
click at [704, 146] on label "True" at bounding box center [730, 135] width 94 height 47
click at [704, 143] on input "True" at bounding box center [701, 136] width 15 height 13
radio input "true"
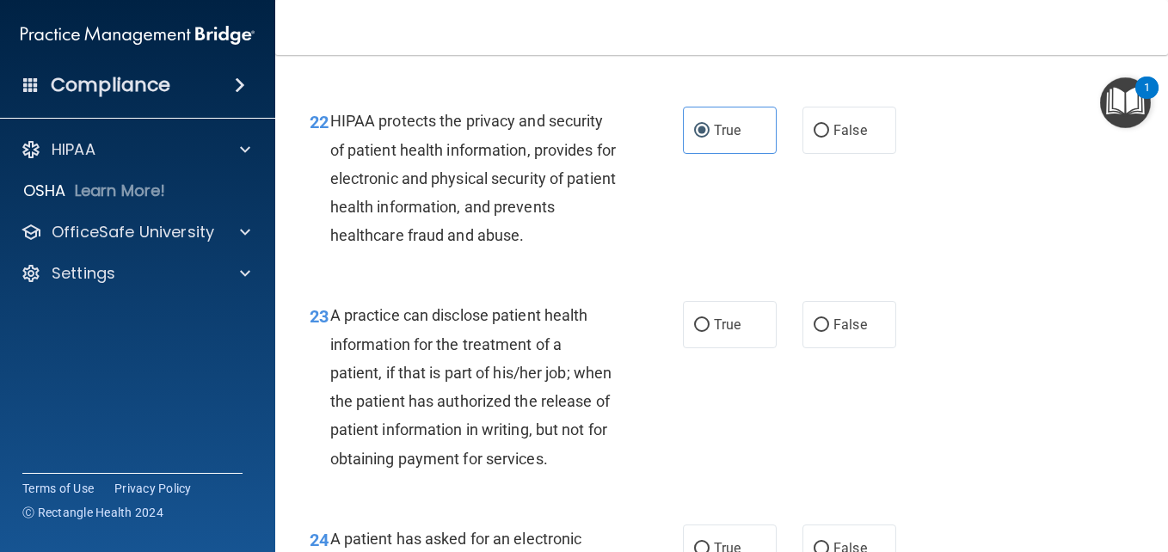
scroll to position [3457, 0]
click at [817, 145] on label "False" at bounding box center [850, 129] width 94 height 47
click at [817, 137] on input "False" at bounding box center [821, 130] width 15 height 13
radio input "true"
radio input "false"
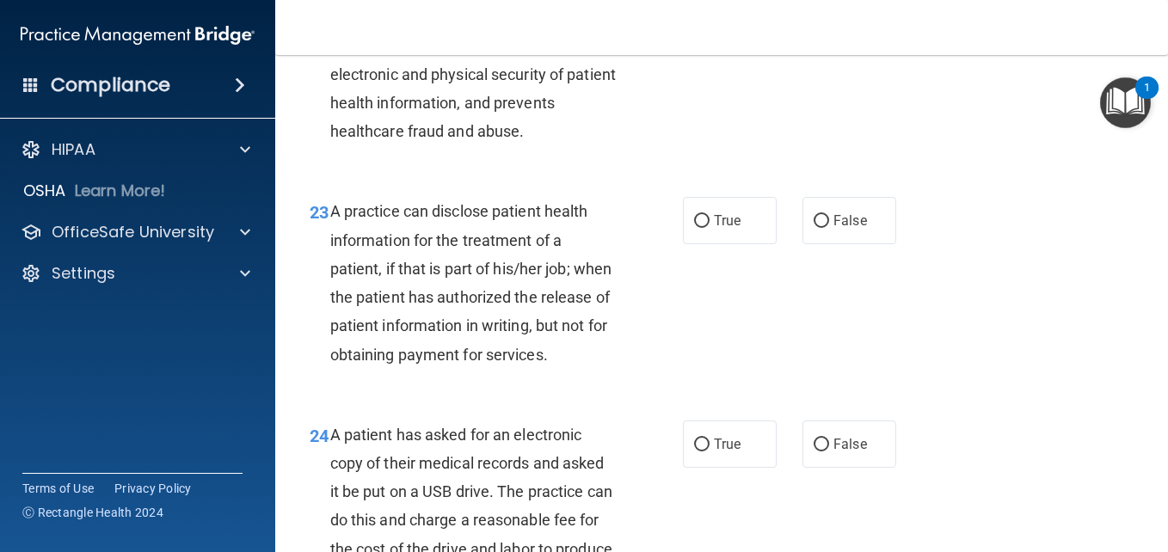
scroll to position [3561, 0]
click at [739, 205] on label "True" at bounding box center [730, 219] width 94 height 47
click at [710, 214] on input "True" at bounding box center [701, 220] width 15 height 13
radio input "true"
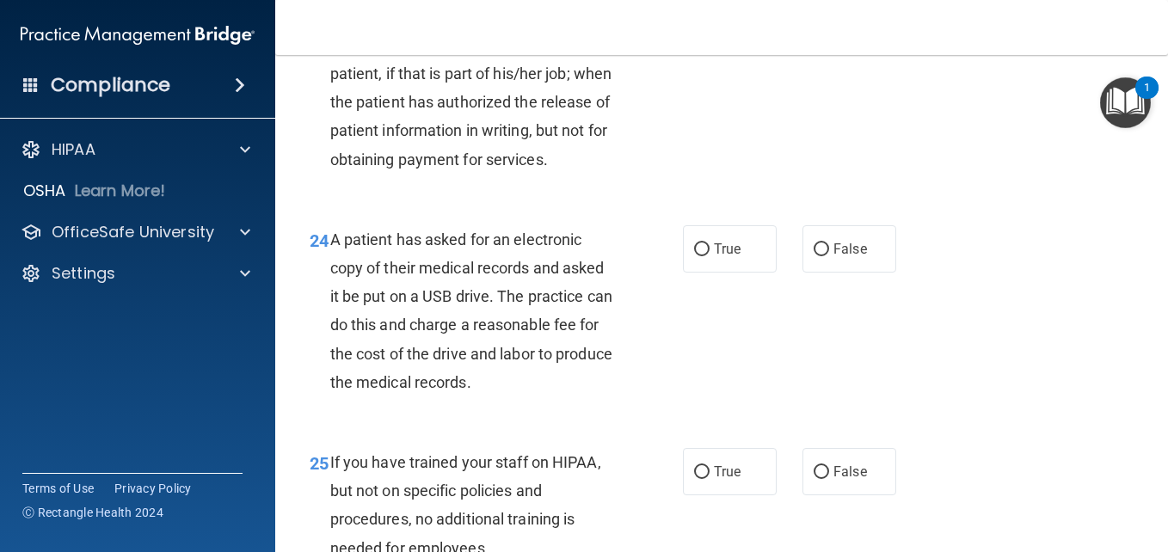
scroll to position [3755, 0]
click at [741, 274] on label "True" at bounding box center [730, 249] width 94 height 47
click at [710, 257] on input "True" at bounding box center [701, 250] width 15 height 13
radio input "true"
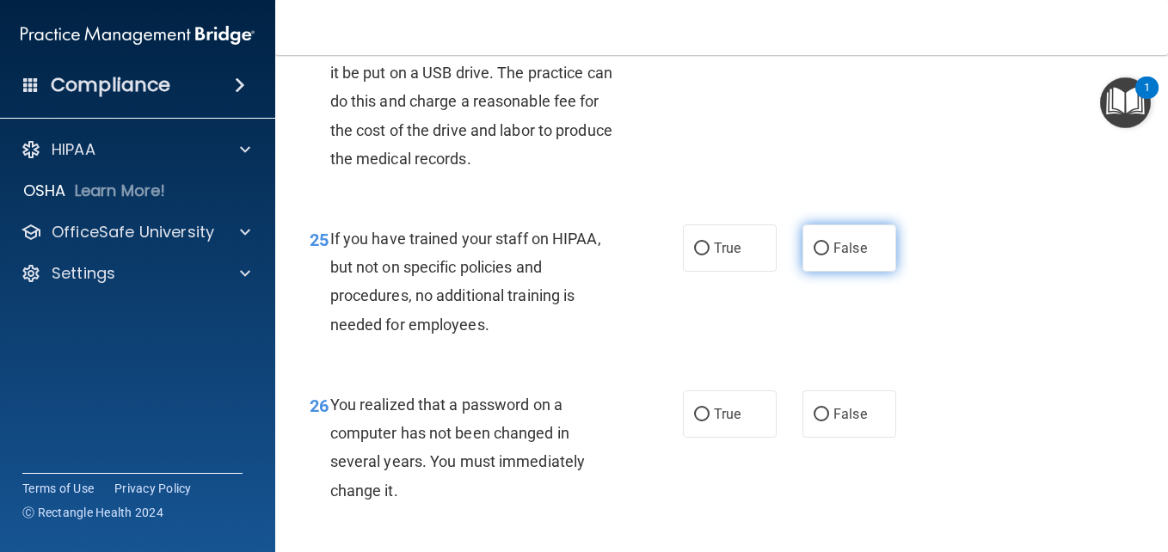
click at [820, 272] on label "False" at bounding box center [850, 248] width 94 height 47
click at [820, 255] on input "False" at bounding box center [821, 249] width 15 height 13
radio input "true"
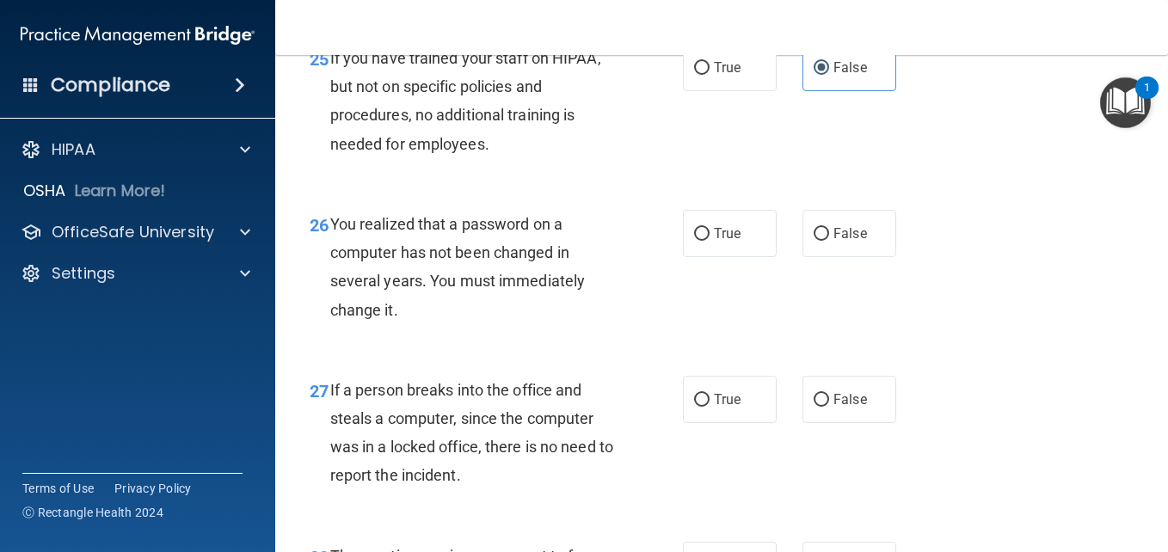
scroll to position [4161, 0]
click at [751, 256] on label "True" at bounding box center [730, 232] width 94 height 47
click at [710, 240] on input "True" at bounding box center [701, 233] width 15 height 13
radio input "true"
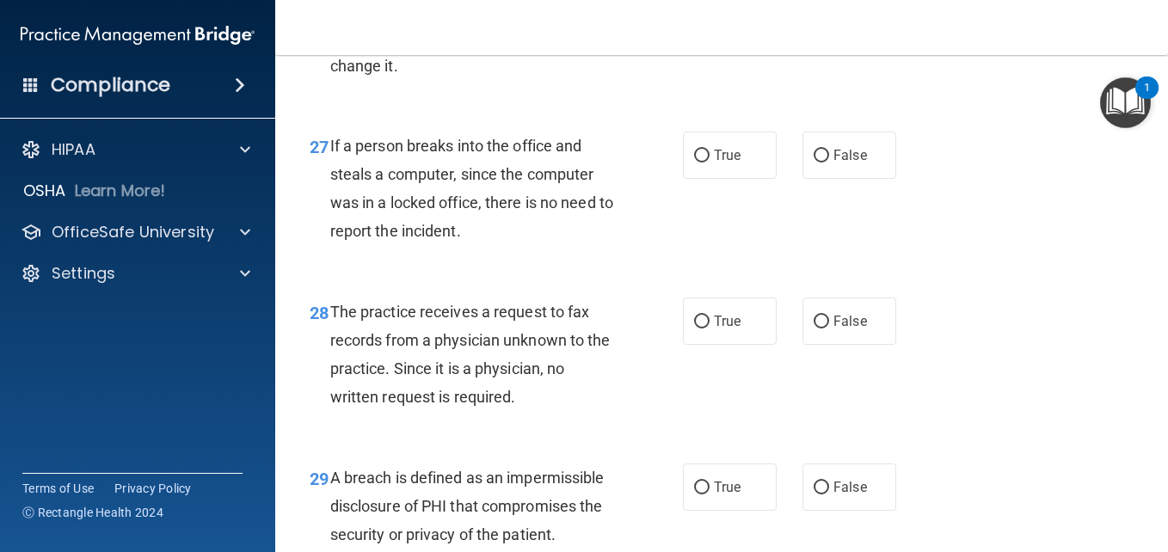
scroll to position [4405, 0]
click at [832, 178] on label "False" at bounding box center [850, 154] width 94 height 47
click at [829, 162] on input "False" at bounding box center [821, 155] width 15 height 13
radio input "true"
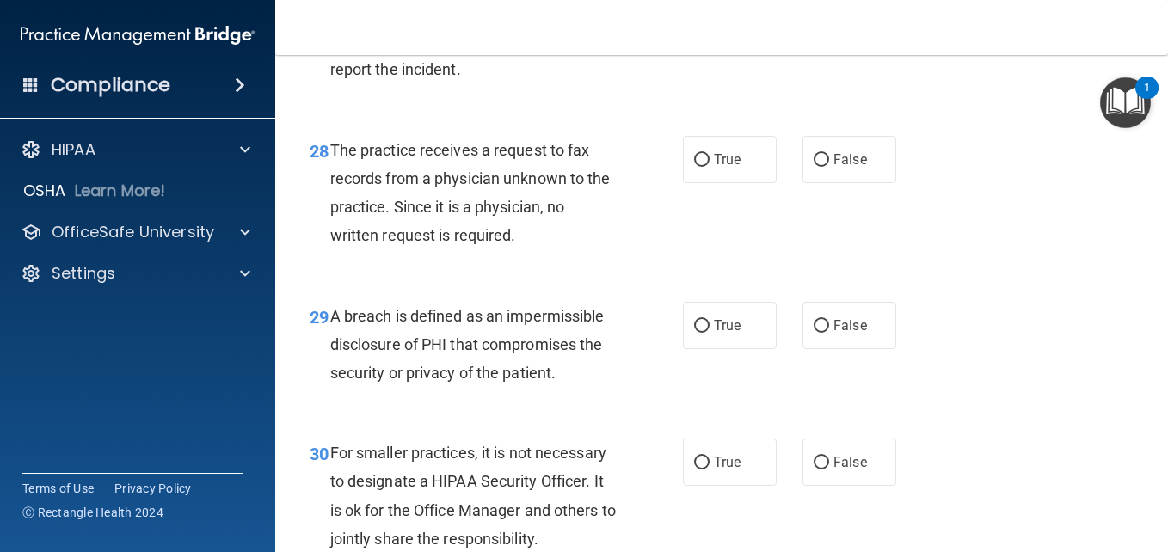
scroll to position [4565, 0]
click at [827, 184] on label "False" at bounding box center [850, 160] width 94 height 47
click at [827, 168] on input "False" at bounding box center [821, 161] width 15 height 13
radio input "true"
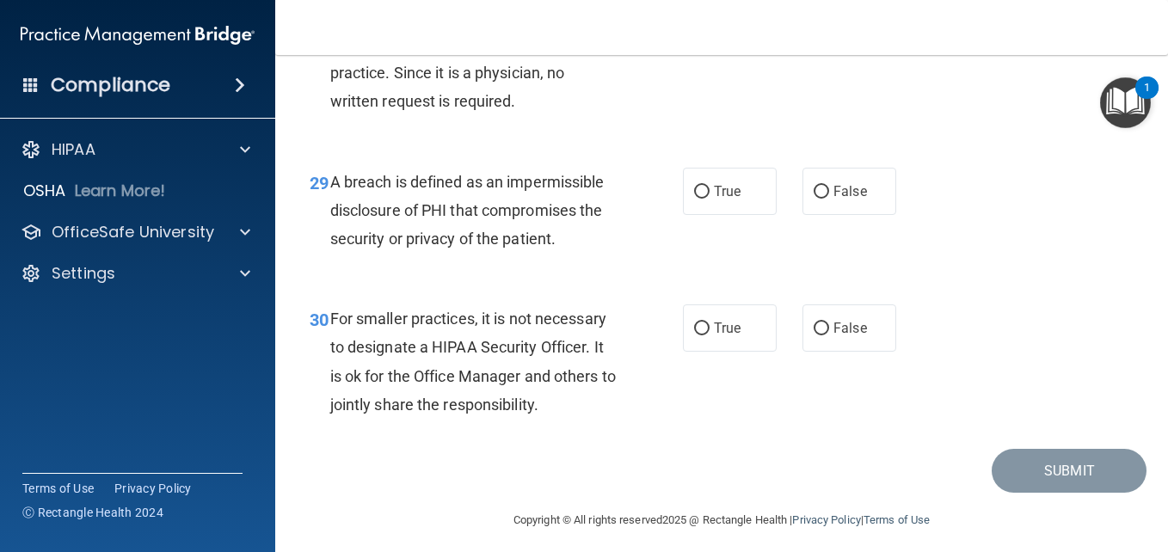
scroll to position [4701, 0]
click at [722, 214] on label "True" at bounding box center [730, 190] width 94 height 47
click at [710, 198] on input "True" at bounding box center [701, 191] width 15 height 13
radio input "true"
click at [825, 350] on label "False" at bounding box center [850, 327] width 94 height 47
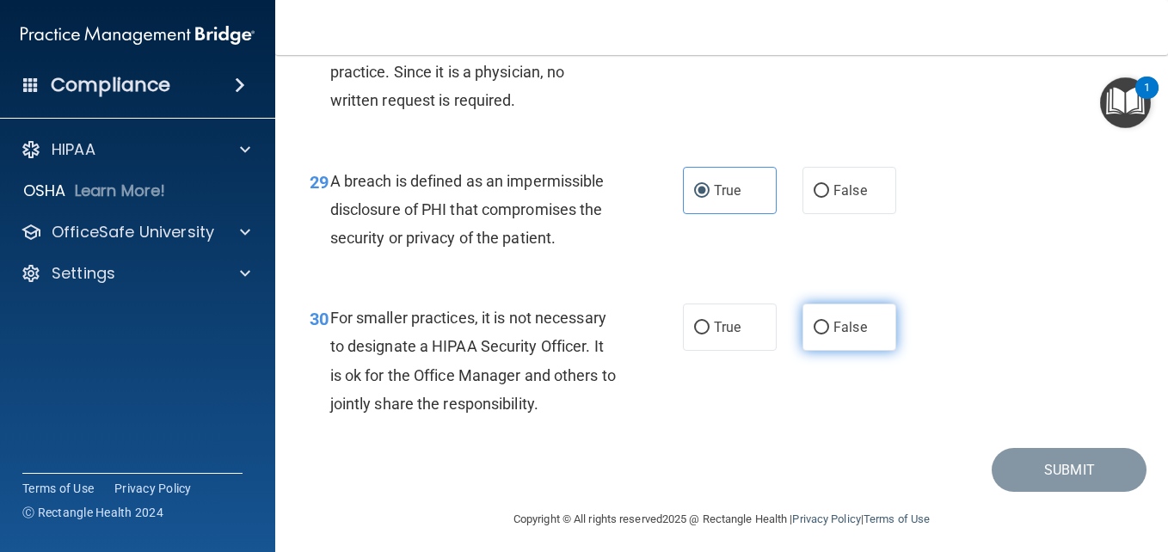
click at [825, 335] on input "False" at bounding box center [821, 328] width 15 height 13
radio input "true"
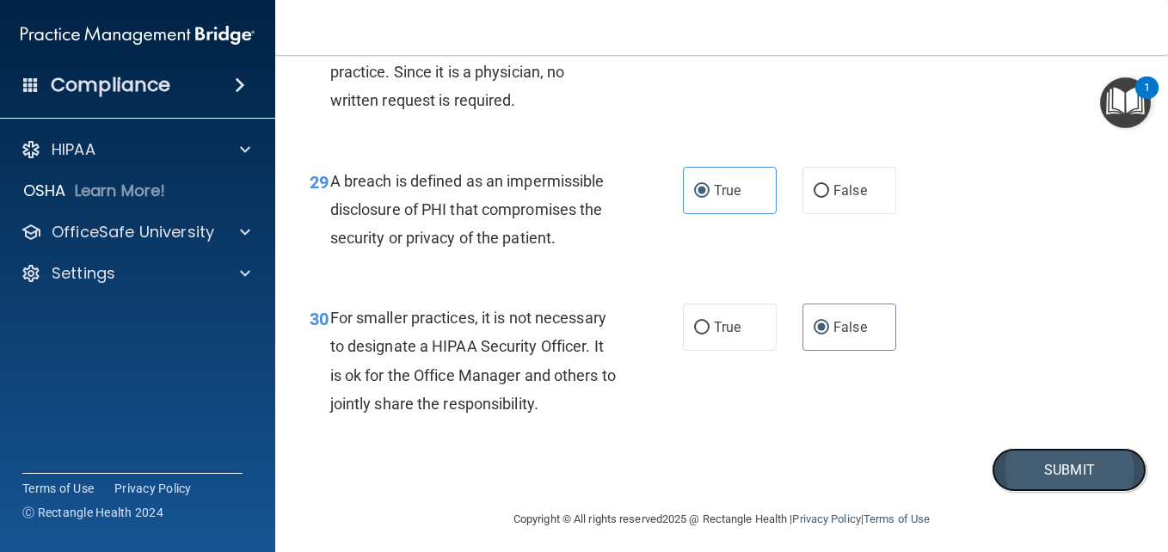
click at [1023, 487] on button "Submit" at bounding box center [1069, 470] width 155 height 44
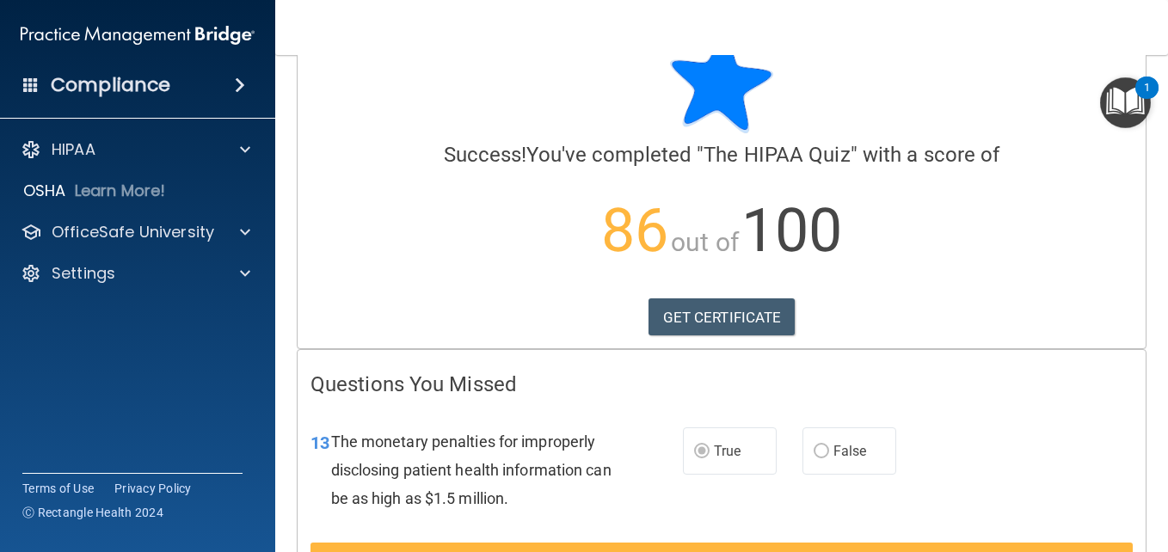
scroll to position [57, 0]
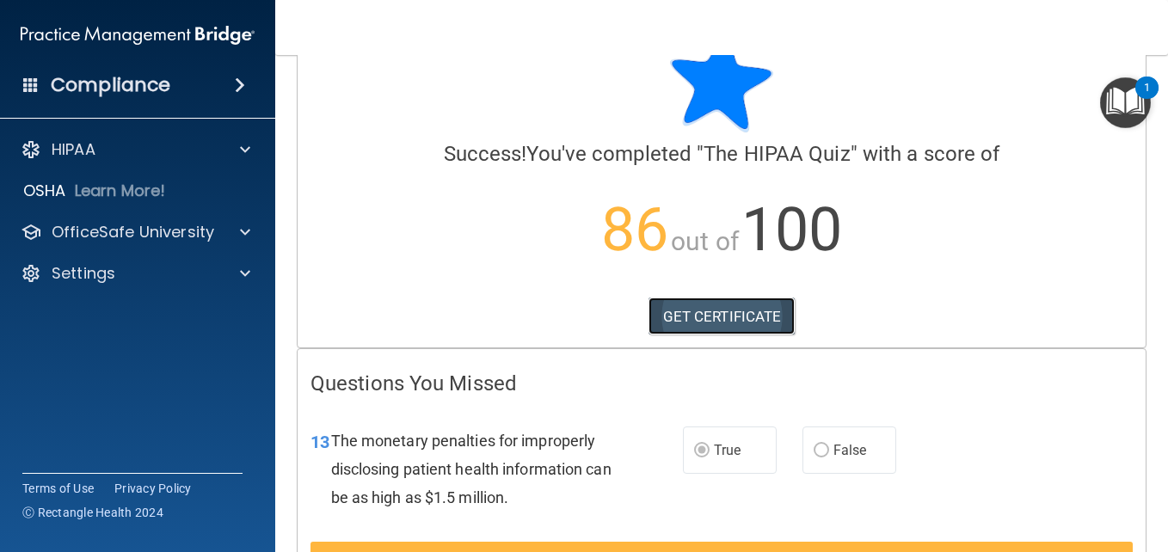
click at [736, 308] on link "GET CERTIFICATE" at bounding box center [722, 317] width 147 height 38
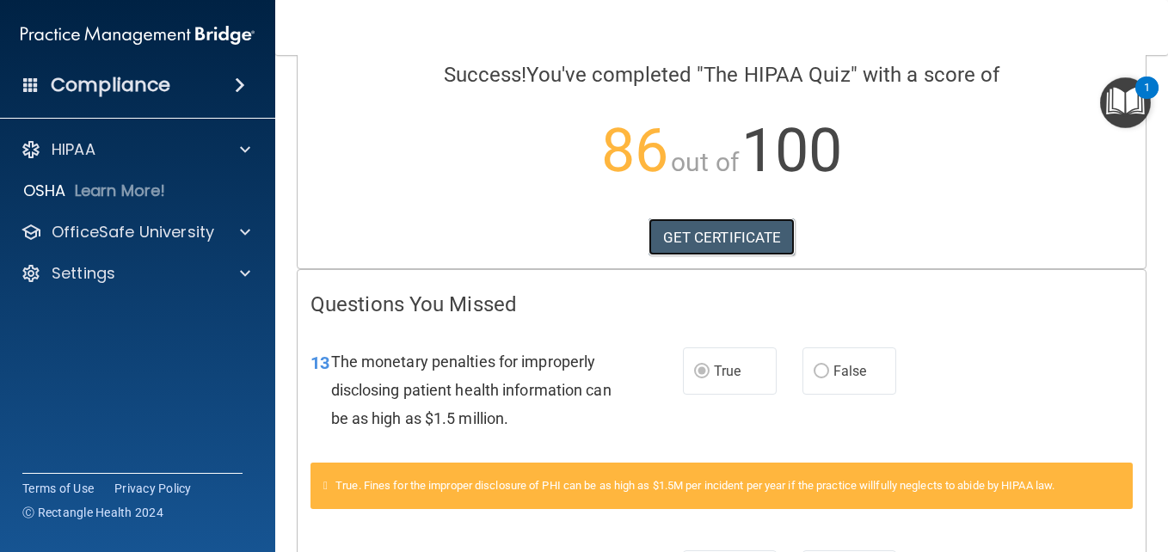
scroll to position [137, 0]
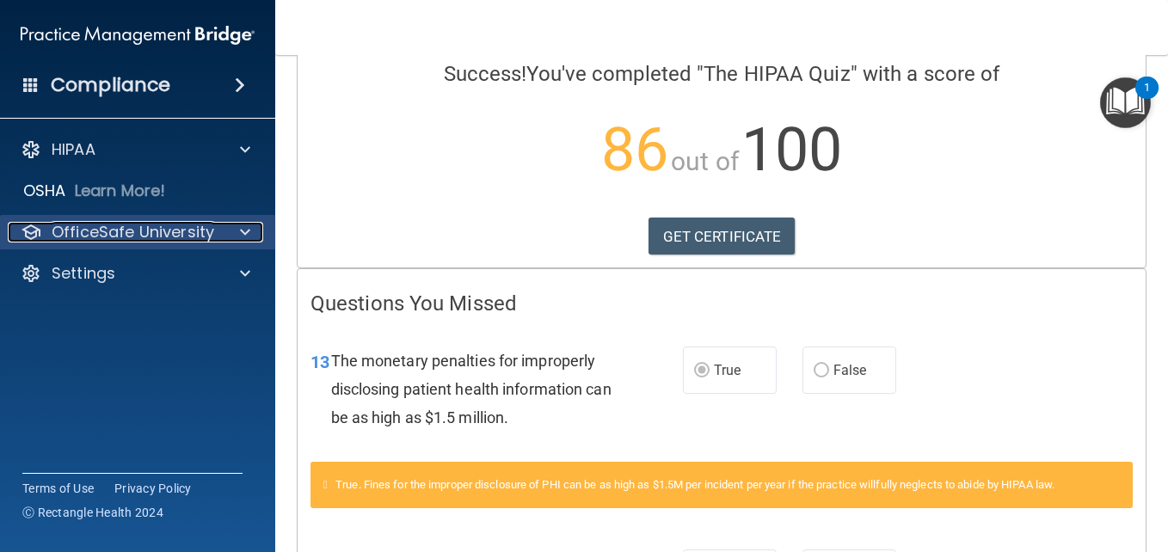
click at [247, 237] on span at bounding box center [245, 232] width 10 height 21
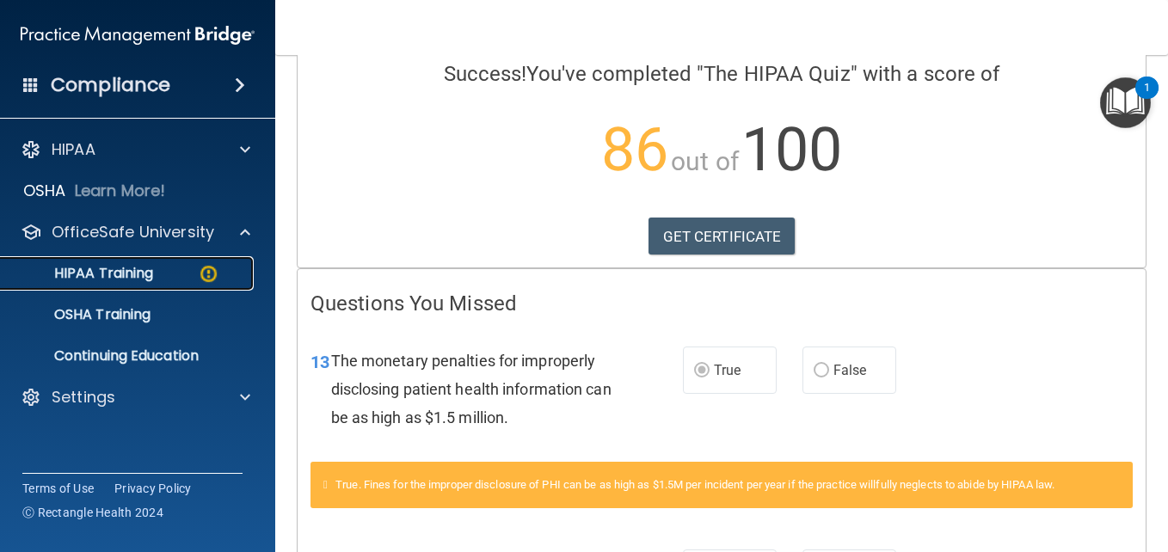
click at [180, 276] on div "HIPAA Training" at bounding box center [128, 273] width 235 height 17
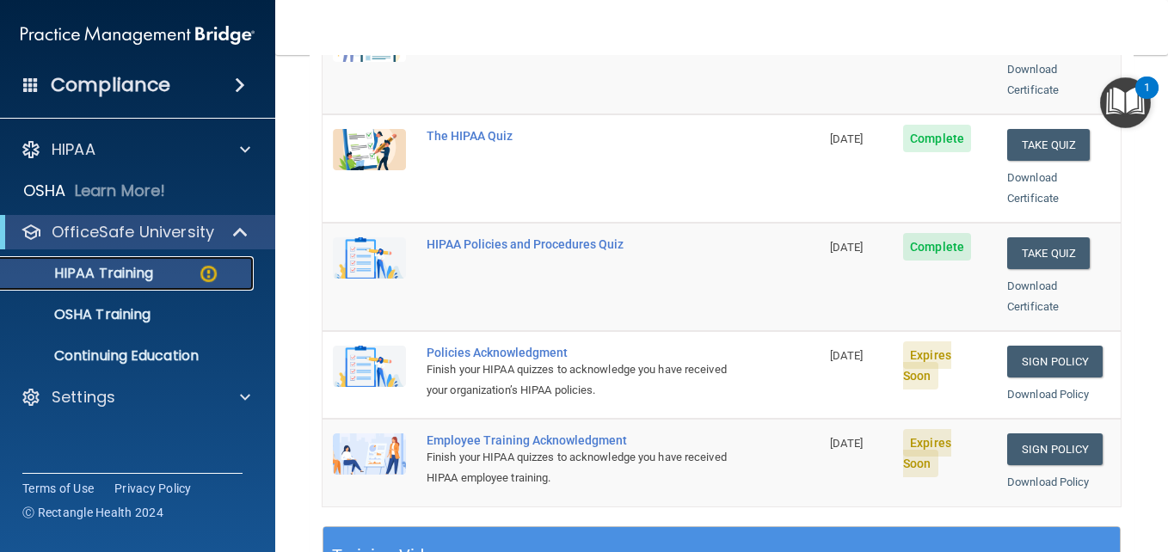
scroll to position [318, 0]
click at [1007, 345] on link "Sign Policy" at bounding box center [1054, 361] width 95 height 32
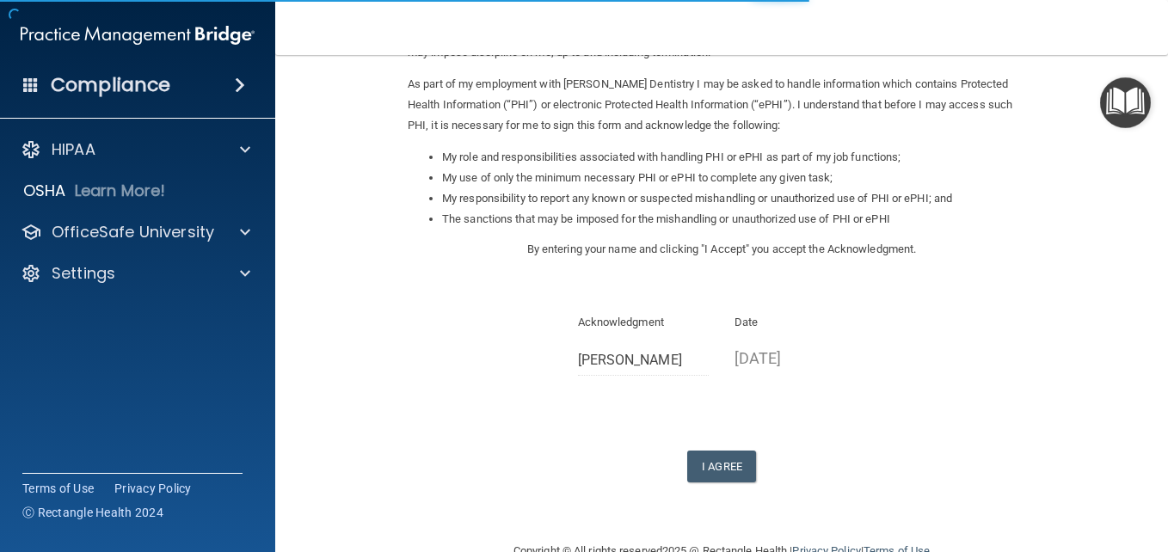
scroll to position [200, 0]
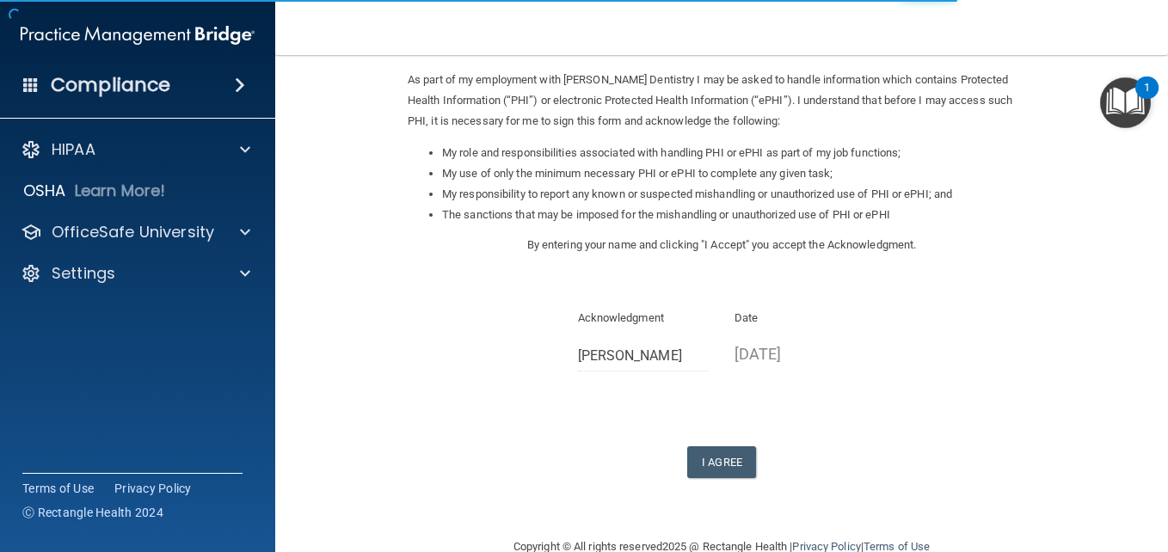
drag, startPoint x: 698, startPoint y: 293, endPoint x: 800, endPoint y: 458, distance: 193.9
click at [800, 458] on div "I Agree" at bounding box center [722, 462] width 628 height 32
click at [718, 458] on button "I Agree" at bounding box center [721, 462] width 69 height 32
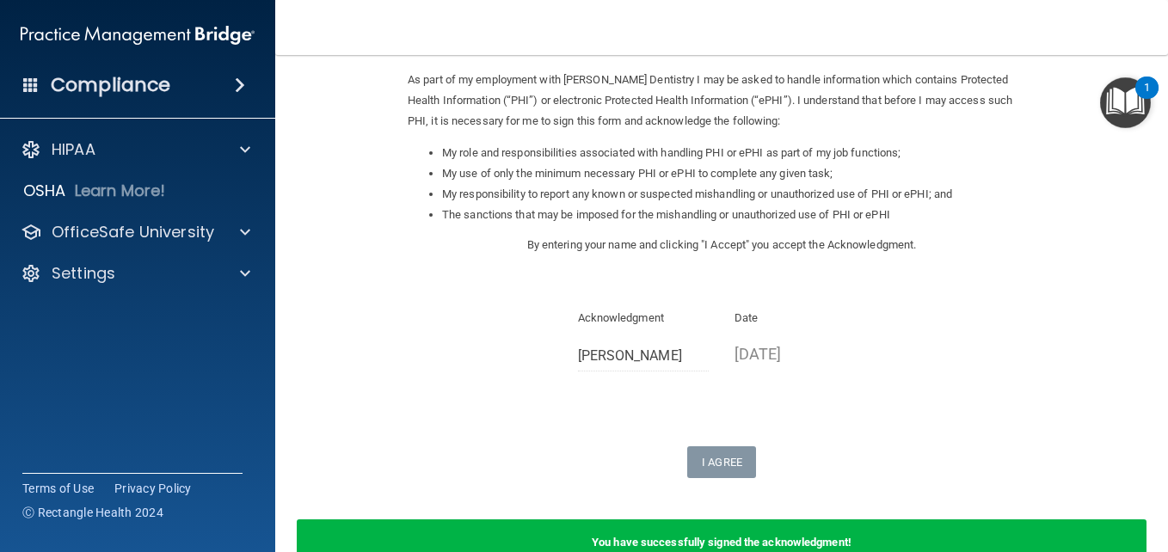
click at [274, 310] on accordion "HIPAA Documents and Policies Report an Incident Business Associates Emergency P…" at bounding box center [138, 228] width 276 height 204
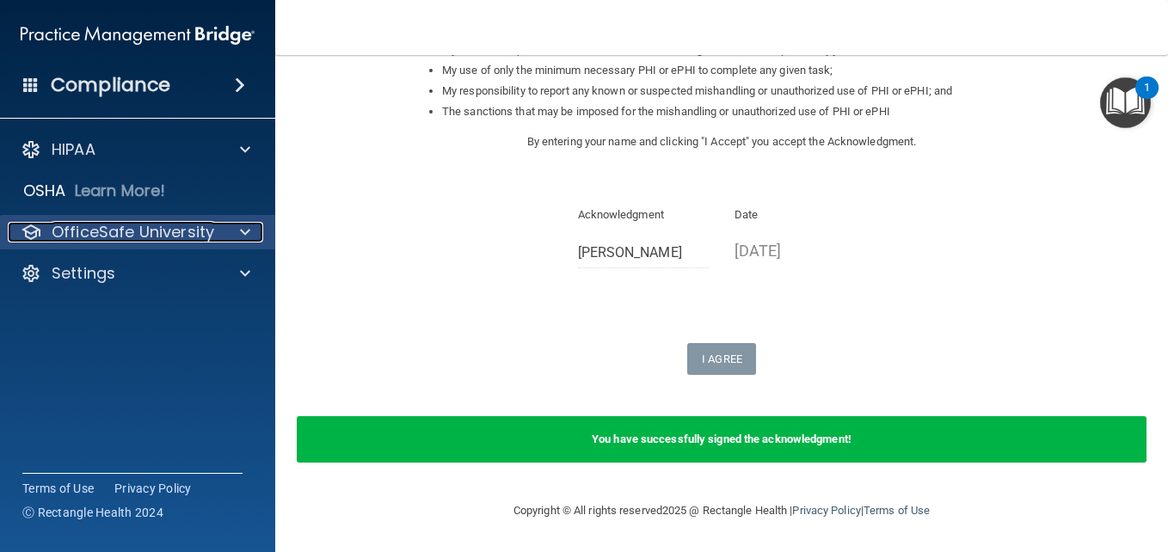
click at [163, 237] on p "OfficeSafe University" at bounding box center [133, 232] width 163 height 21
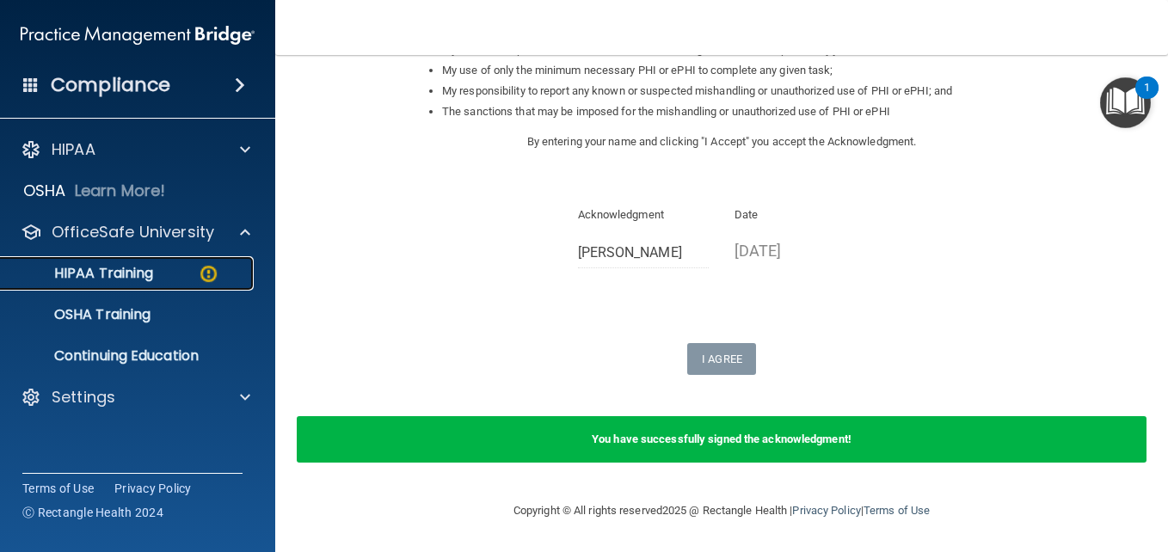
click at [171, 279] on div "HIPAA Training" at bounding box center [128, 273] width 235 height 17
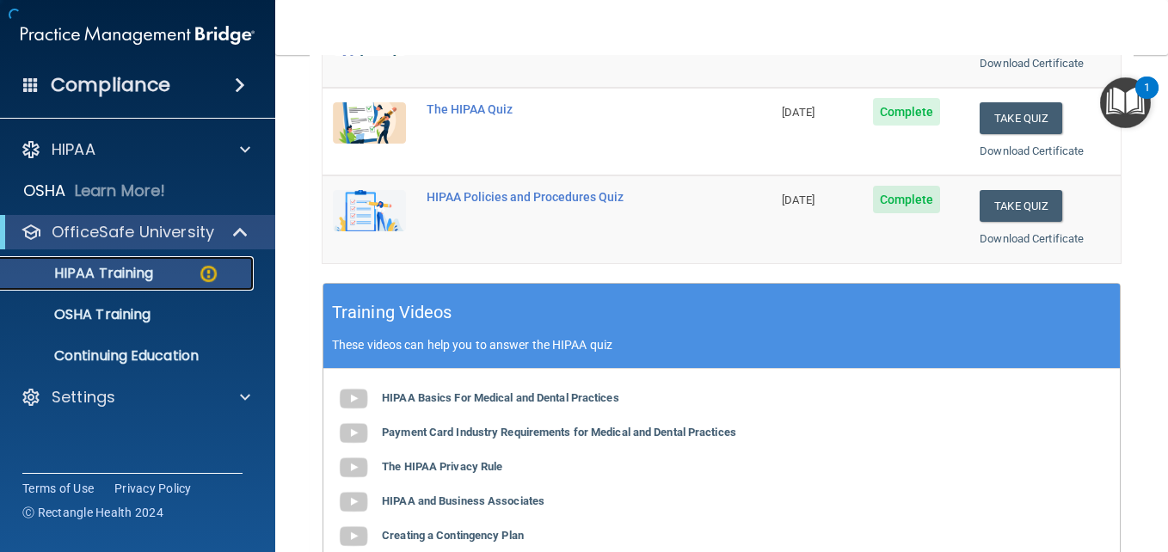
scroll to position [805, 0]
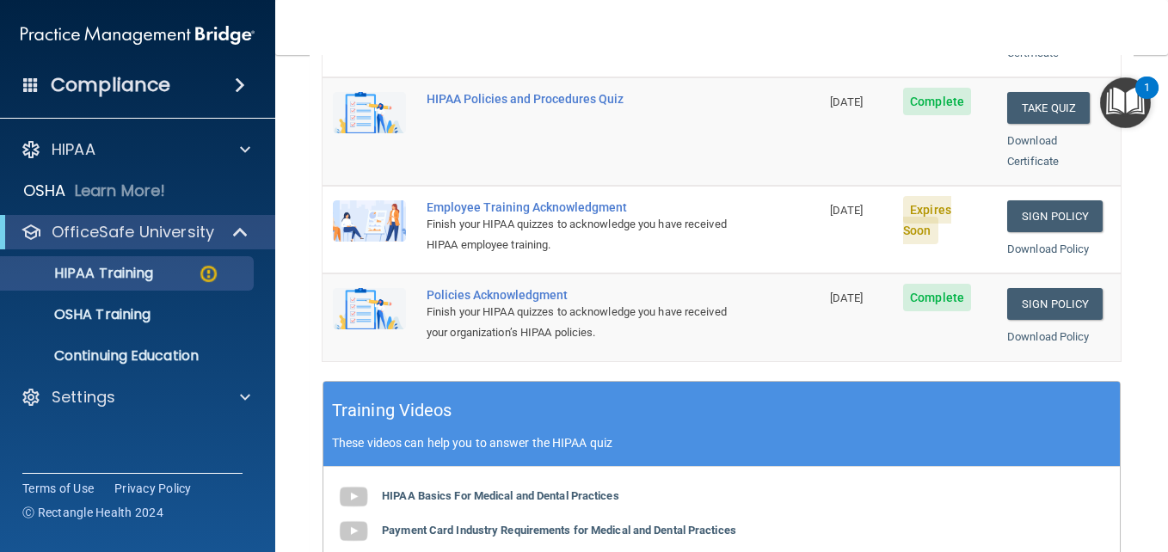
click at [507, 288] on div "Policies Acknowledgment" at bounding box center [580, 295] width 307 height 14
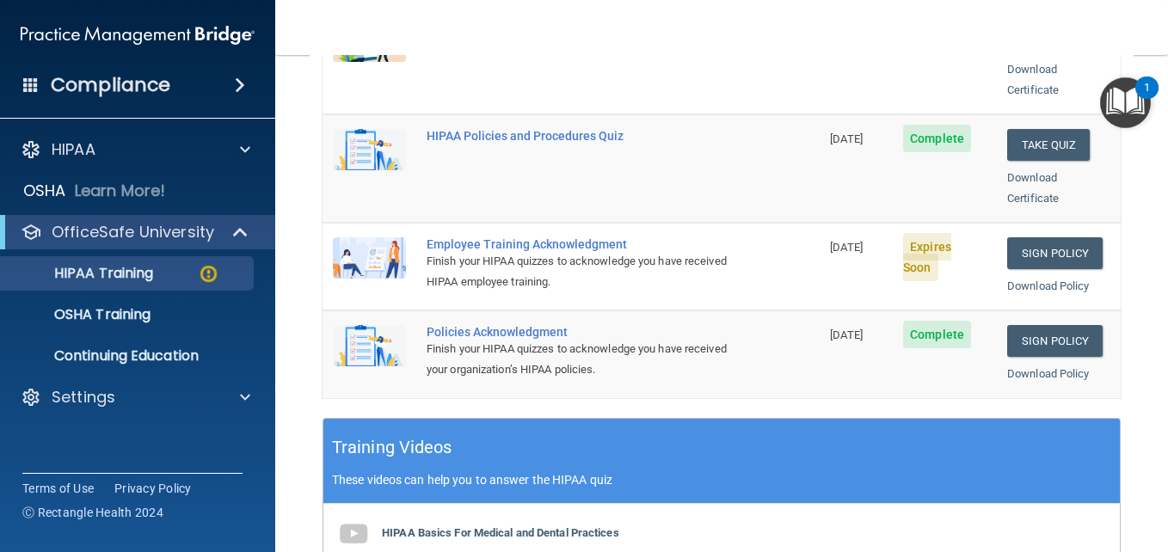
scroll to position [425, 0]
click at [1018, 238] on link "Sign Policy" at bounding box center [1054, 254] width 95 height 32
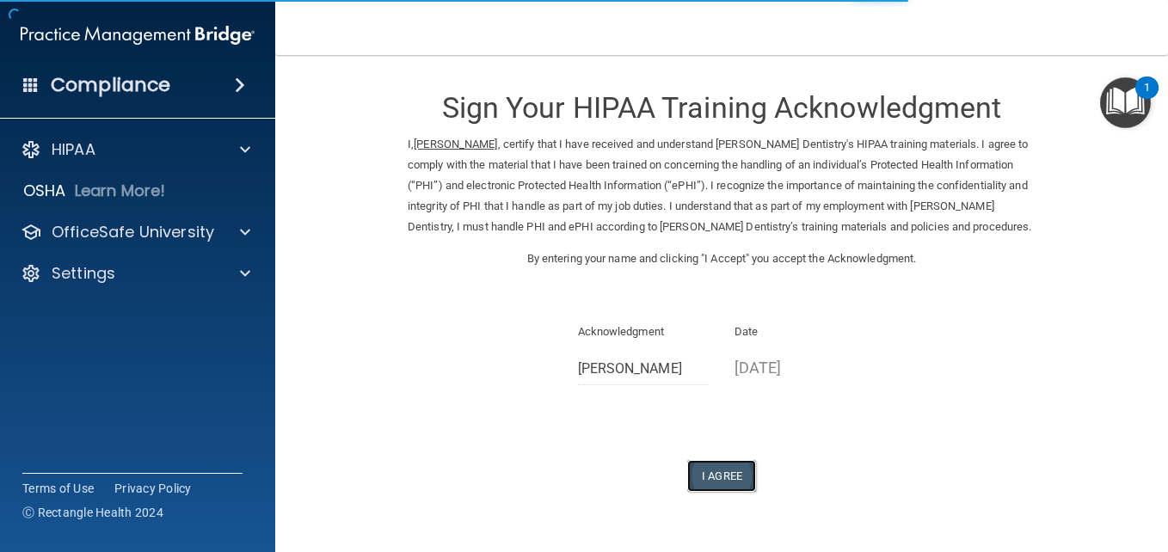
click at [695, 460] on button "I Agree" at bounding box center [721, 476] width 69 height 32
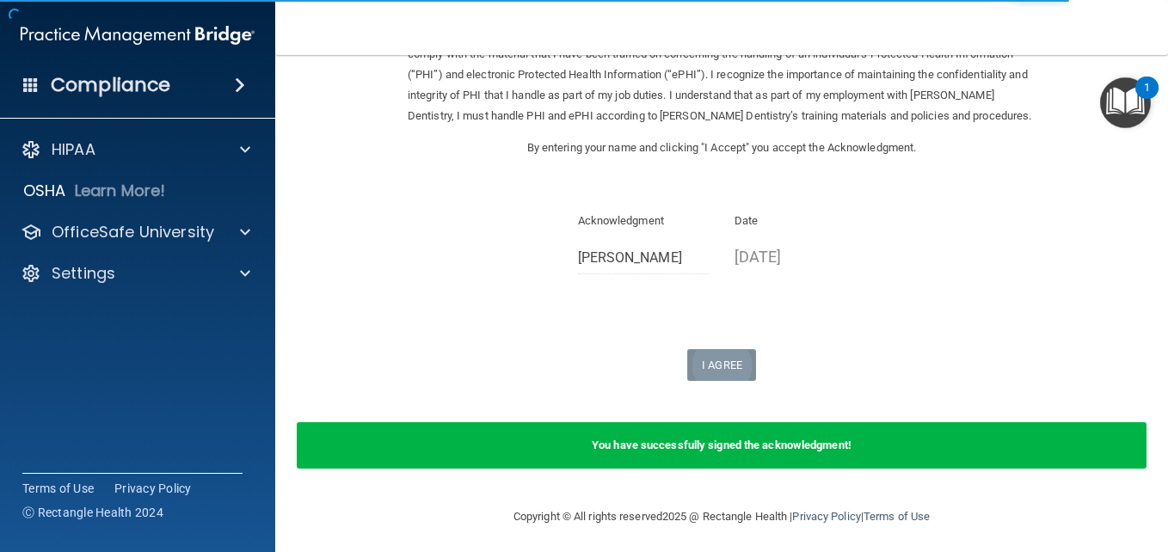
scroll to position [113, 0]
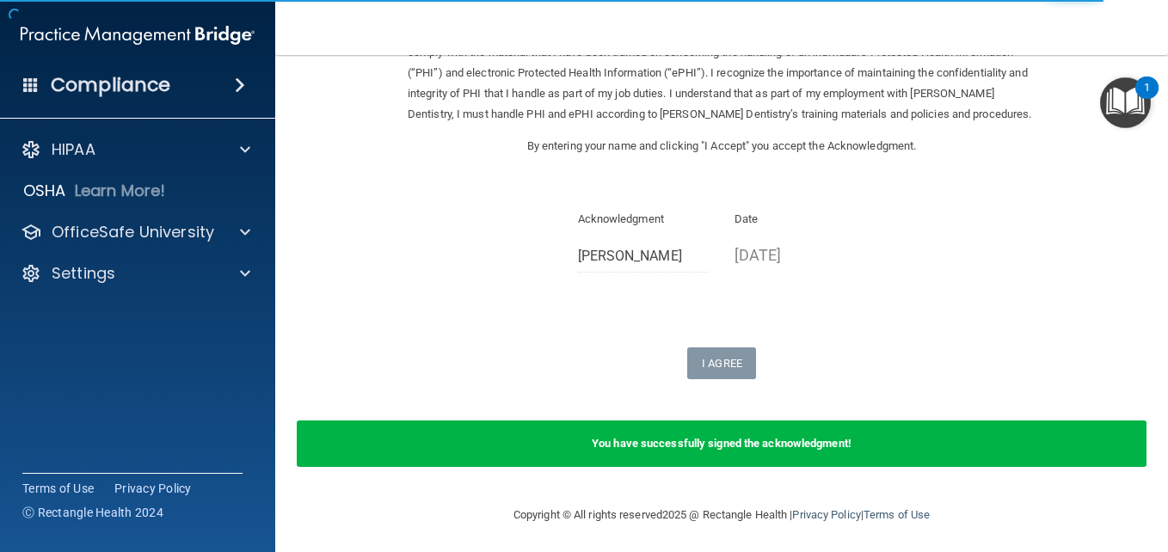
click at [674, 444] on b "You have successfully signed the acknowledgment!" at bounding box center [722, 443] width 260 height 13
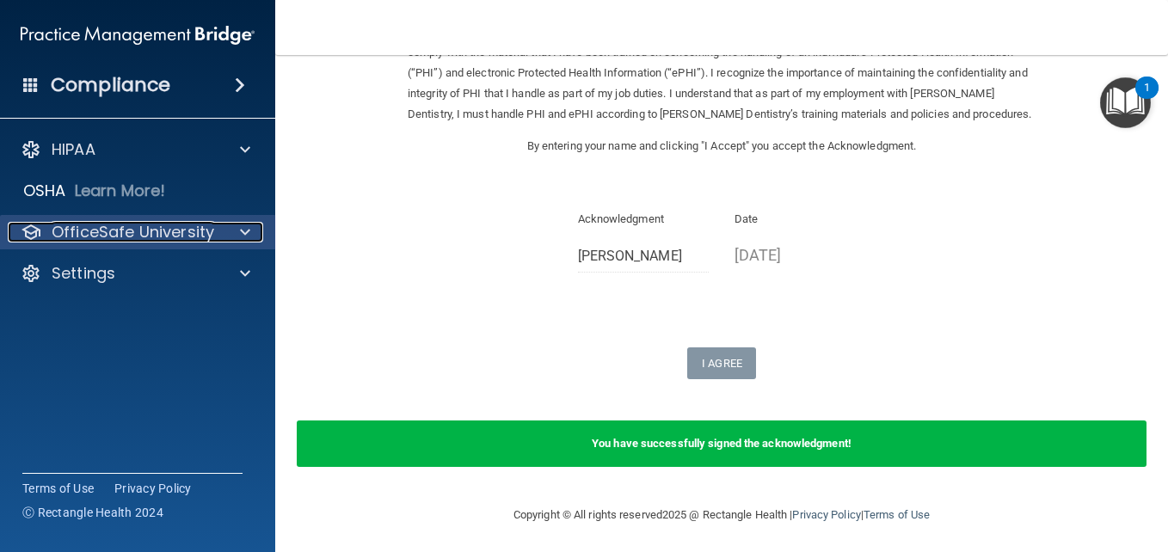
click at [144, 226] on p "OfficeSafe University" at bounding box center [133, 232] width 163 height 21
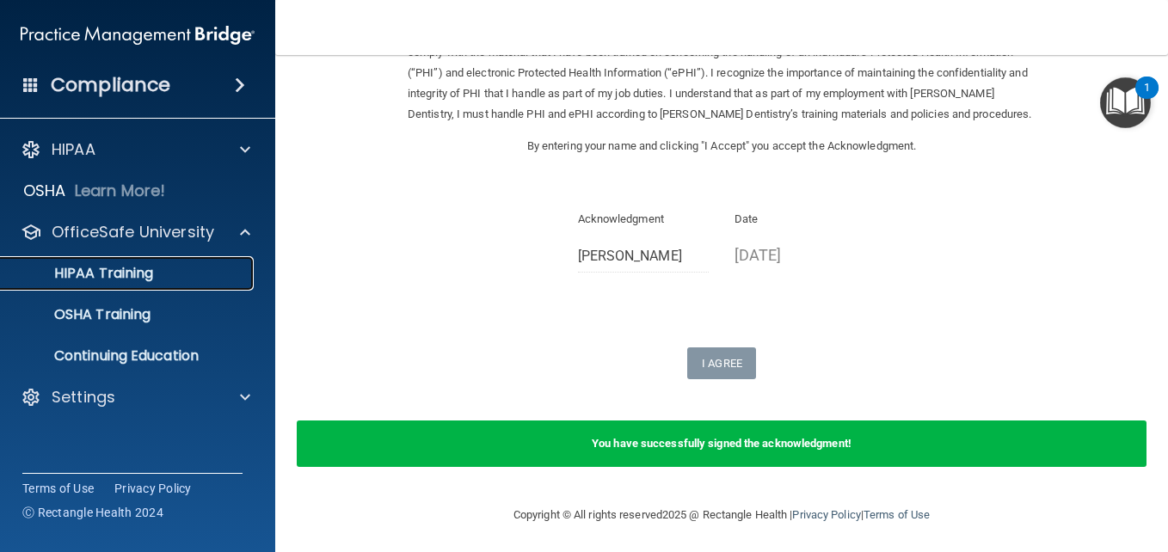
click at [161, 257] on link "HIPAA Training" at bounding box center [118, 273] width 271 height 34
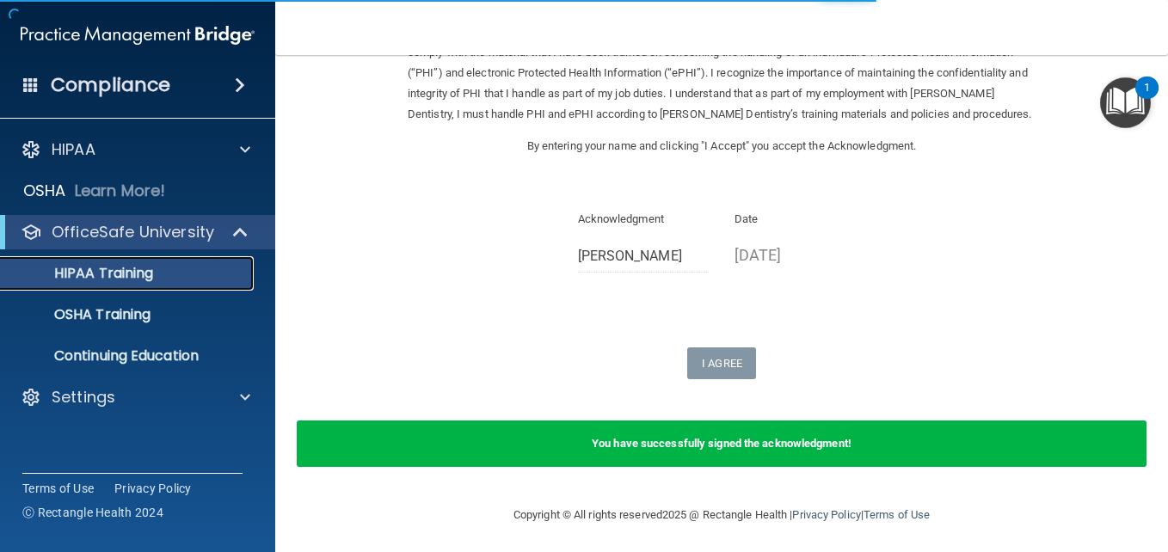
scroll to position [801, 0]
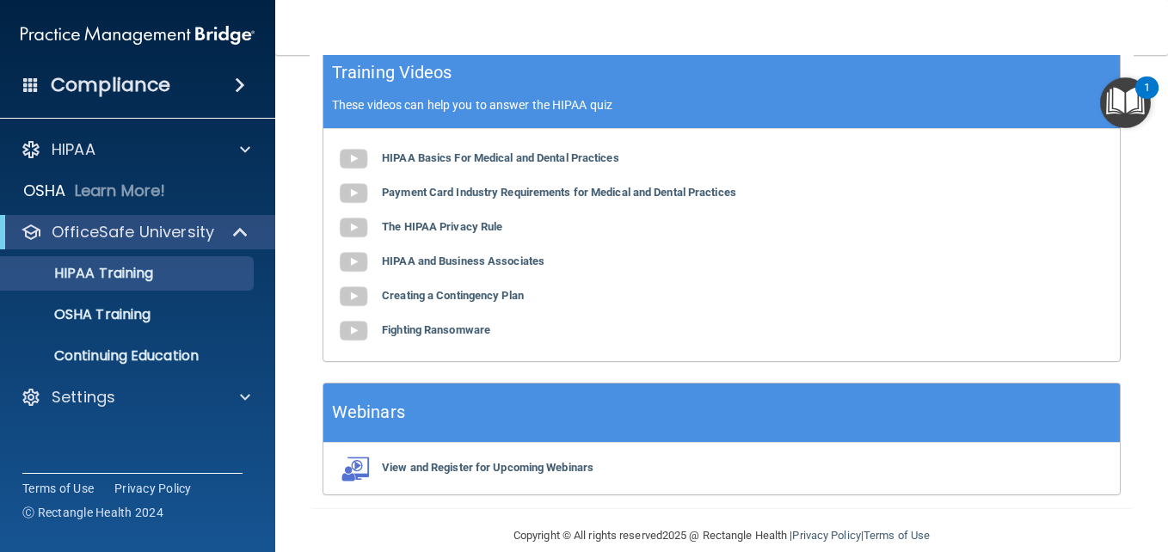
click at [955, 151] on div "HIPAA Basics For Medical and Dental Practices Payment Card Industry Requirement…" at bounding box center [721, 245] width 797 height 232
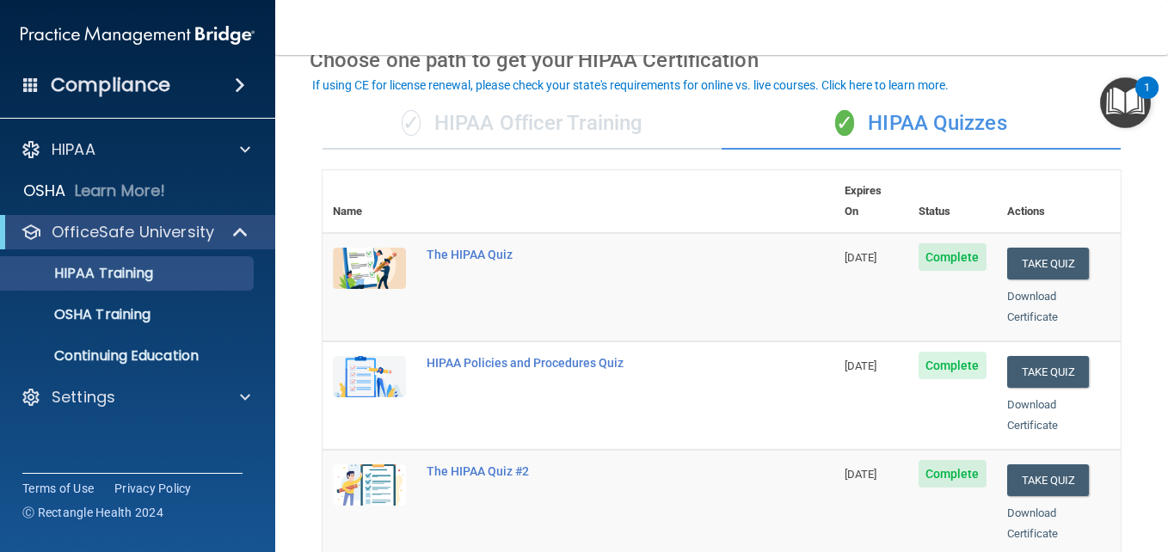
scroll to position [89, 0]
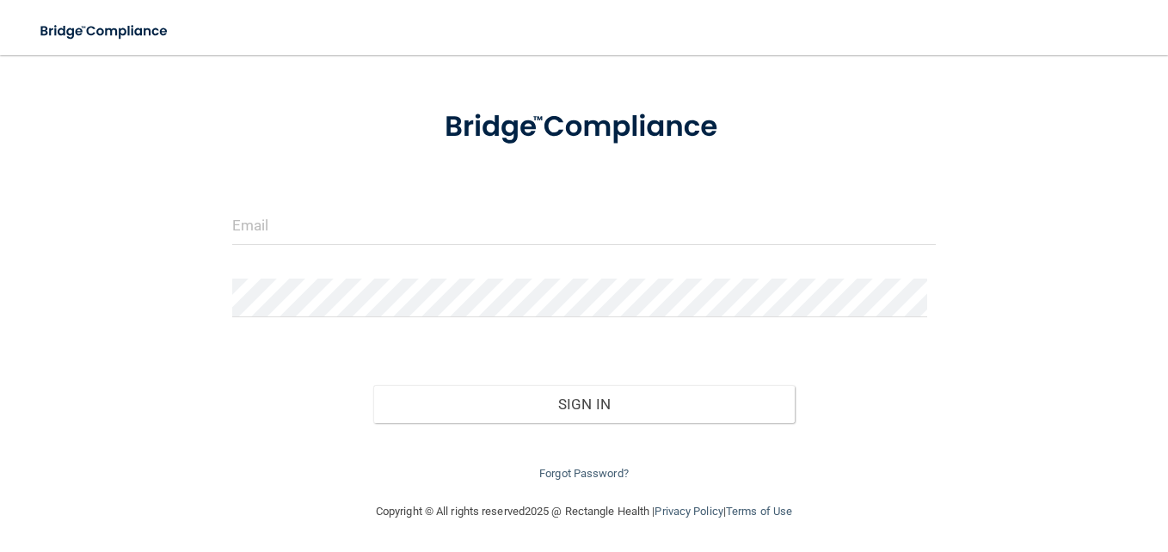
scroll to position [68, 0]
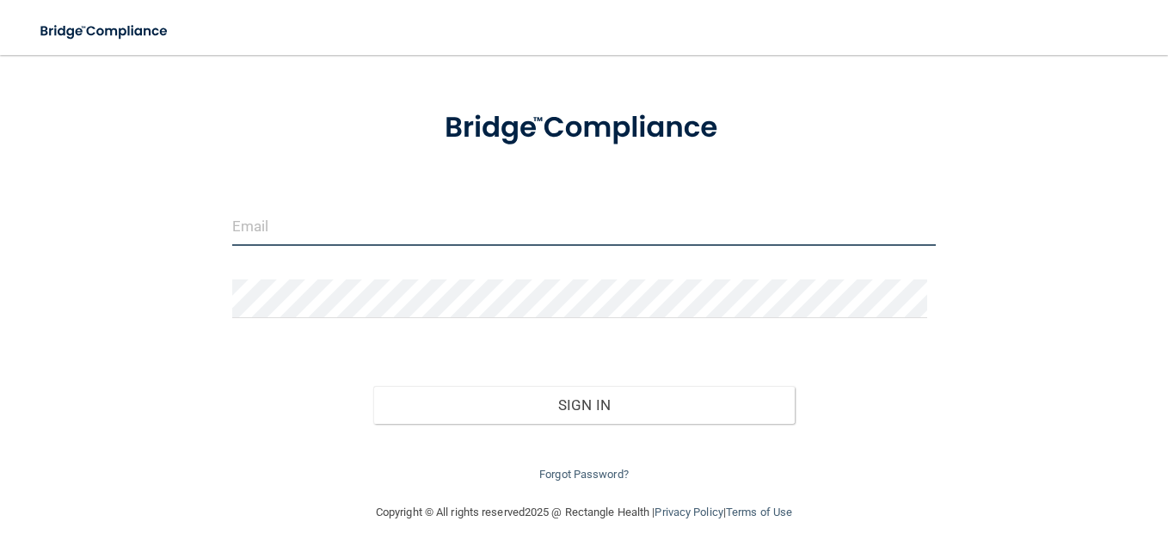
type input "[EMAIL_ADDRESS][DOMAIN_NAME]"
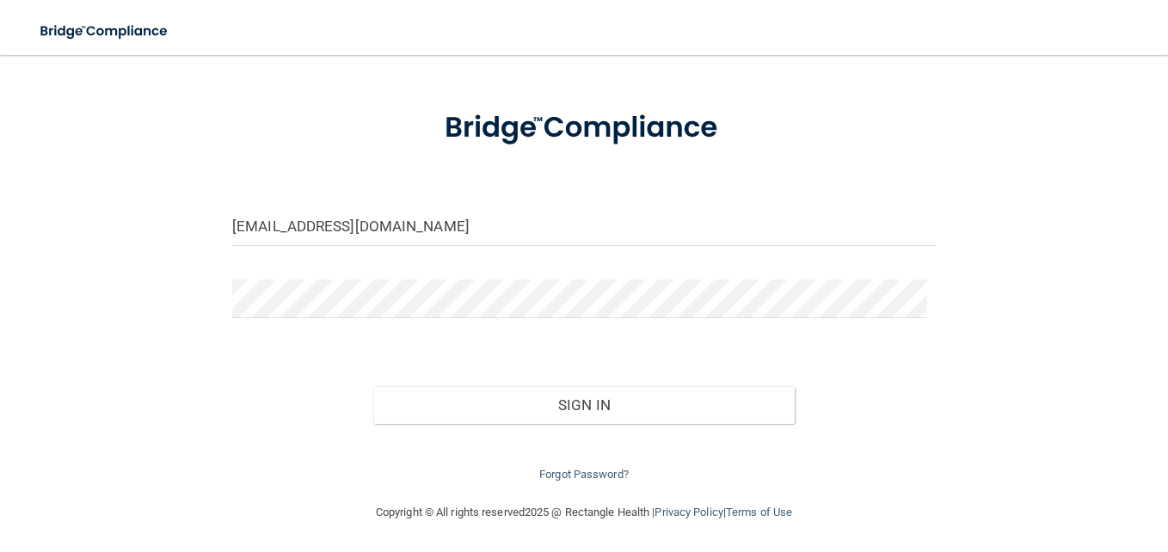
click at [864, 393] on div "Sign In" at bounding box center [583, 388] width 729 height 72
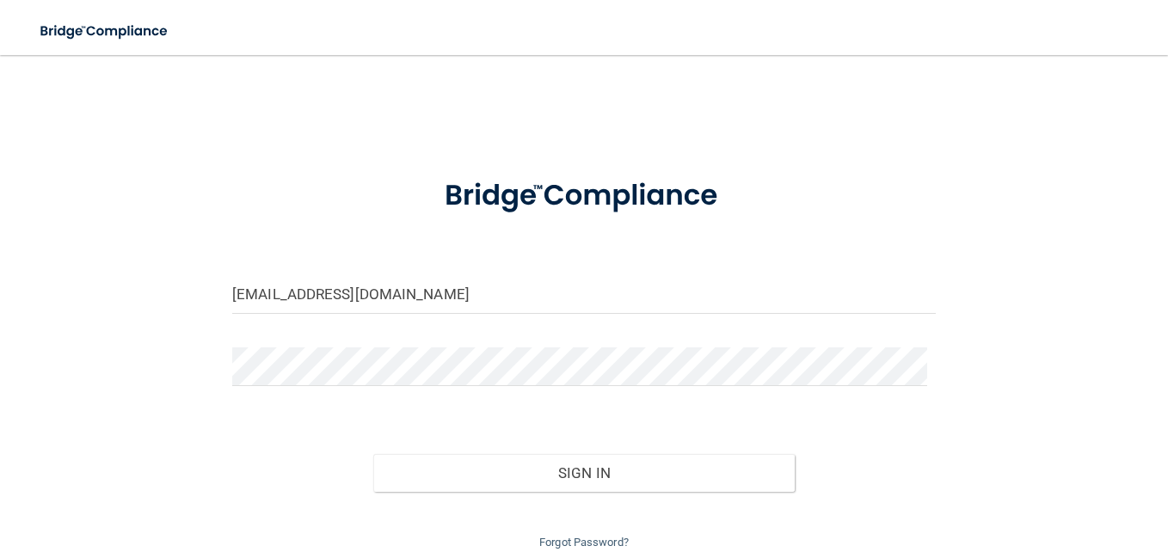
scroll to position [69, 0]
